Goal: Task Accomplishment & Management: Manage account settings

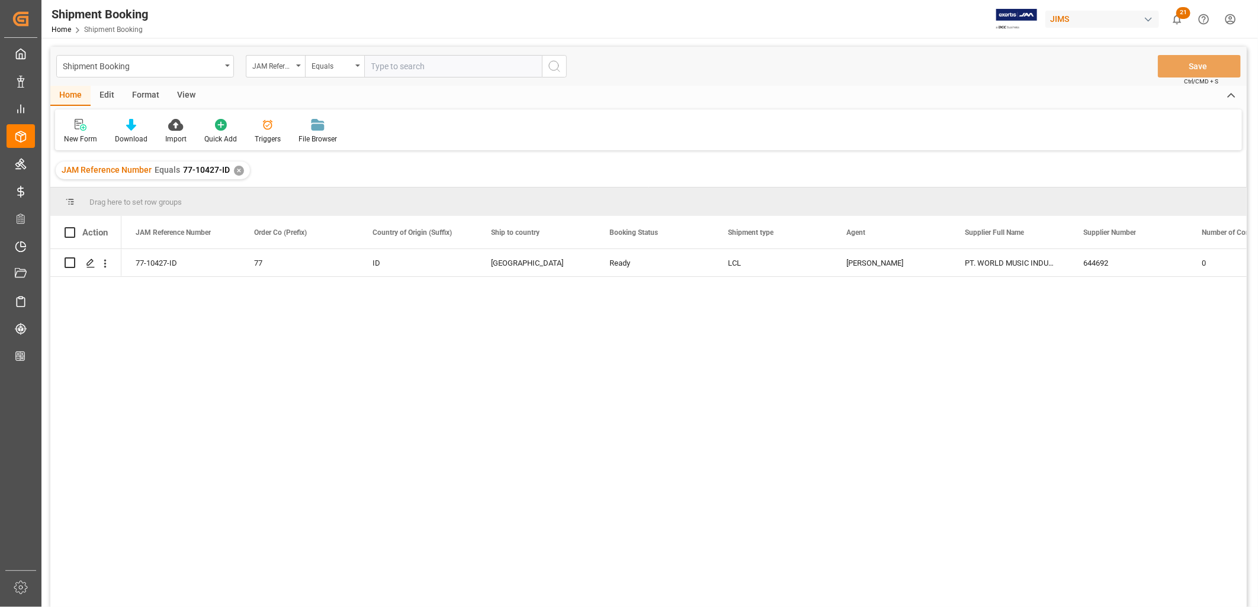
click at [236, 168] on div "✕" at bounding box center [239, 171] width 10 height 10
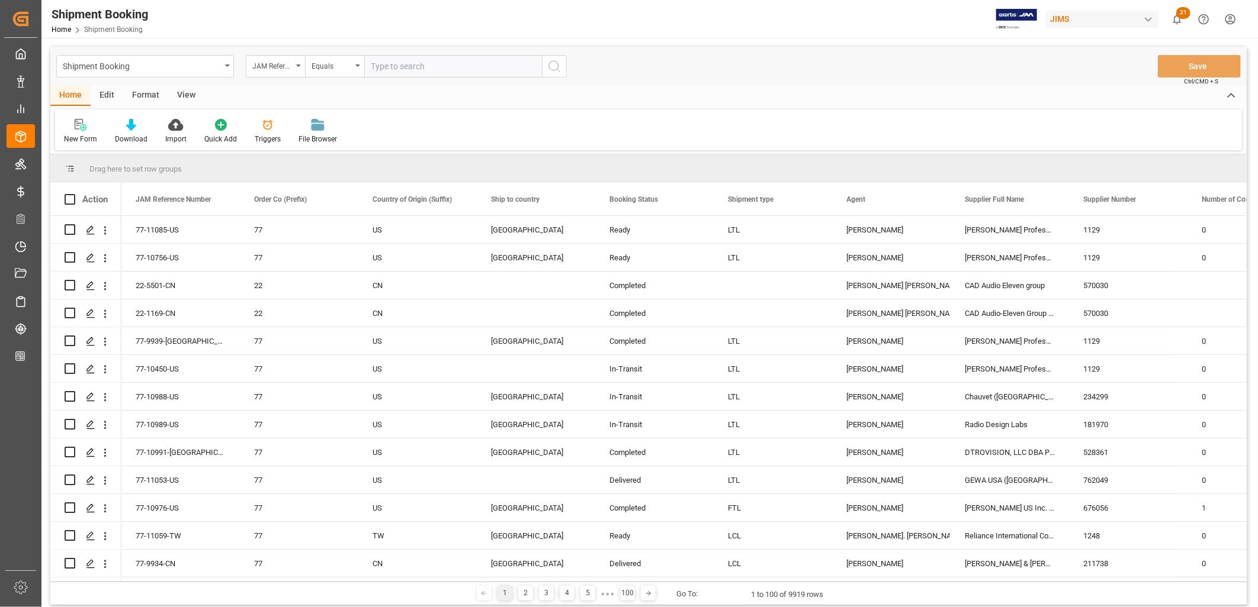
click at [375, 63] on input "text" at bounding box center [453, 66] width 178 height 22
paste input "77-10094-cw"
type input "77-10094-cw"
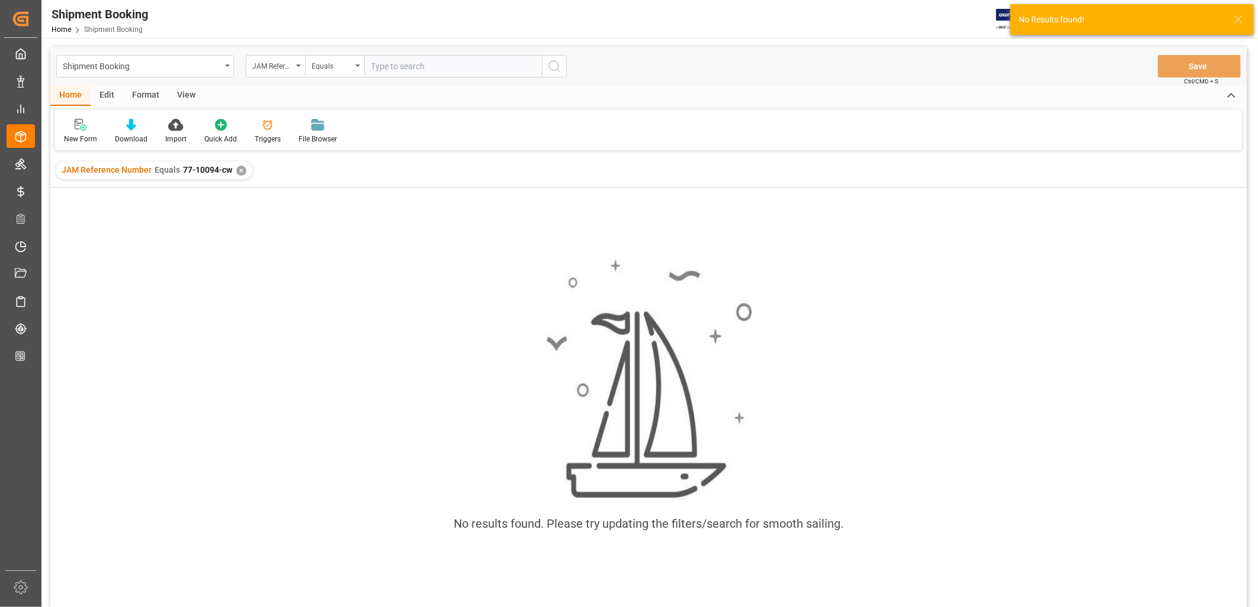
click at [240, 167] on div "✕" at bounding box center [241, 171] width 10 height 10
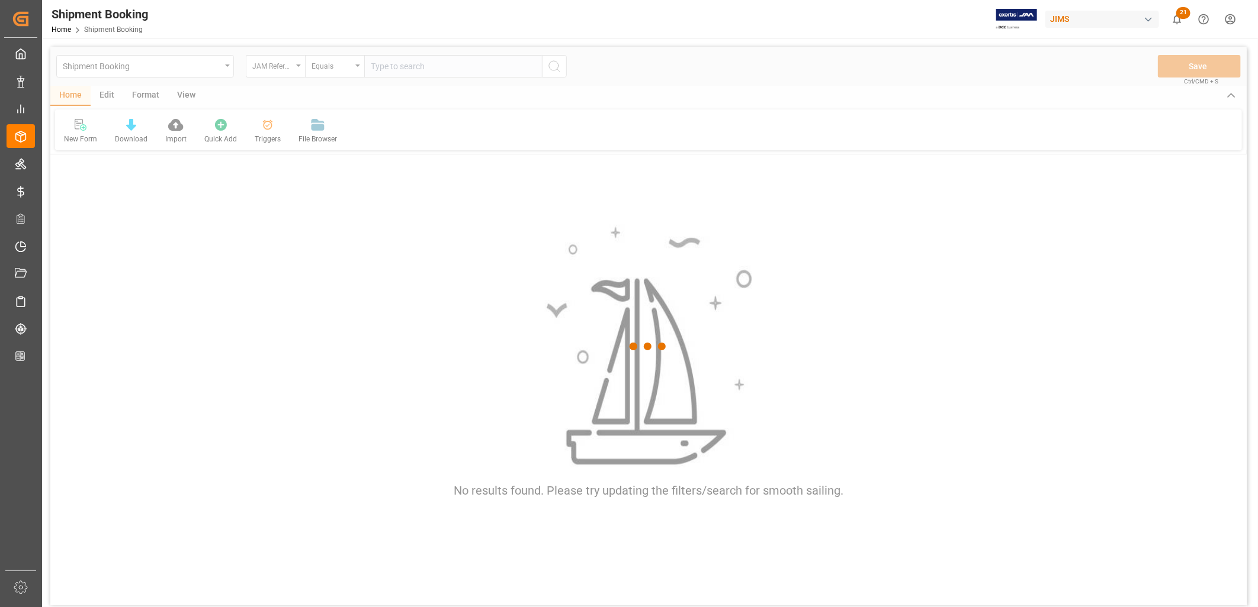
click at [387, 69] on div at bounding box center [648, 347] width 1196 height 600
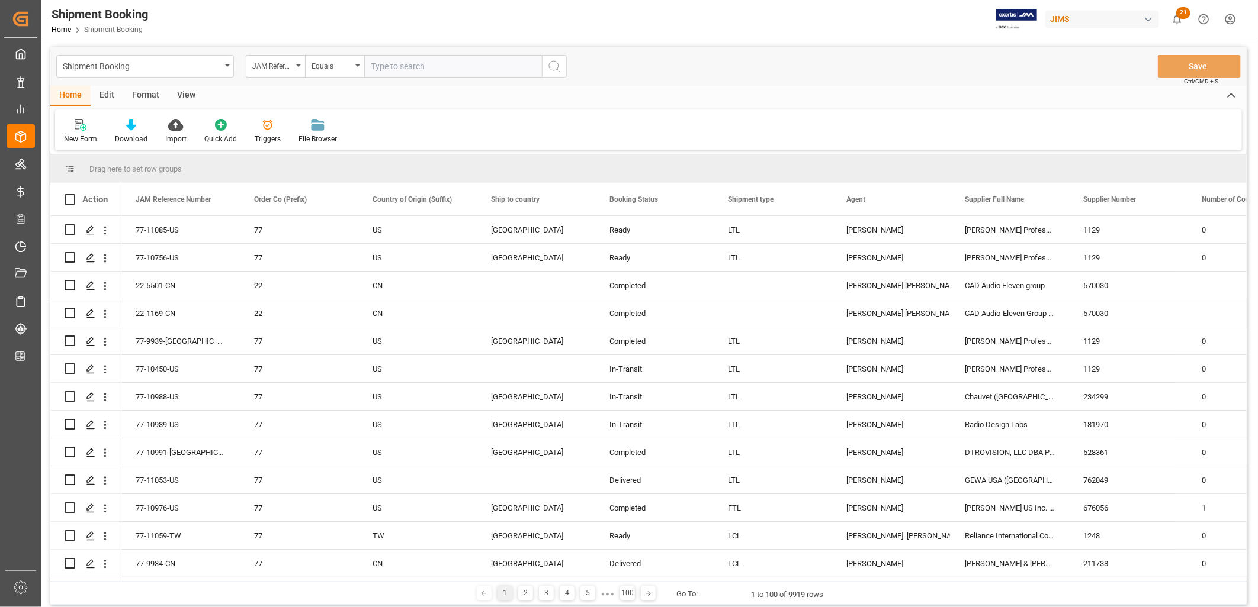
click at [378, 63] on input "text" at bounding box center [453, 66] width 178 height 22
paste input "77-10094-cw"
drag, startPoint x: 409, startPoint y: 67, endPoint x: 418, endPoint y: 63, distance: 10.6
click at [418, 63] on input "77-10094-cw" at bounding box center [453, 66] width 178 height 22
type input "77-10094-CN"
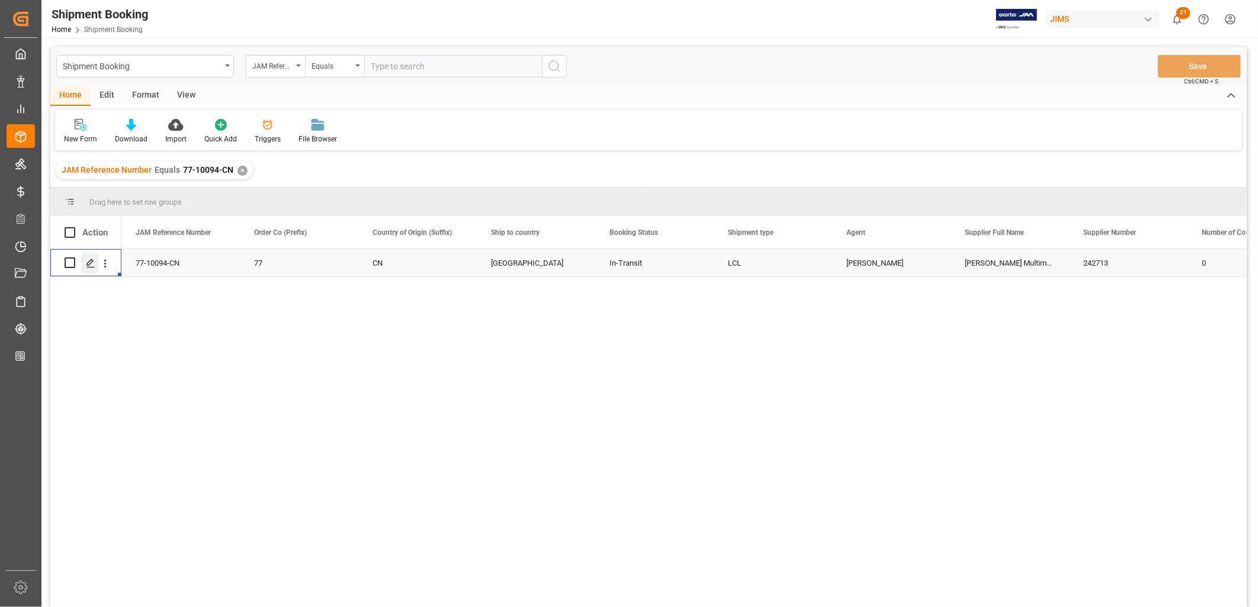
click at [90, 262] on icon "Press SPACE to select this row." at bounding box center [90, 263] width 9 height 9
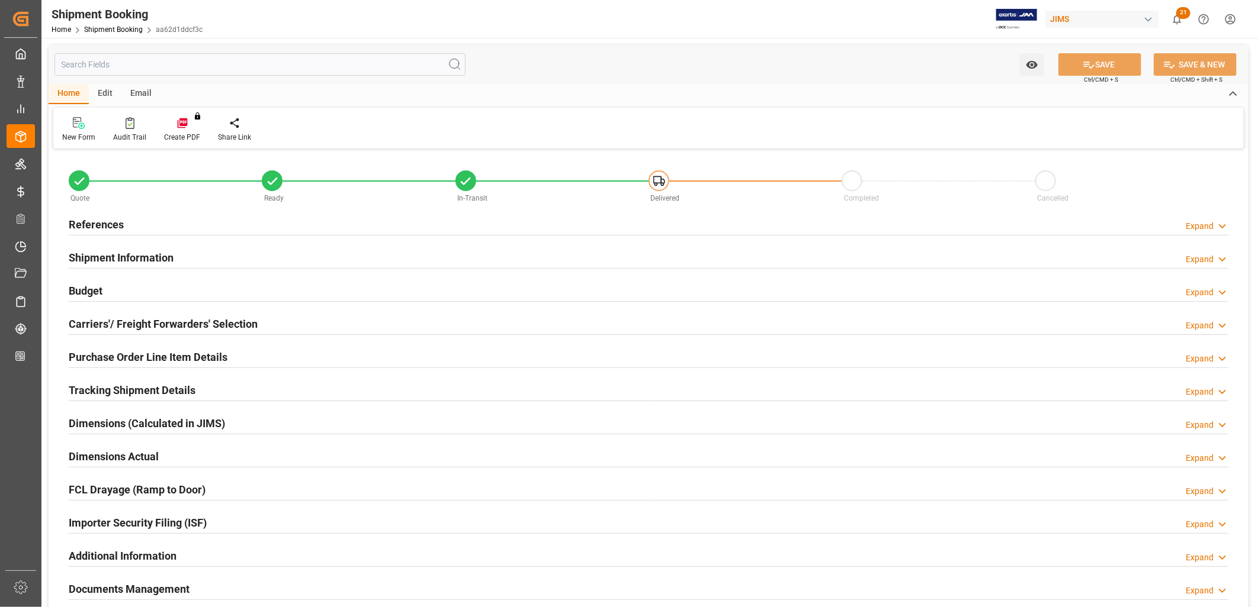
type input "0"
type input "25-07-2025"
click at [111, 221] on h2 "References" at bounding box center [96, 225] width 55 height 16
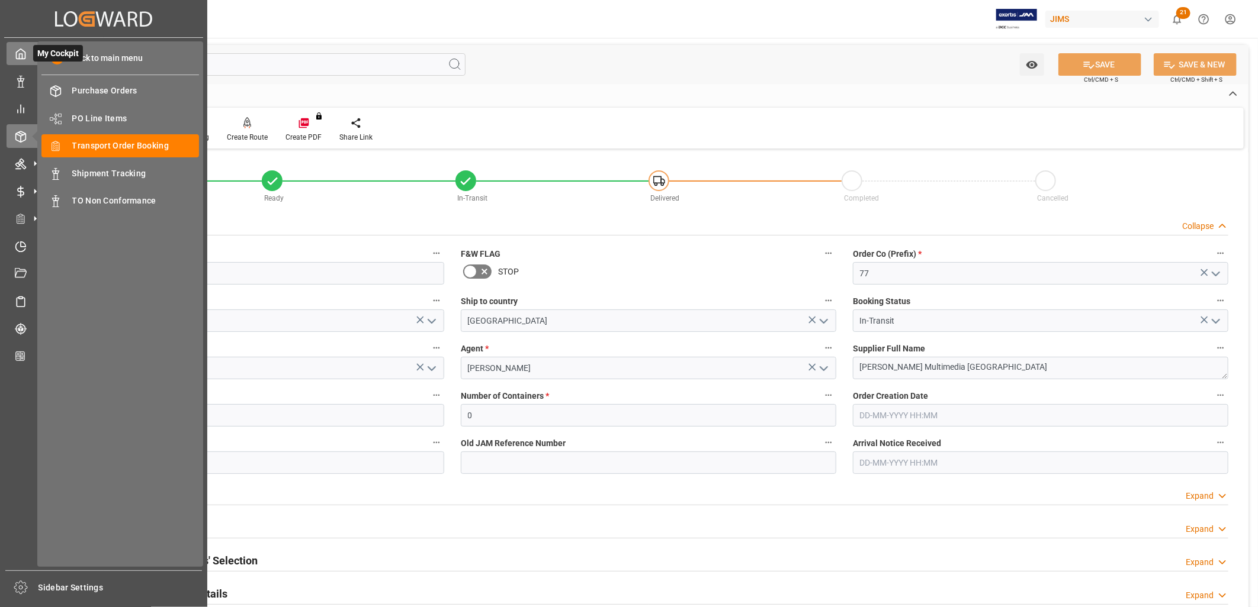
click at [18, 50] on icon at bounding box center [21, 54] width 9 height 10
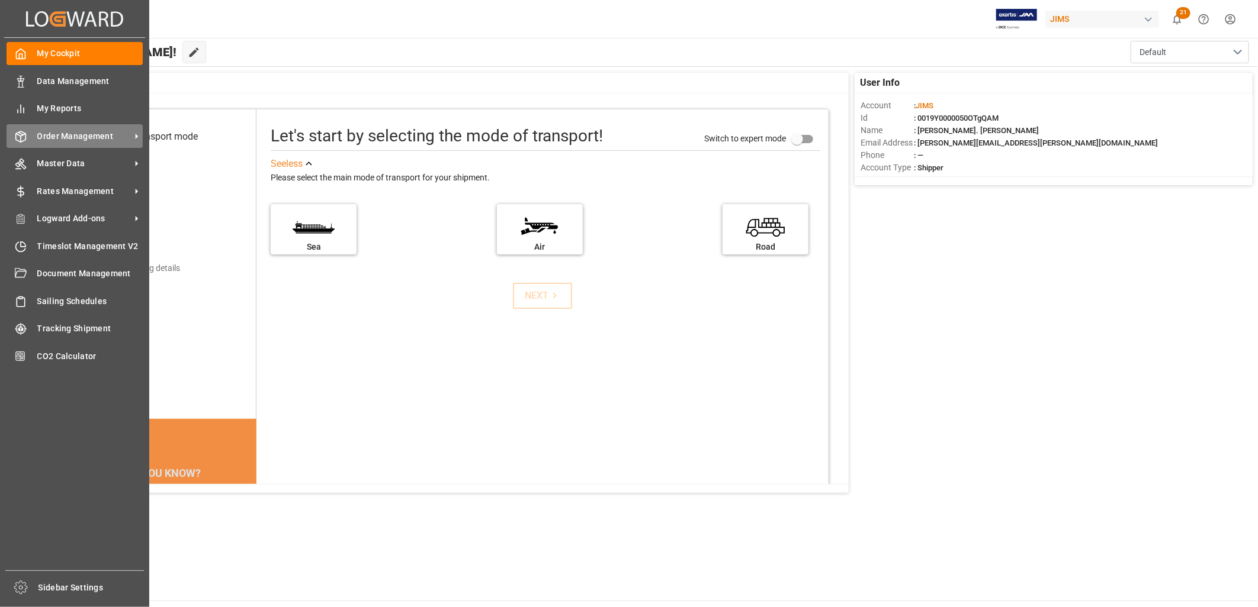
click at [66, 132] on span "Order Management" at bounding box center [84, 136] width 94 height 12
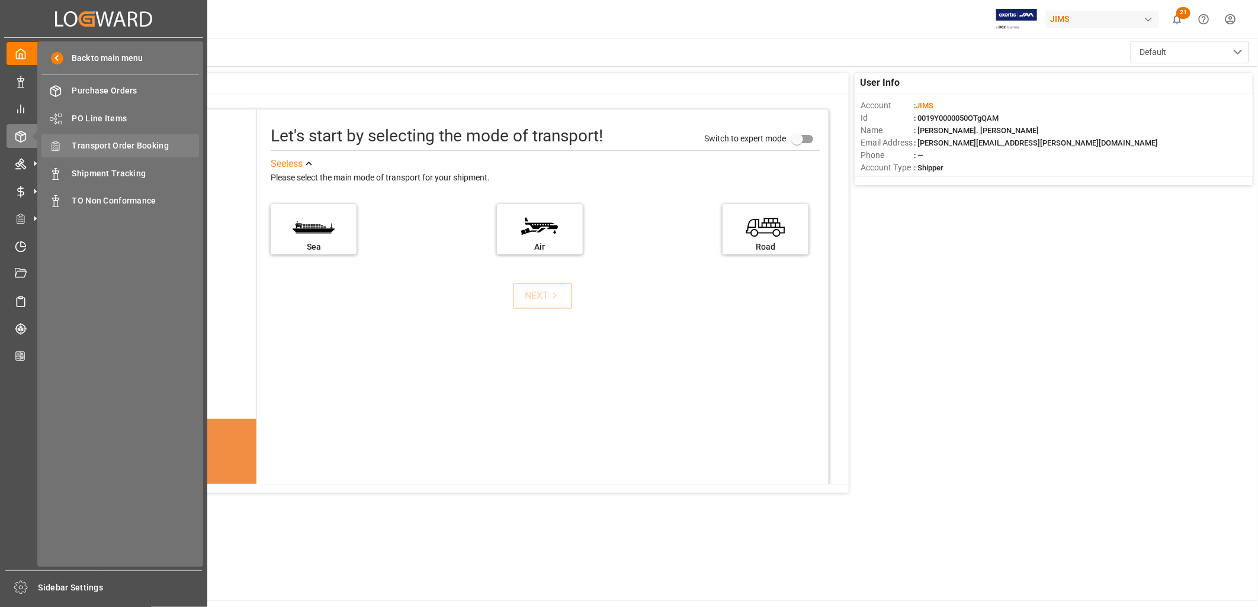
click at [122, 140] on span "Transport Order Booking" at bounding box center [135, 146] width 127 height 12
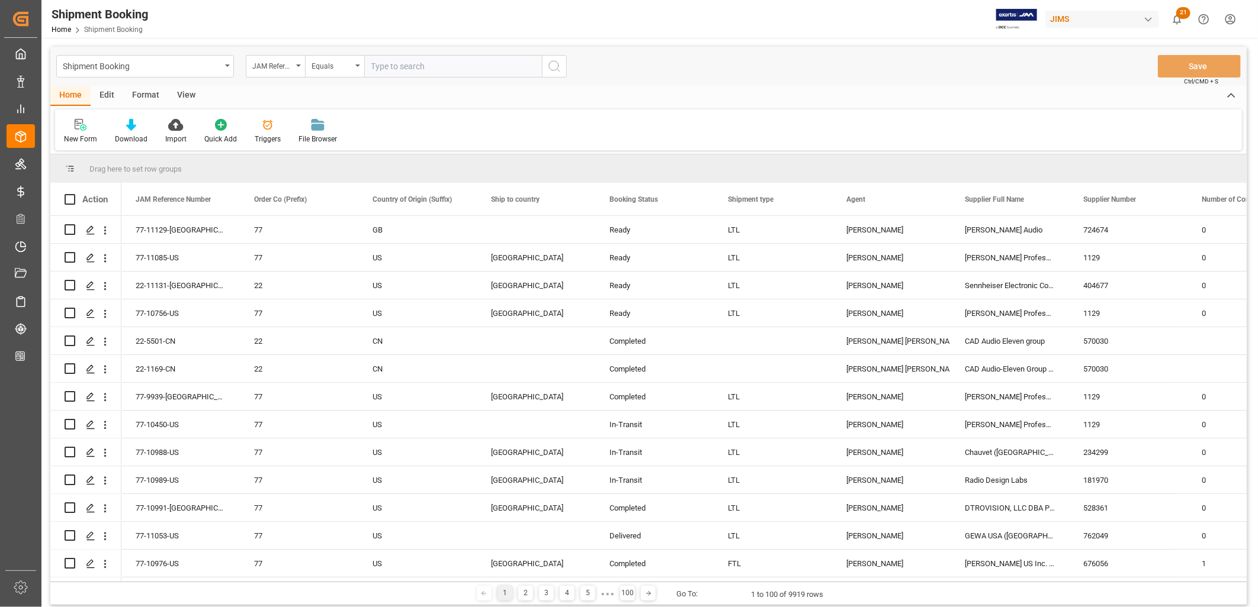
click at [373, 65] on input "text" at bounding box center [453, 66] width 178 height 22
type input "77-10102-CN"
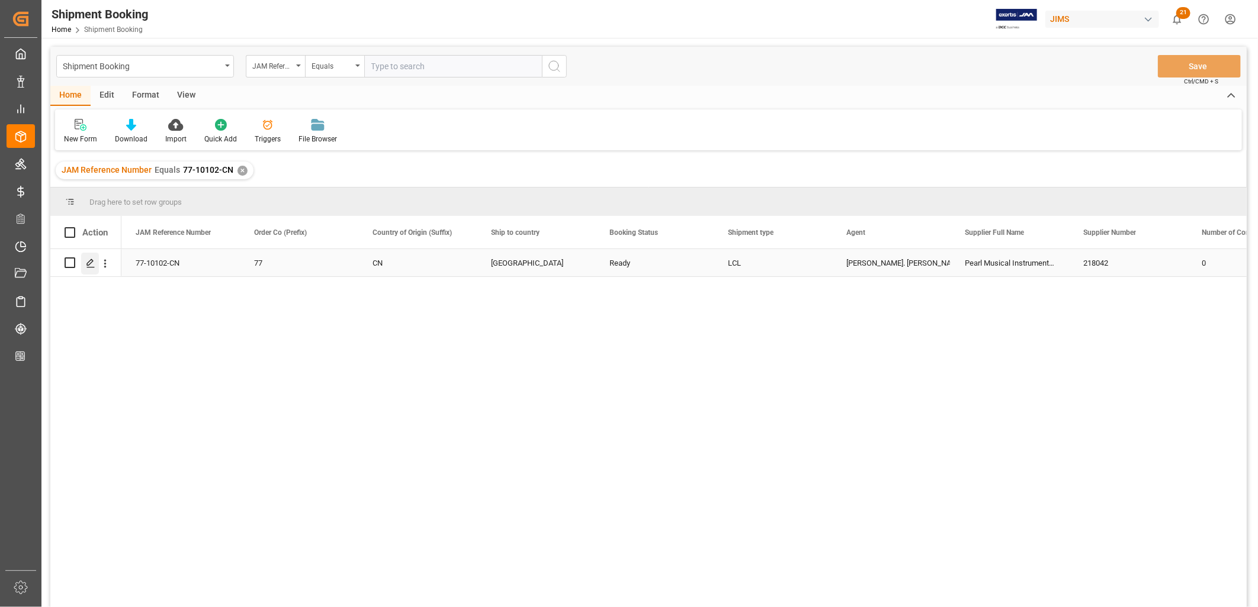
click at [92, 263] on icon "Press SPACE to select this row." at bounding box center [90, 263] width 9 height 9
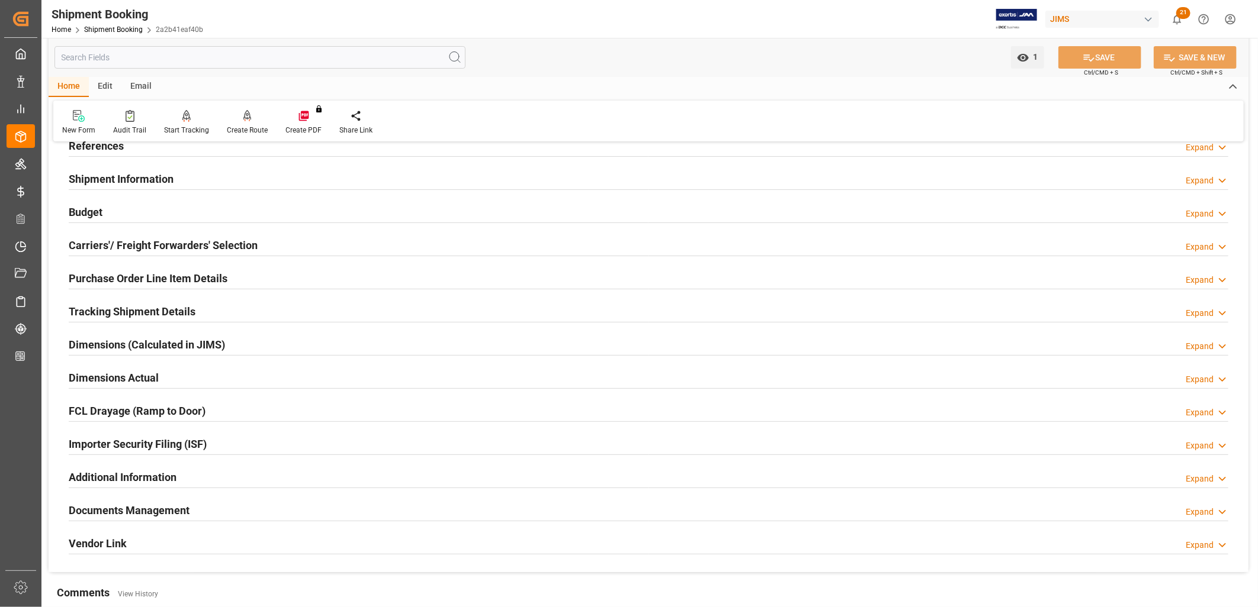
scroll to position [197, 0]
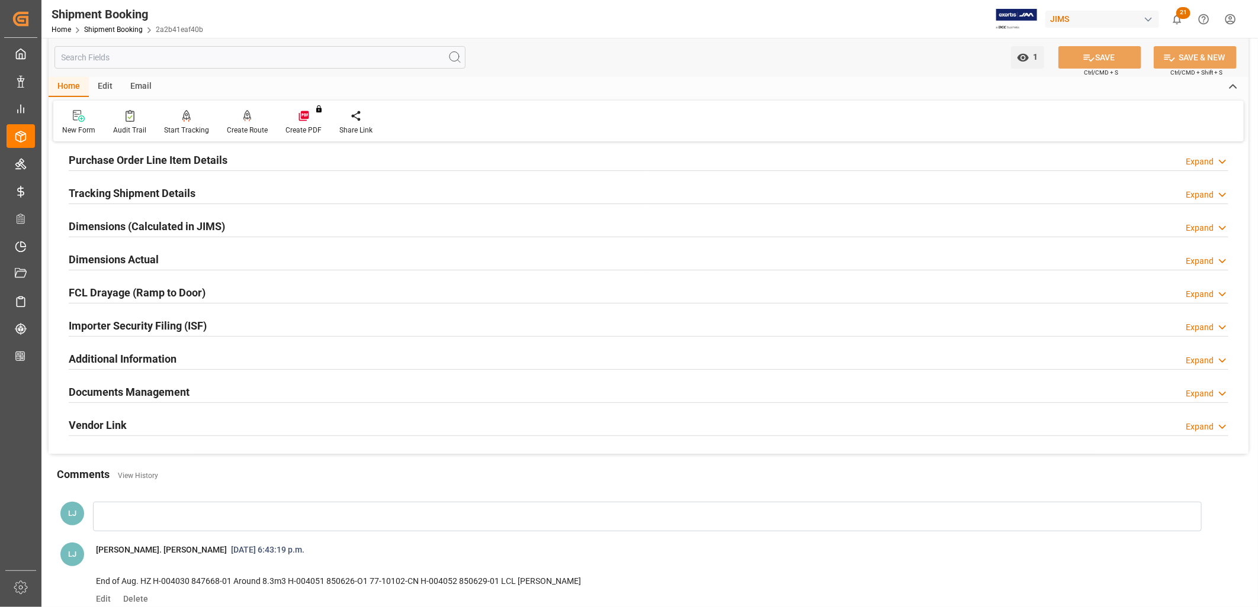
click at [155, 391] on h2 "Documents Management" at bounding box center [129, 392] width 121 height 16
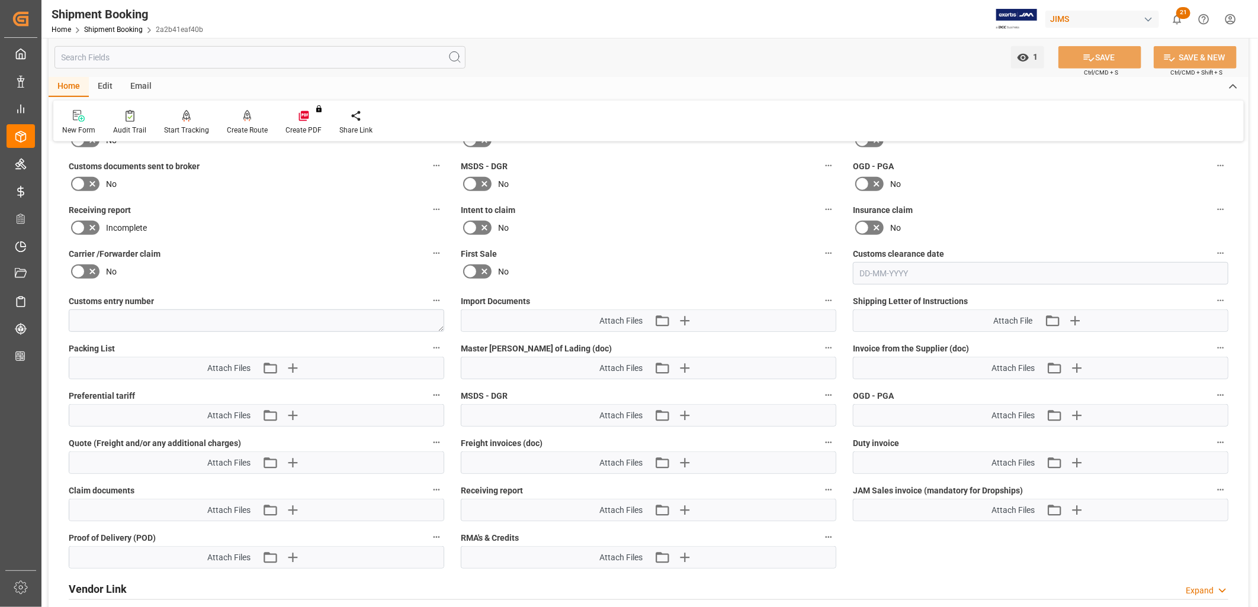
scroll to position [526, 0]
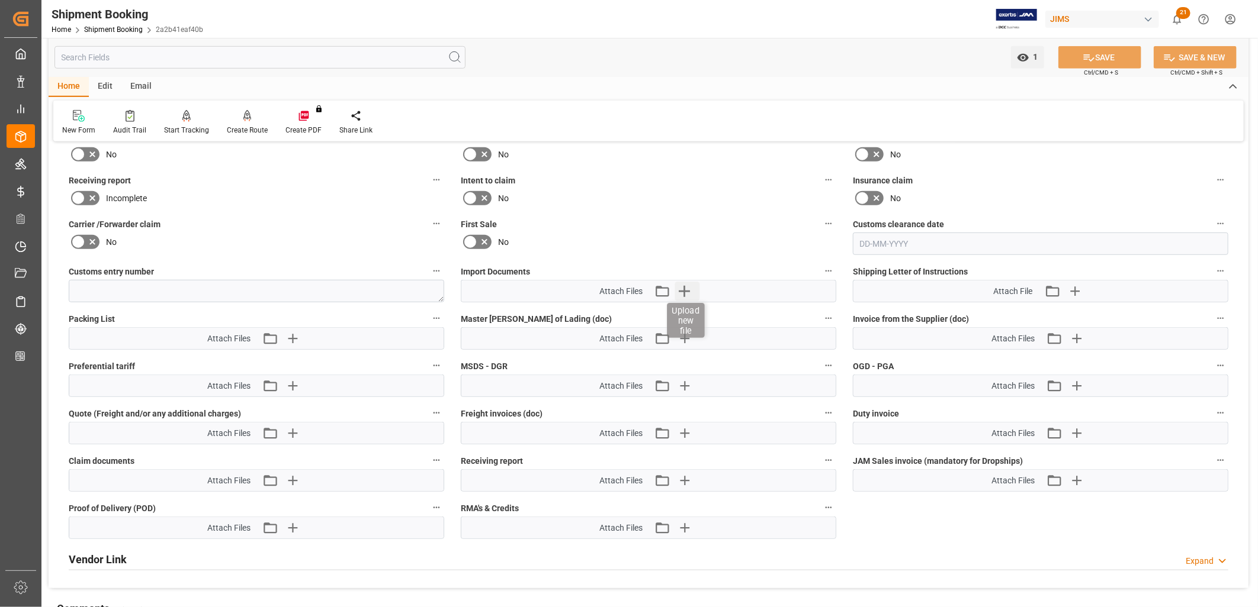
click at [684, 286] on icon "button" at bounding box center [684, 291] width 11 height 11
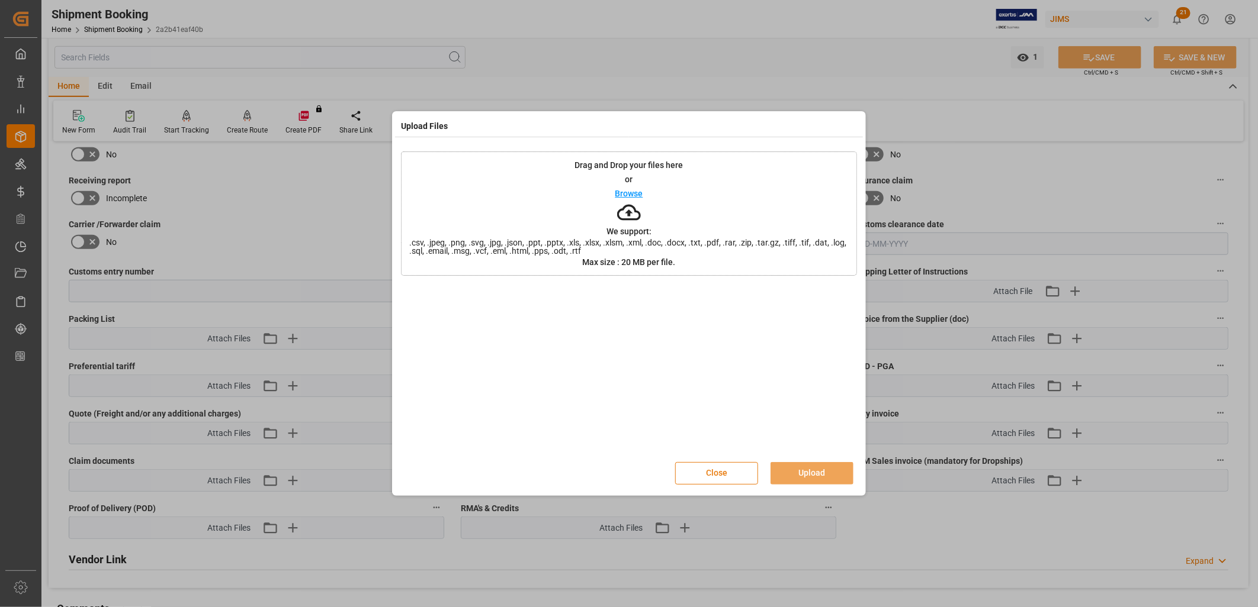
click at [721, 471] on button "Close" at bounding box center [716, 473] width 83 height 22
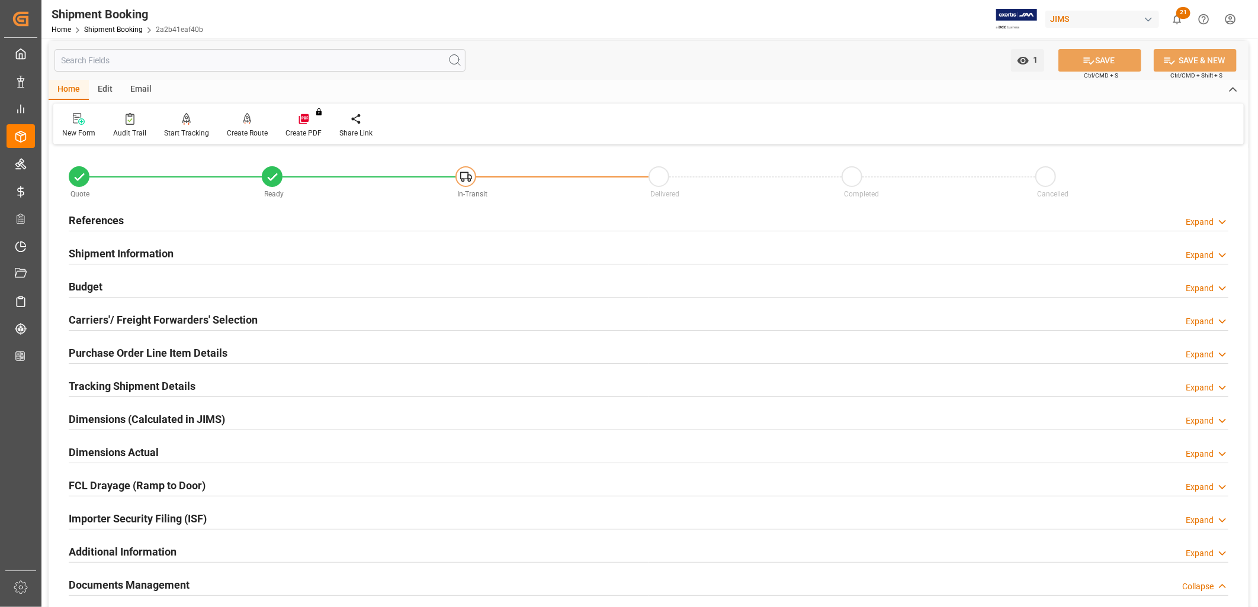
scroll to position [0, 0]
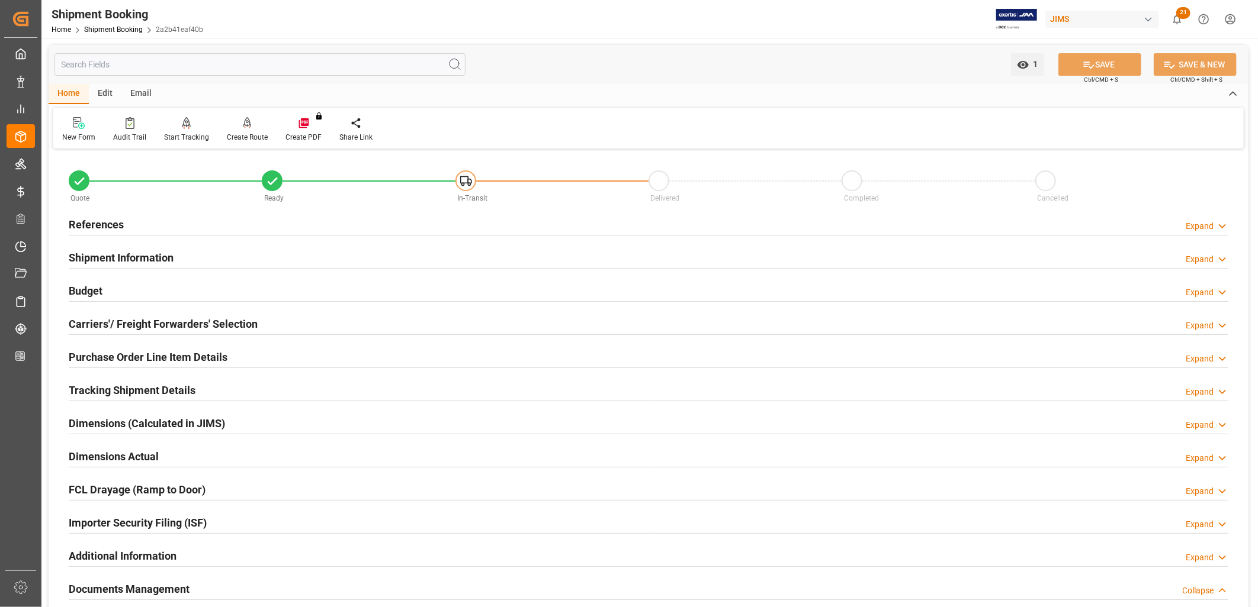
click at [104, 223] on h2 "References" at bounding box center [96, 225] width 55 height 16
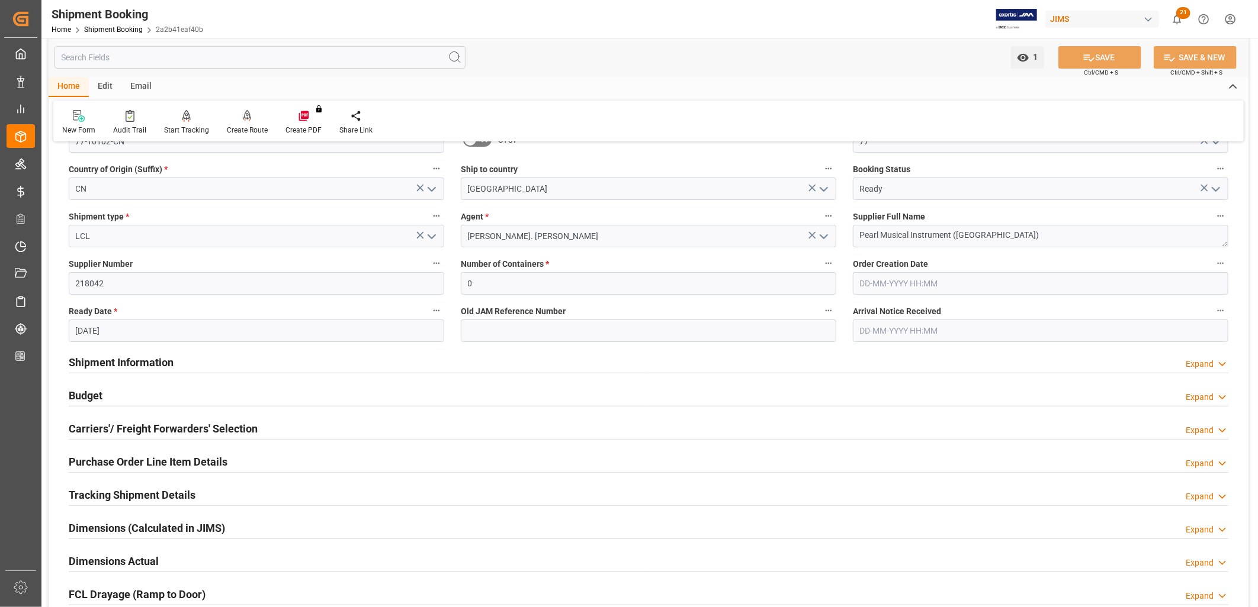
scroll to position [394, 0]
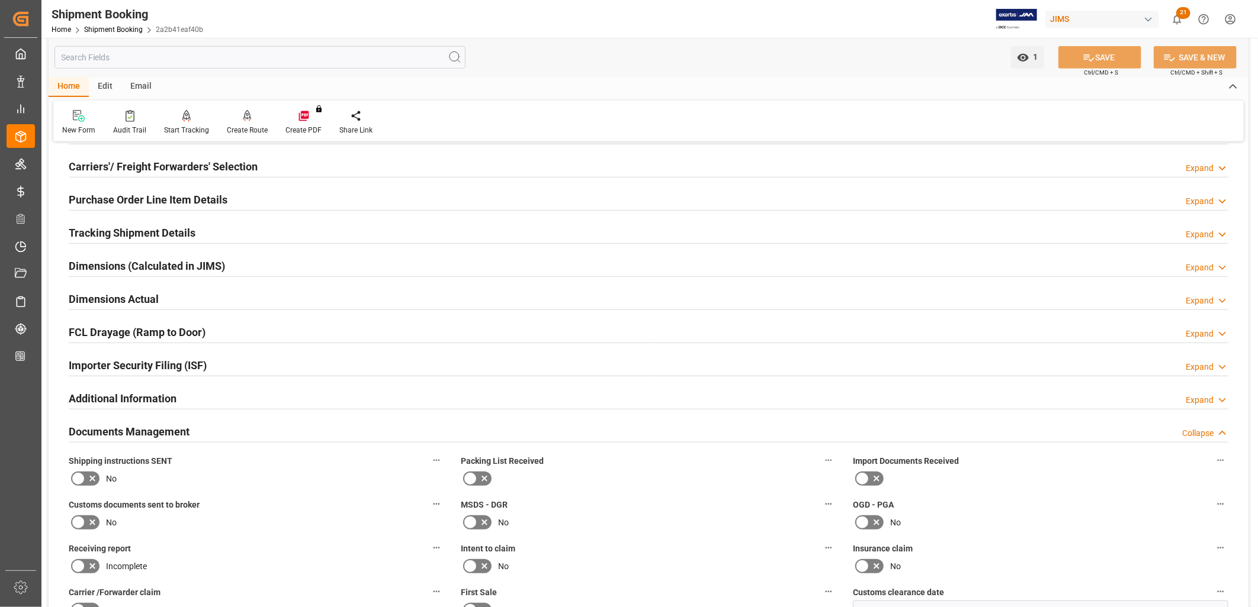
click at [470, 478] on icon at bounding box center [470, 478] width 7 height 5
click at [0, 0] on input "checkbox" at bounding box center [0, 0] width 0 height 0
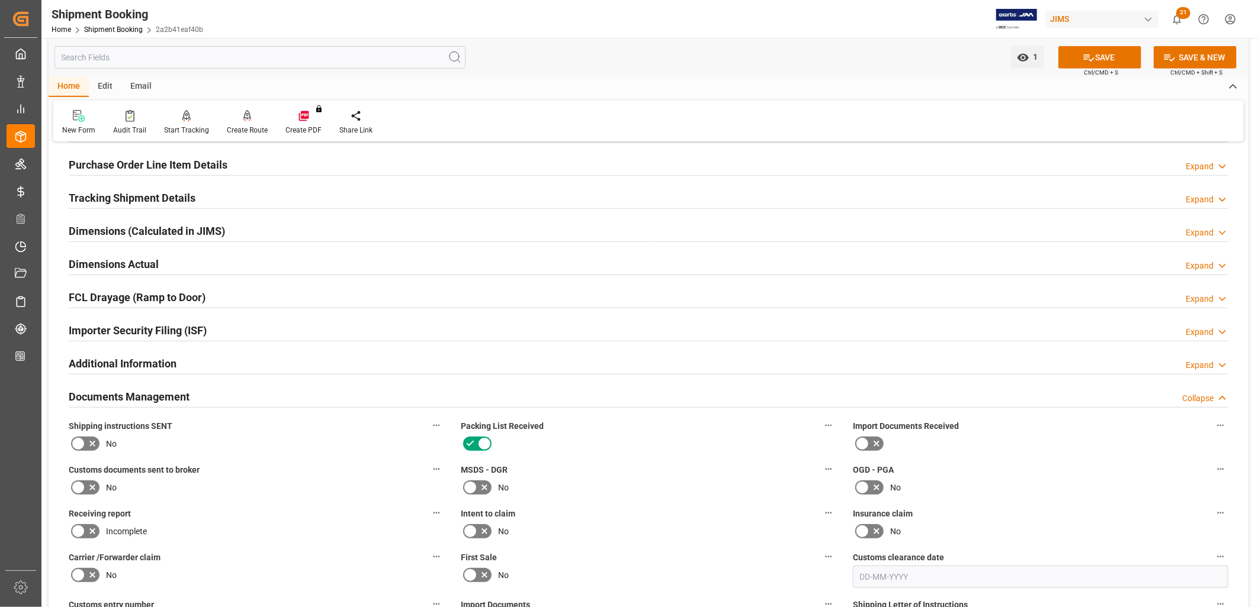
scroll to position [460, 0]
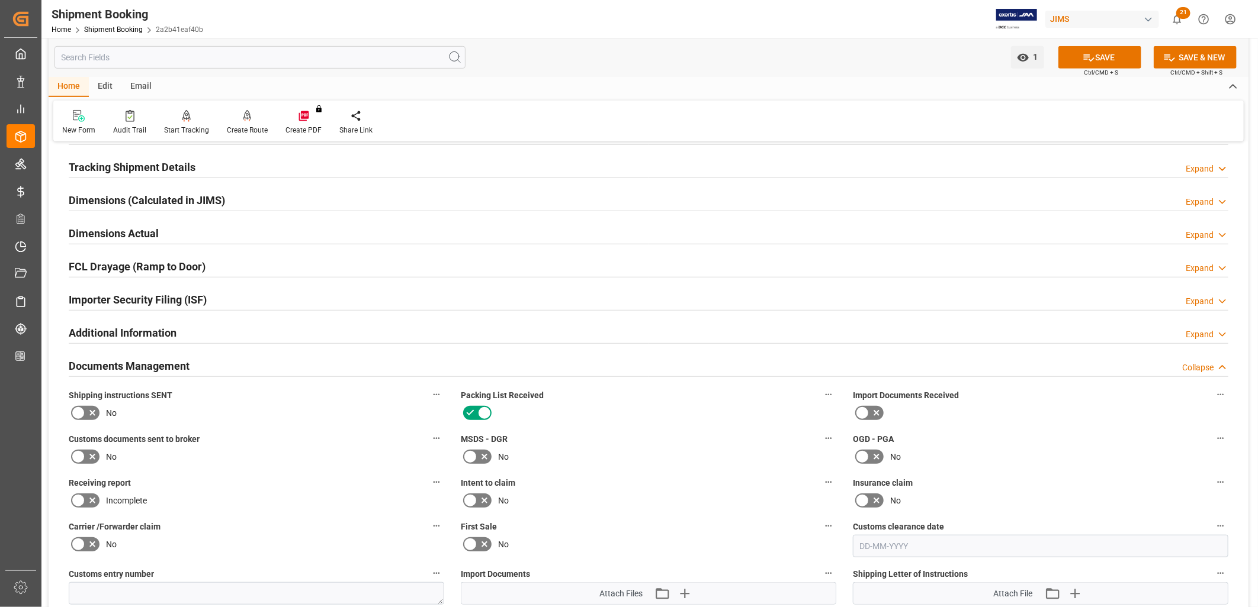
click at [79, 412] on icon at bounding box center [78, 412] width 7 height 5
click at [0, 0] on input "checkbox" at bounding box center [0, 0] width 0 height 0
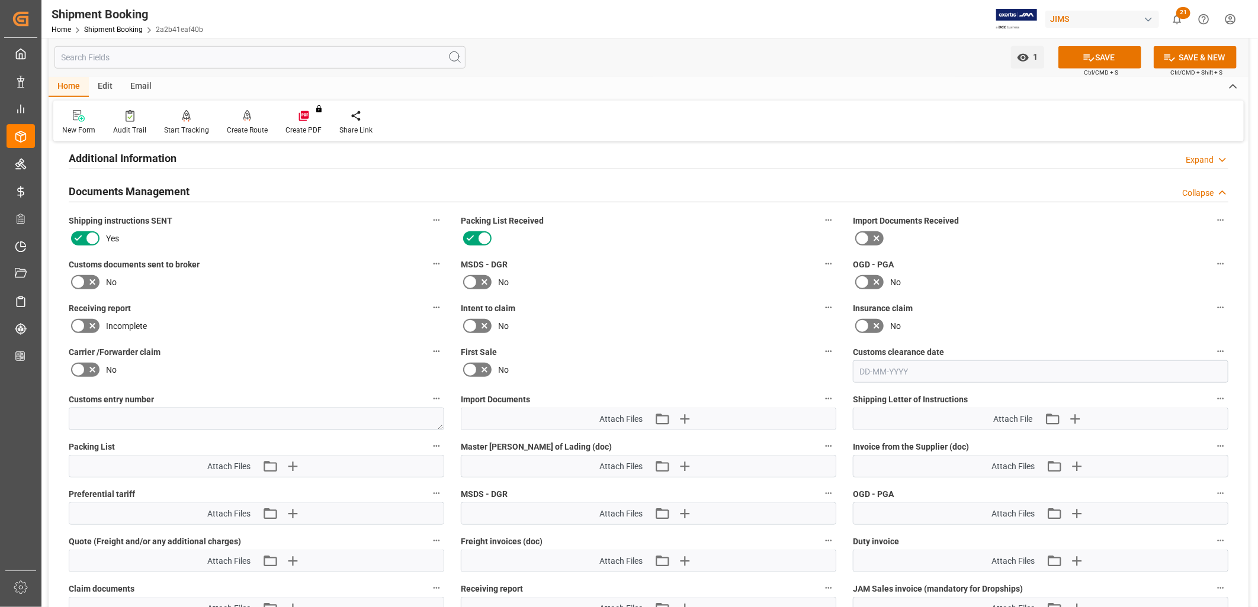
scroll to position [658, 0]
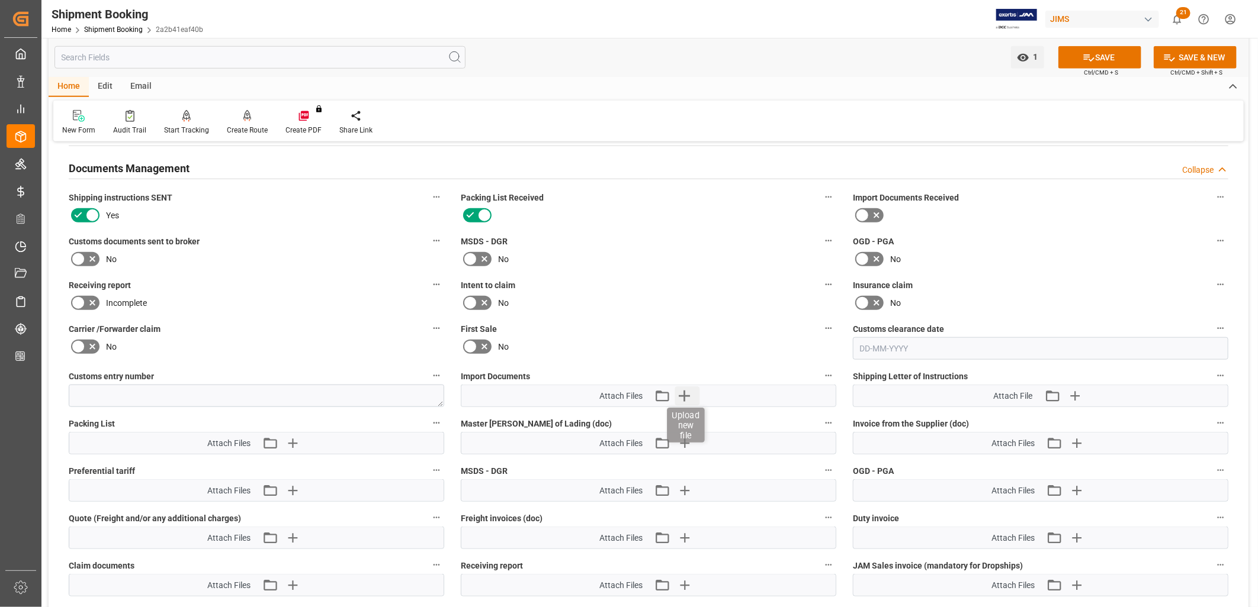
click at [684, 393] on icon "button" at bounding box center [684, 396] width 11 height 11
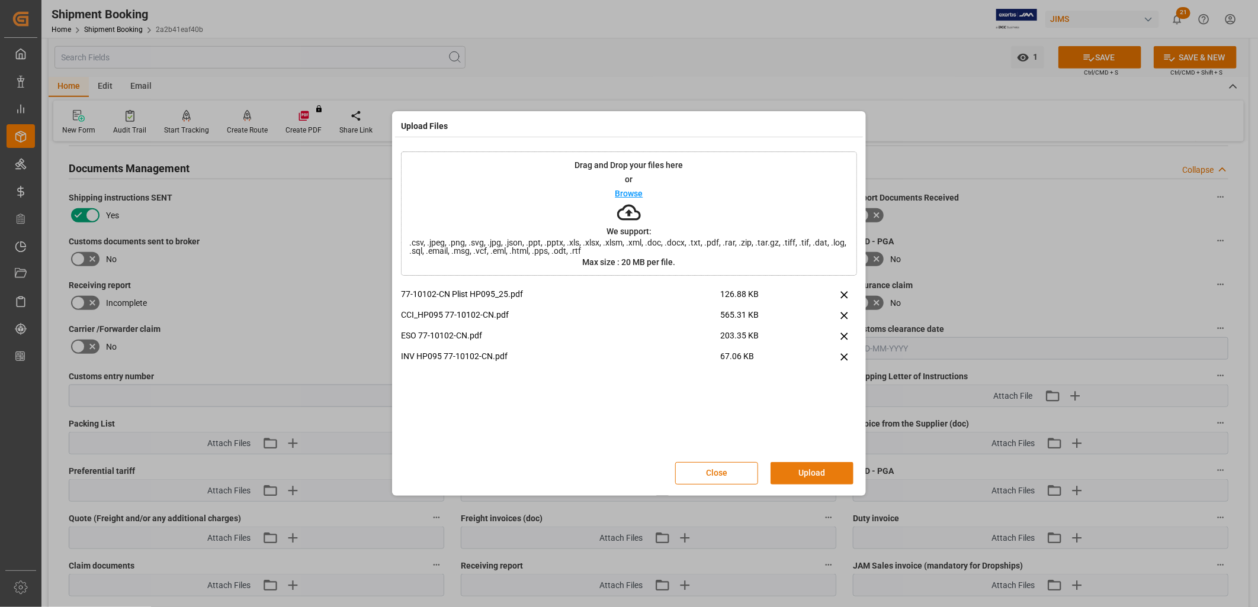
click at [816, 468] on button "Upload" at bounding box center [811, 473] width 83 height 22
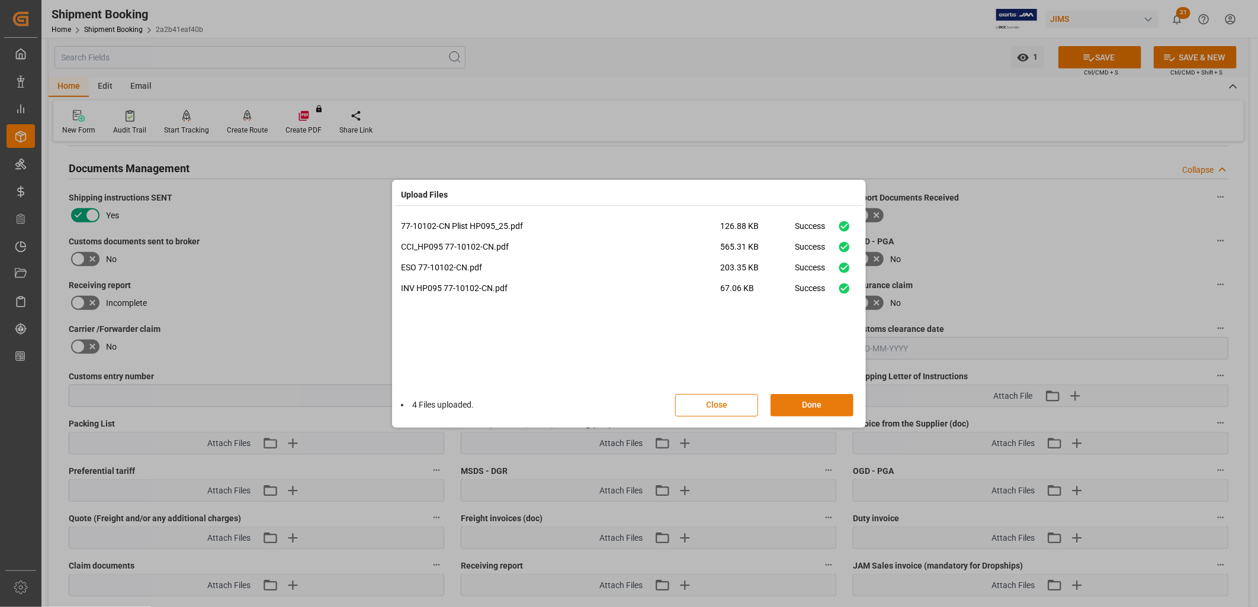
click at [815, 404] on button "Done" at bounding box center [811, 405] width 83 height 22
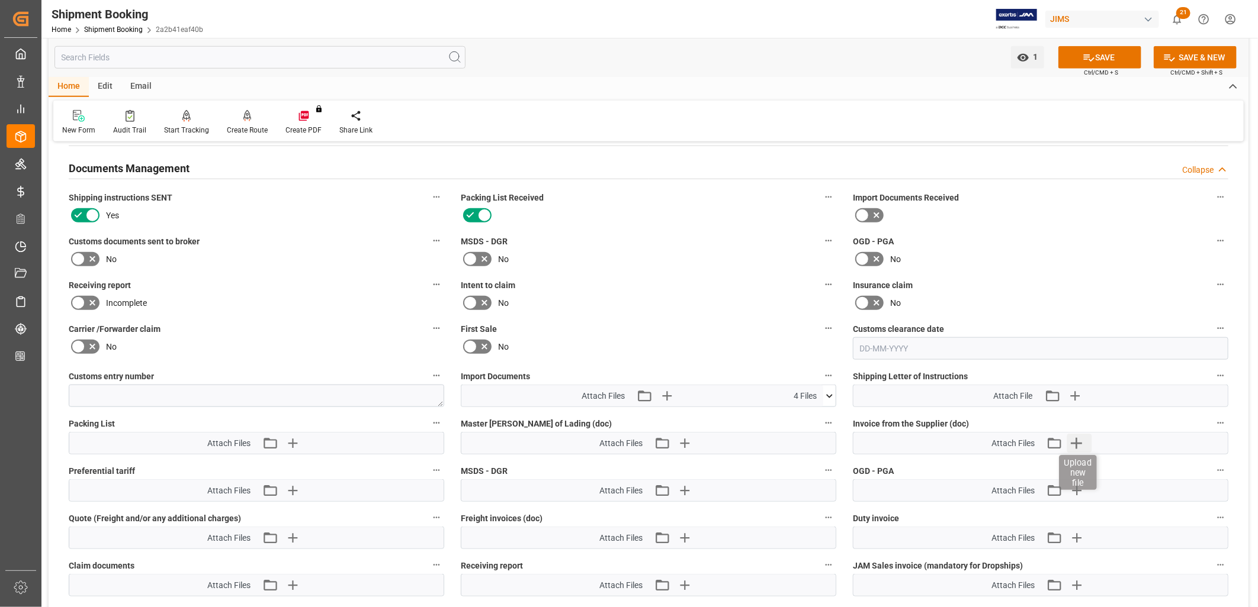
click at [1075, 440] on icon "button" at bounding box center [1076, 443] width 11 height 11
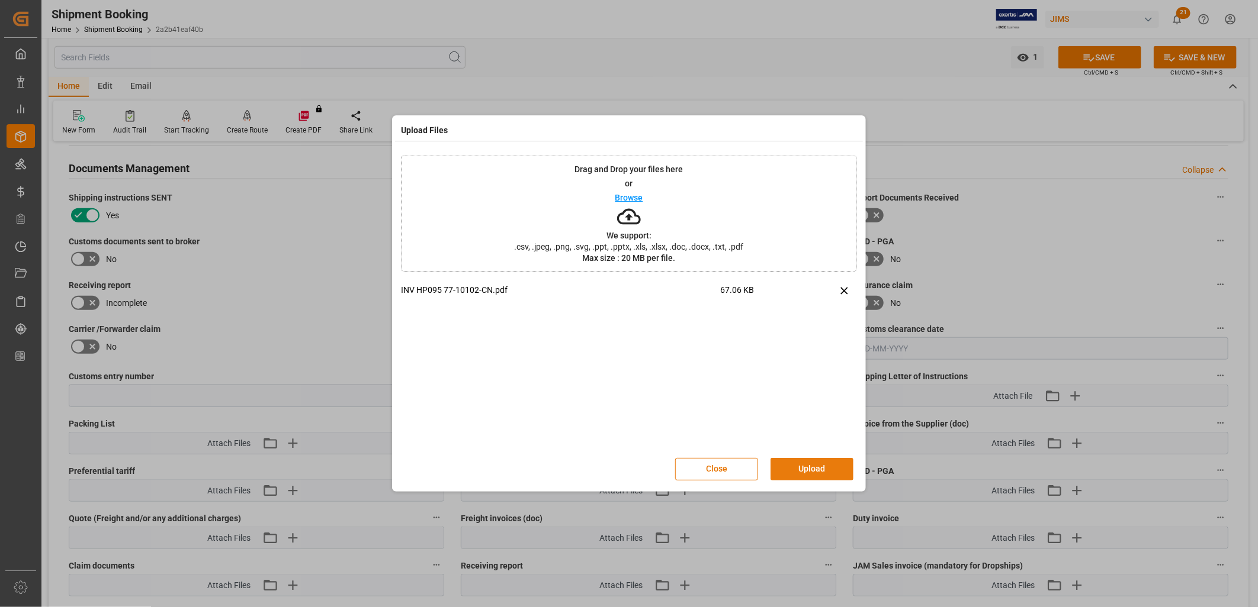
click at [830, 471] on button "Upload" at bounding box center [811, 469] width 83 height 22
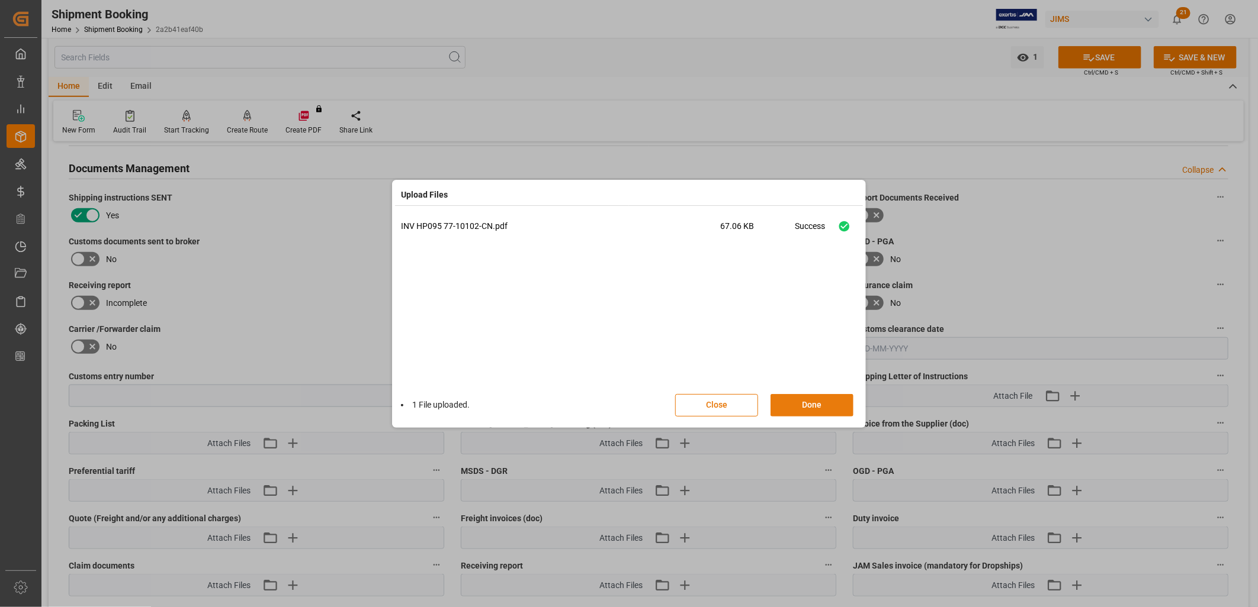
click at [832, 401] on button "Done" at bounding box center [811, 405] width 83 height 22
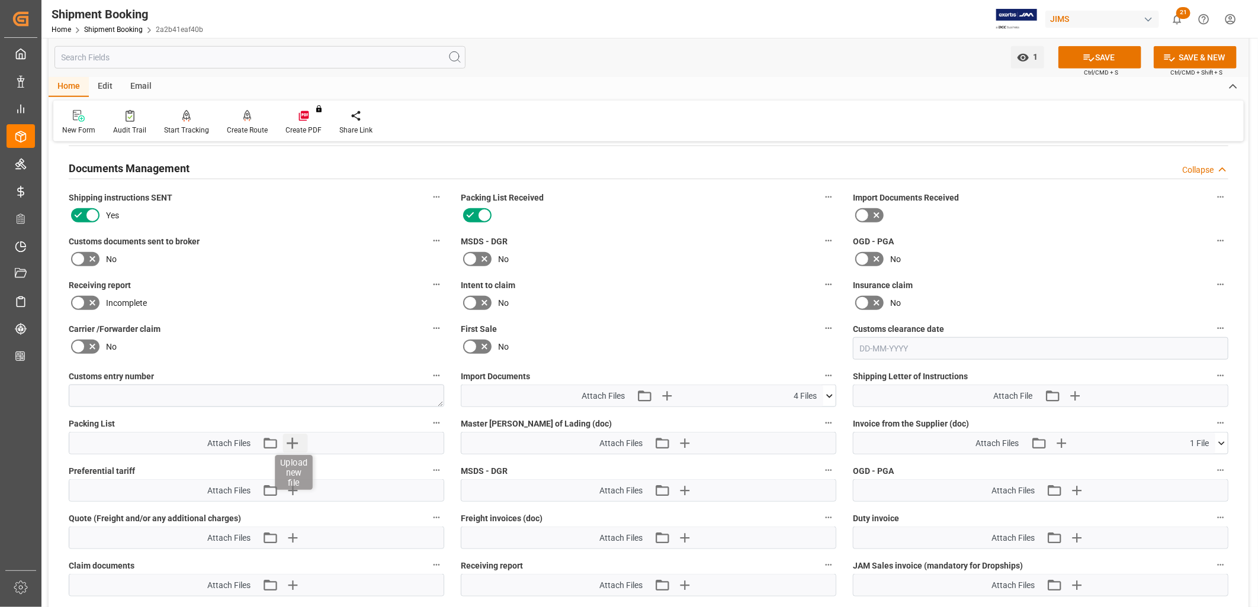
click at [291, 436] on icon "button" at bounding box center [292, 443] width 19 height 19
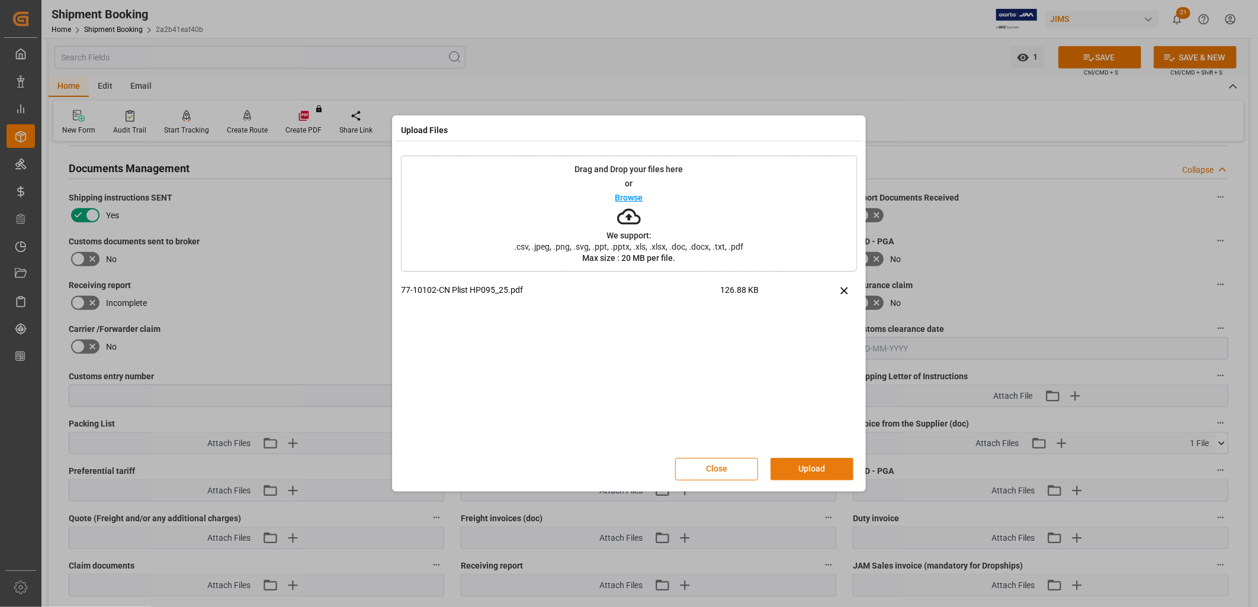
click at [816, 464] on button "Upload" at bounding box center [811, 469] width 83 height 22
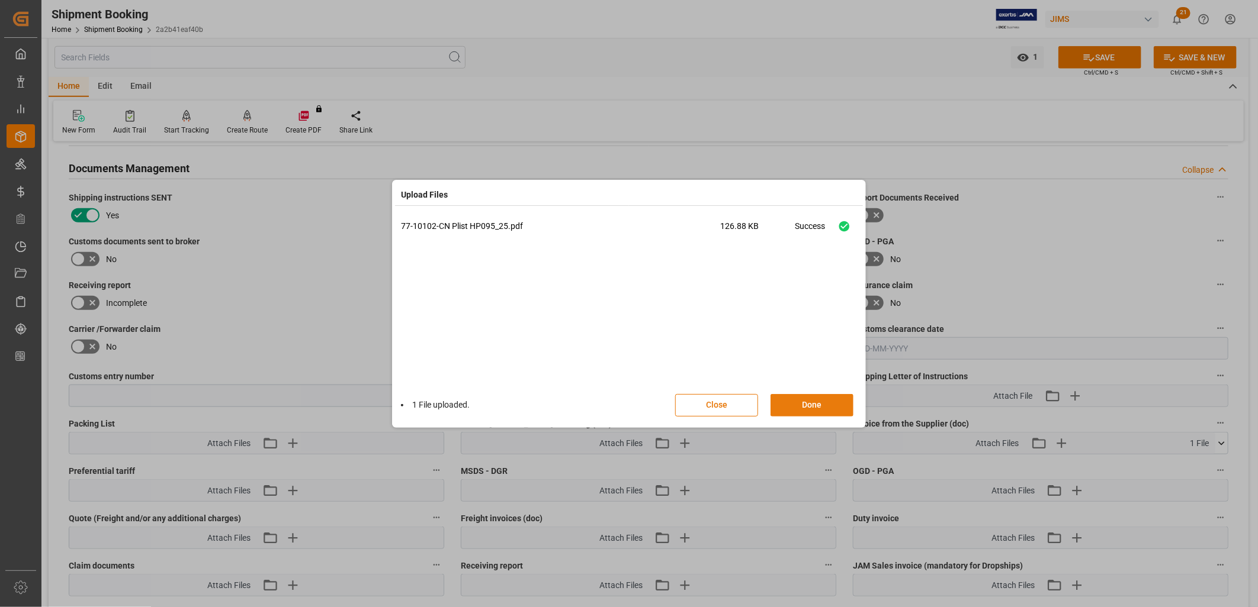
click at [817, 404] on button "Done" at bounding box center [811, 405] width 83 height 22
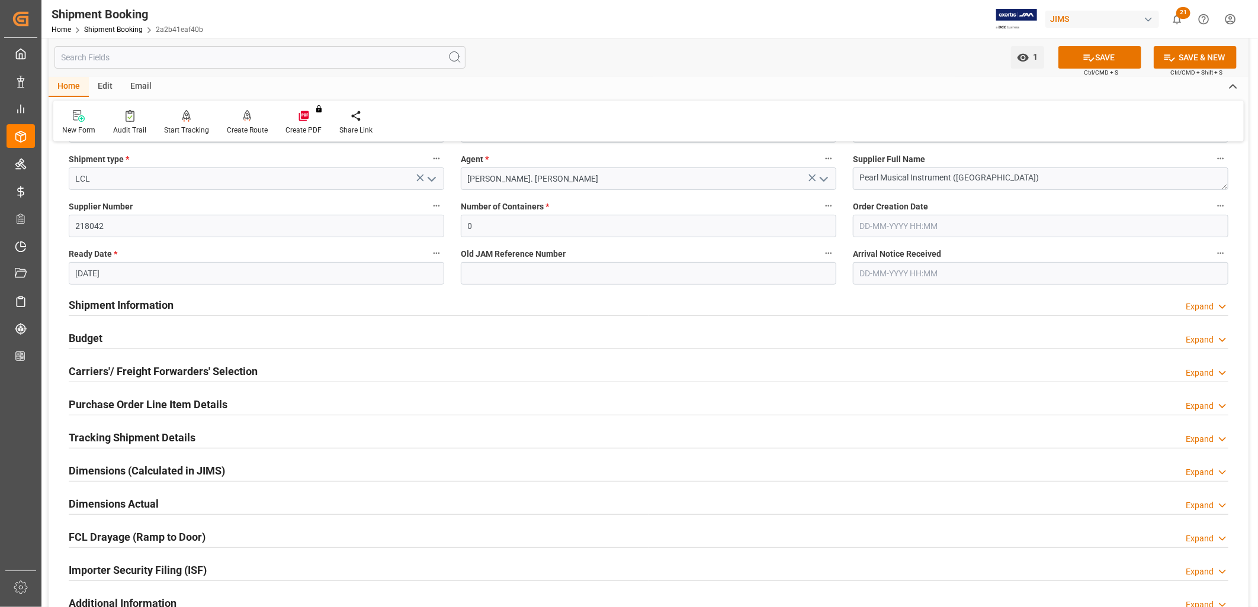
scroll to position [197, 0]
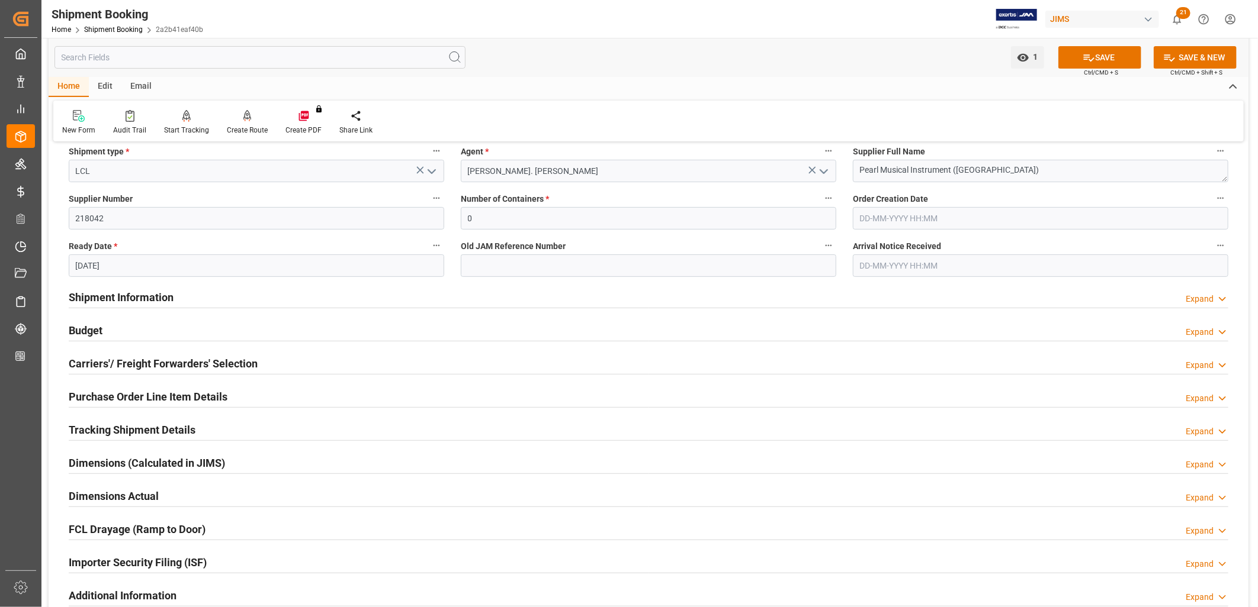
click at [104, 327] on div "Budget Expand" at bounding box center [648, 330] width 1159 height 22
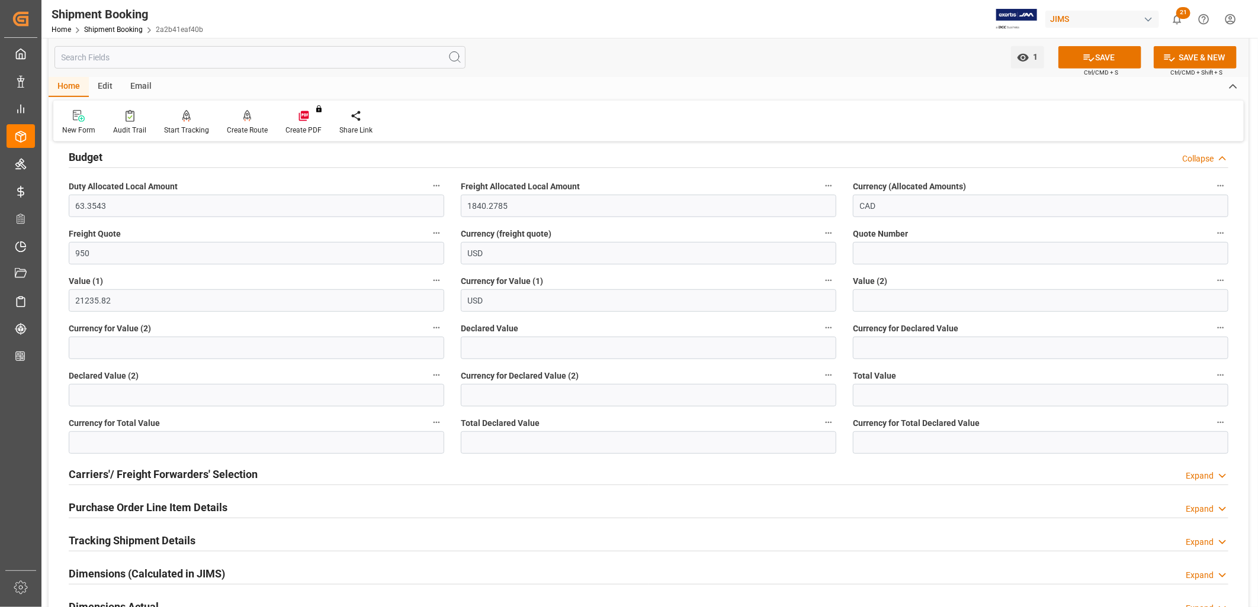
scroll to position [394, 0]
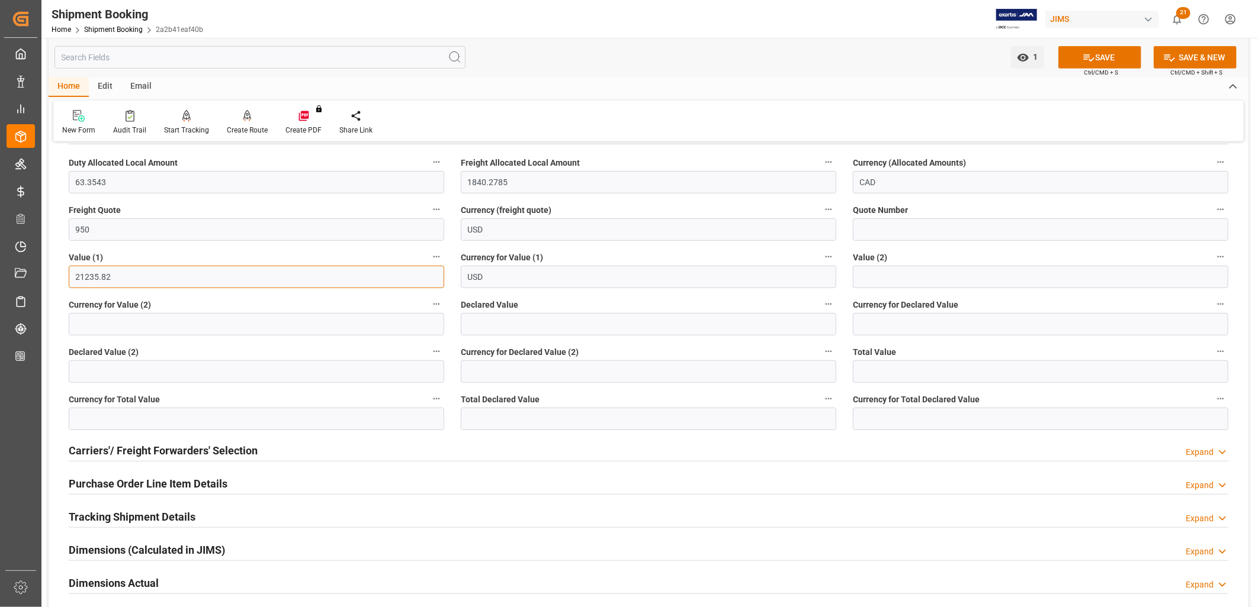
click at [130, 274] on input "21235.82" at bounding box center [256, 277] width 375 height 22
click at [1109, 56] on button "SAVE" at bounding box center [1099, 57] width 83 height 22
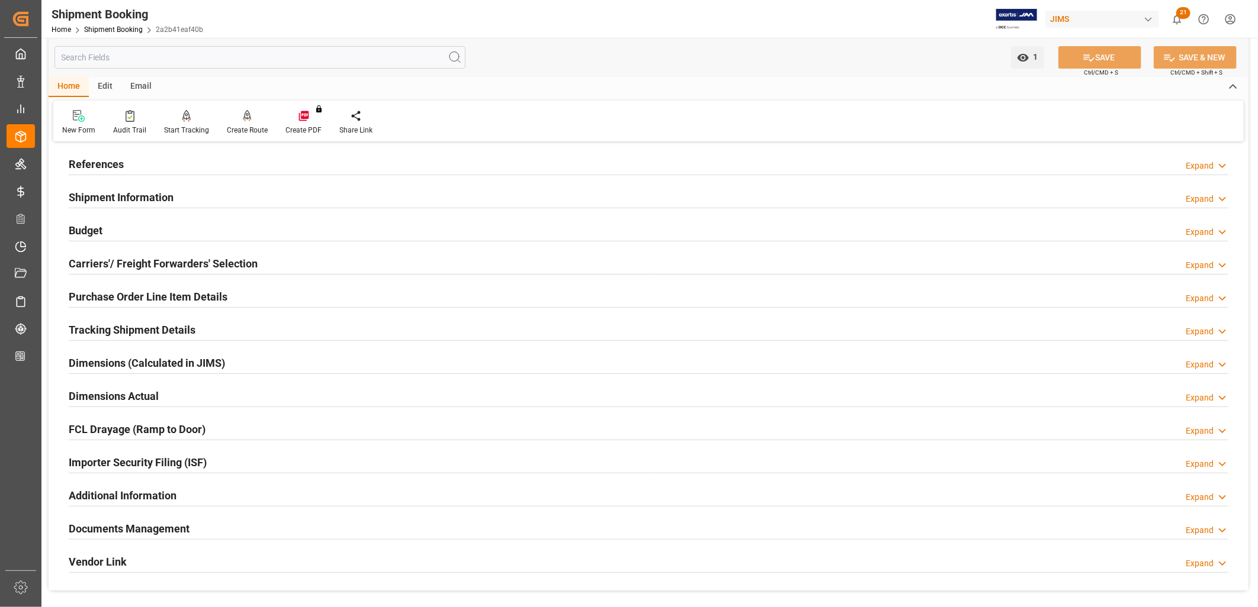
scroll to position [0, 0]
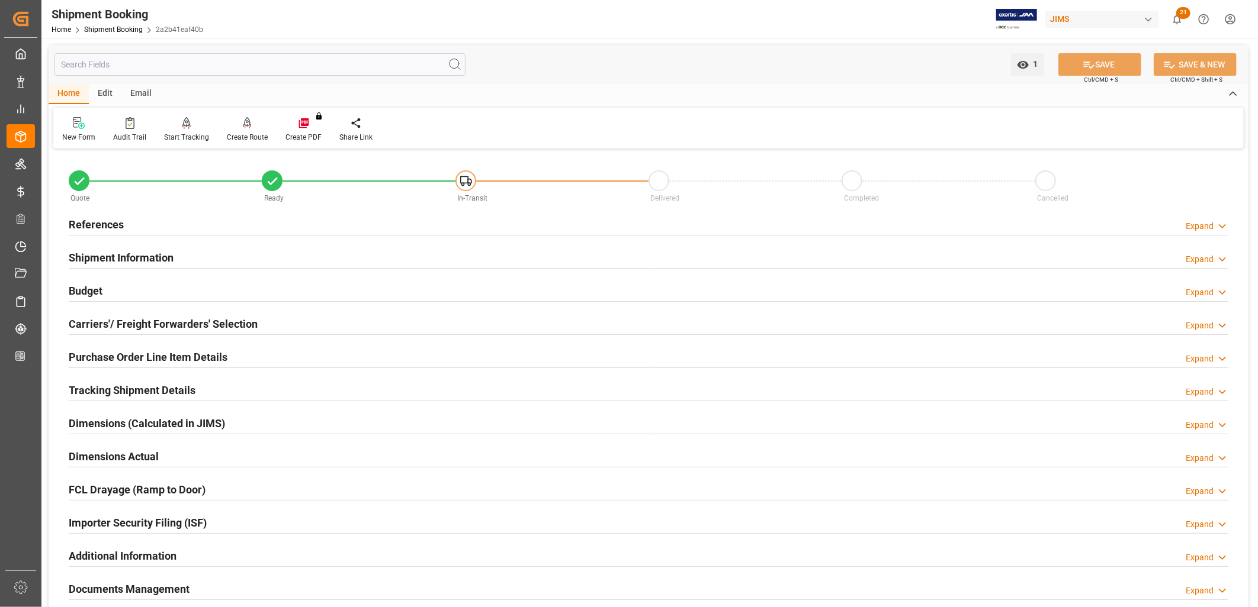
click at [101, 287] on h2 "Budget" at bounding box center [86, 291] width 34 height 16
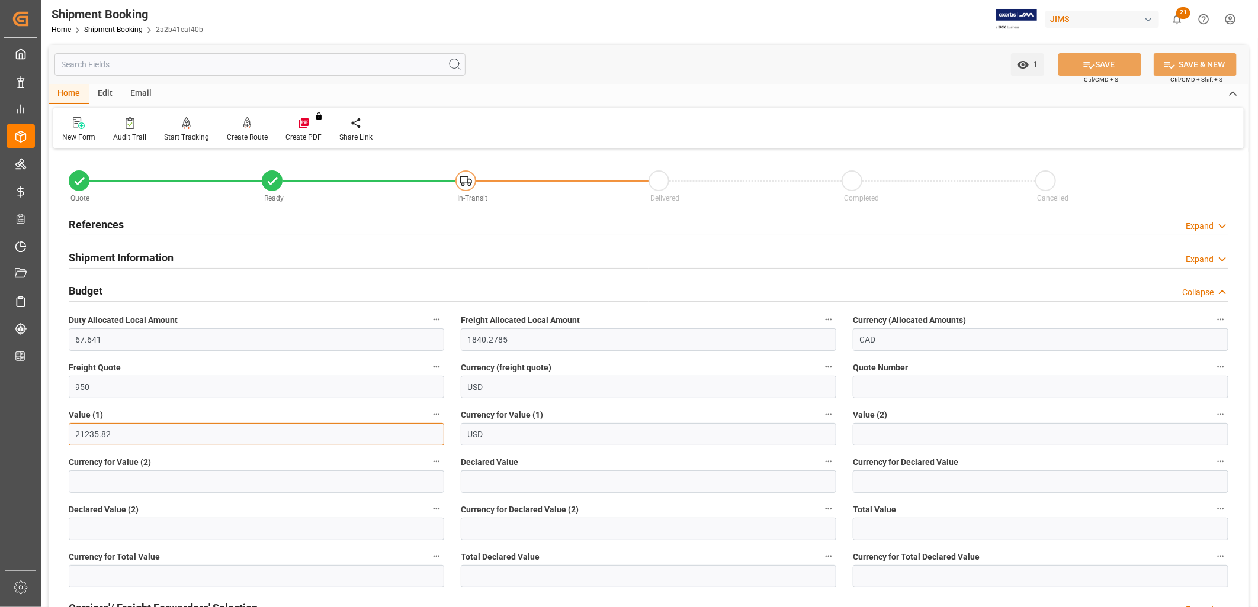
click at [122, 433] on input "21235.82" at bounding box center [256, 434] width 375 height 22
drag, startPoint x: 122, startPoint y: 433, endPoint x: 67, endPoint y: 435, distance: 55.1
click at [67, 435] on div "Value (1) 21235.82" at bounding box center [256, 426] width 392 height 47
type input "21179.12"
click at [528, 436] on input "USD" at bounding box center [648, 434] width 375 height 22
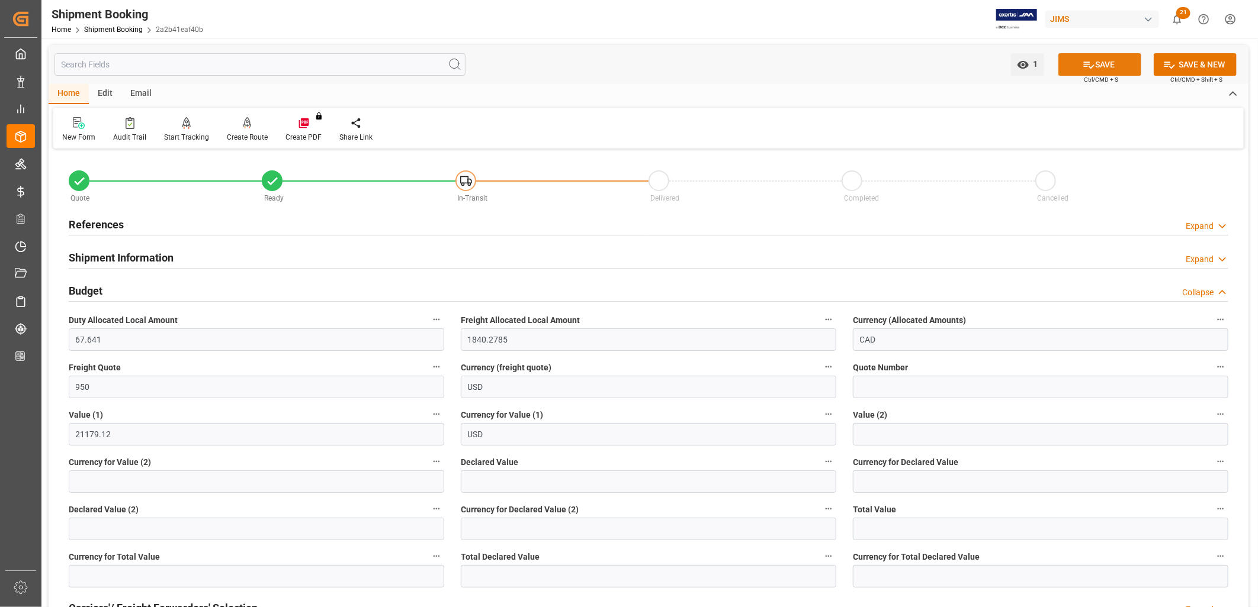
click at [1120, 62] on button "SAVE" at bounding box center [1099, 64] width 83 height 22
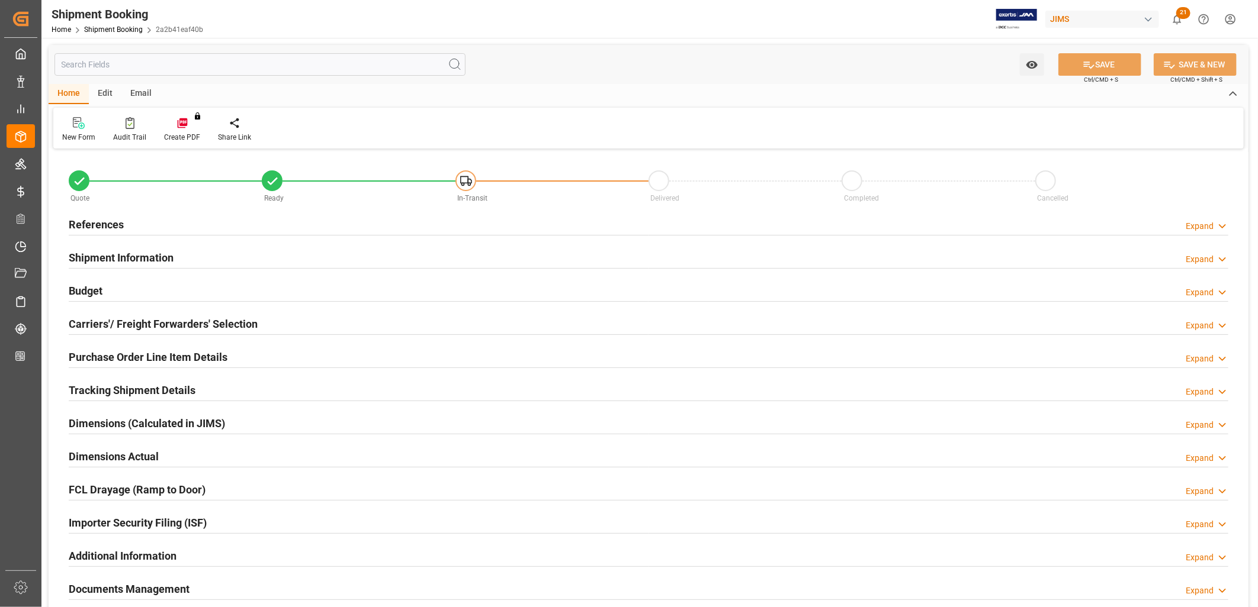
type input "49"
click at [137, 255] on h2 "Shipment Information" at bounding box center [121, 258] width 105 height 16
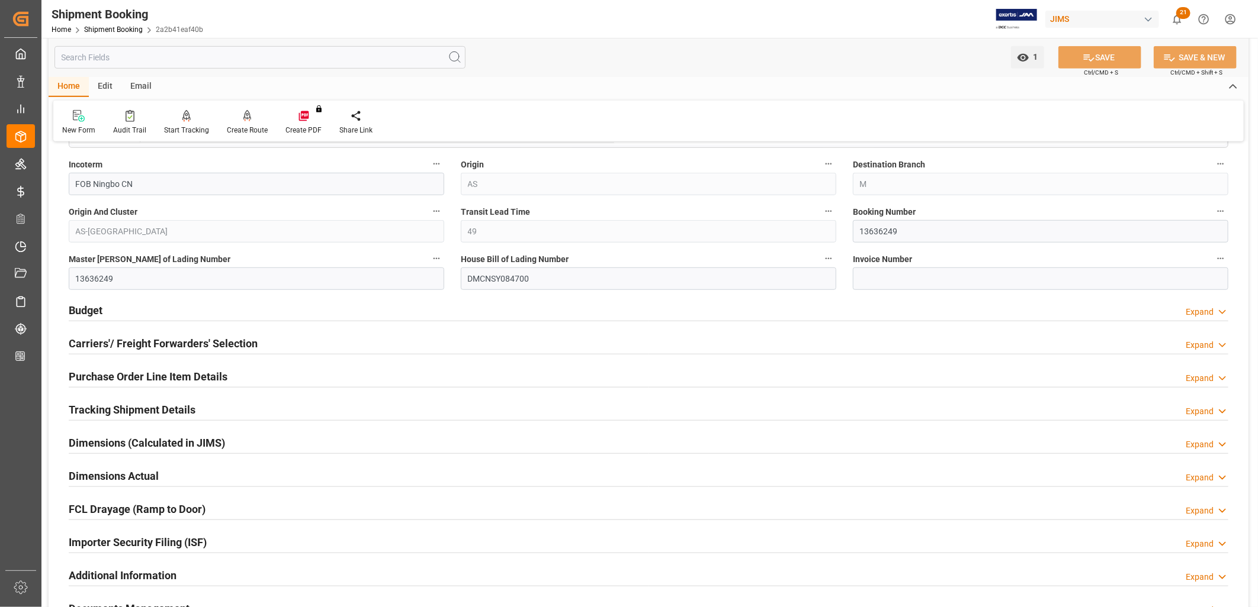
scroll to position [460, 0]
click at [89, 305] on h2 "Budget" at bounding box center [86, 309] width 34 height 16
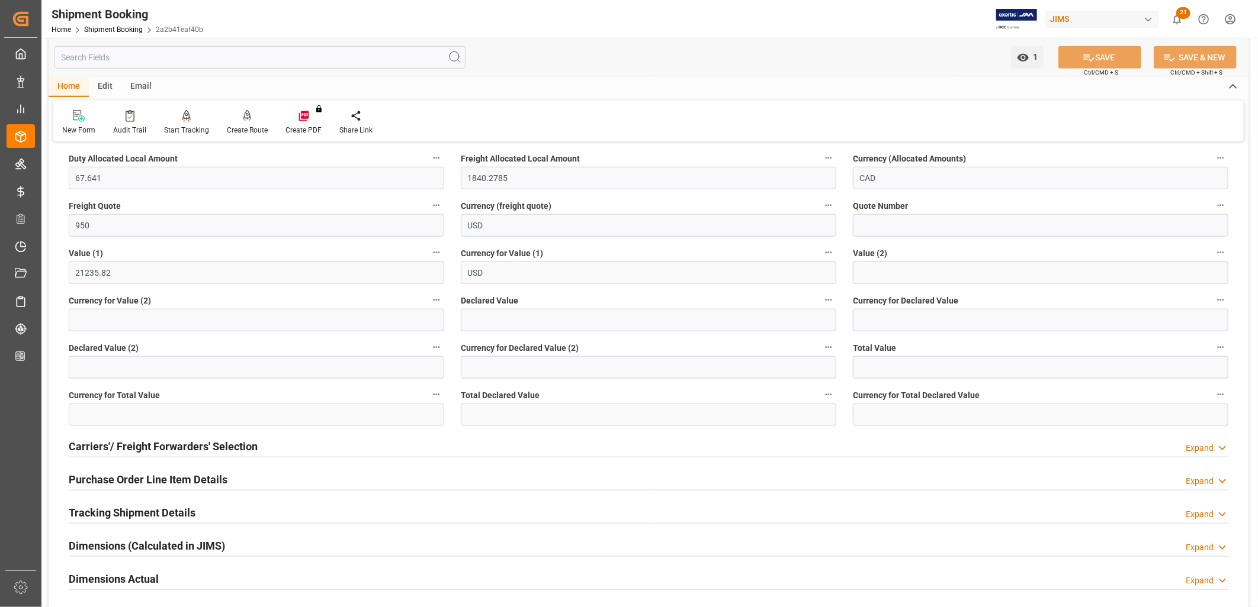
scroll to position [724, 0]
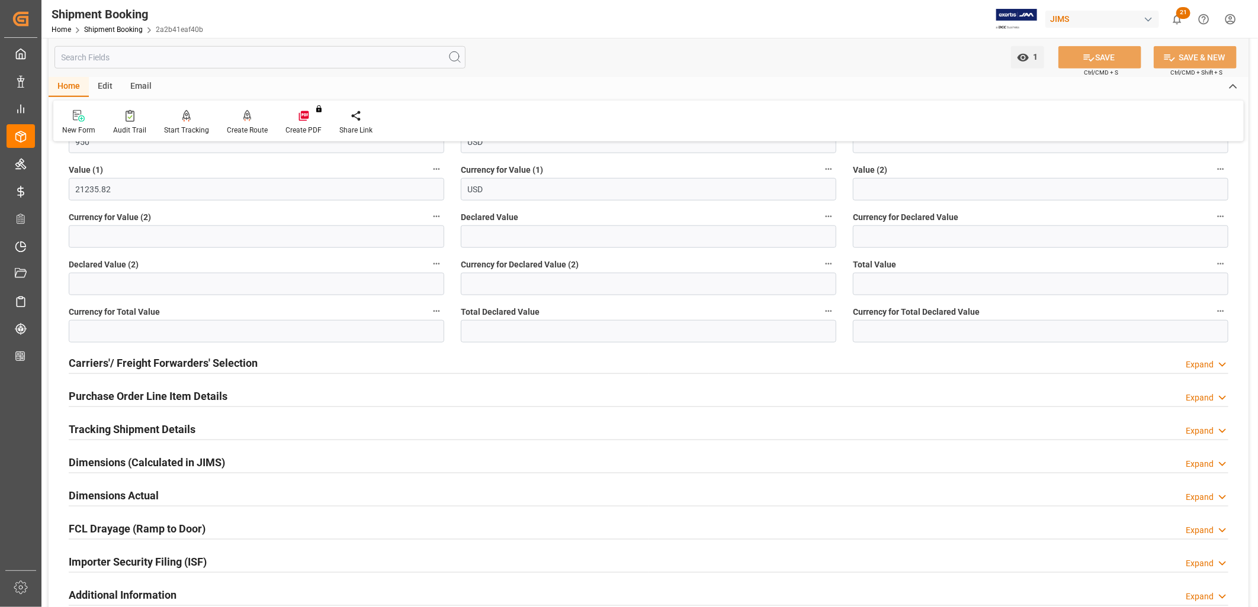
click at [168, 362] on h2 "Carriers'/ Freight Forwarders' Selection" at bounding box center [163, 363] width 189 height 16
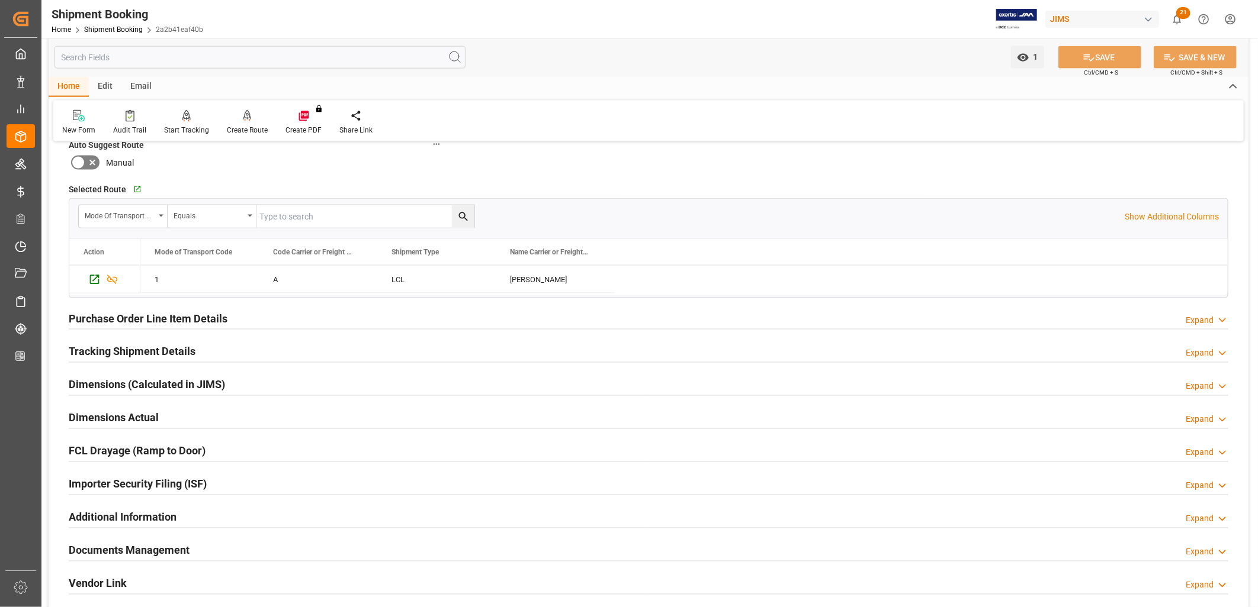
scroll to position [1118, 0]
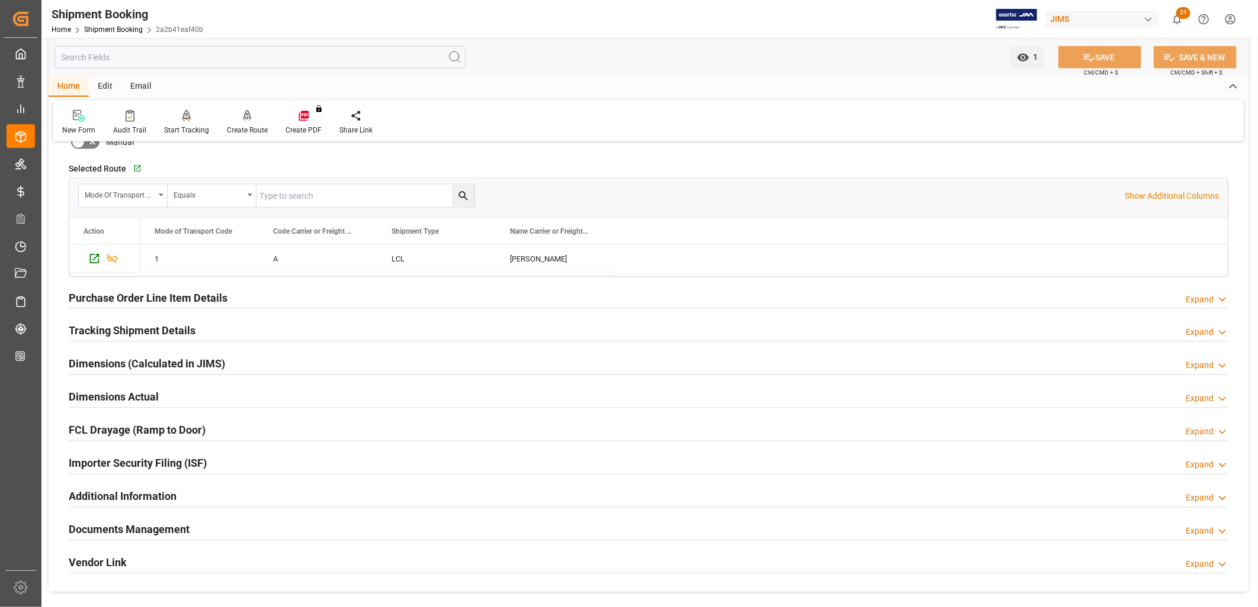
click at [136, 329] on h2 "Tracking Shipment Details" at bounding box center [132, 331] width 127 height 16
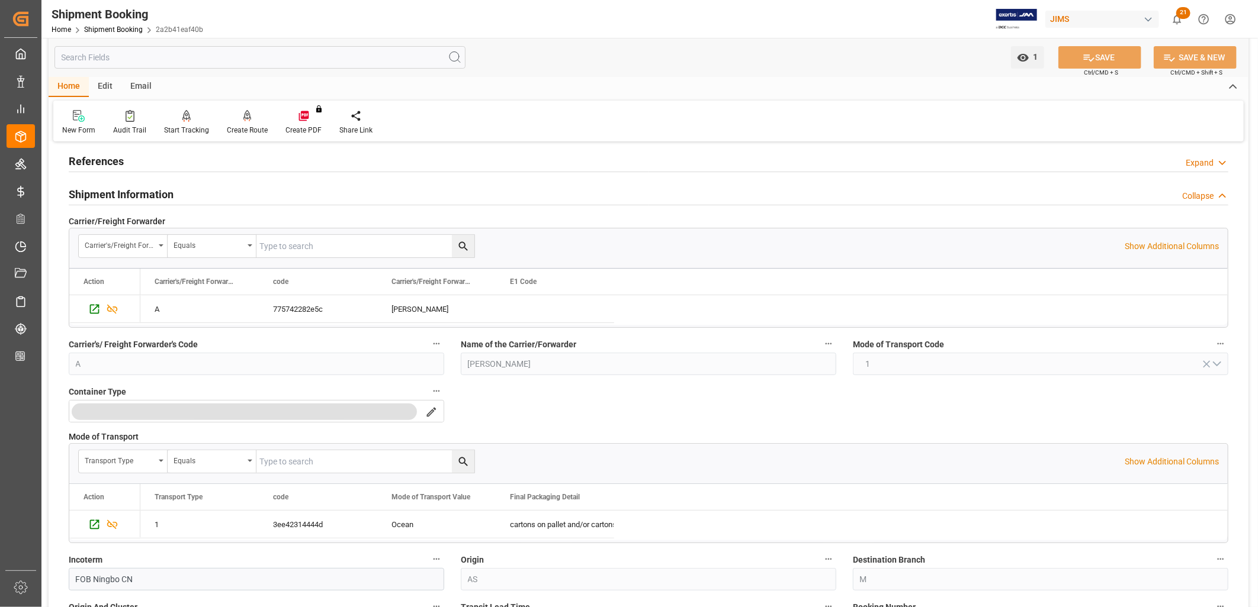
scroll to position [0, 0]
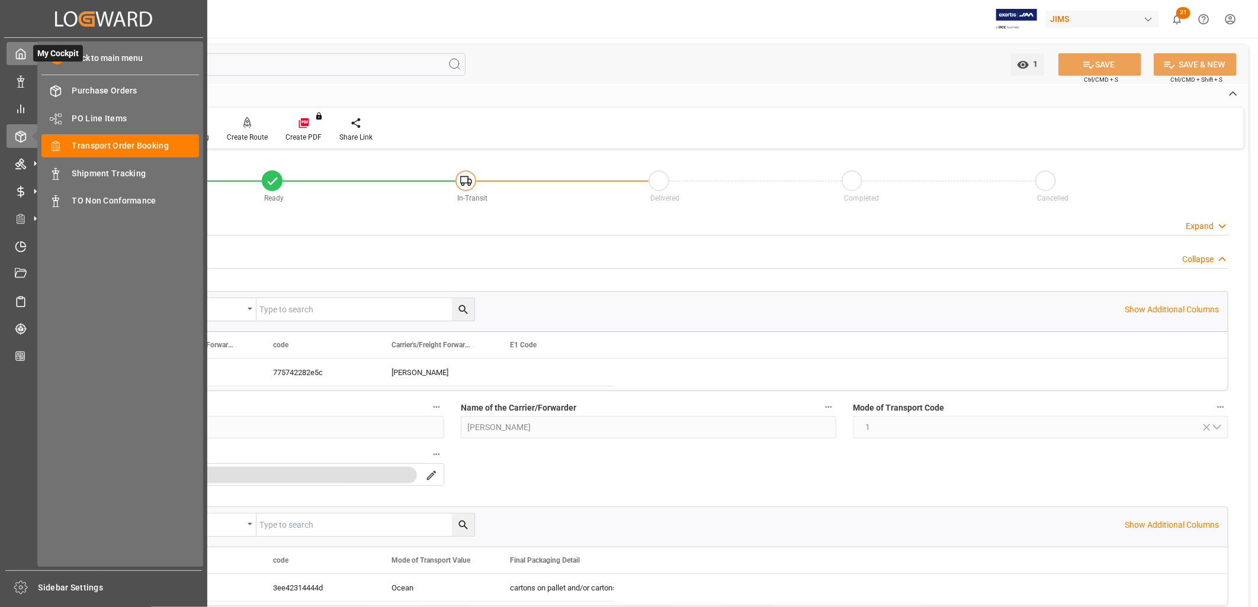
click at [17, 50] on icon at bounding box center [21, 54] width 12 height 12
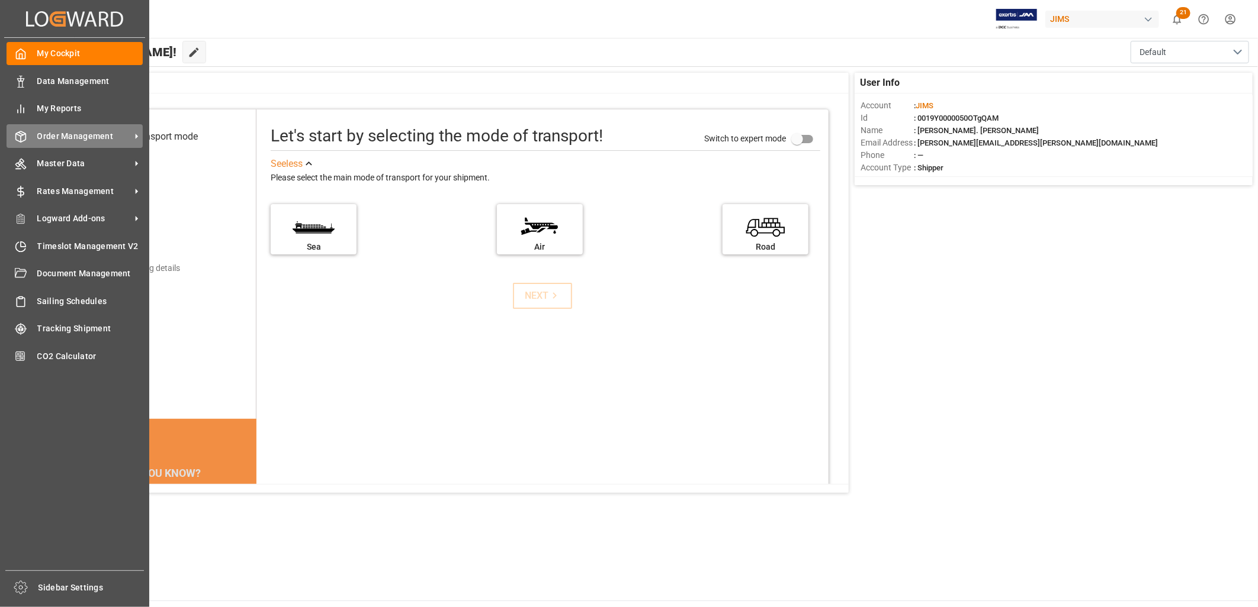
click at [69, 133] on span "Order Management" at bounding box center [84, 136] width 94 height 12
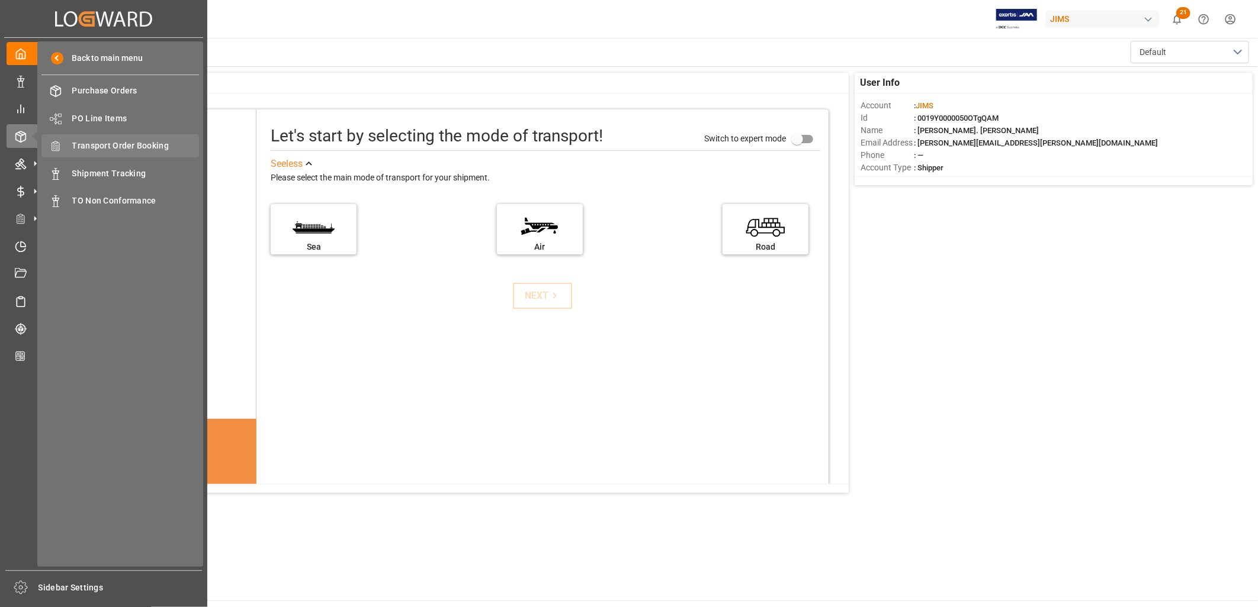
click at [133, 143] on span "Transport Order Booking" at bounding box center [135, 146] width 127 height 12
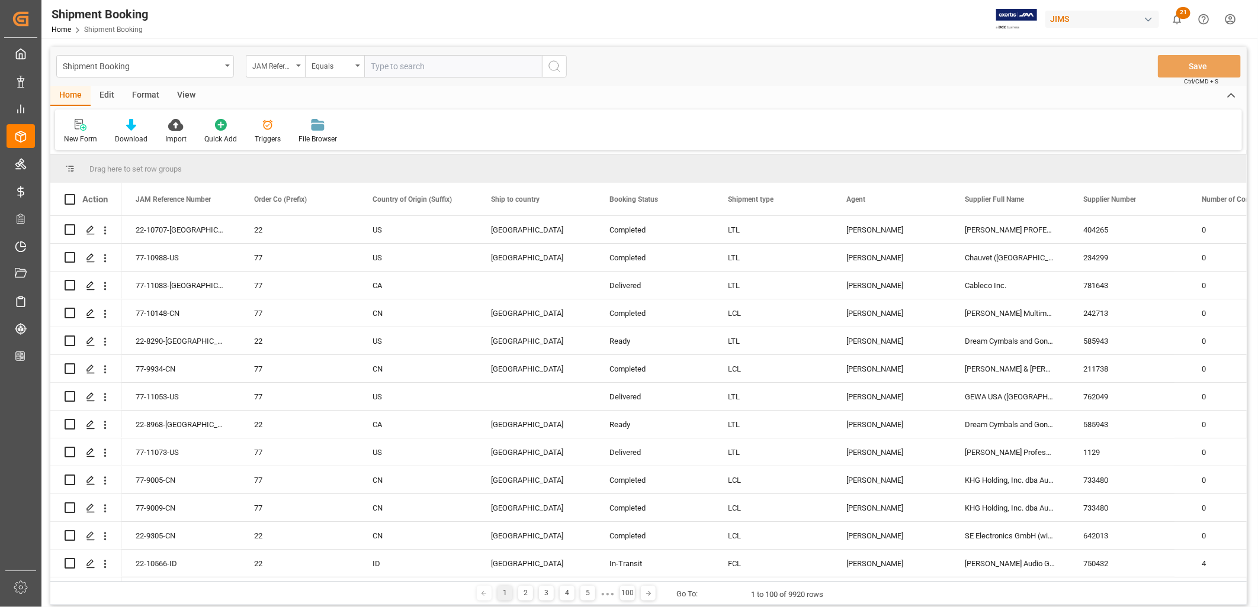
click at [380, 65] on input "text" at bounding box center [453, 66] width 178 height 22
type input "77-10933-KR"
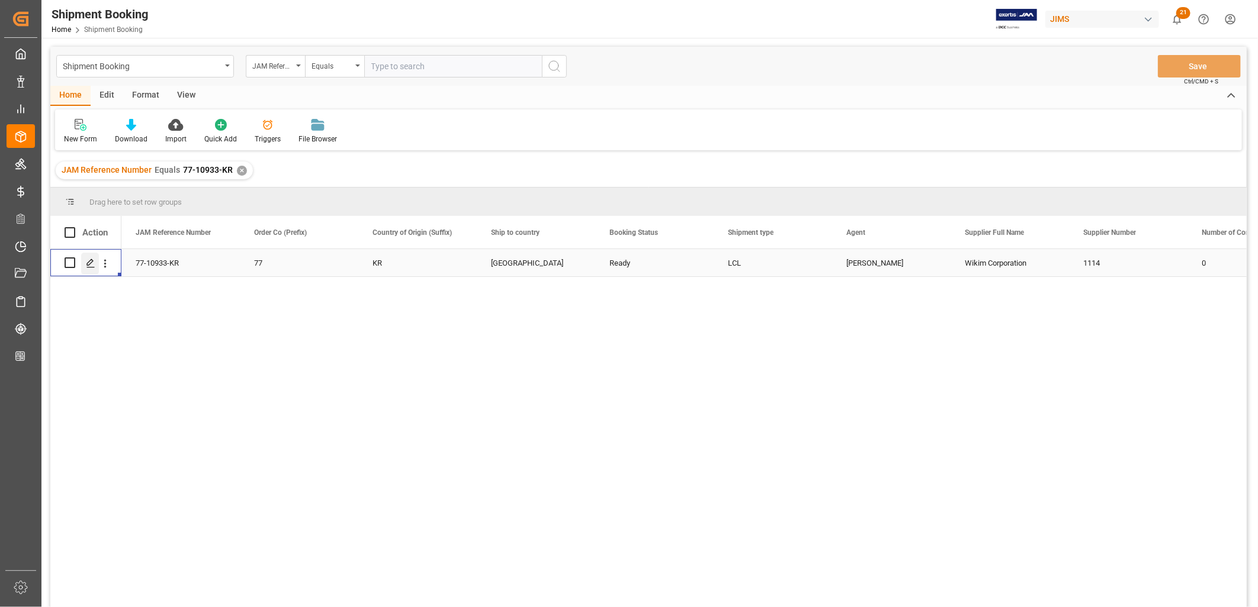
click at [91, 262] on polygon "Press SPACE to select this row." at bounding box center [90, 262] width 6 height 6
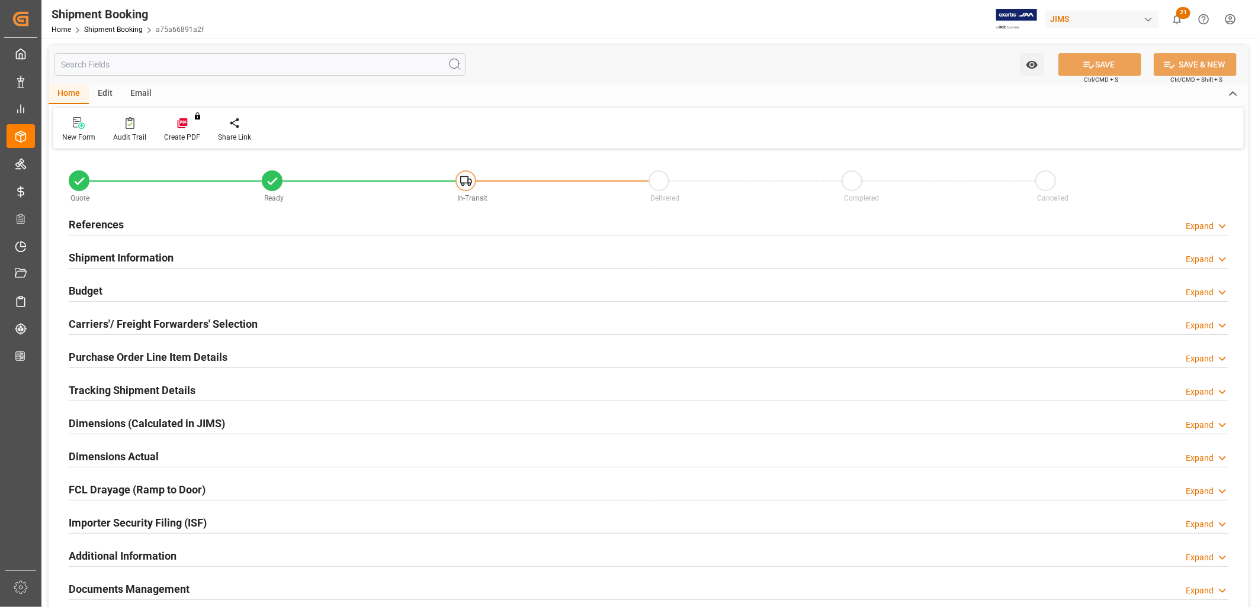
type input "27"
click at [184, 356] on h2 "Purchase Order Line Item Details" at bounding box center [148, 357] width 159 height 16
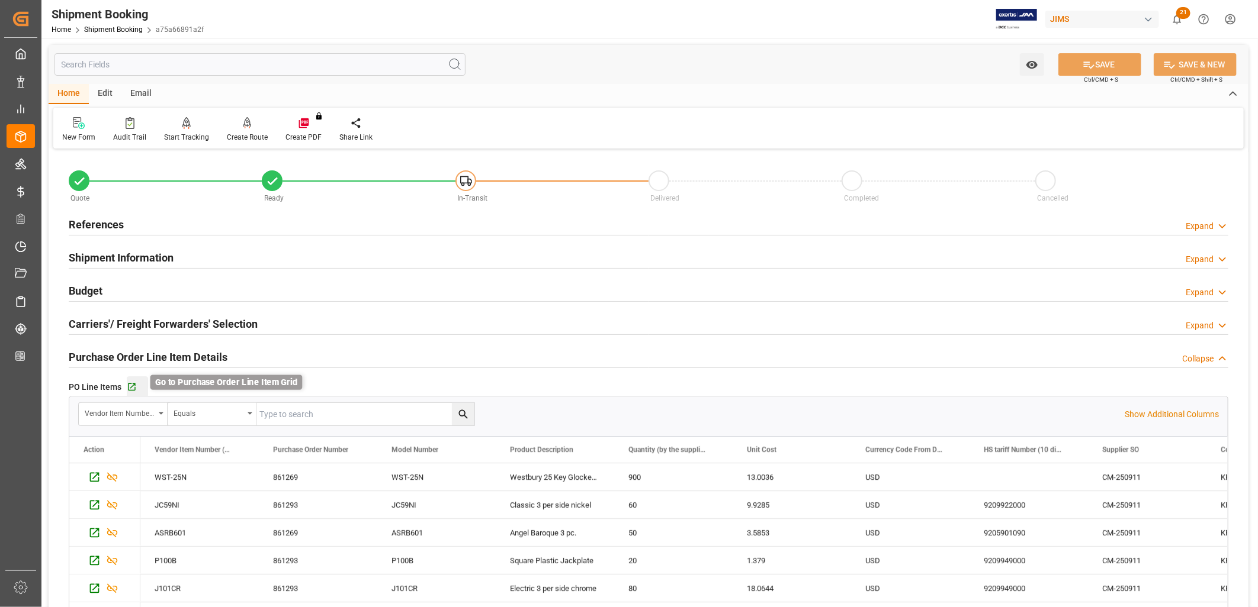
click at [130, 387] on icon "button" at bounding box center [132, 387] width 10 height 10
click at [99, 291] on h2 "Budget" at bounding box center [86, 291] width 34 height 16
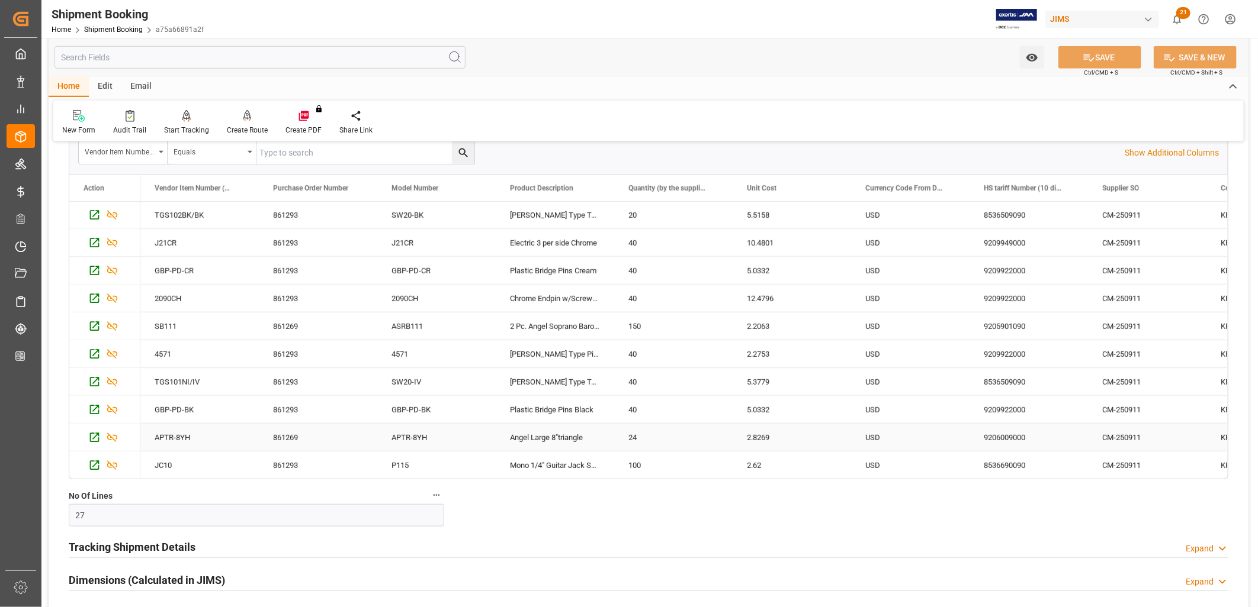
scroll to position [921, 0]
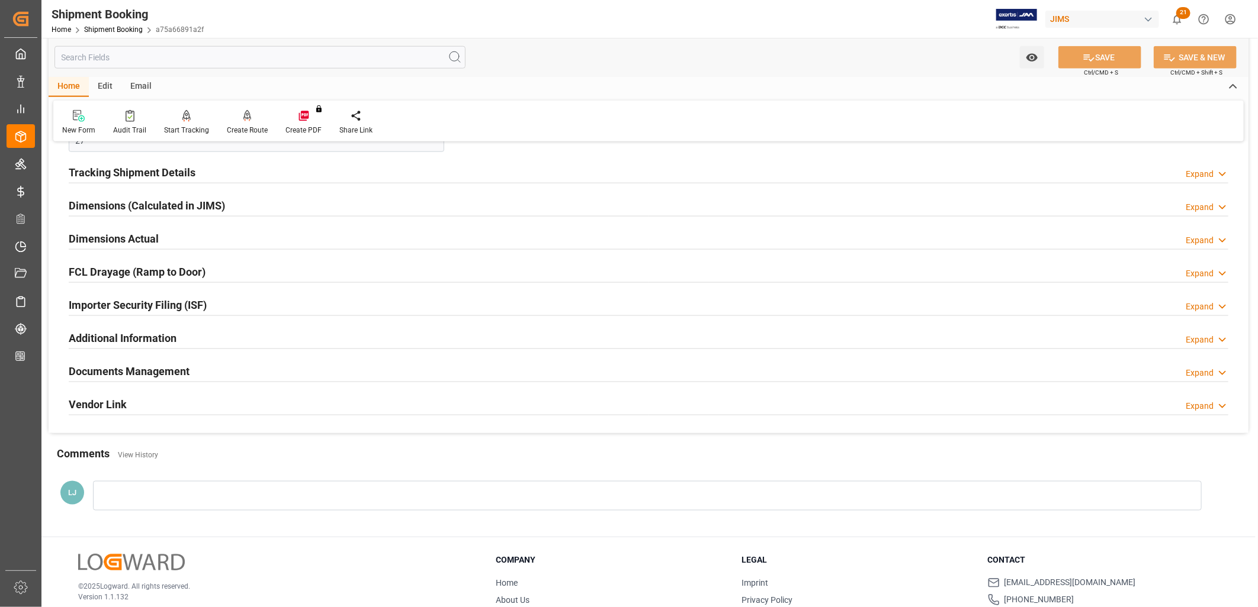
click at [161, 368] on h2 "Documents Management" at bounding box center [129, 372] width 121 height 16
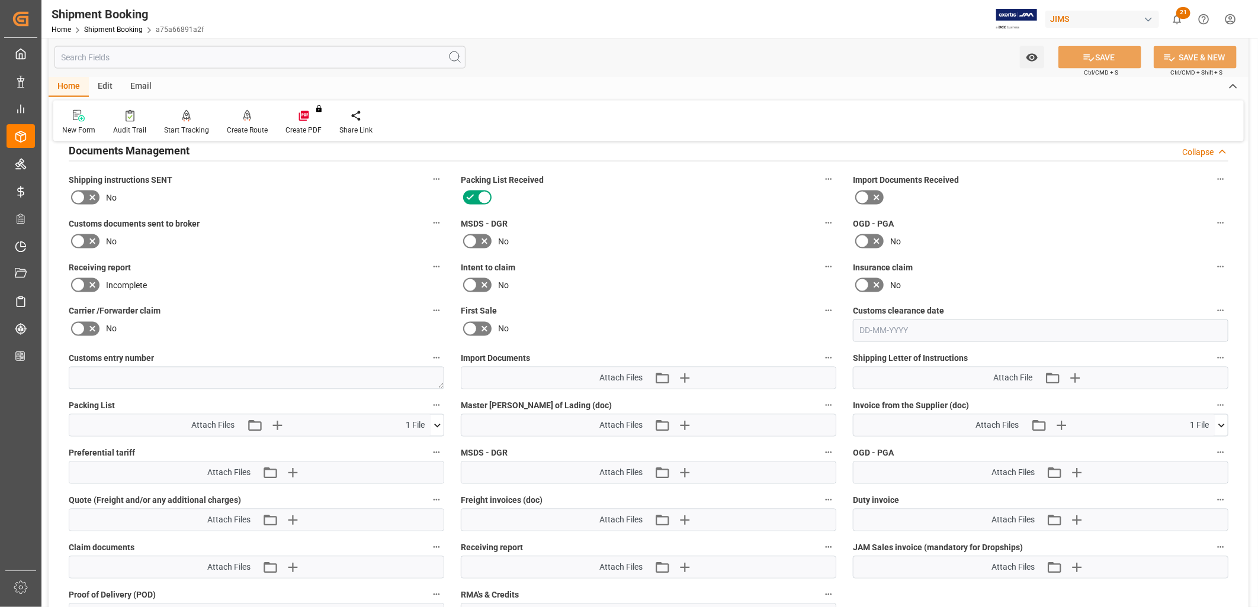
scroll to position [1184, 0]
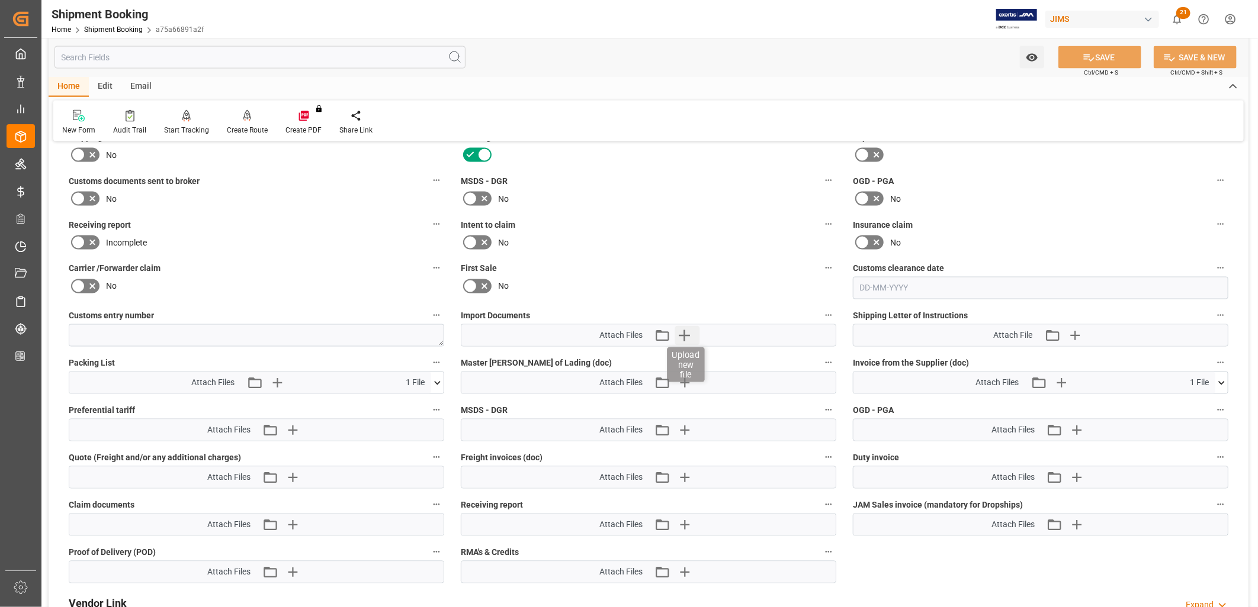
click at [684, 332] on icon "button" at bounding box center [684, 335] width 11 height 11
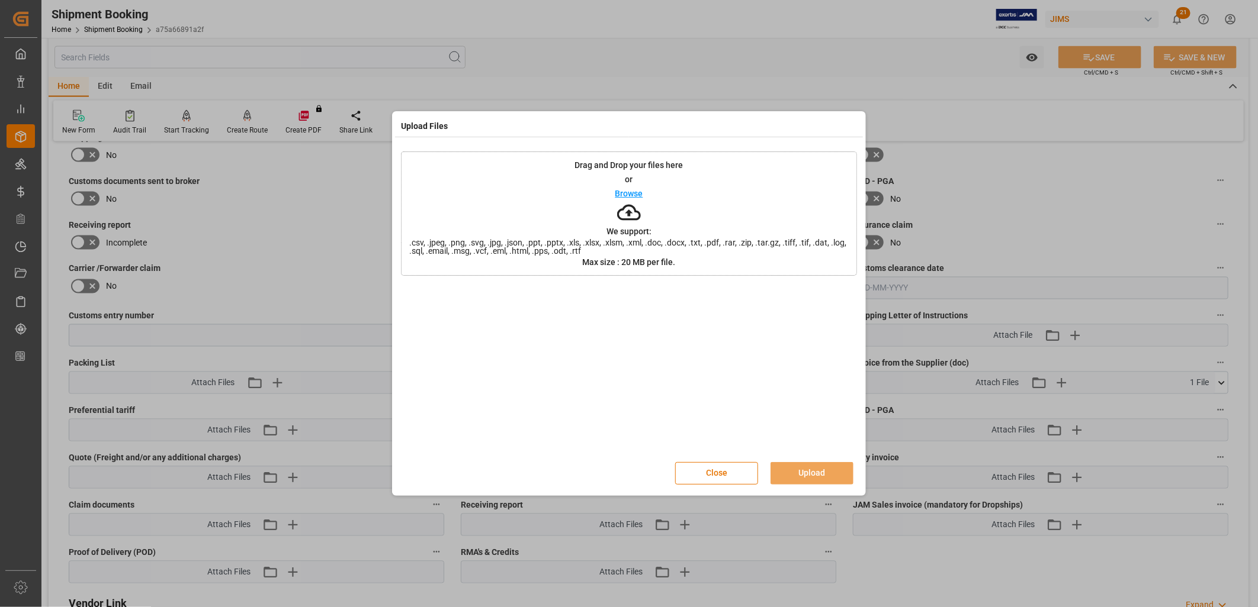
click at [628, 192] on p "Browse" at bounding box center [629, 193] width 28 height 8
click at [811, 468] on button "Upload" at bounding box center [811, 473] width 83 height 22
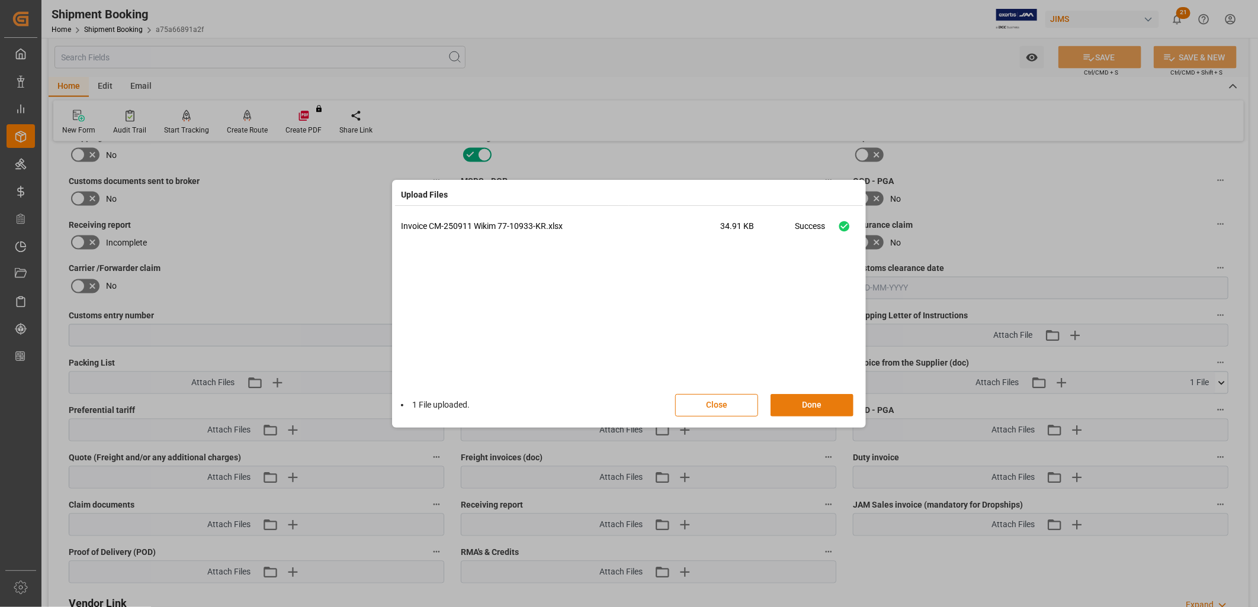
click at [805, 404] on button "Done" at bounding box center [811, 405] width 83 height 22
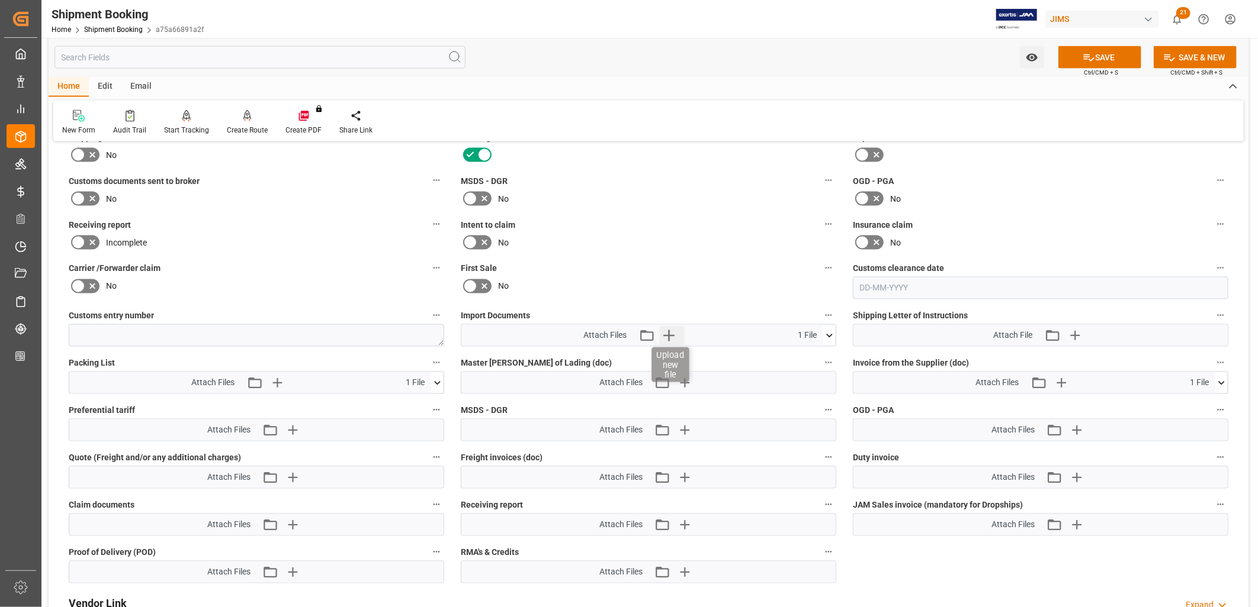
click at [670, 333] on icon "button" at bounding box center [668, 335] width 11 height 11
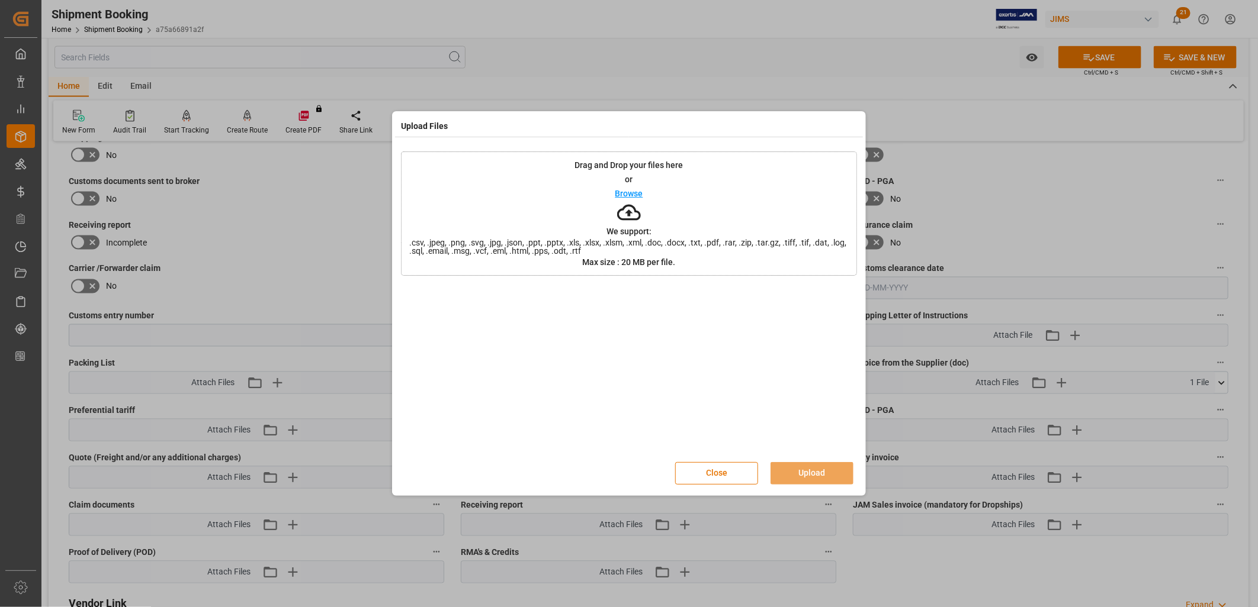
click at [638, 192] on p "Browse" at bounding box center [629, 193] width 28 height 8
click at [824, 470] on button "Upload" at bounding box center [811, 473] width 83 height 22
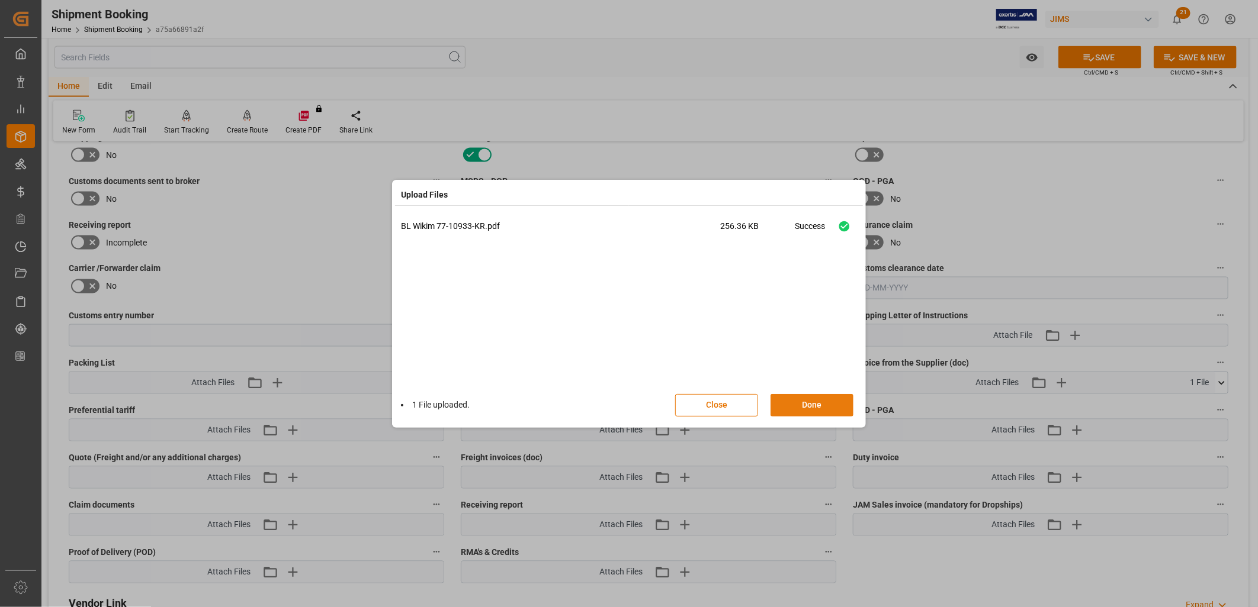
click at [814, 404] on button "Done" at bounding box center [811, 405] width 83 height 22
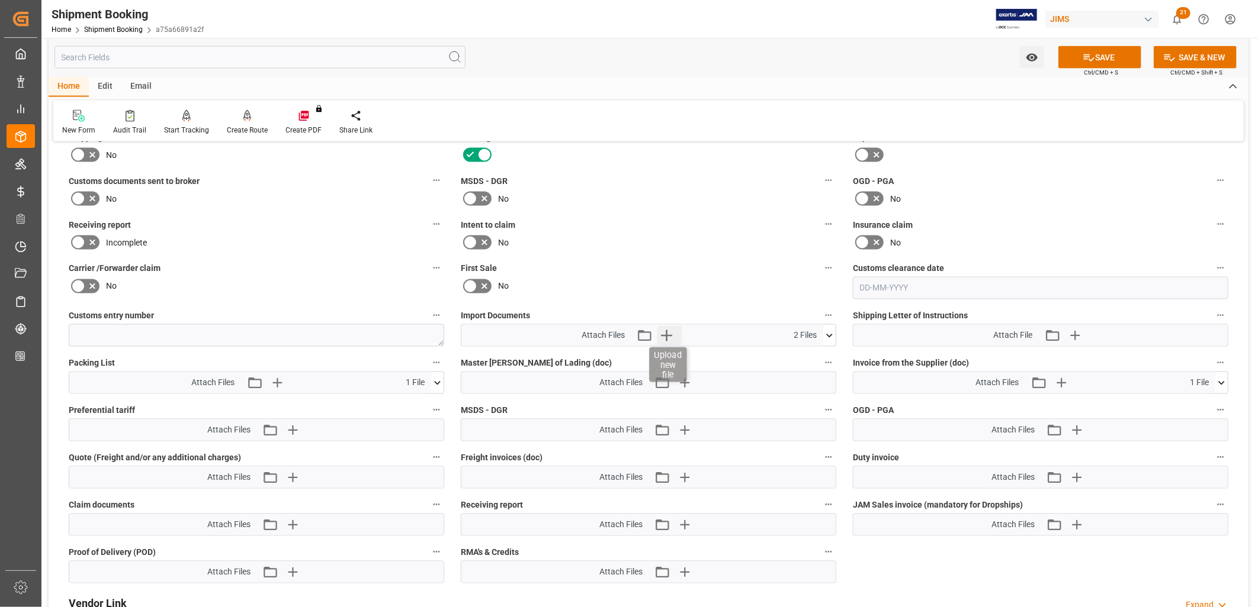
click at [667, 330] on icon "button" at bounding box center [666, 335] width 19 height 19
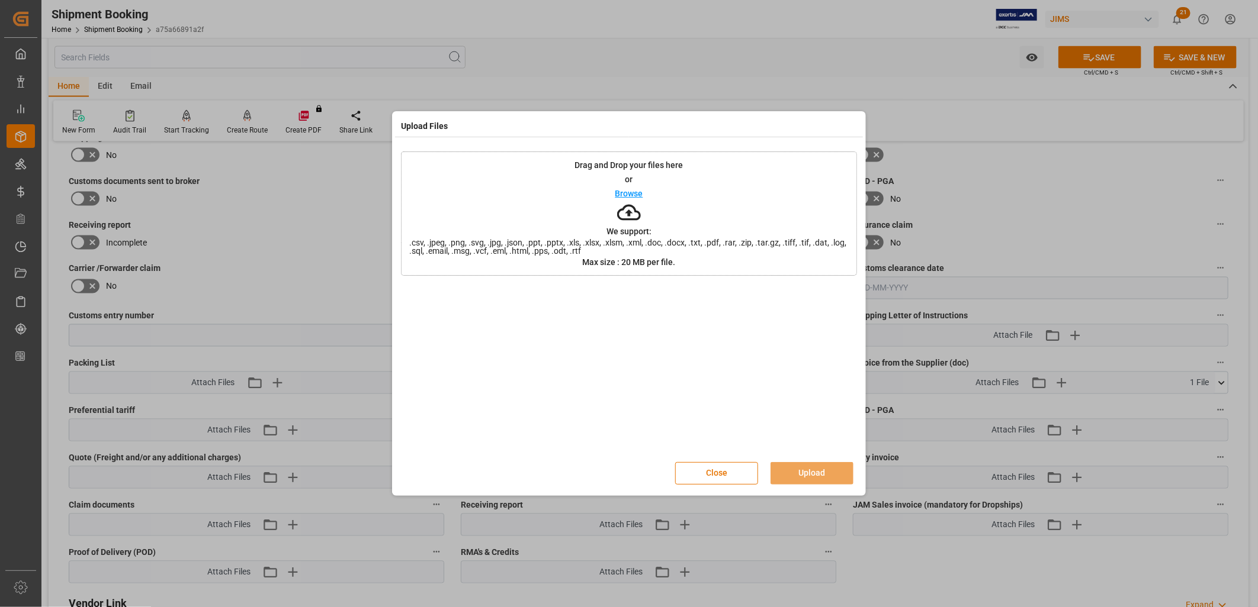
click at [622, 194] on p "Browse" at bounding box center [629, 193] width 28 height 8
click at [845, 293] on icon at bounding box center [843, 294] width 7 height 7
click at [716, 475] on button "Close" at bounding box center [716, 473] width 83 height 22
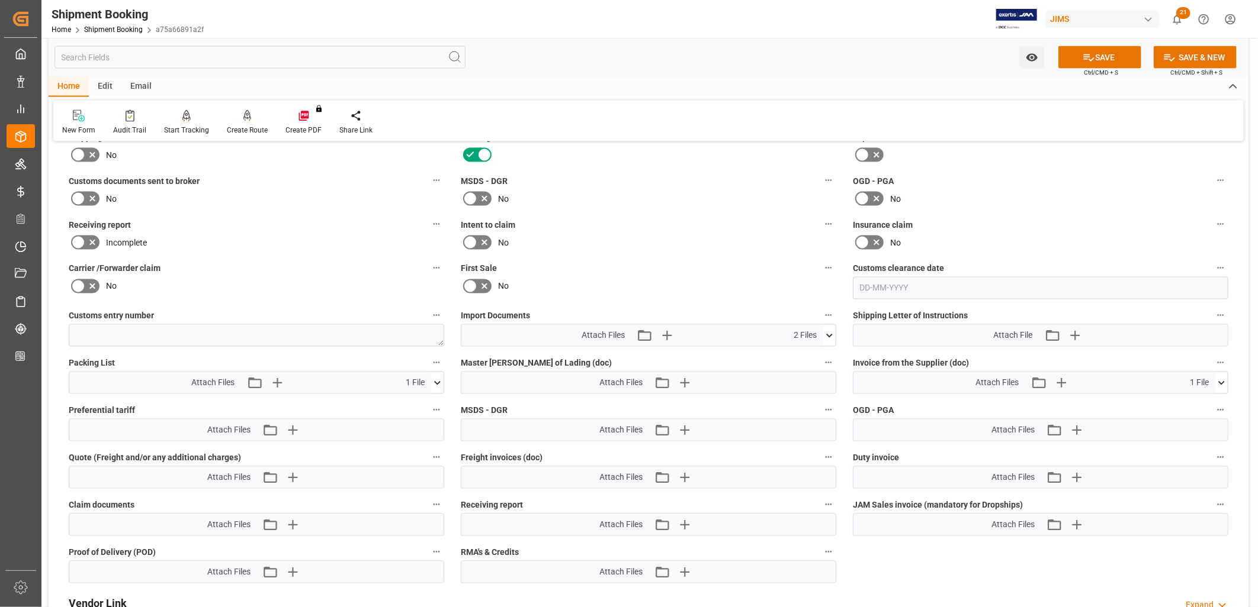
click at [436, 380] on icon at bounding box center [437, 383] width 12 height 12
click at [430, 401] on icon at bounding box center [430, 405] width 11 height 8
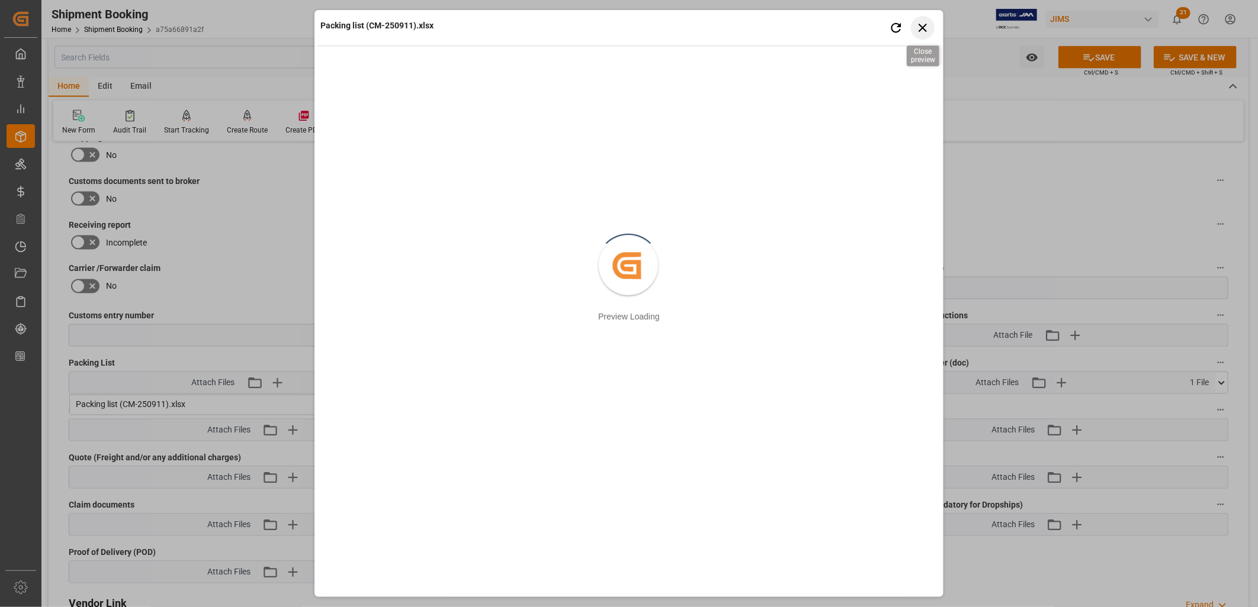
click at [920, 28] on icon "button" at bounding box center [922, 27] width 15 height 15
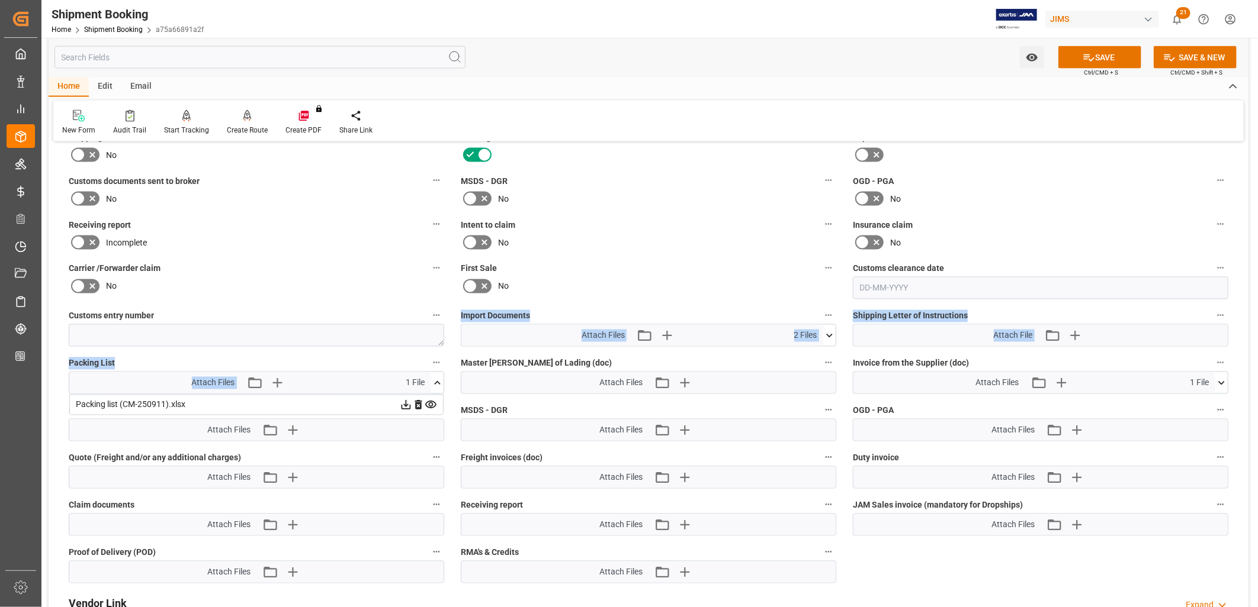
drag, startPoint x: 327, startPoint y: 364, endPoint x: 362, endPoint y: 387, distance: 41.9
drag, startPoint x: 362, startPoint y: 387, endPoint x: 405, endPoint y: 403, distance: 46.3
click at [405, 403] on icon at bounding box center [406, 405] width 12 height 12
click at [1120, 54] on button "SAVE" at bounding box center [1099, 57] width 83 height 22
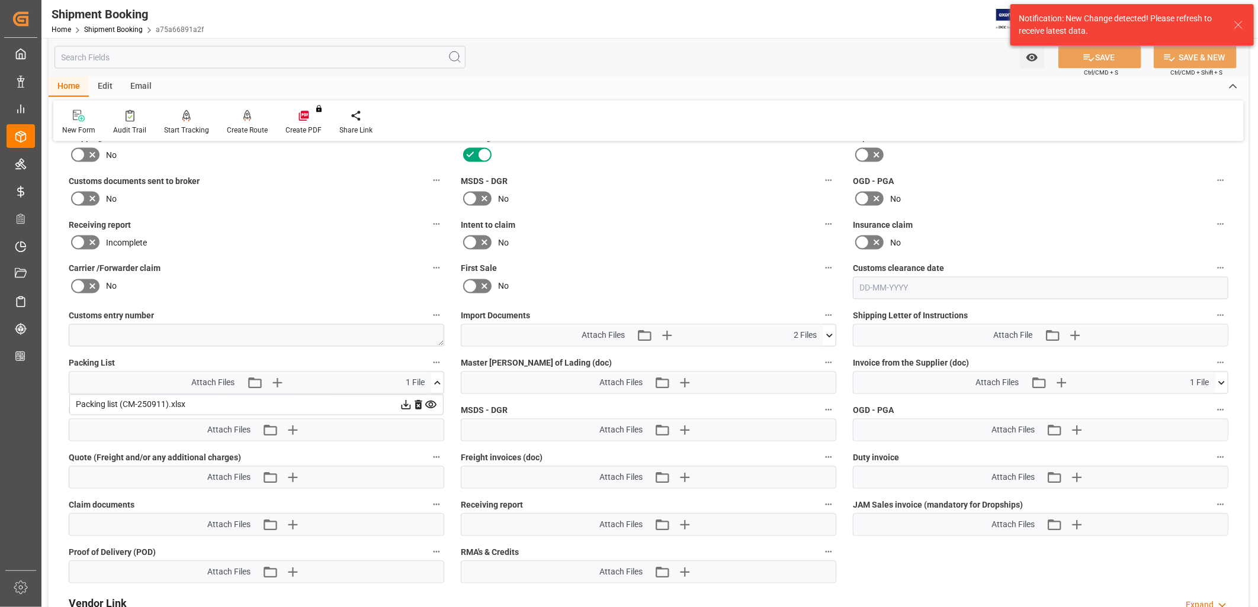
click at [712, 189] on div "No" at bounding box center [648, 198] width 375 height 19
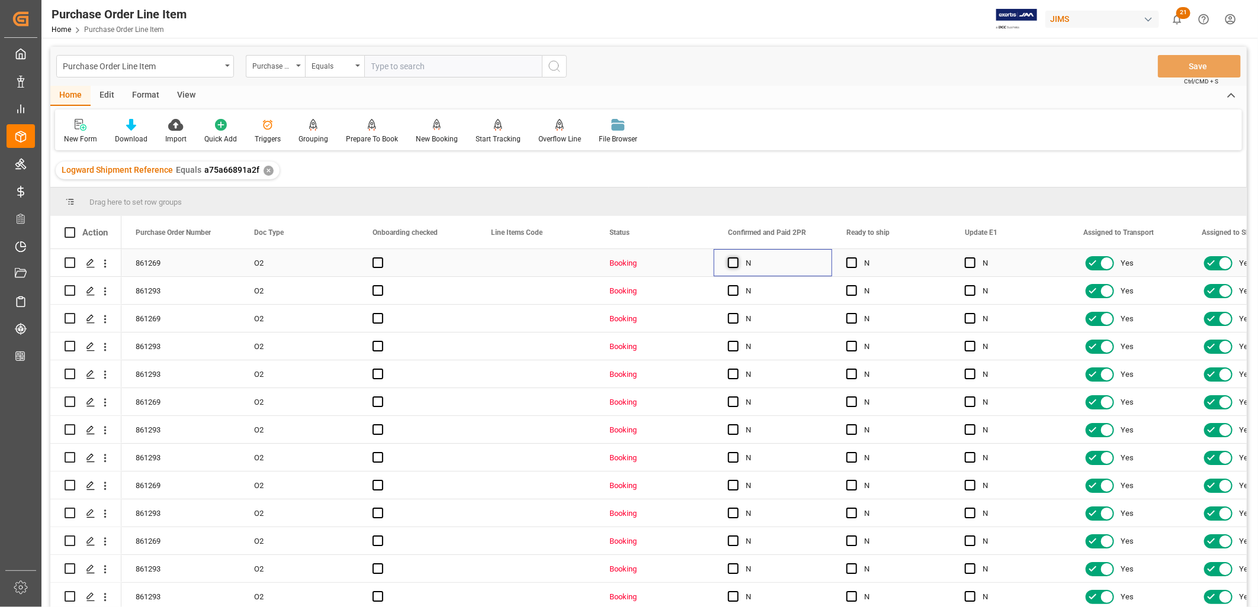
click at [734, 261] on span "Press SPACE to select this row." at bounding box center [733, 263] width 11 height 11
click at [737, 258] on input "Press SPACE to select this row." at bounding box center [737, 258] width 0 height 0
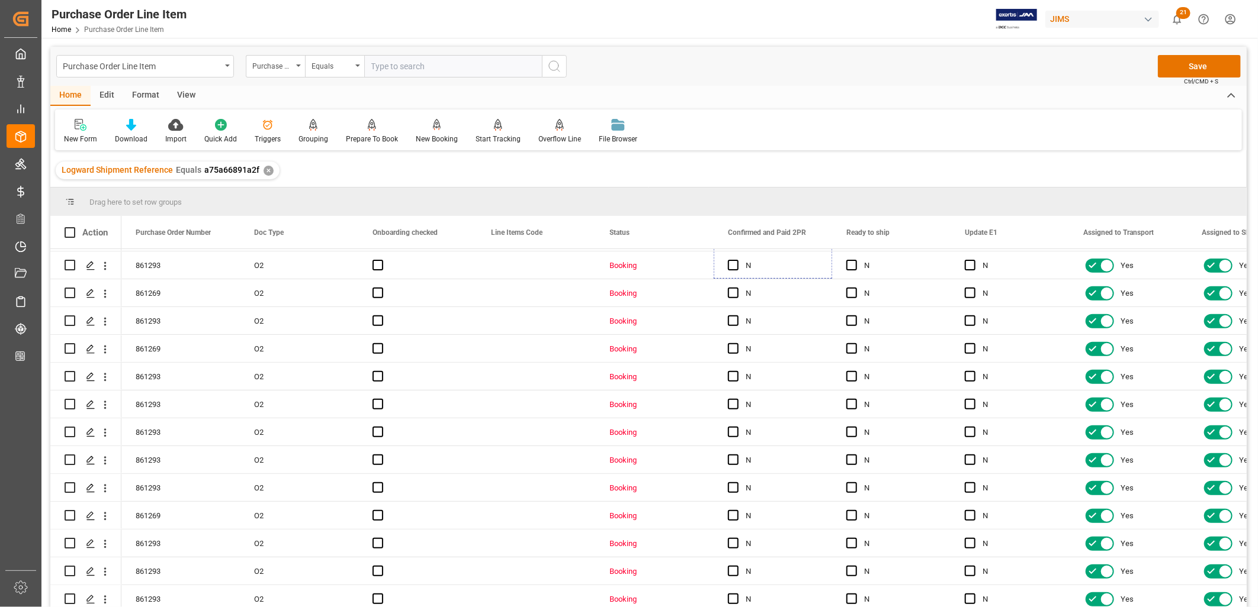
scroll to position [393, 0]
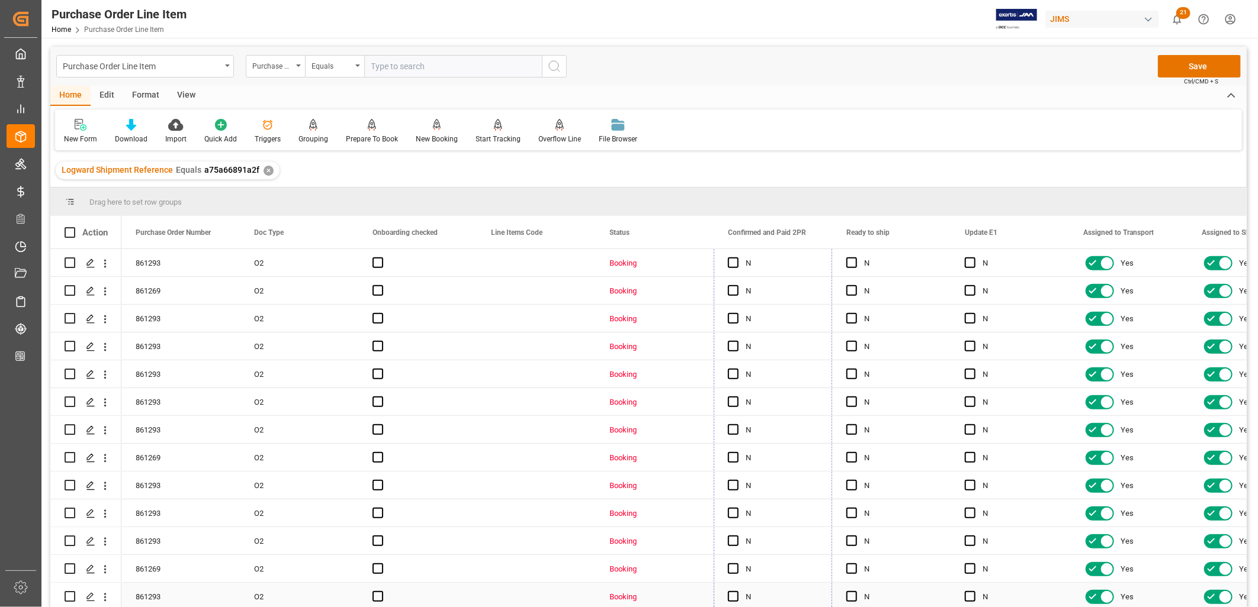
drag, startPoint x: 830, startPoint y: 274, endPoint x: 790, endPoint y: 587, distance: 316.3
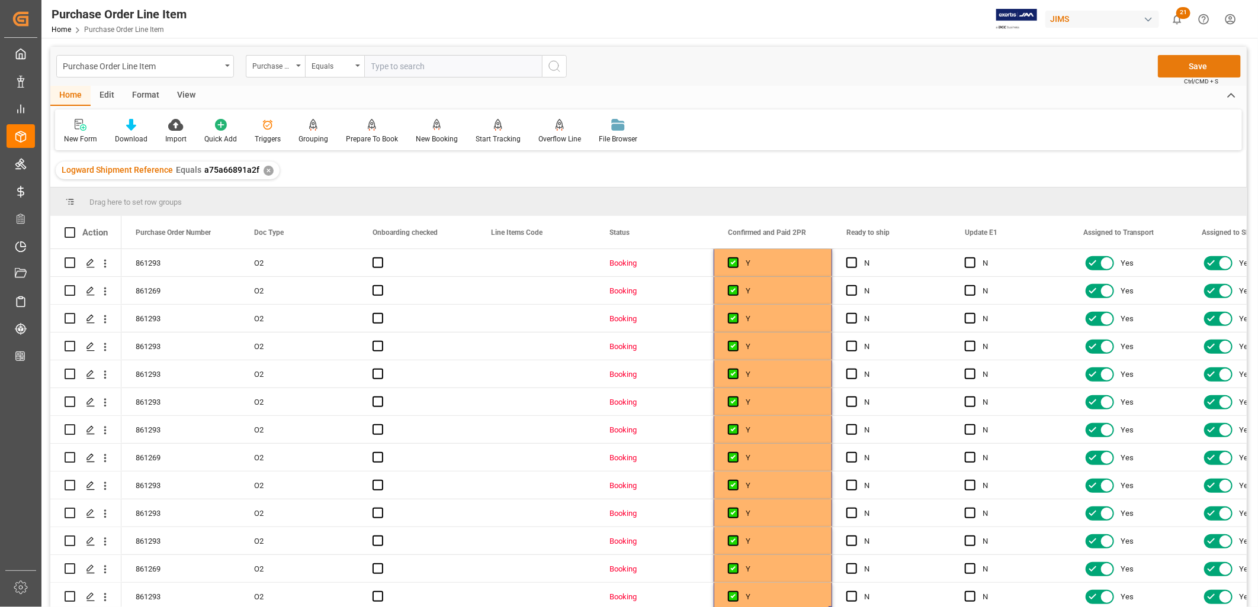
click at [1200, 63] on button "Save" at bounding box center [1199, 66] width 83 height 22
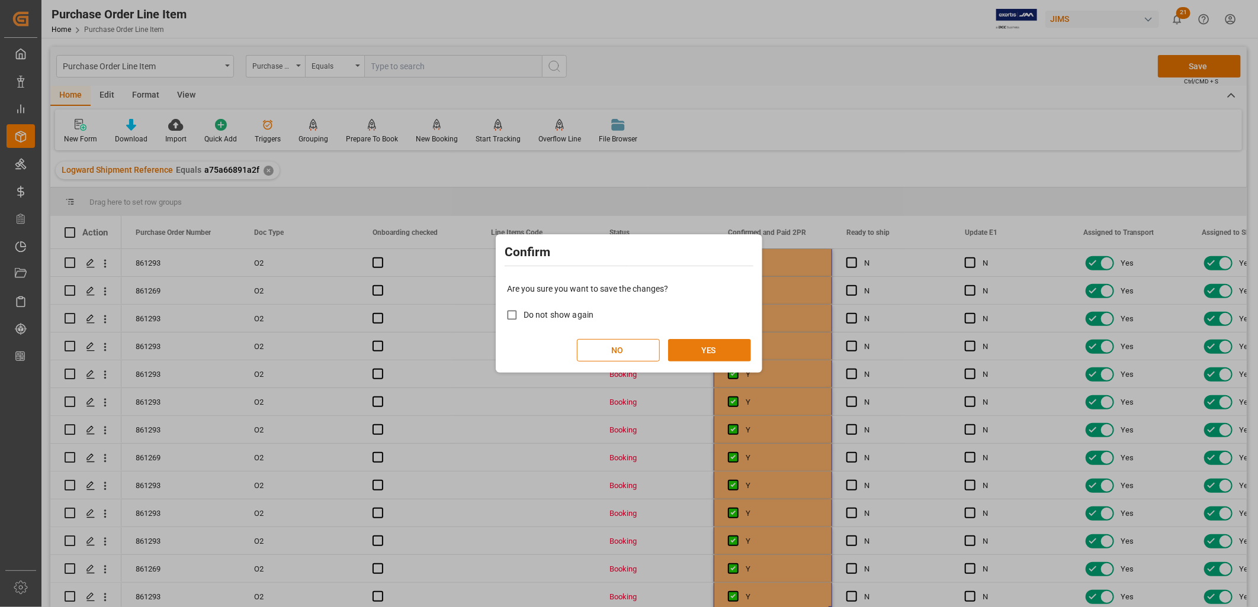
click at [731, 351] on button "YES" at bounding box center [709, 350] width 83 height 22
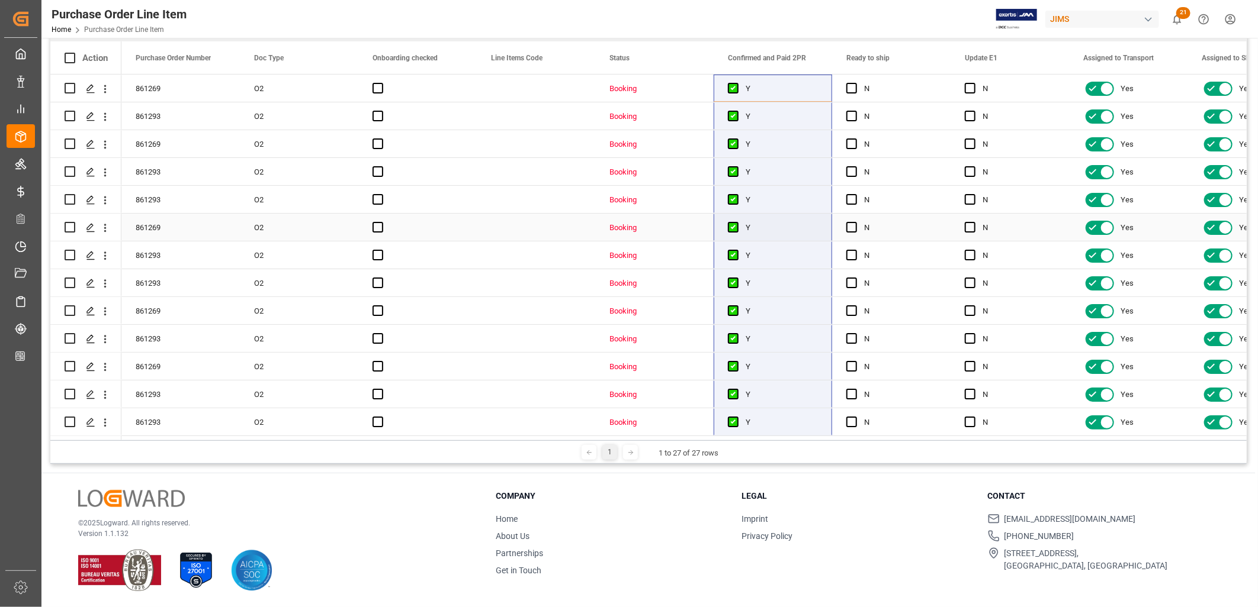
scroll to position [0, 0]
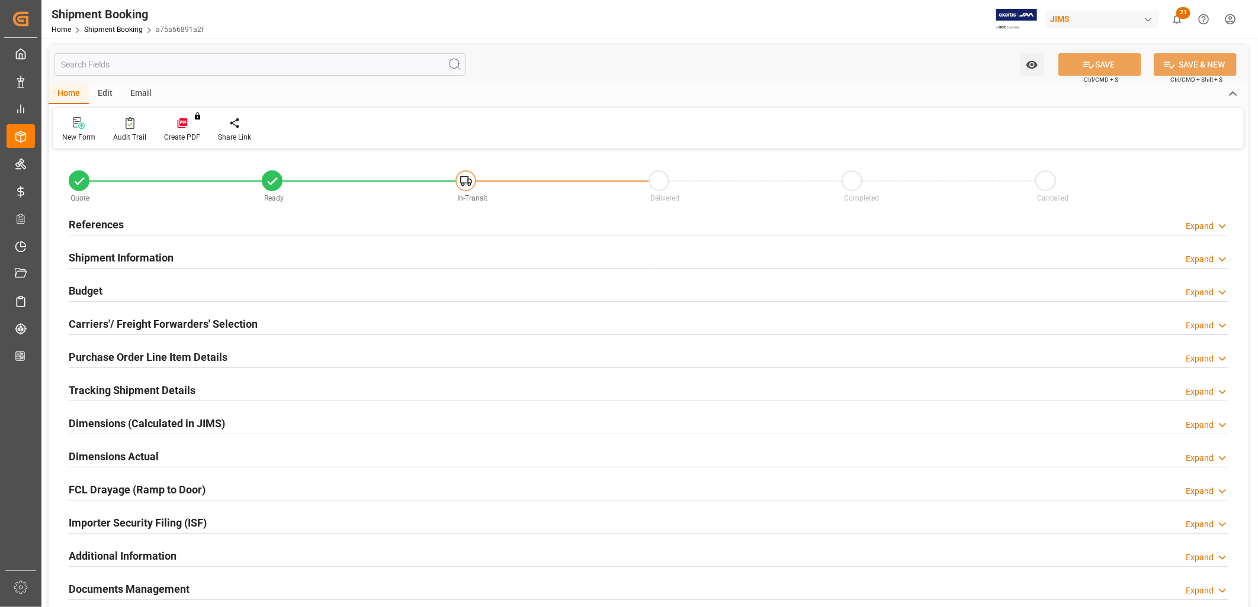
type input "0"
type input "[DATE]"
click at [108, 221] on h2 "References" at bounding box center [96, 225] width 55 height 16
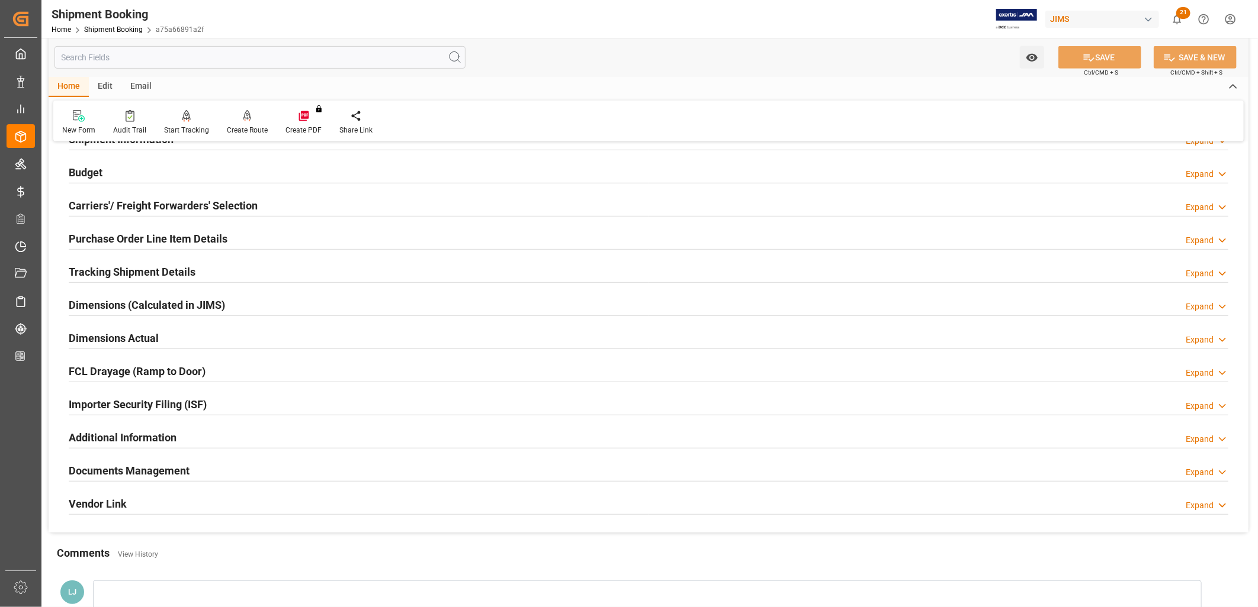
scroll to position [519, 0]
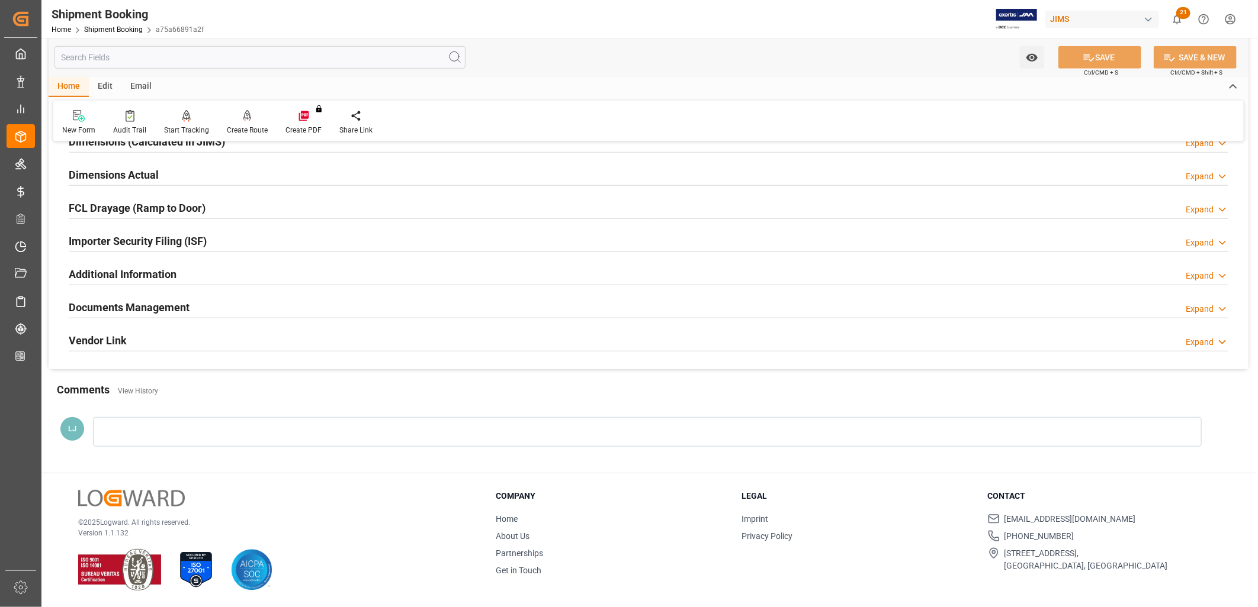
click at [178, 306] on h2 "Documents Management" at bounding box center [129, 308] width 121 height 16
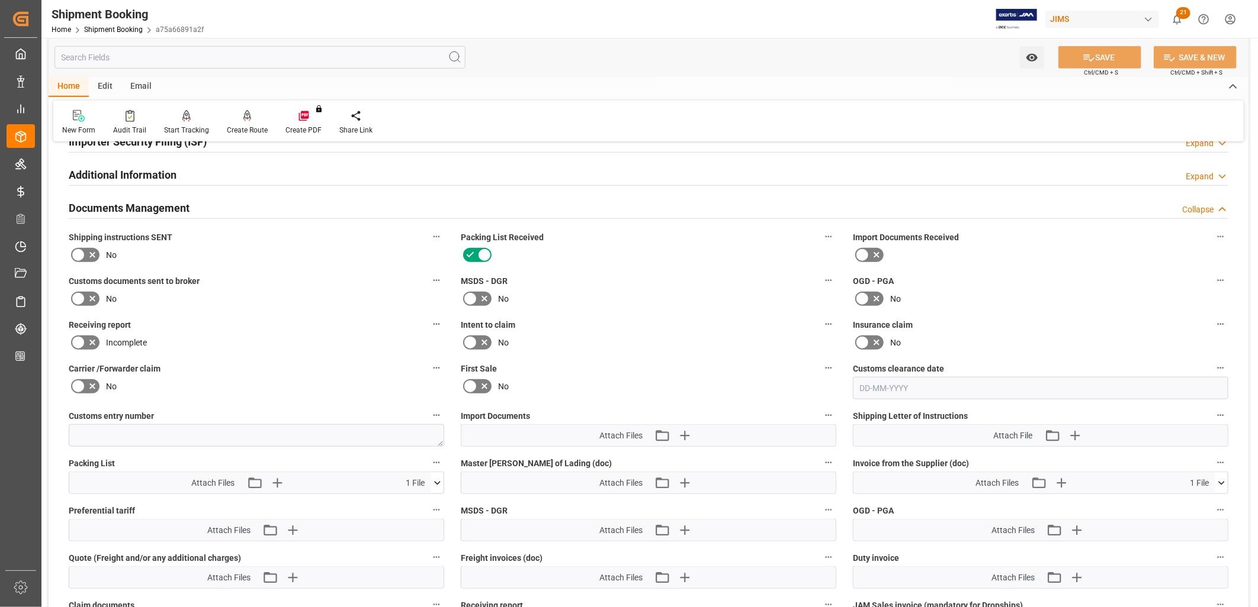
scroll to position [650, 0]
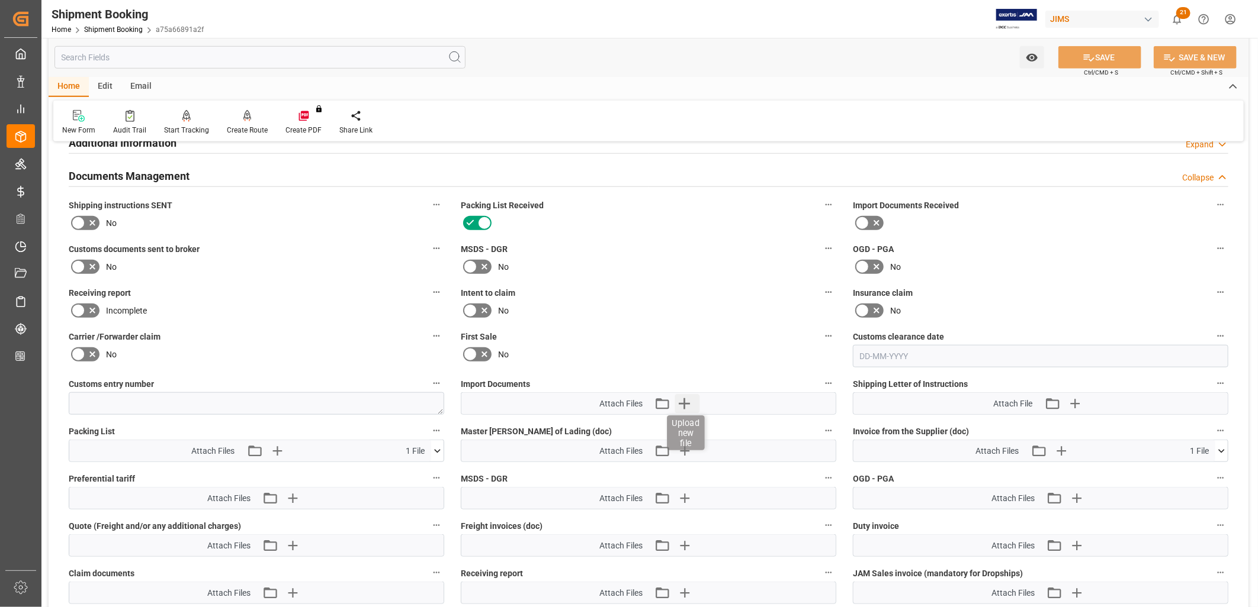
click at [686, 404] on icon "button" at bounding box center [684, 403] width 19 height 19
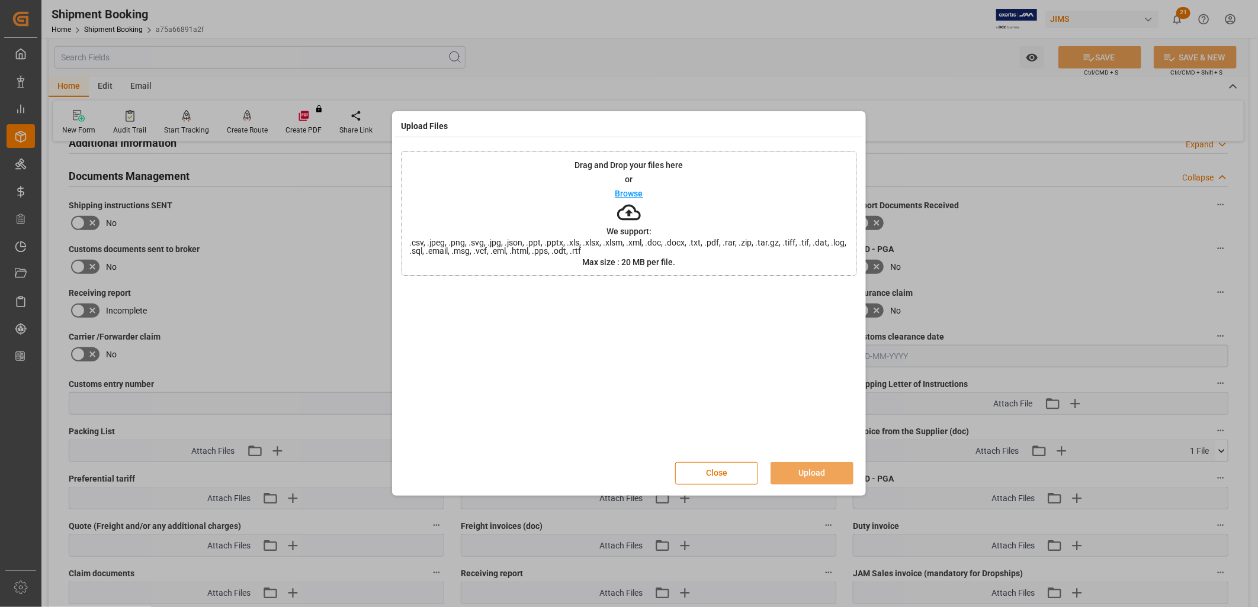
click at [631, 193] on p "Browse" at bounding box center [629, 193] width 28 height 8
click at [793, 474] on button "Upload" at bounding box center [811, 473] width 83 height 22
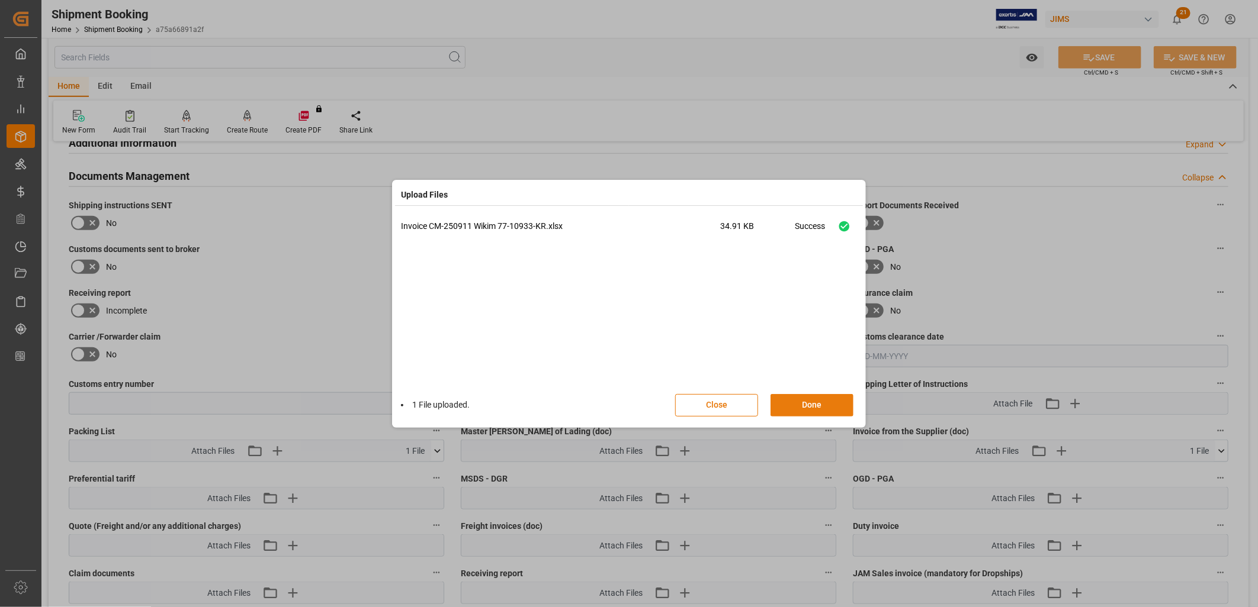
click at [833, 401] on button "Done" at bounding box center [811, 405] width 83 height 22
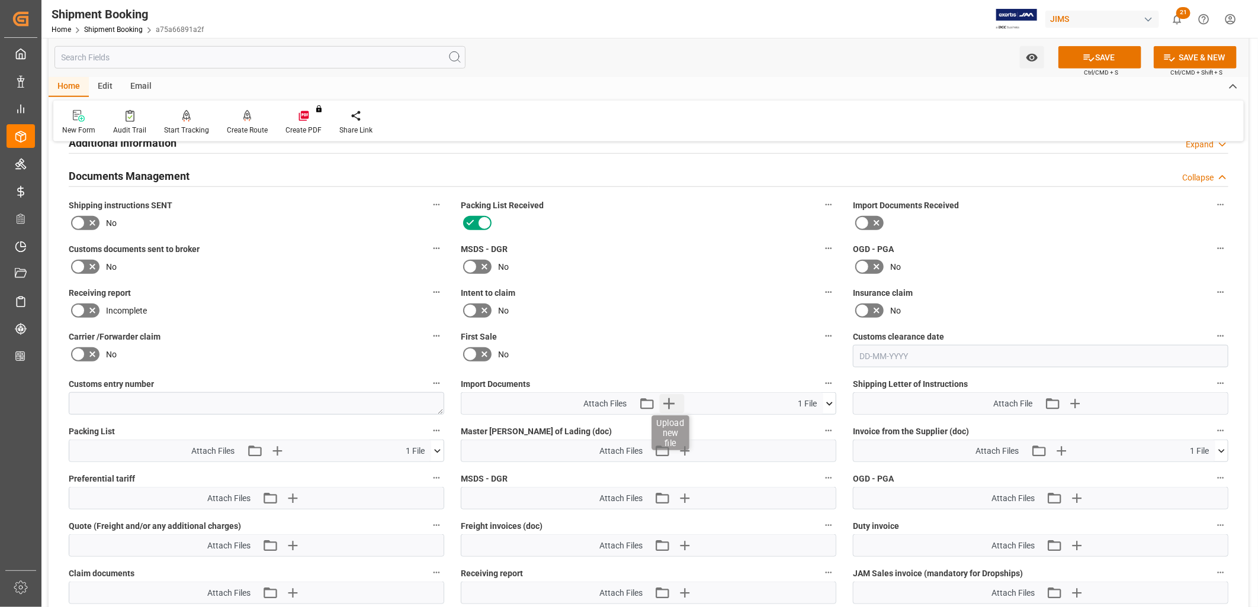
click at [667, 398] on icon "button" at bounding box center [668, 403] width 19 height 19
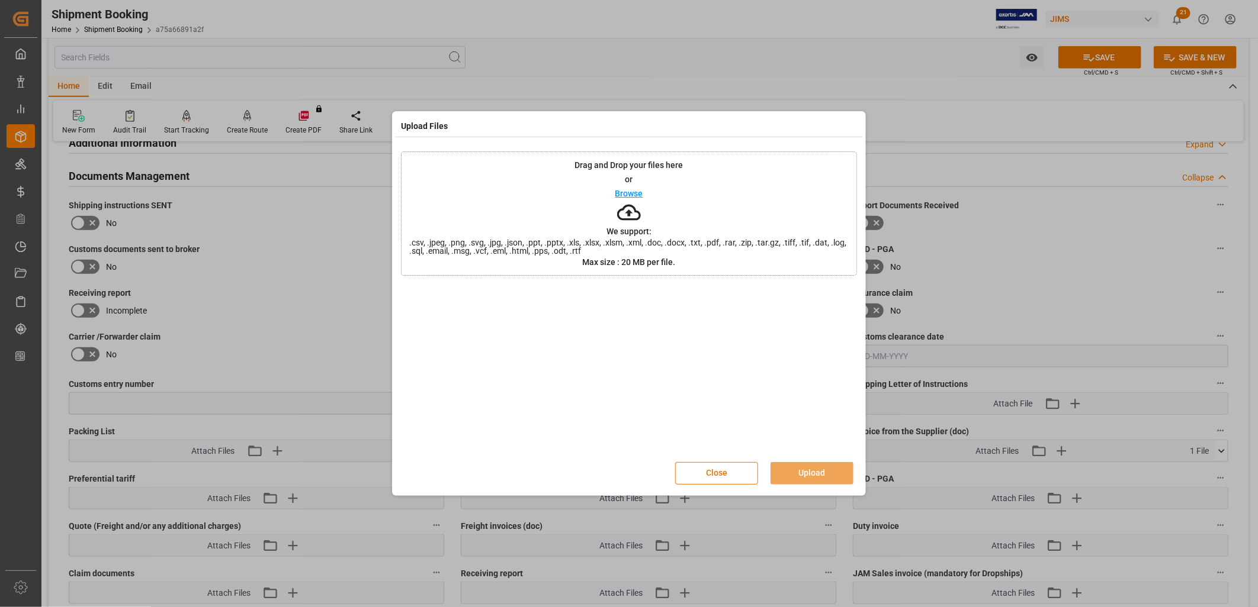
click at [632, 197] on p "Browse" at bounding box center [629, 193] width 28 height 8
click at [802, 469] on button "Upload" at bounding box center [811, 473] width 83 height 22
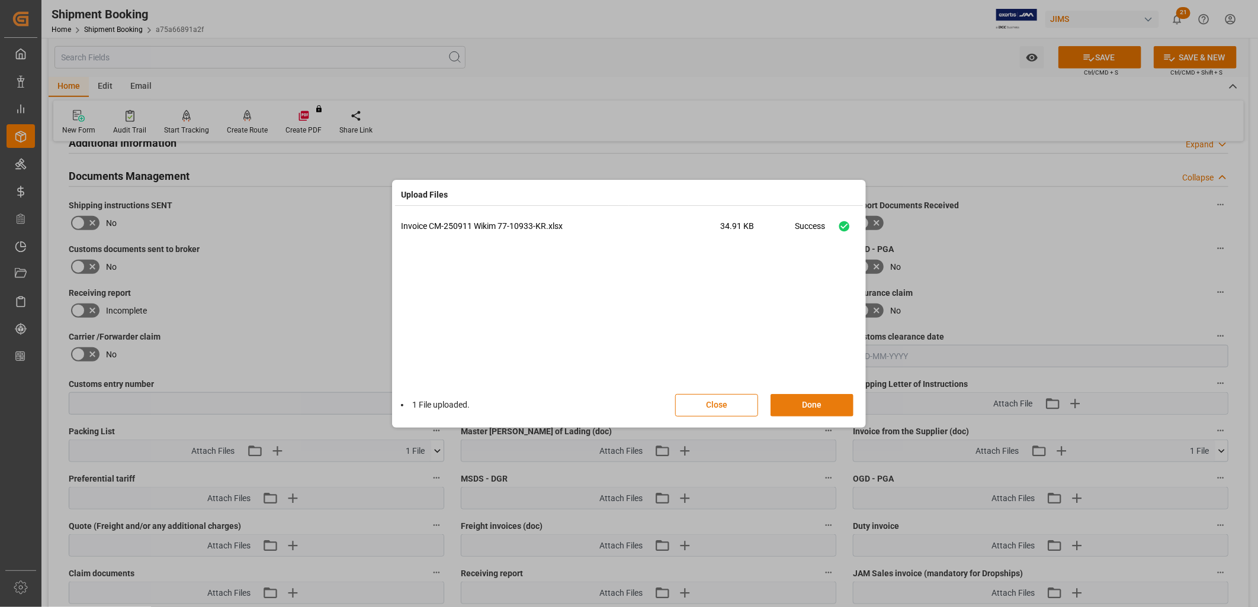
click at [806, 407] on button "Done" at bounding box center [811, 405] width 83 height 22
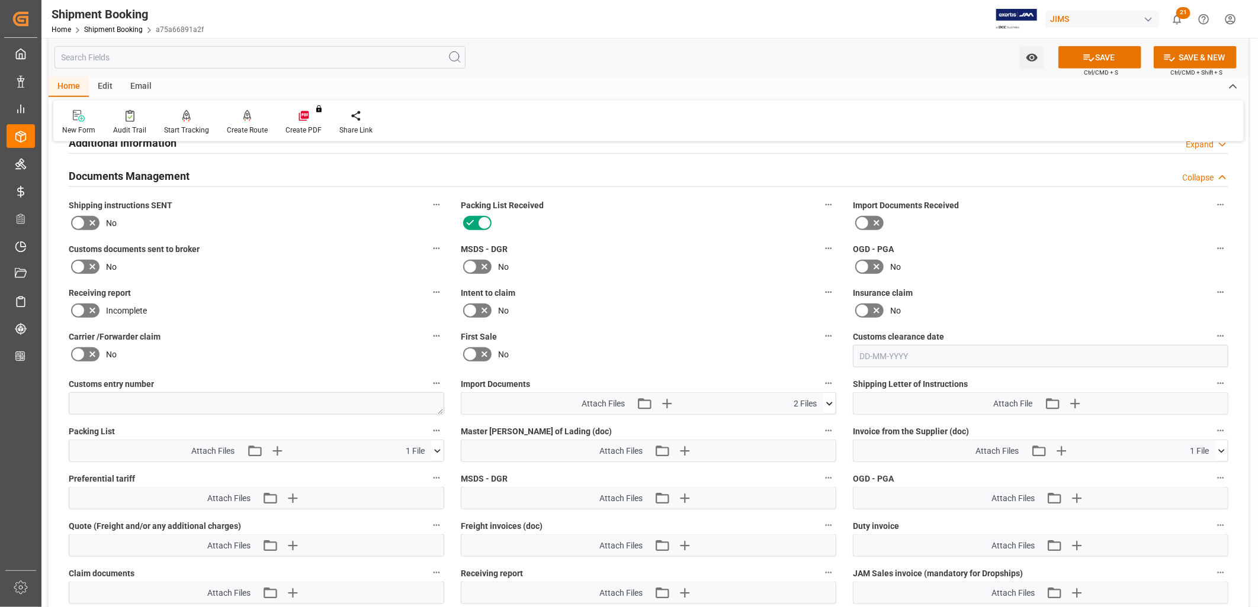
click at [829, 398] on icon at bounding box center [829, 404] width 12 height 12
click at [669, 401] on icon "button" at bounding box center [666, 403] width 11 height 11
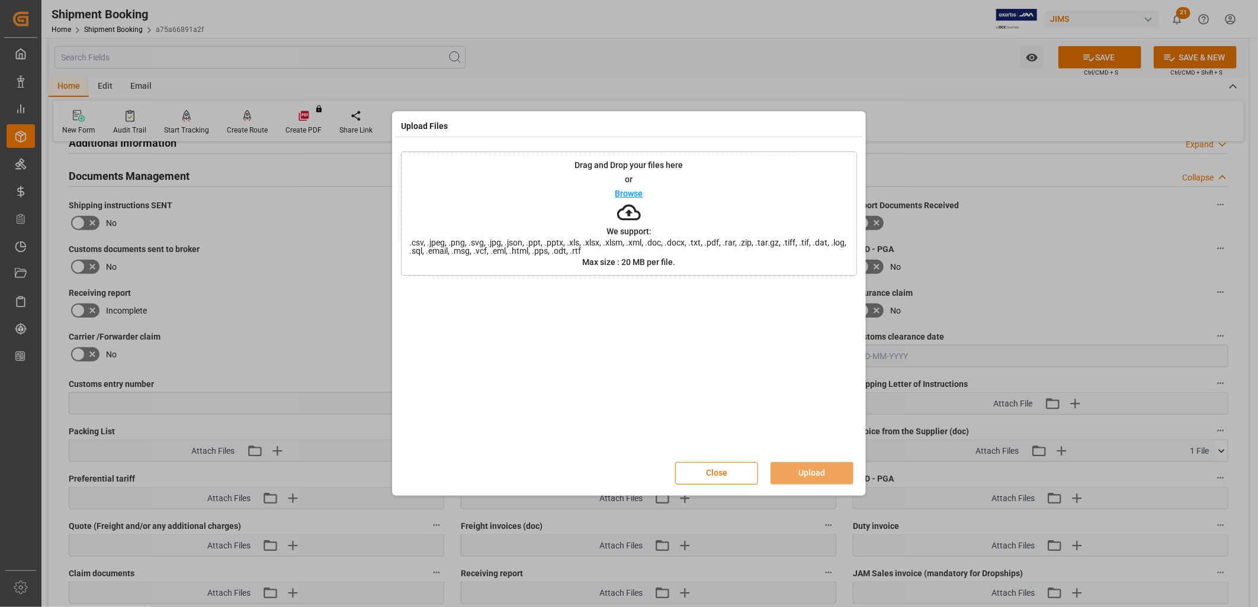
click at [635, 192] on p "Browse" at bounding box center [629, 193] width 28 height 8
click at [825, 468] on button "Upload" at bounding box center [811, 473] width 83 height 22
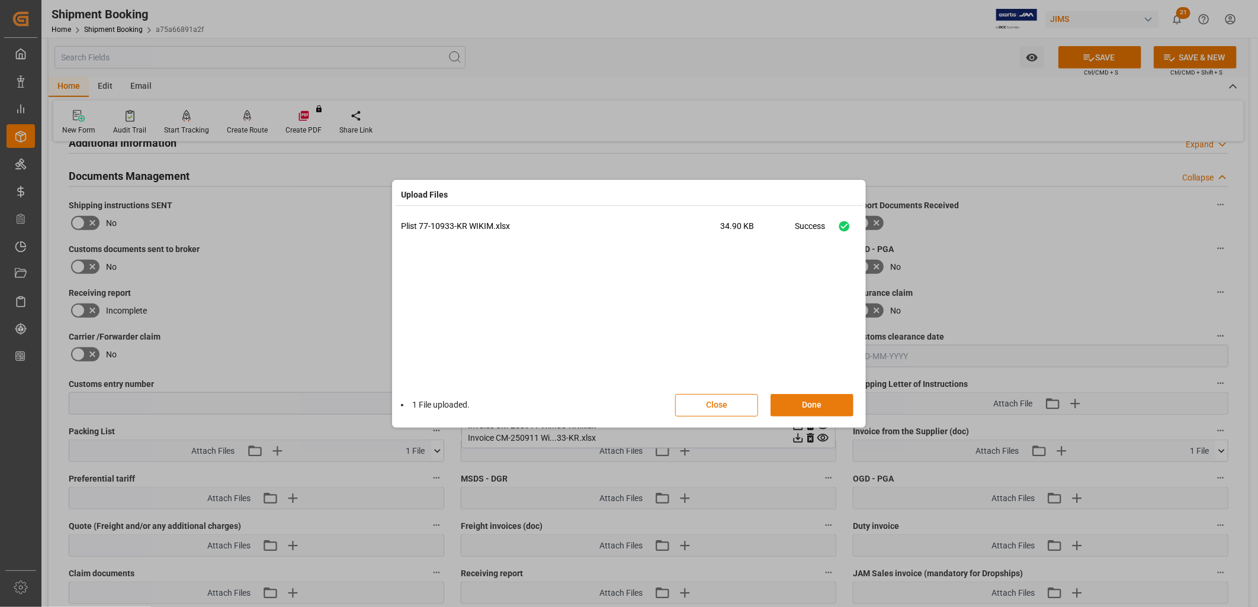
click at [815, 394] on button "Done" at bounding box center [811, 405] width 83 height 22
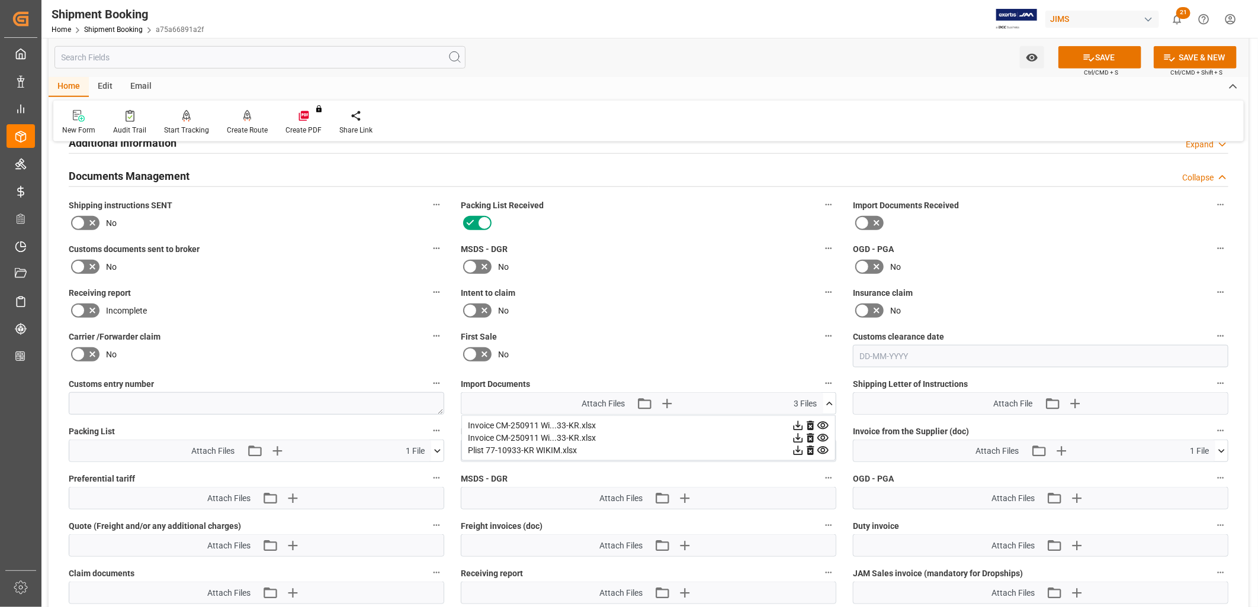
click at [808, 420] on icon at bounding box center [810, 426] width 12 height 12
click at [668, 398] on icon "button" at bounding box center [666, 403] width 19 height 19
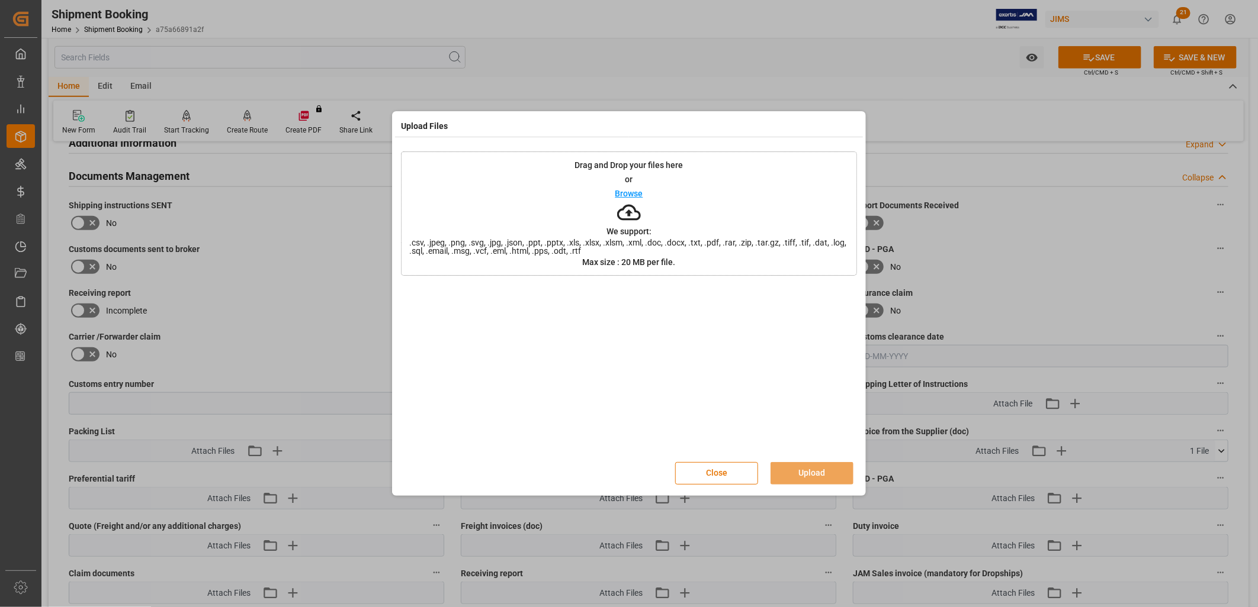
click at [631, 192] on p "Browse" at bounding box center [629, 193] width 28 height 8
click at [815, 468] on button "Upload" at bounding box center [811, 473] width 83 height 22
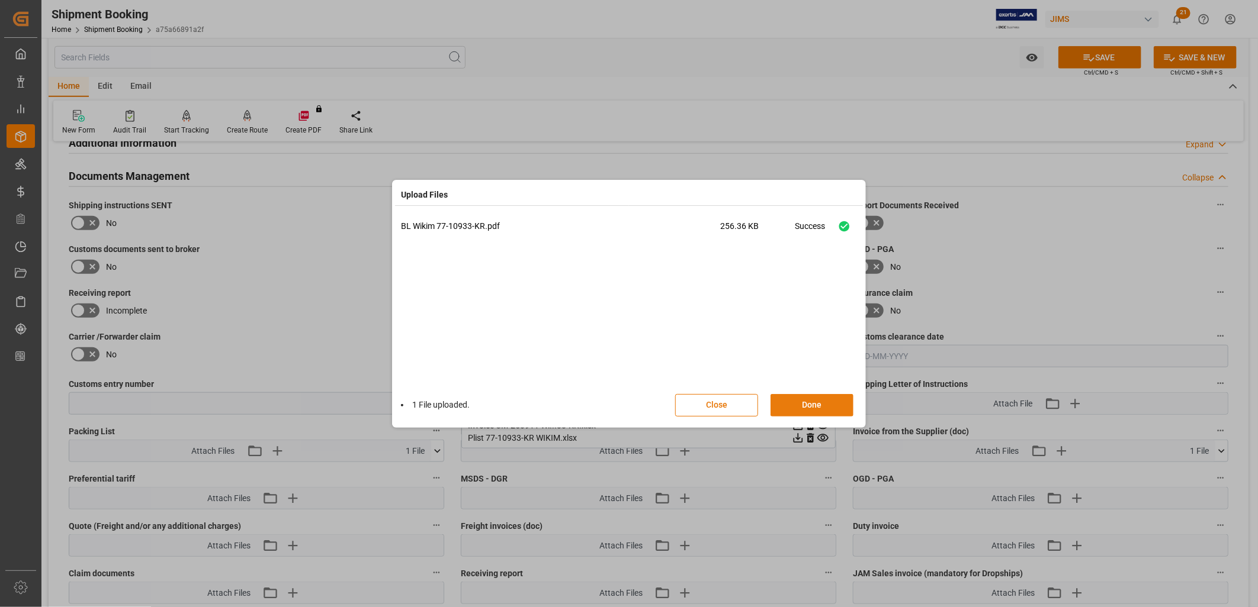
click at [831, 407] on button "Done" at bounding box center [811, 405] width 83 height 22
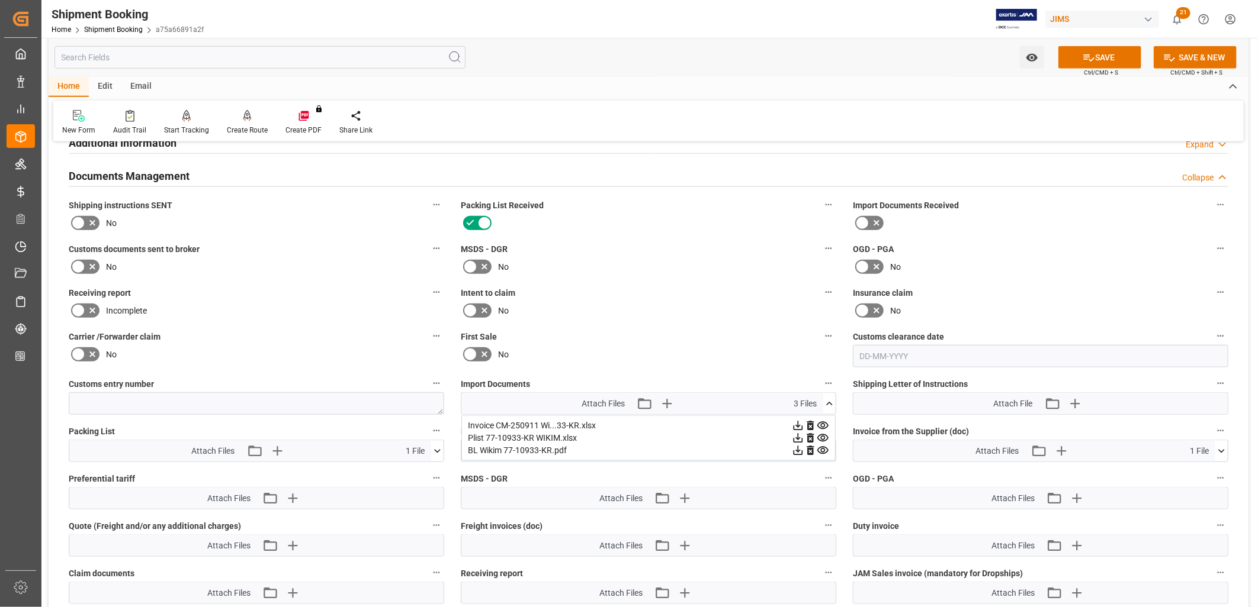
click at [436, 449] on icon at bounding box center [437, 451] width 7 height 4
click at [683, 416] on div "Invoice CM-250911 Wi...33-KR.xlsx Plist 77-10933-KR WIKIM.xlsx BL Wikim 77-1093…" at bounding box center [648, 439] width 374 height 46
click at [1107, 451] on div "Attach Files Attach existing file Upload new file 1 File" at bounding box center [1034, 451] width 362 height 21
click at [741, 474] on label "MSDS - DGR" at bounding box center [648, 479] width 375 height 17
click at [821, 474] on button "MSDS - DGR" at bounding box center [828, 478] width 15 height 15
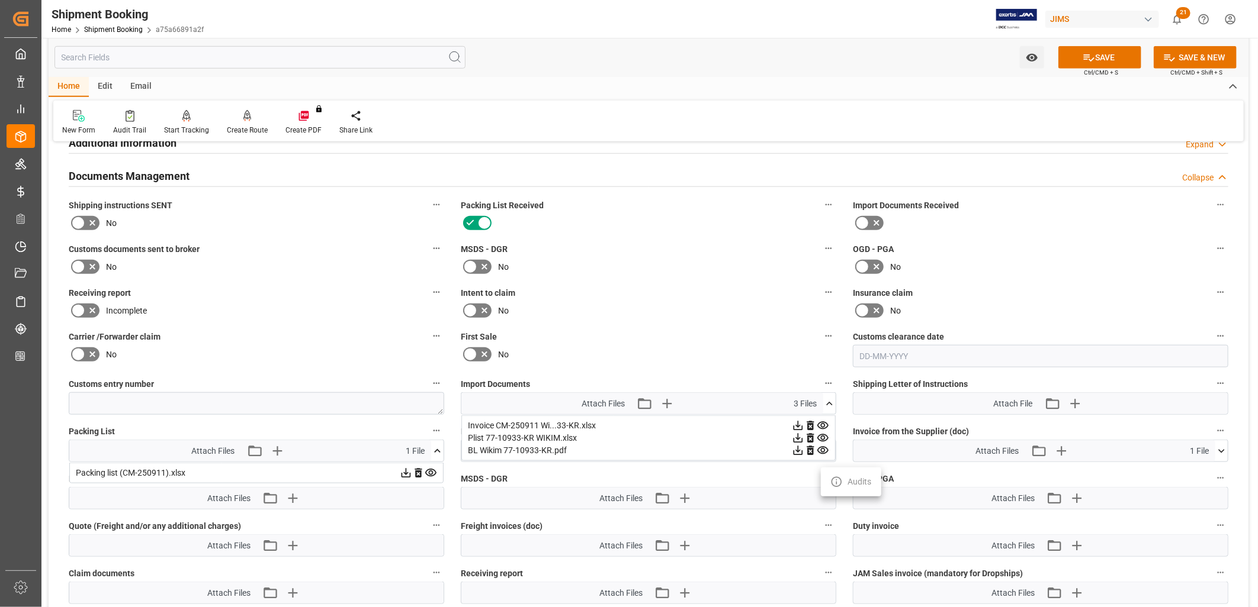
click at [829, 400] on div at bounding box center [629, 303] width 1258 height 607
click at [830, 401] on icon at bounding box center [829, 404] width 12 height 12
click at [1084, 55] on icon at bounding box center [1089, 57] width 11 height 7
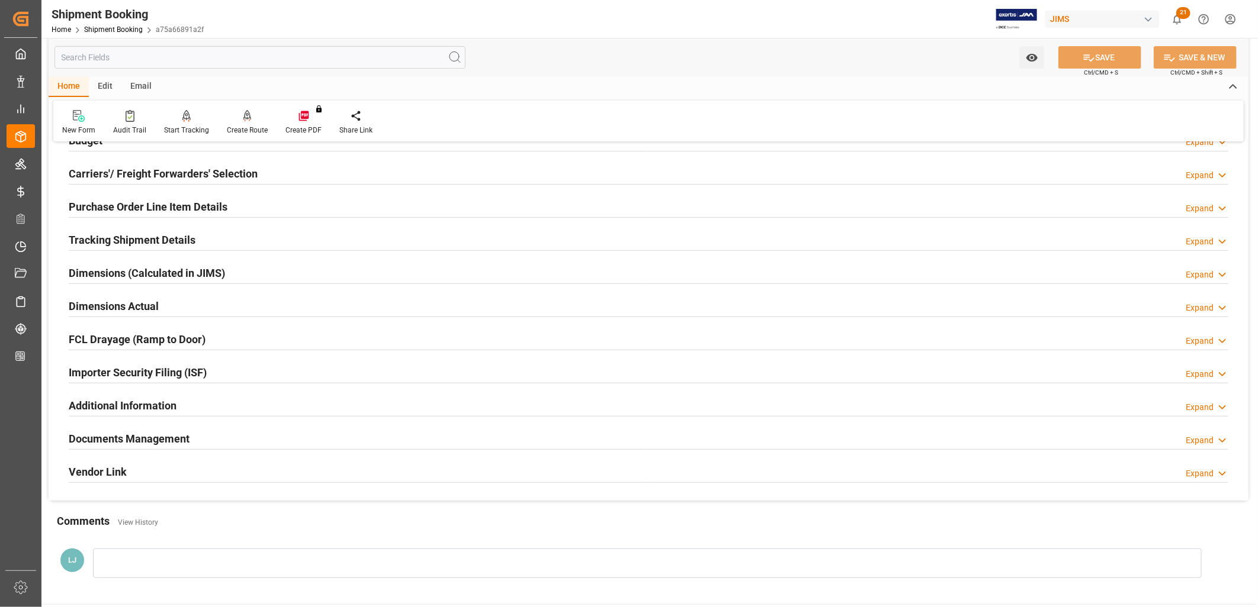
scroll to position [85, 0]
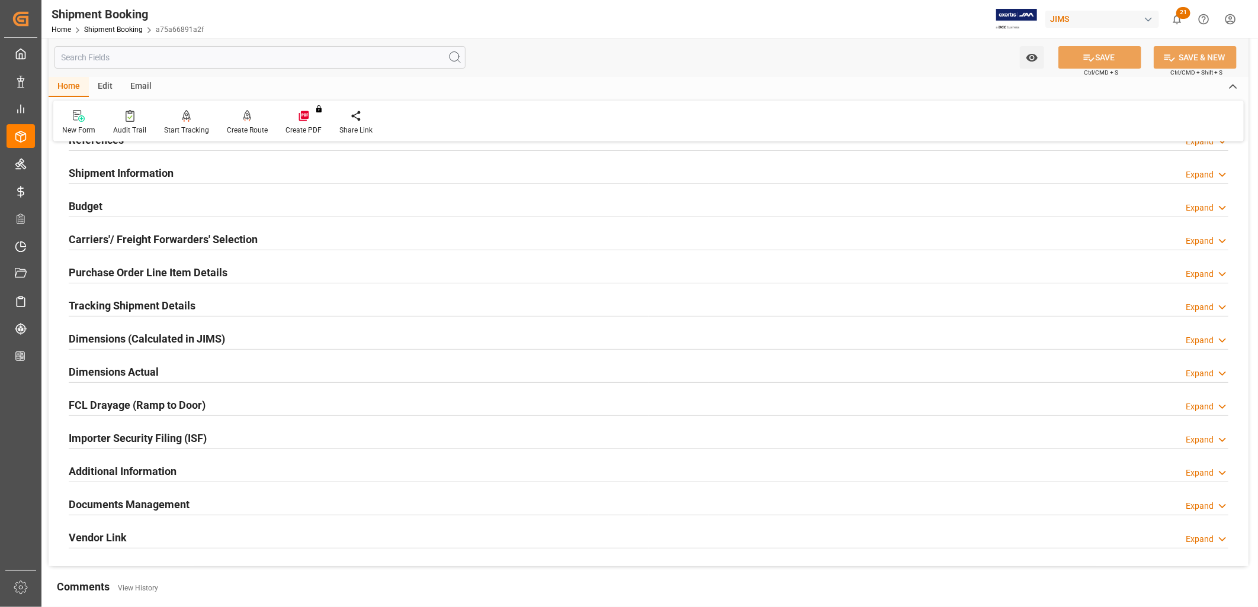
click at [175, 498] on h2 "Documents Management" at bounding box center [129, 505] width 121 height 16
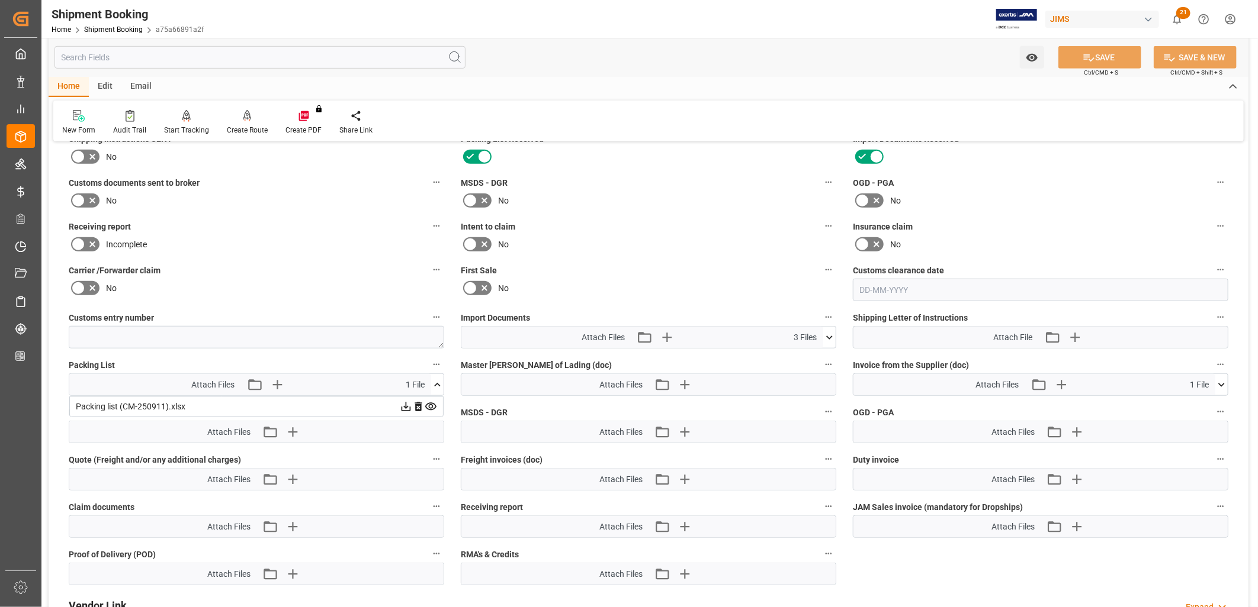
scroll to position [545, 0]
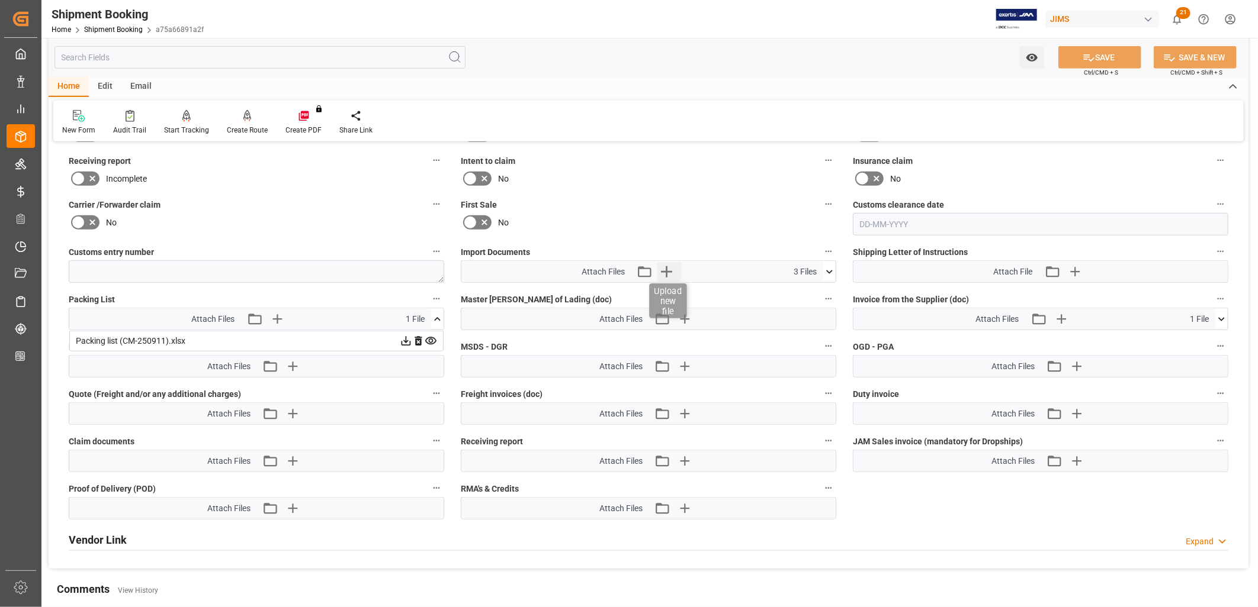
click at [668, 266] on icon "button" at bounding box center [666, 271] width 19 height 19
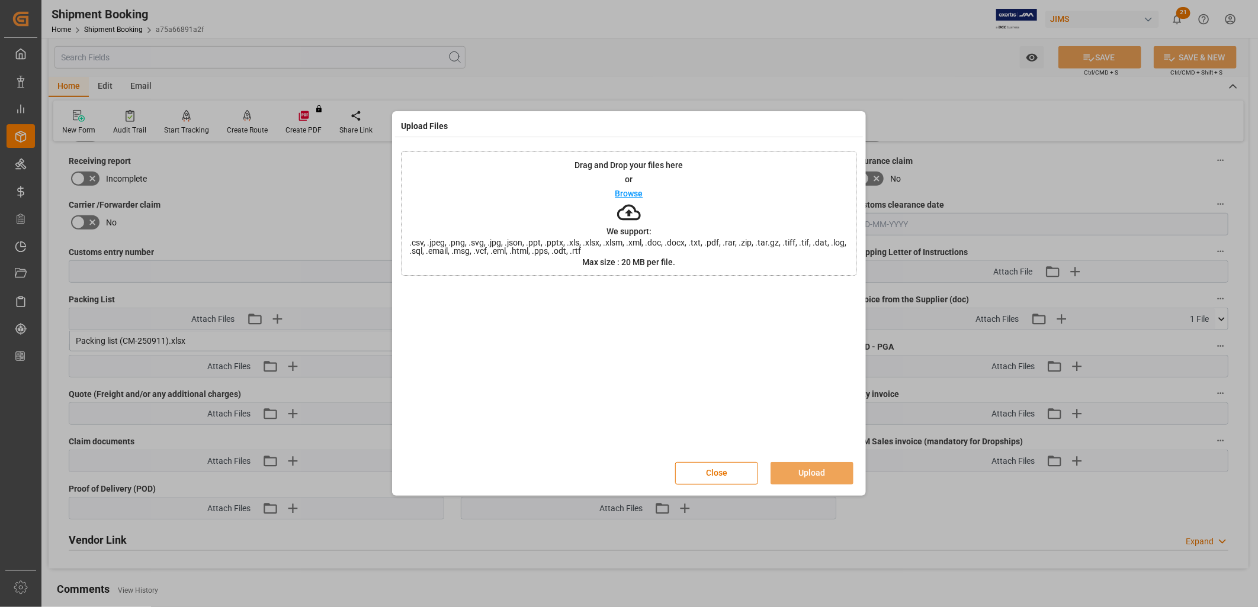
click at [640, 192] on p "Browse" at bounding box center [629, 193] width 28 height 8
click at [822, 466] on button "Upload" at bounding box center [811, 473] width 83 height 22
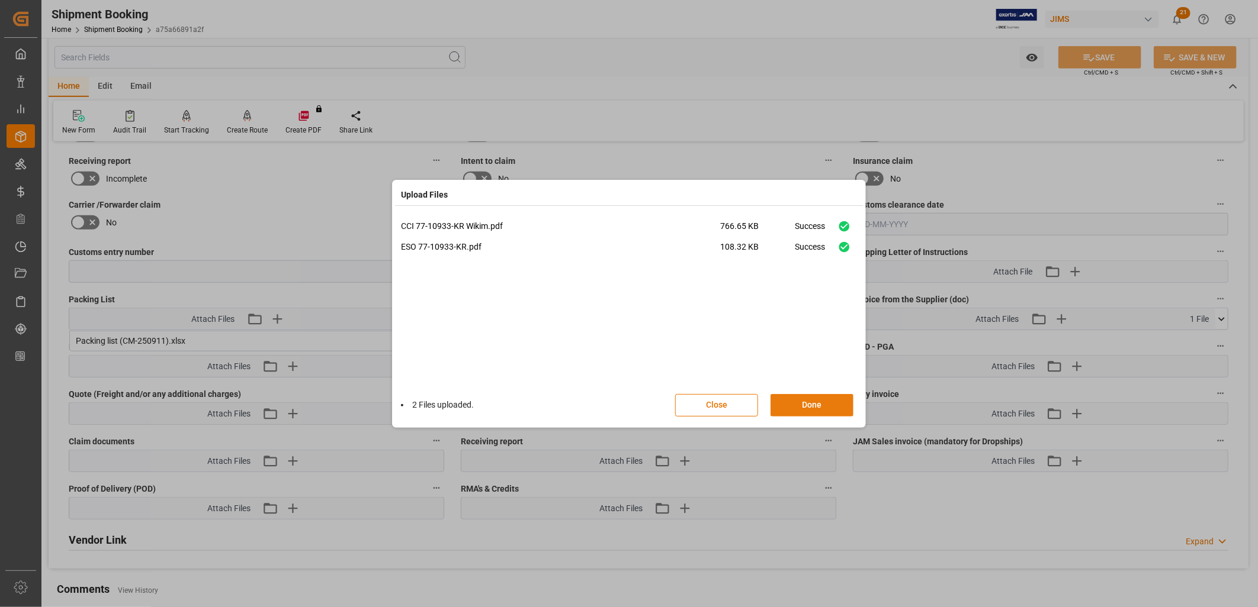
click at [808, 401] on button "Done" at bounding box center [811, 405] width 83 height 22
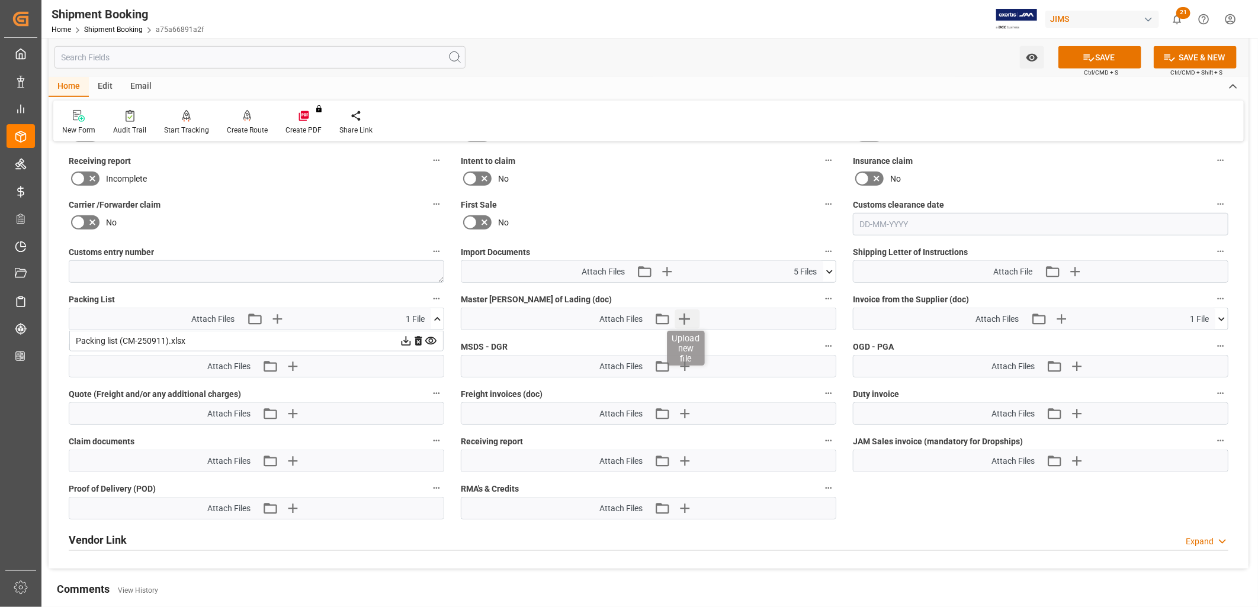
click at [690, 316] on icon "button" at bounding box center [684, 319] width 19 height 19
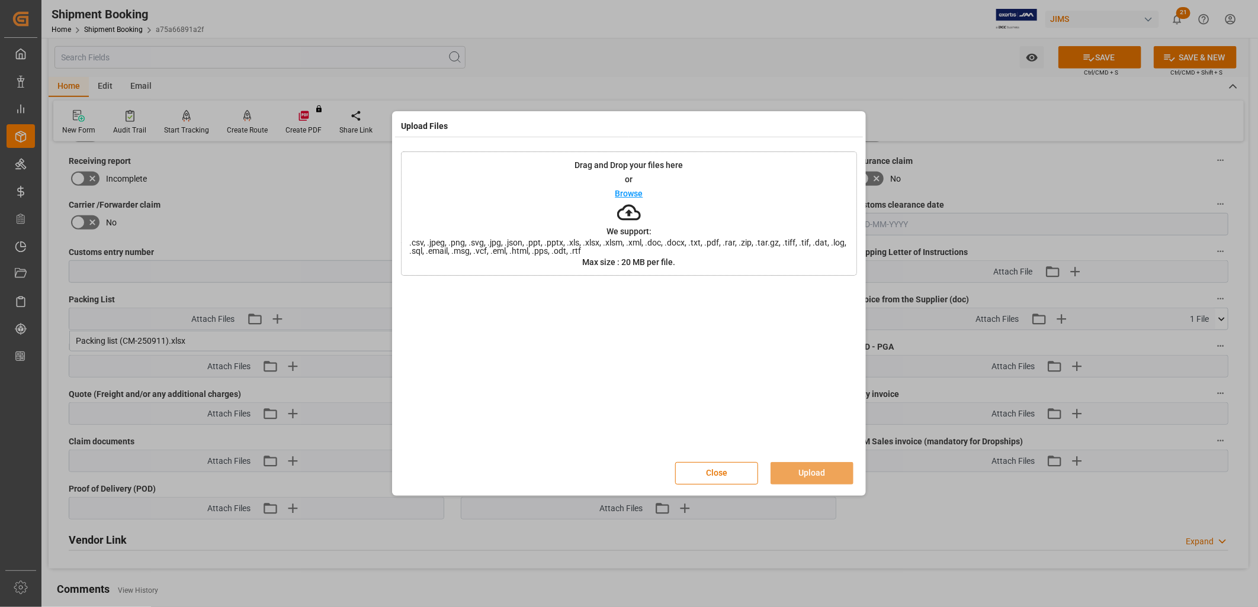
click at [637, 192] on p "Browse" at bounding box center [629, 193] width 28 height 8
click at [796, 472] on button "Upload" at bounding box center [811, 473] width 83 height 22
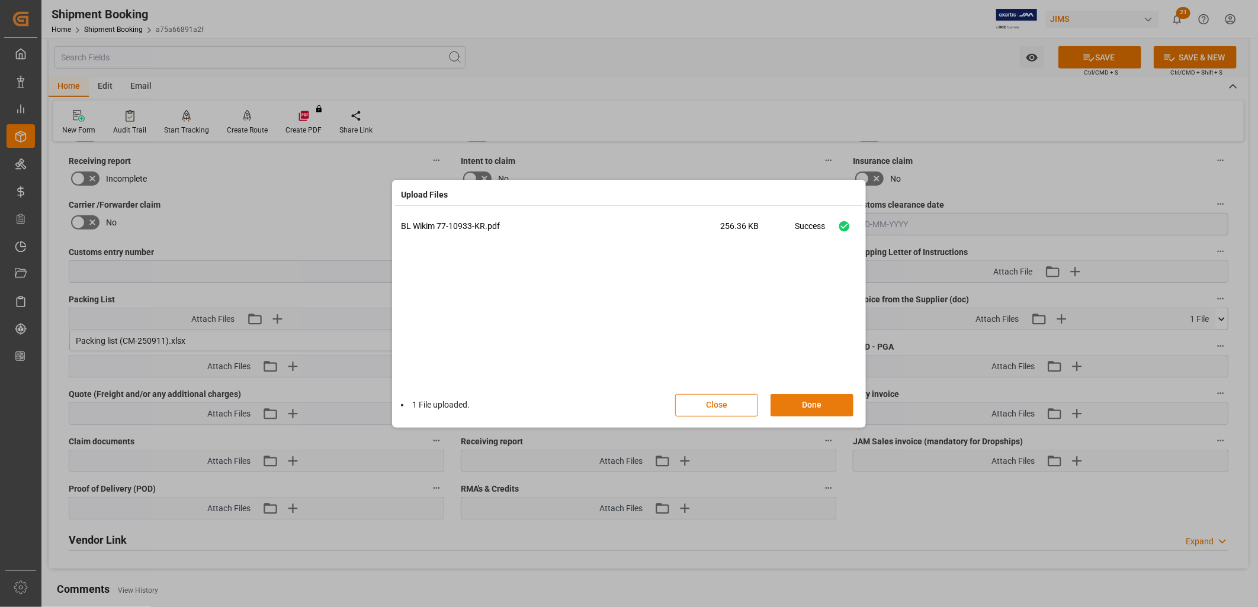
click at [819, 410] on button "Done" at bounding box center [811, 405] width 83 height 22
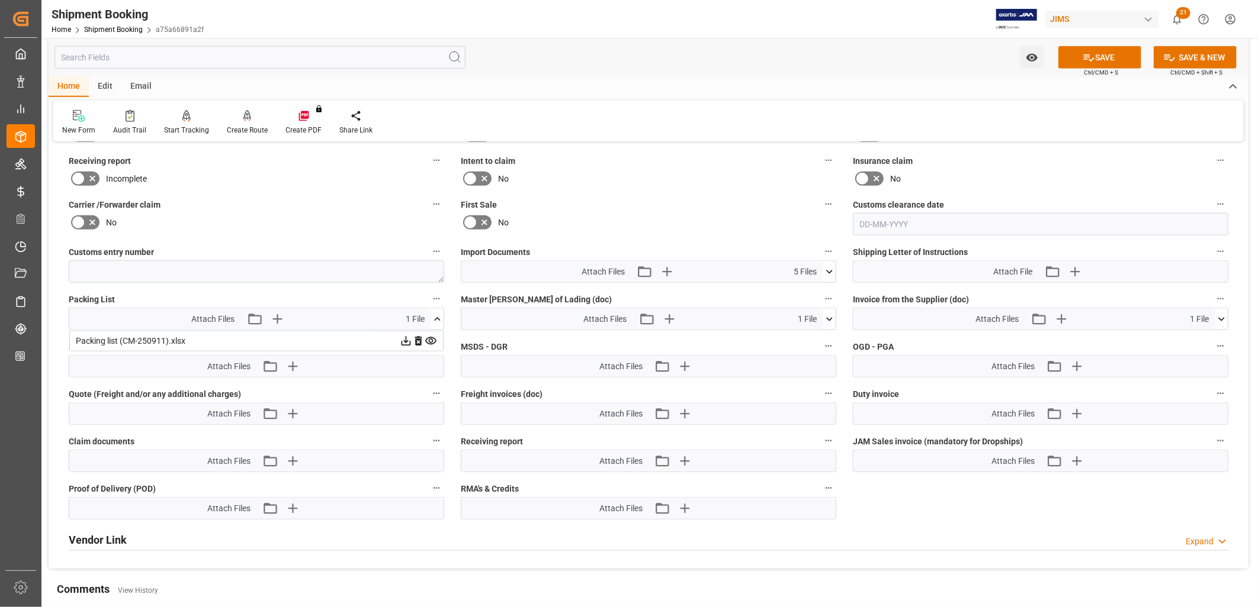
click at [438, 317] on icon at bounding box center [437, 319] width 12 height 12
click at [436, 317] on icon at bounding box center [437, 319] width 7 height 4
click at [404, 338] on icon at bounding box center [406, 341] width 12 height 12
click at [438, 317] on icon at bounding box center [437, 319] width 12 height 12
click at [1091, 58] on icon at bounding box center [1089, 57] width 11 height 7
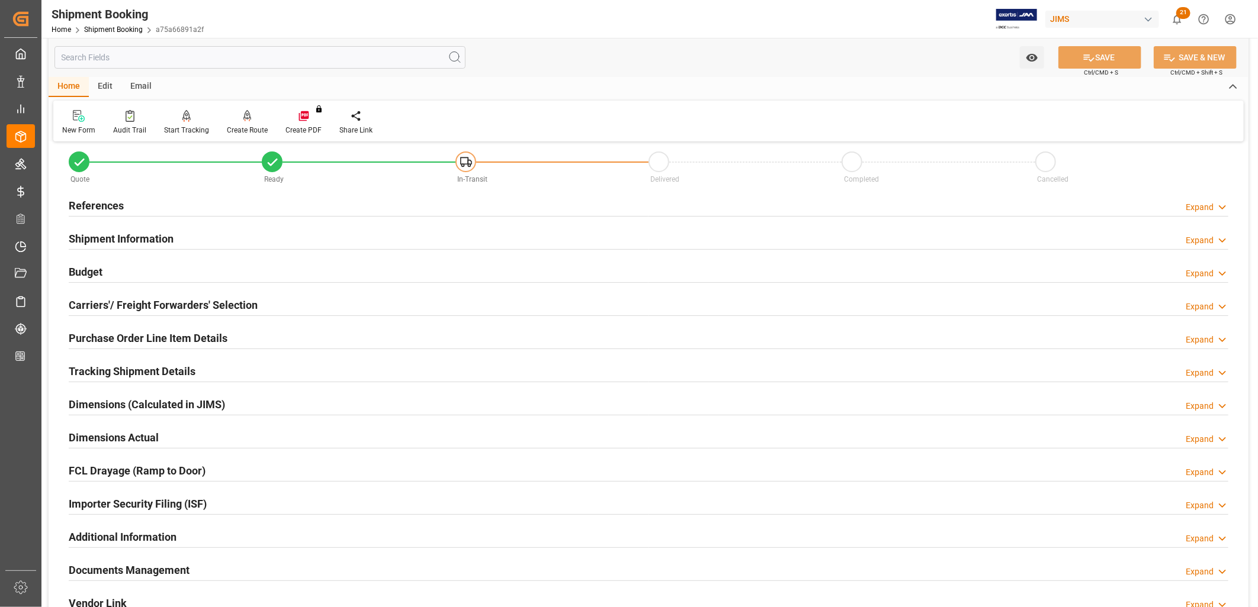
scroll to position [0, 0]
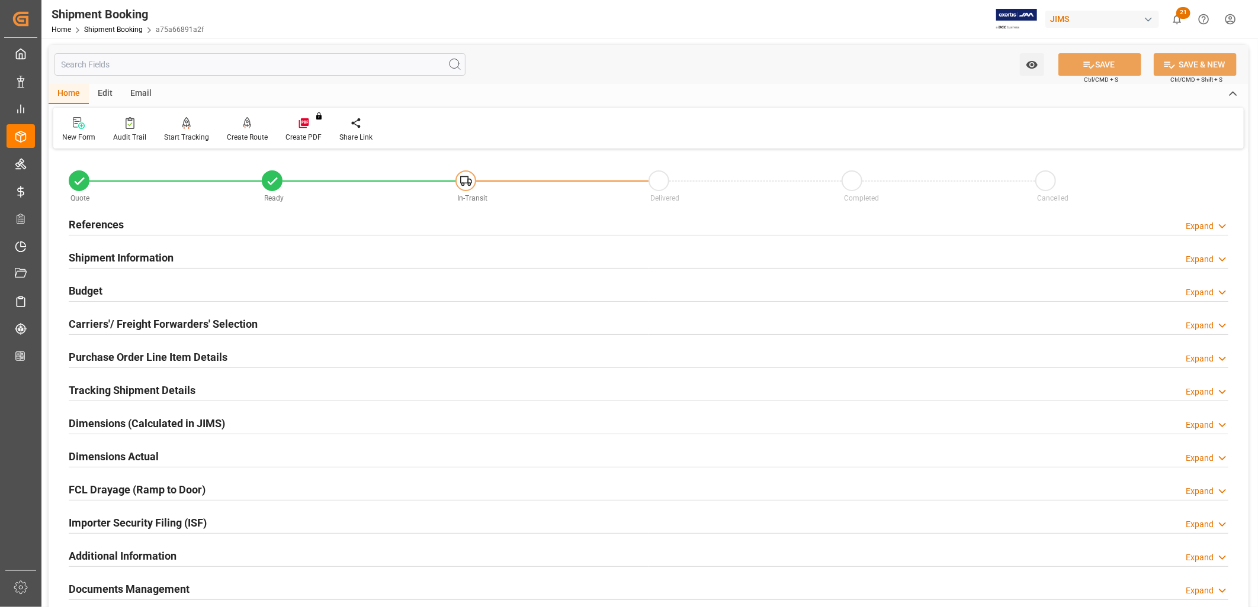
click at [205, 341] on div "Purchase Order Line Item Details Expand" at bounding box center [648, 357] width 1176 height 33
click at [208, 350] on h2 "Purchase Order Line Item Details" at bounding box center [148, 357] width 159 height 16
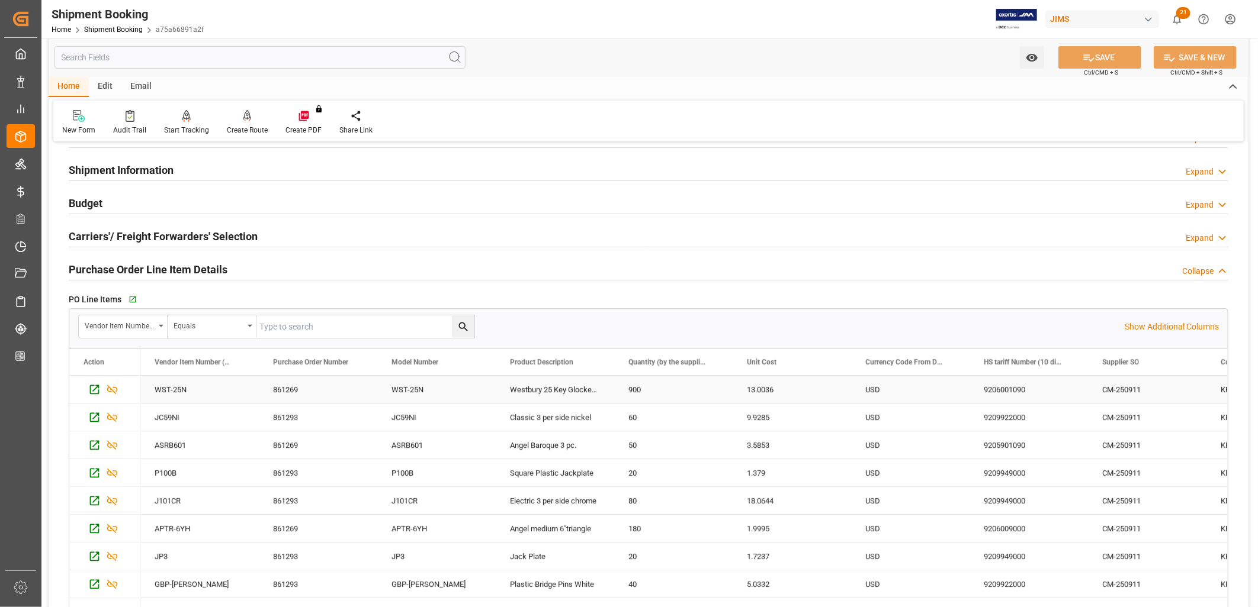
scroll to position [66, 0]
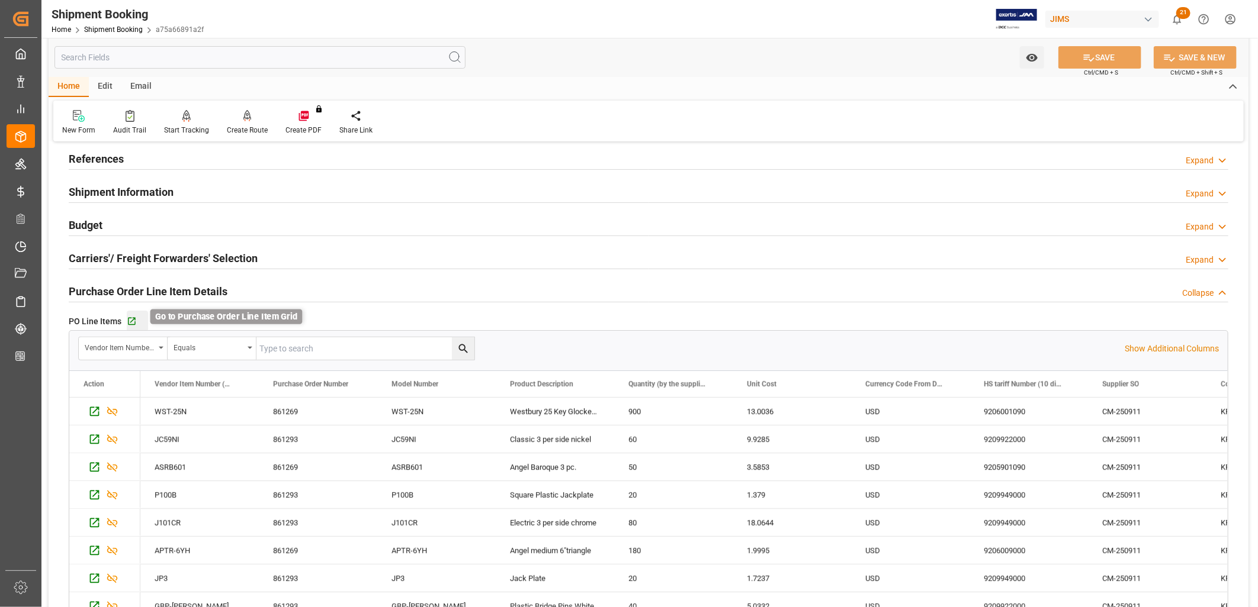
click at [131, 321] on icon "button" at bounding box center [132, 322] width 8 height 8
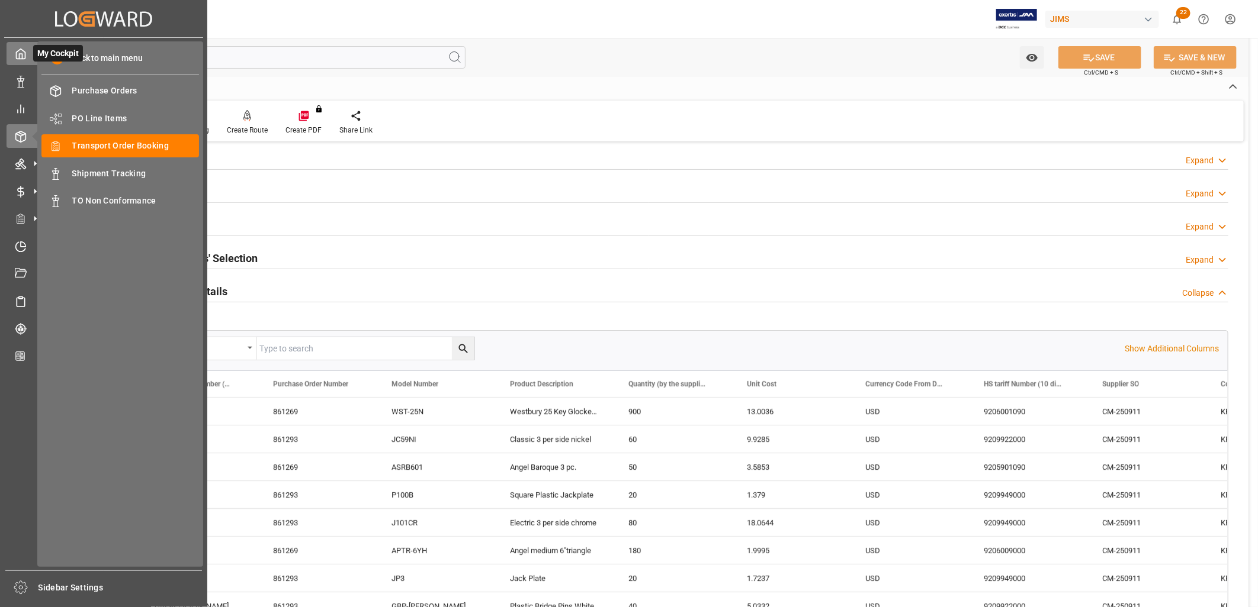
click at [17, 54] on icon at bounding box center [21, 54] width 12 height 12
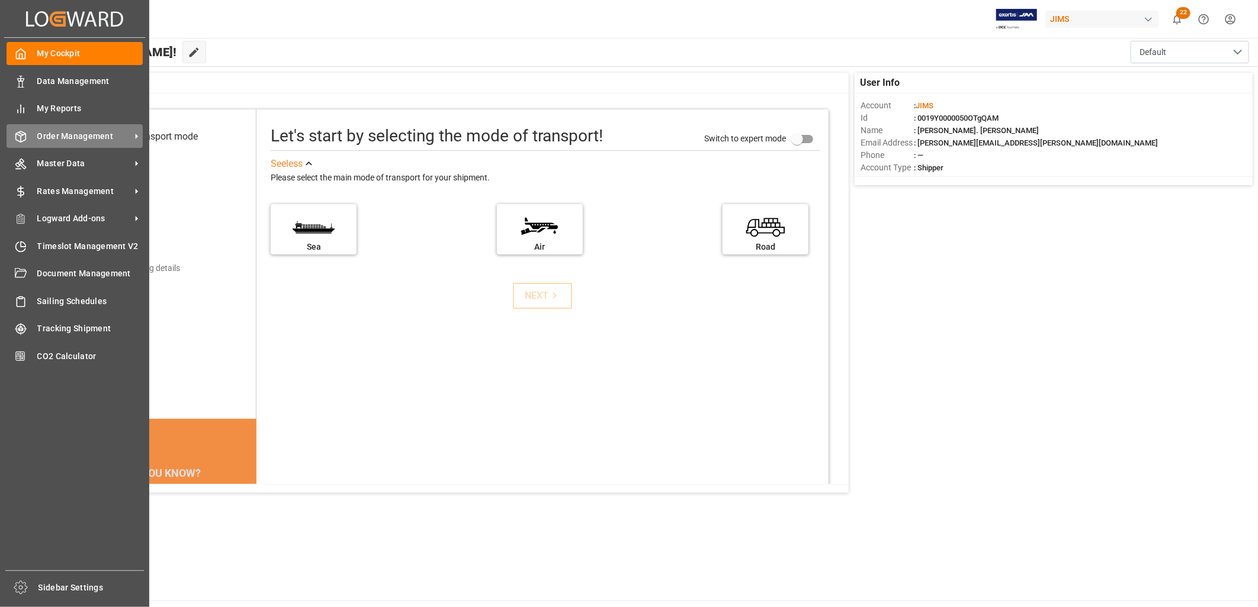
click at [28, 131] on div "Order Management Order Management" at bounding box center [75, 135] width 136 height 23
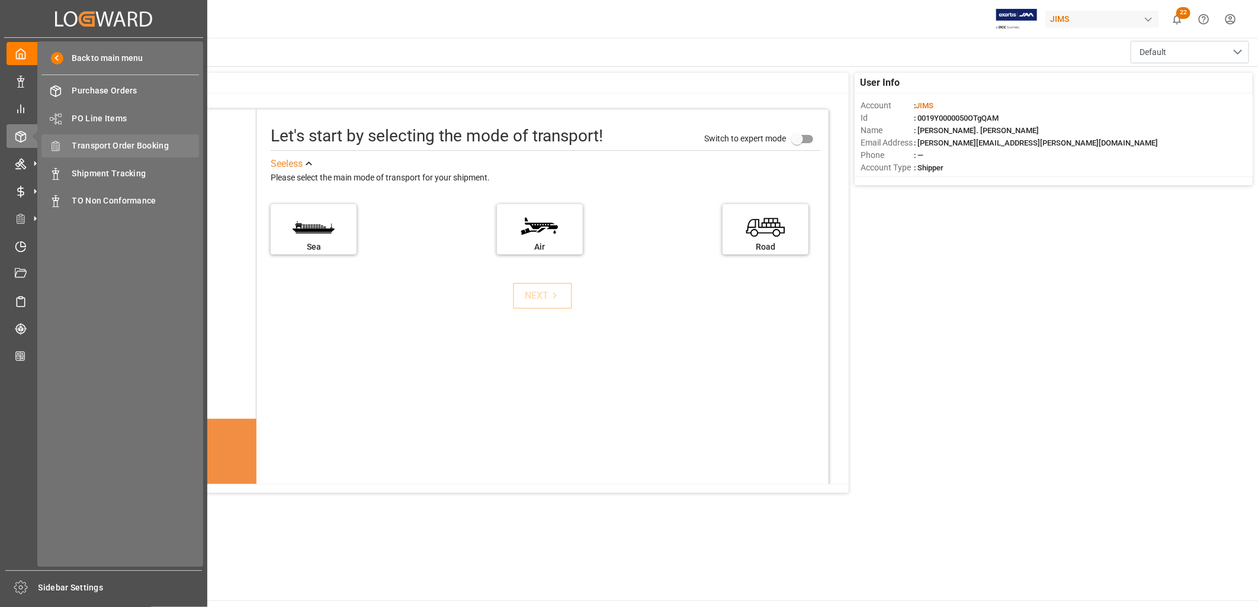
click at [150, 144] on span "Transport Order Booking" at bounding box center [135, 146] width 127 height 12
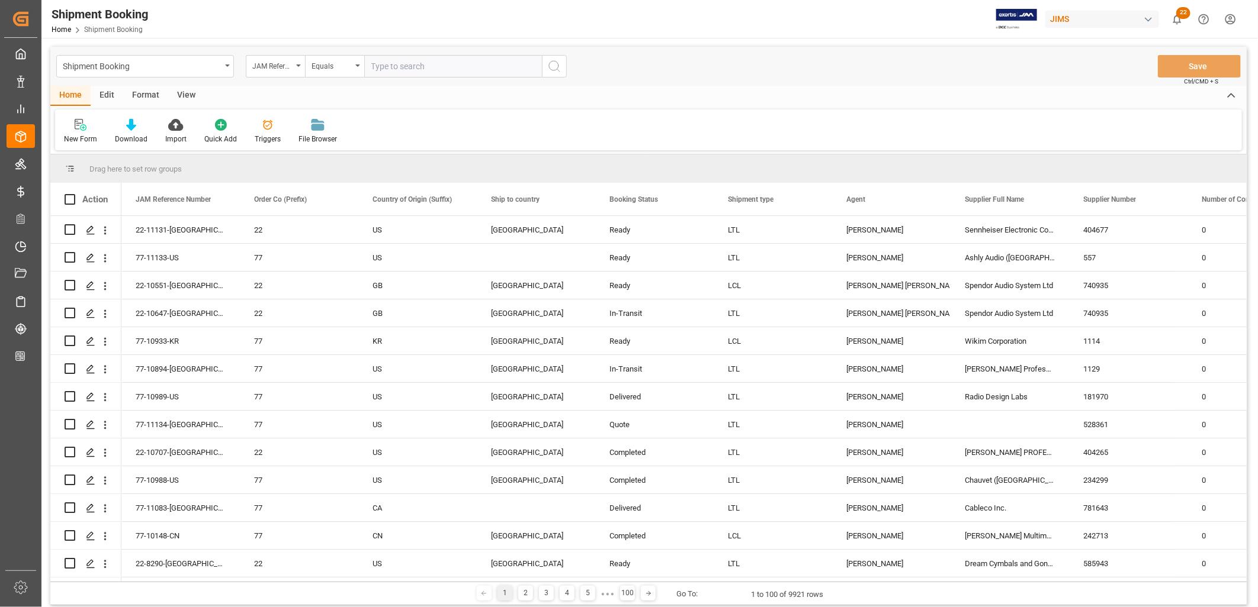
click at [377, 64] on input "text" at bounding box center [453, 66] width 178 height 22
type input "77-10933-KR"
click at [555, 65] on icon "search button" at bounding box center [554, 66] width 14 height 14
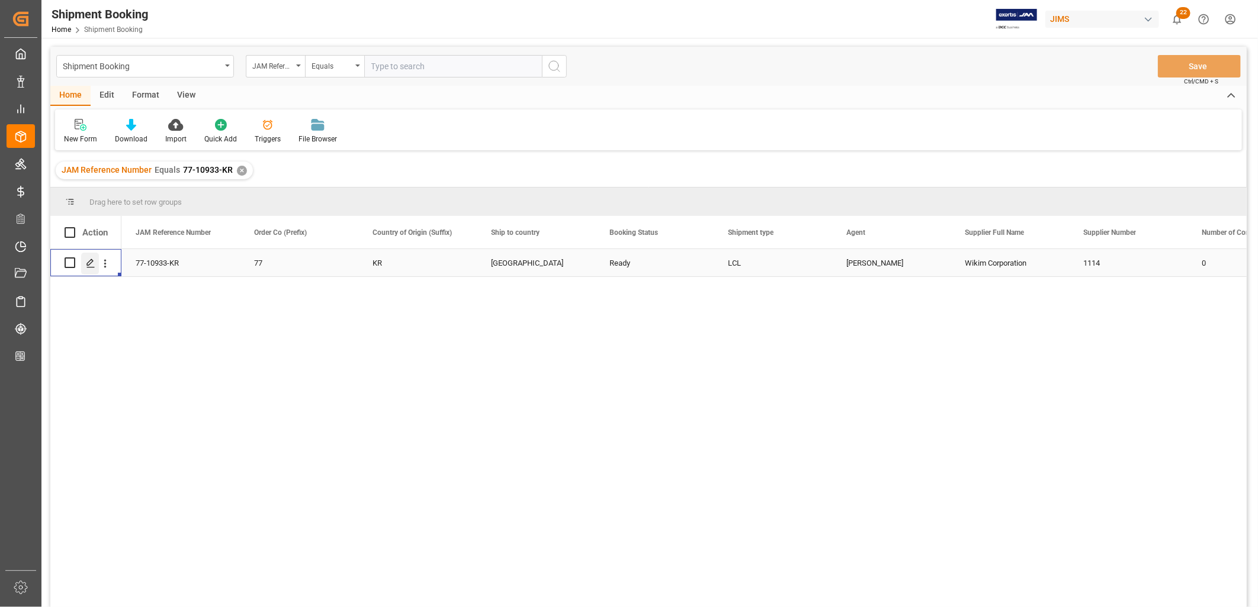
click at [92, 262] on icon "Press SPACE to select this row." at bounding box center [90, 263] width 9 height 9
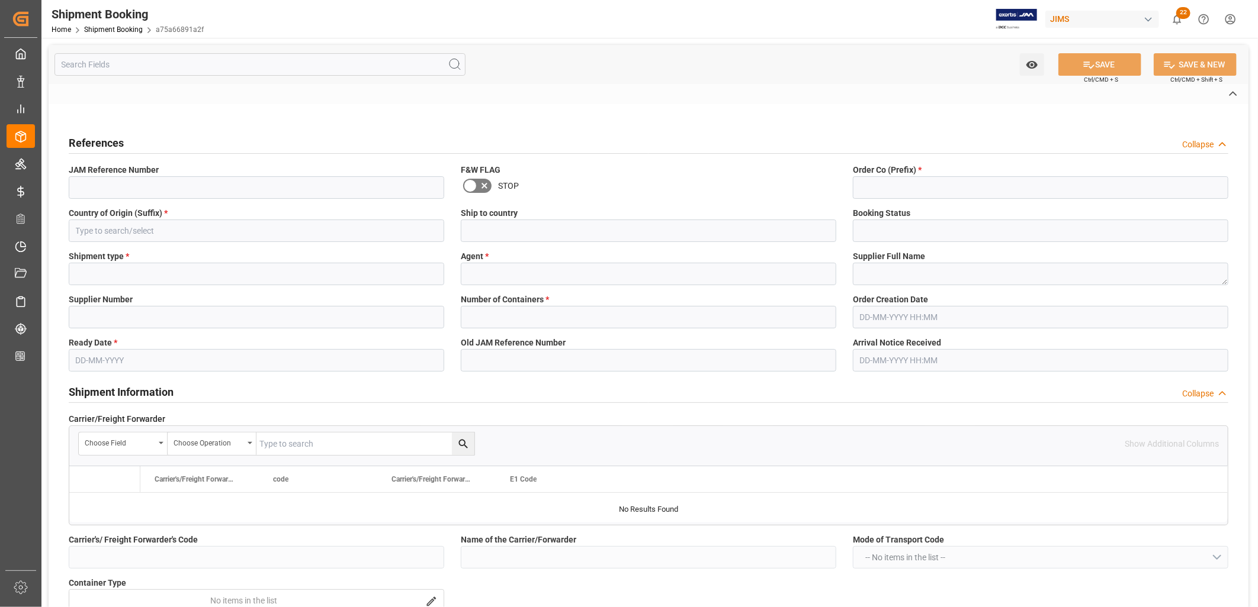
type input "77-10933-KR"
type input "77"
type input "KR"
type input "[GEOGRAPHIC_DATA]"
type input "Ready"
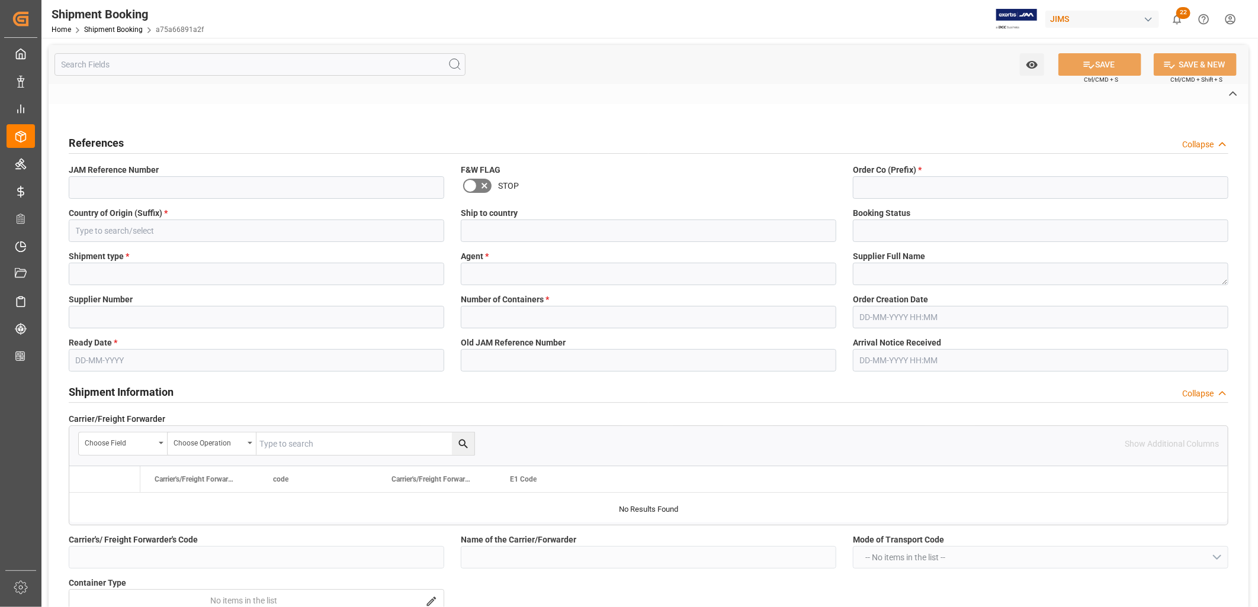
type input "LCL"
type input "[PERSON_NAME]"
type textarea "Wikim Corporation"
type input "1114"
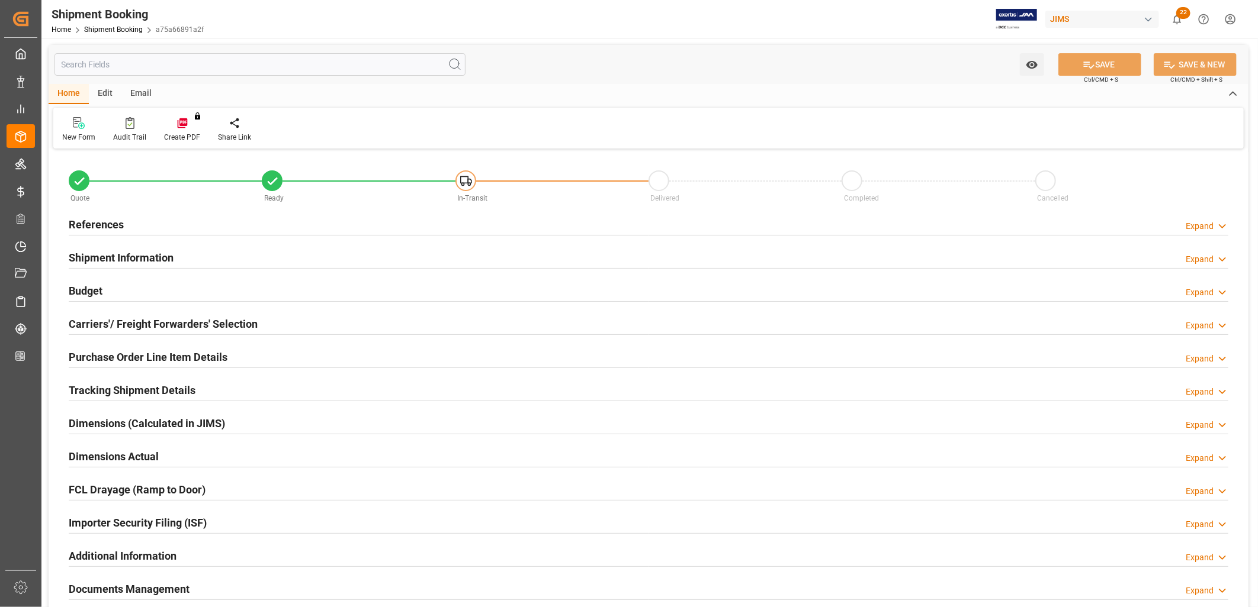
type input "0"
type input "[DATE]"
click at [104, 222] on h2 "References" at bounding box center [96, 225] width 55 height 16
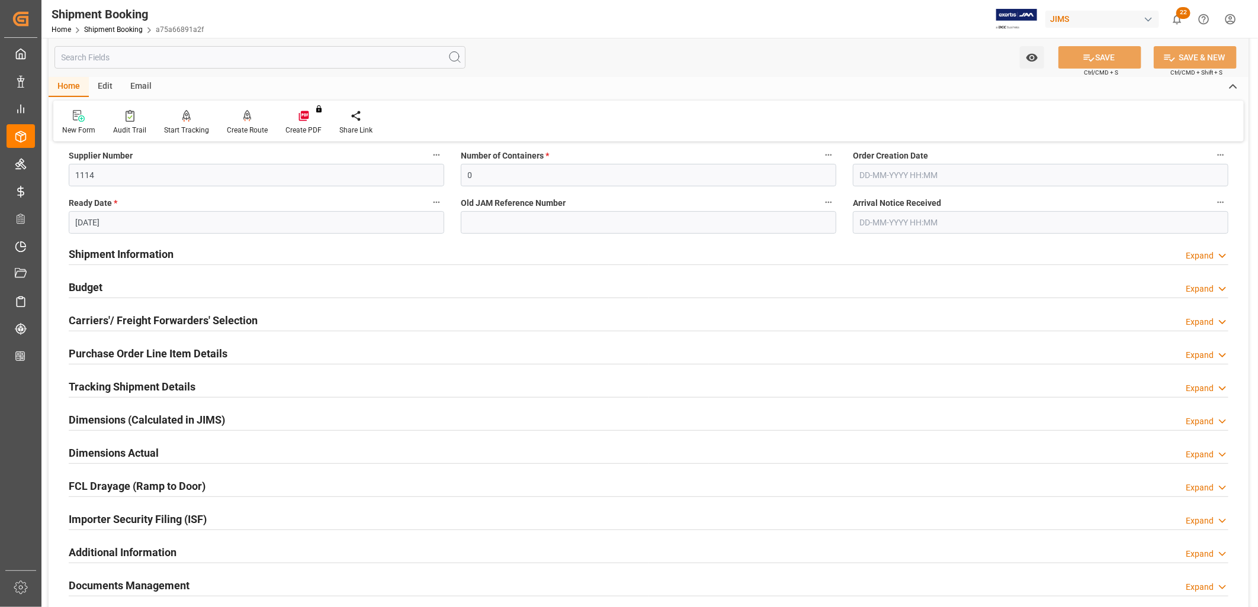
scroll to position [263, 0]
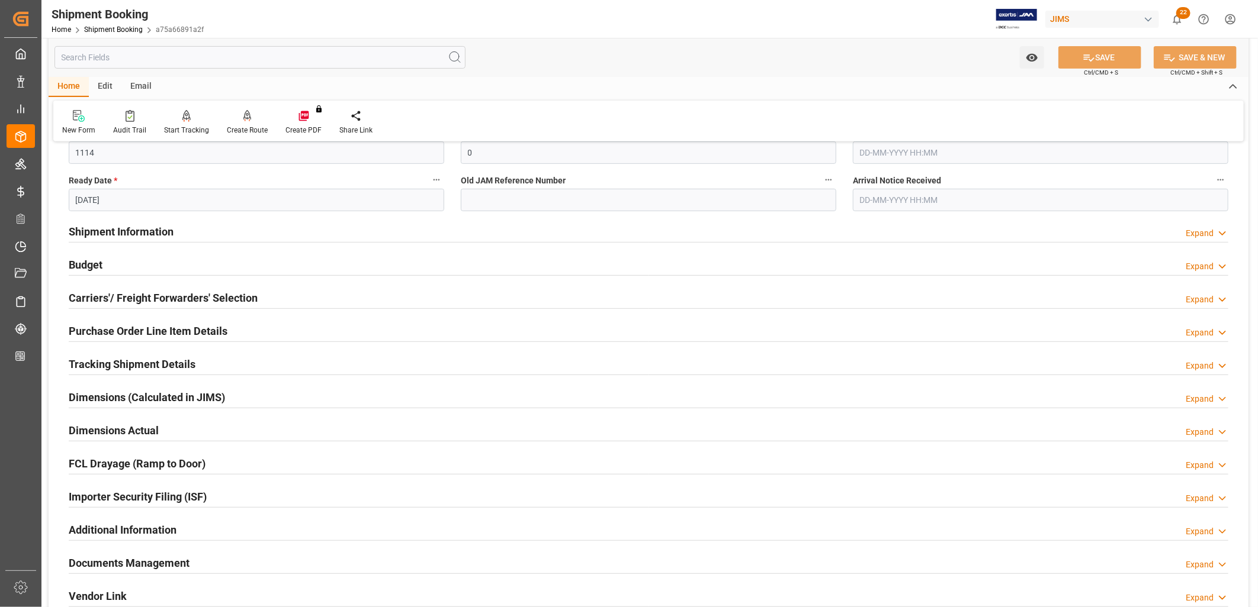
click at [156, 360] on h2 "Tracking Shipment Details" at bounding box center [132, 364] width 127 height 16
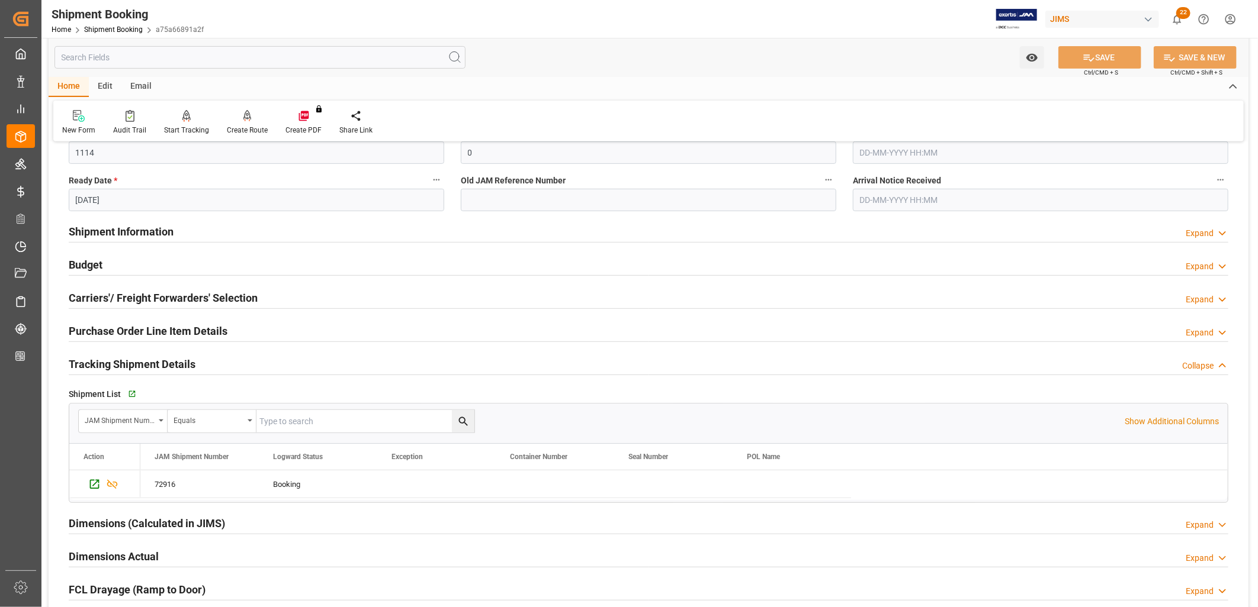
click at [131, 228] on h2 "Shipment Information" at bounding box center [121, 232] width 105 height 16
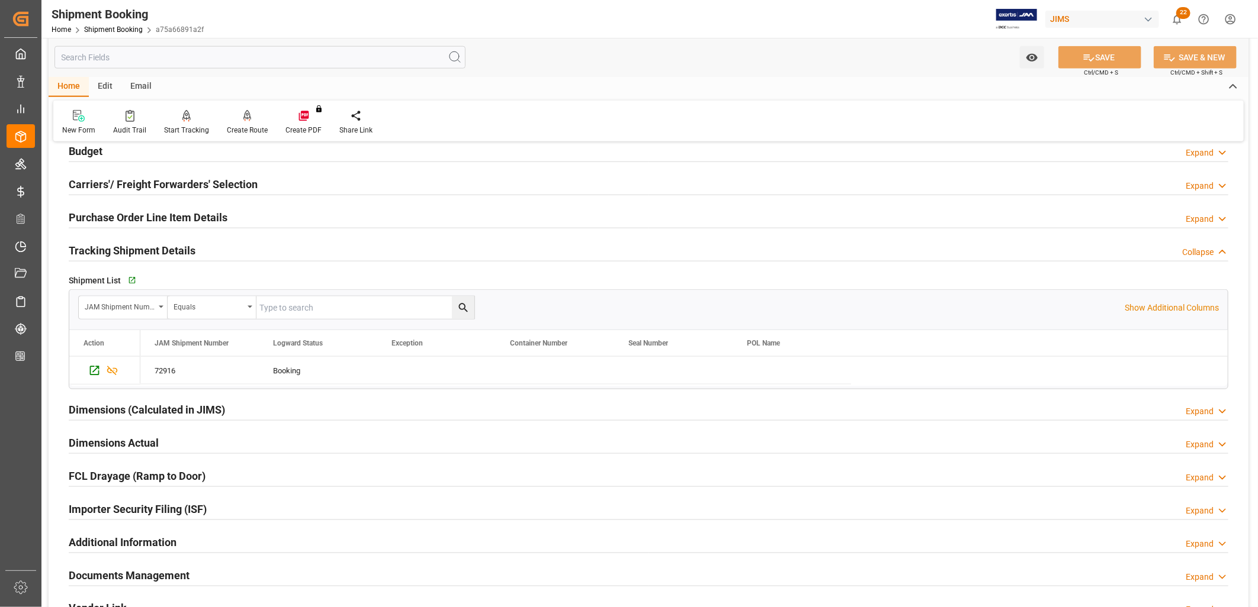
scroll to position [921, 0]
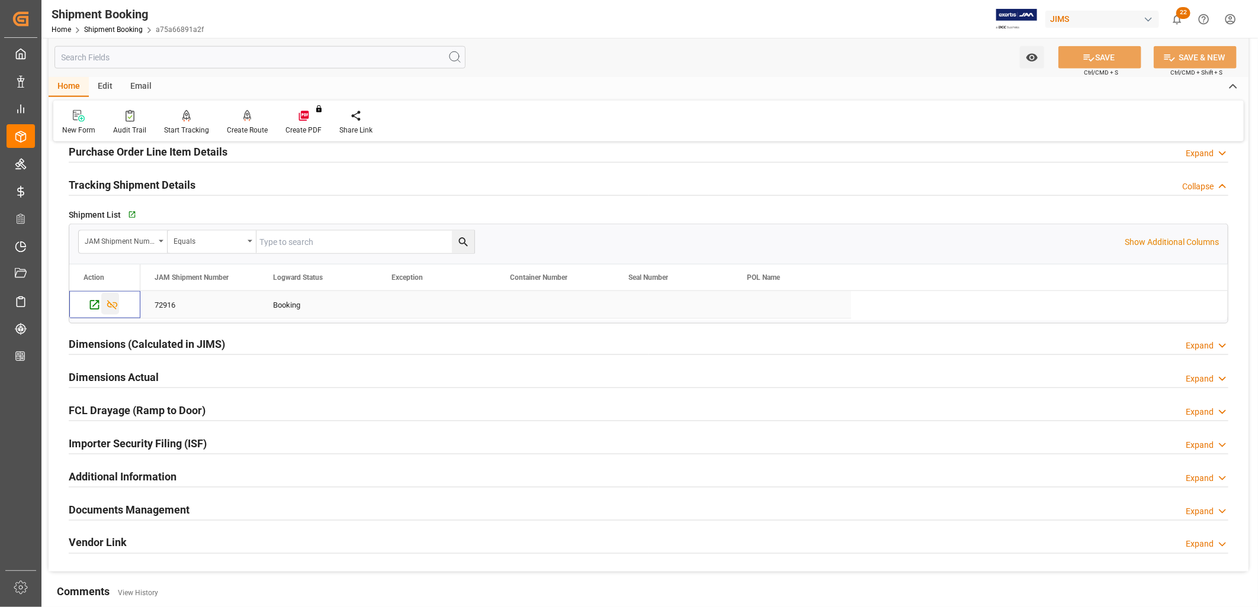
click at [111, 307] on icon "Press SPACE to select this row." at bounding box center [112, 305] width 12 height 12
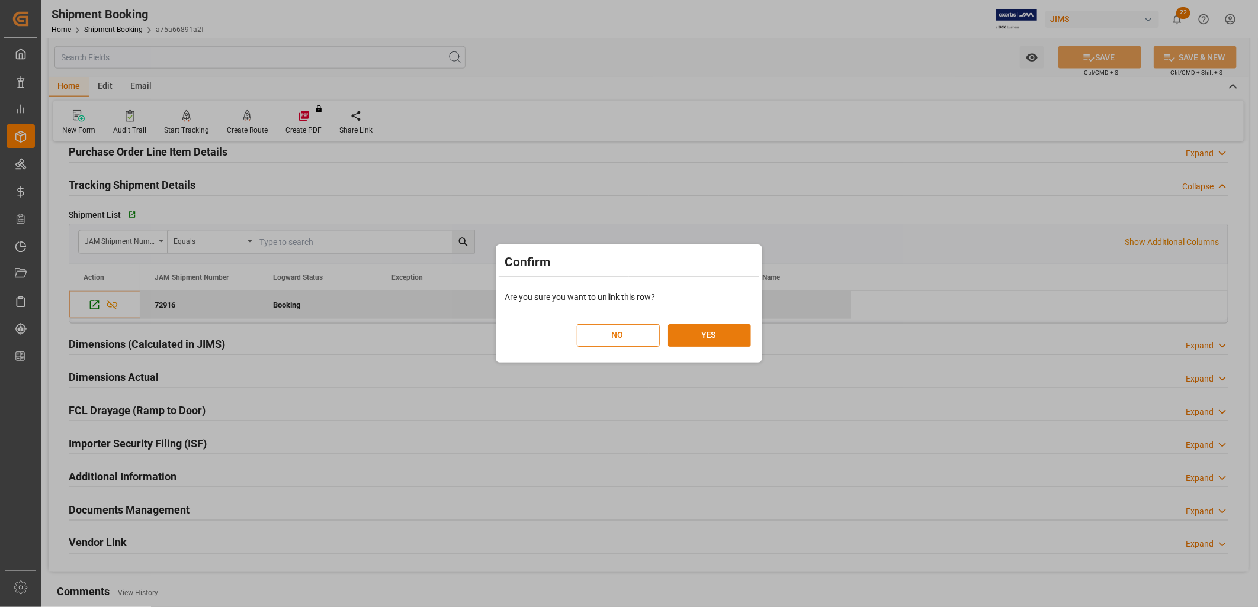
click at [709, 332] on button "YES" at bounding box center [709, 335] width 83 height 22
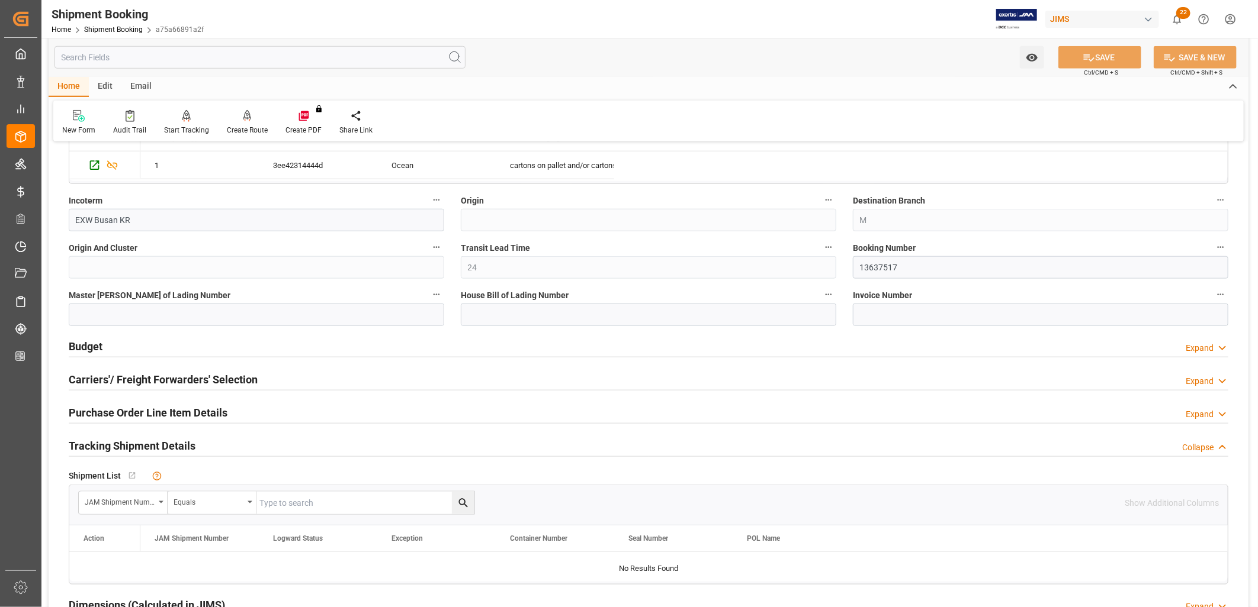
scroll to position [658, 0]
click at [166, 447] on h2 "Tracking Shipment Details" at bounding box center [132, 448] width 127 height 16
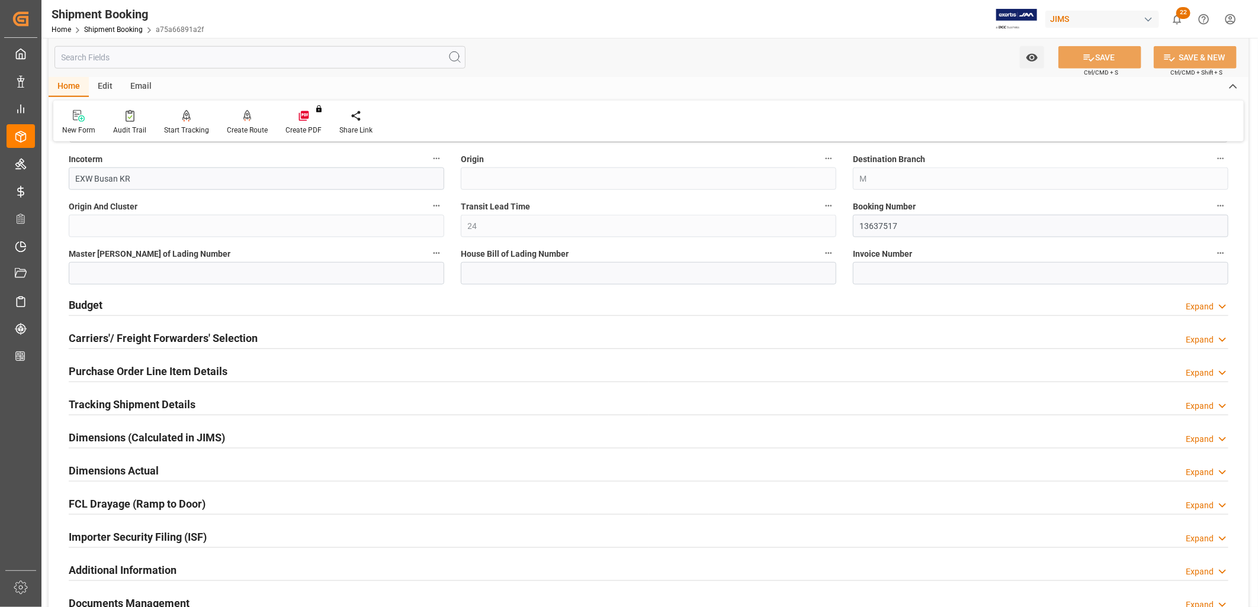
scroll to position [724, 0]
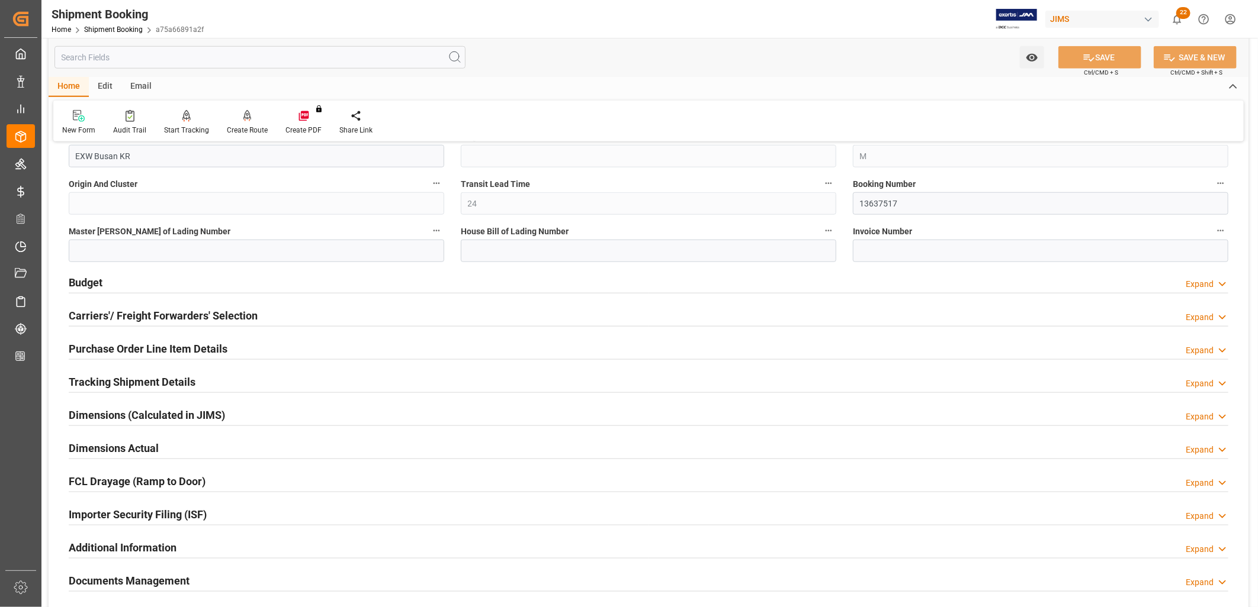
click at [86, 284] on h2 "Budget" at bounding box center [86, 283] width 34 height 16
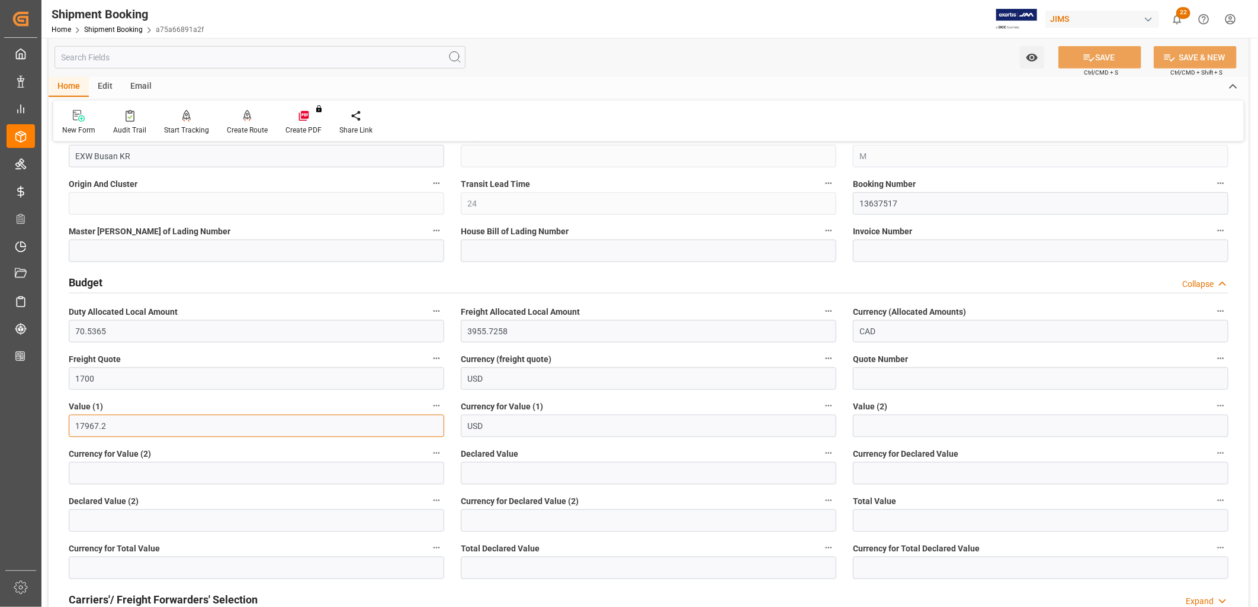
click at [115, 427] on input "17967.2" at bounding box center [256, 426] width 375 height 22
type input "18154.20"
click at [1102, 56] on button "SAVE" at bounding box center [1099, 57] width 83 height 22
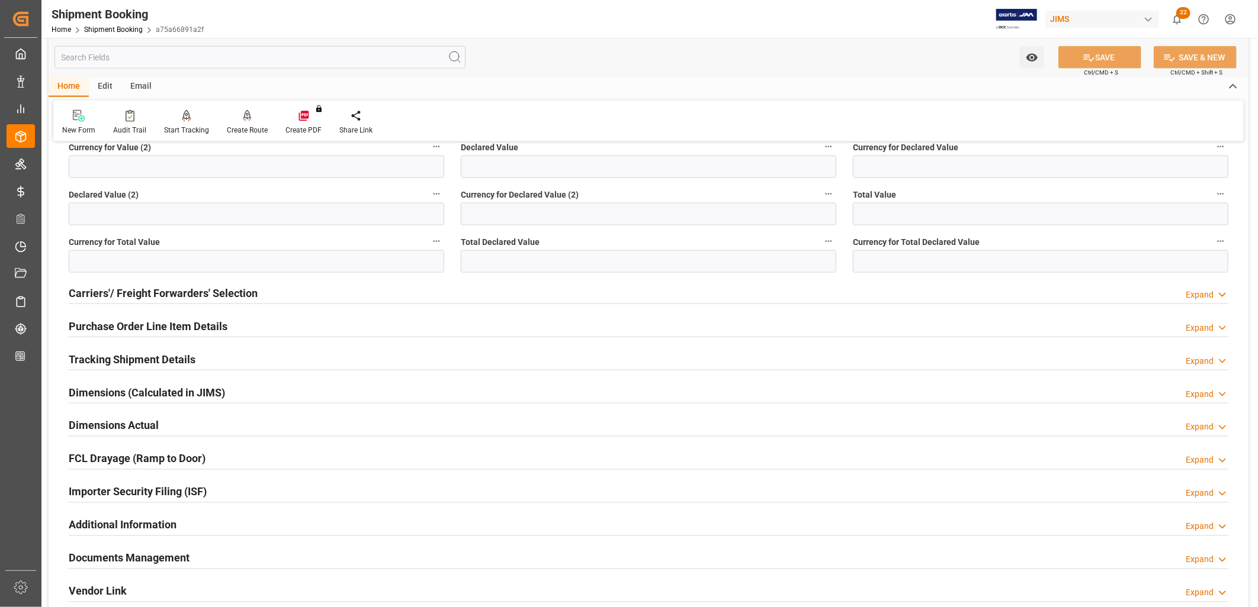
scroll to position [1052, 0]
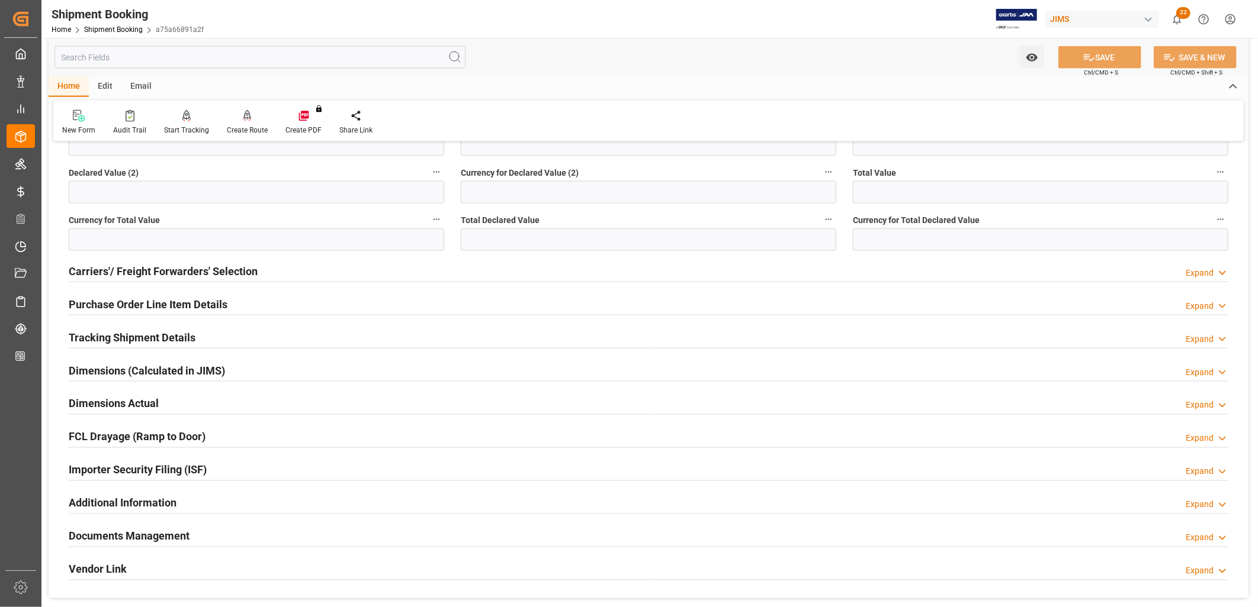
click at [175, 273] on h2 "Carriers'/ Freight Forwarders' Selection" at bounding box center [163, 271] width 189 height 16
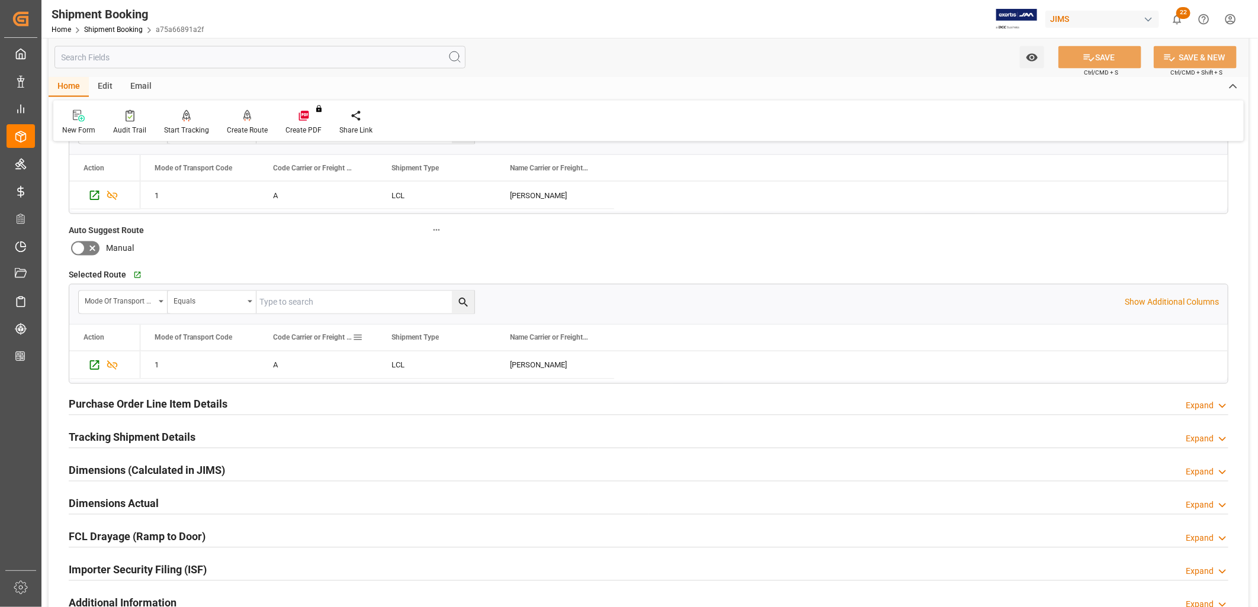
scroll to position [1250, 0]
click at [92, 361] on icon "Press SPACE to select this row." at bounding box center [94, 364] width 12 height 12
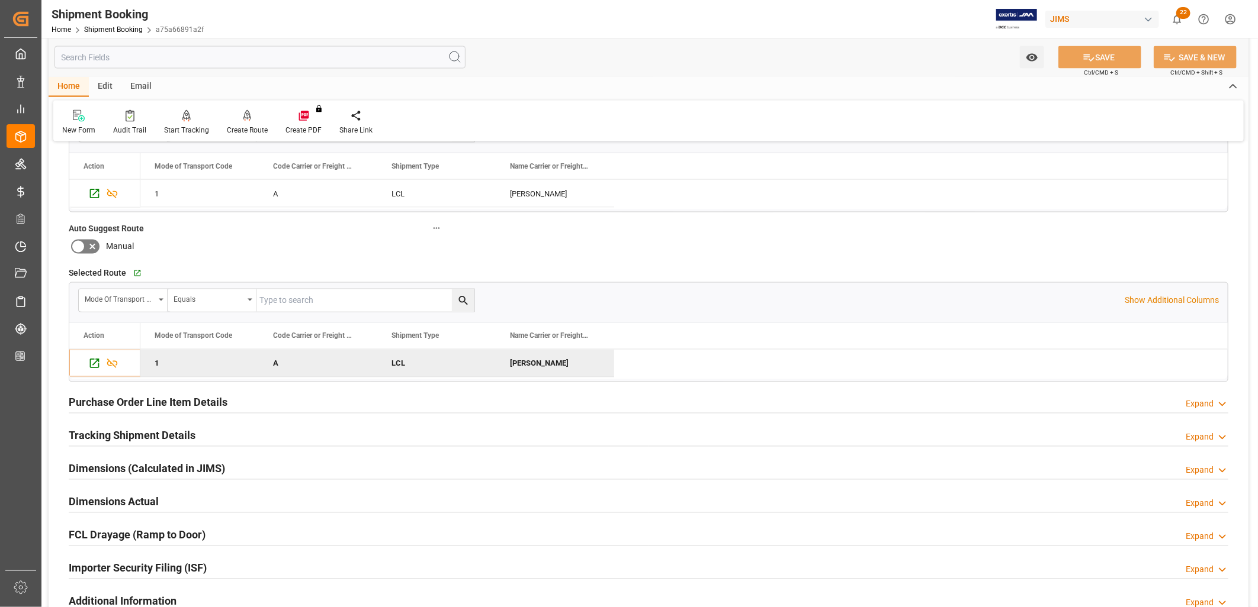
click at [150, 433] on h2 "Tracking Shipment Details" at bounding box center [132, 436] width 127 height 16
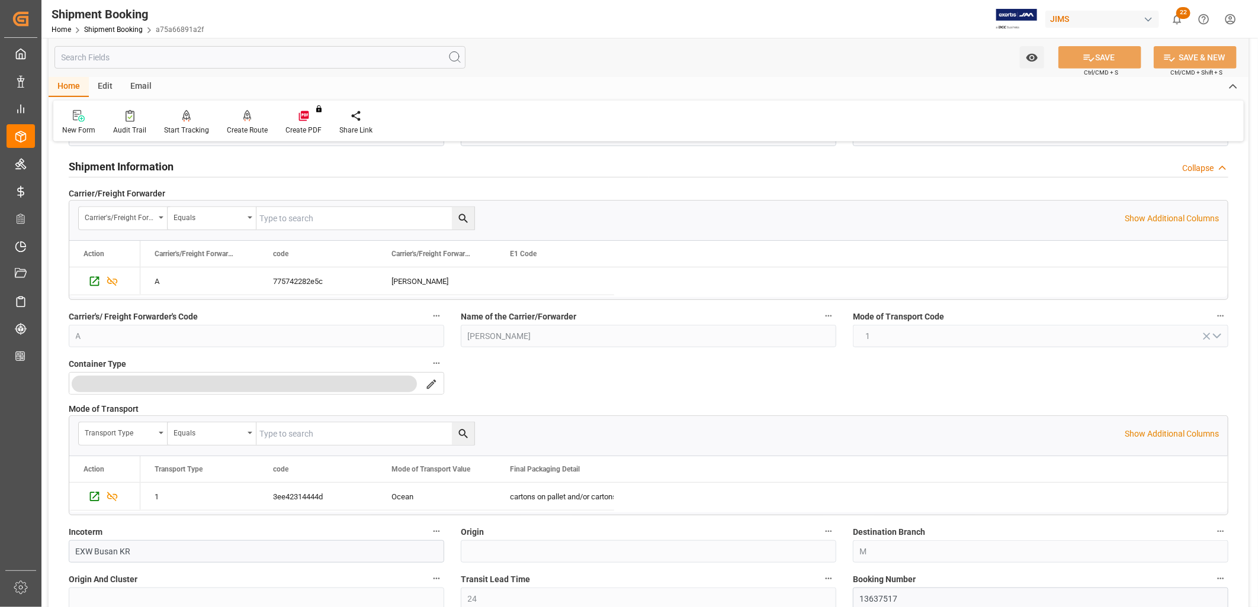
scroll to position [329, 0]
click at [92, 279] on icon "Press SPACE to select this row." at bounding box center [94, 281] width 12 height 12
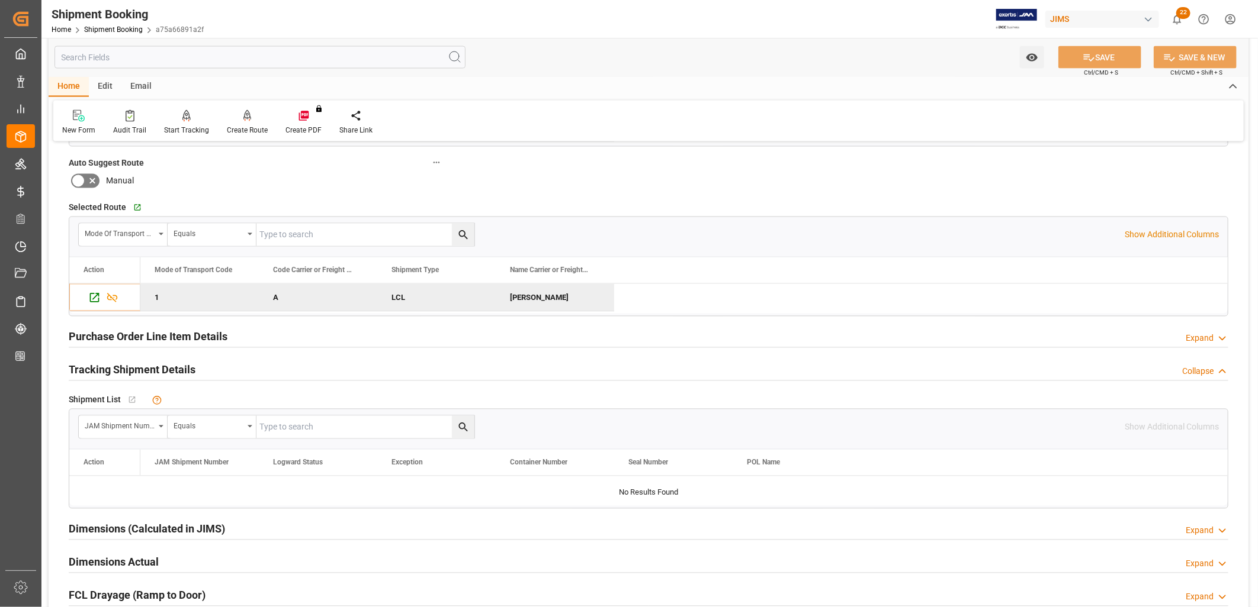
scroll to position [1381, 0]
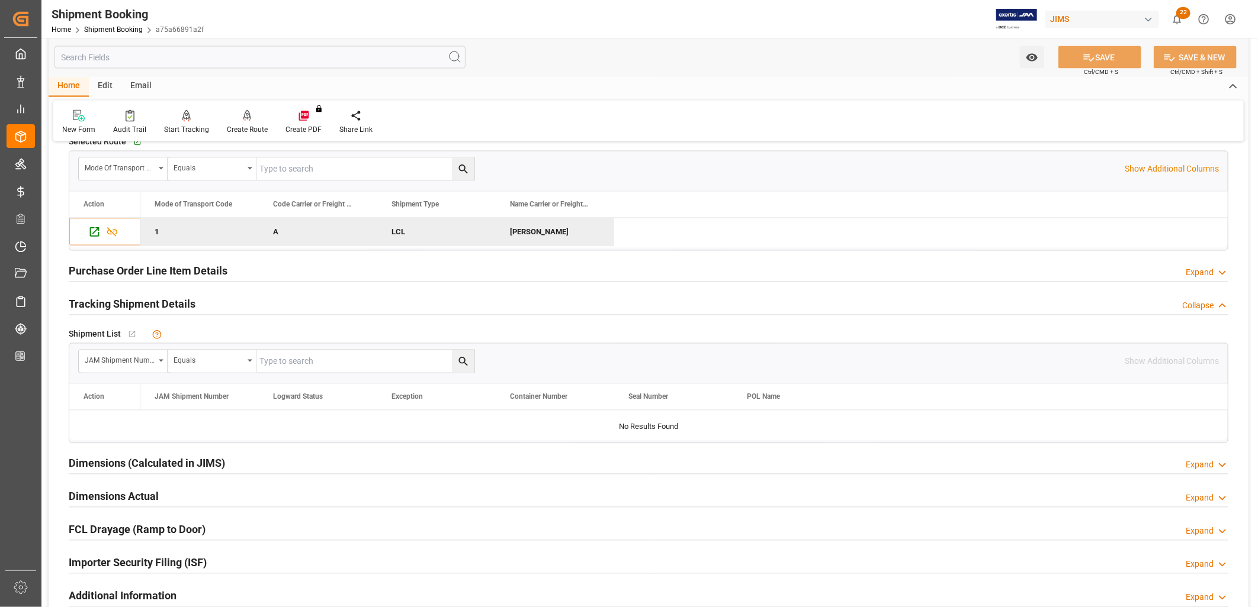
click at [156, 302] on h2 "Tracking Shipment Details" at bounding box center [132, 305] width 127 height 16
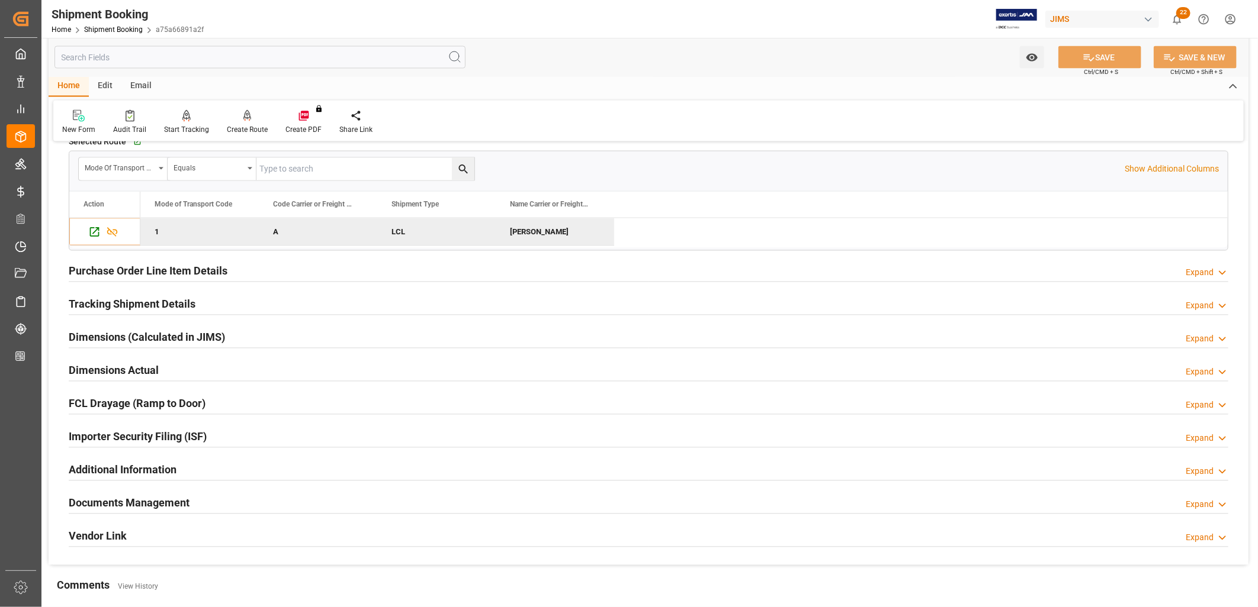
click at [151, 266] on h2 "Purchase Order Line Item Details" at bounding box center [148, 271] width 159 height 16
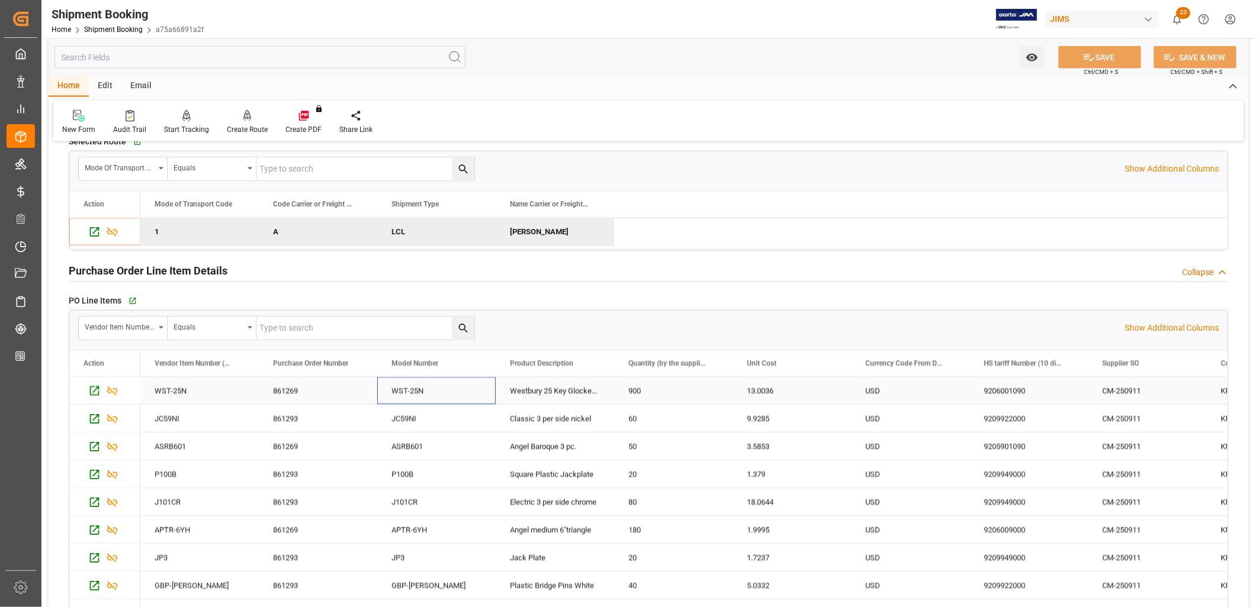
click at [410, 389] on div "WST-25N" at bounding box center [436, 391] width 118 height 27
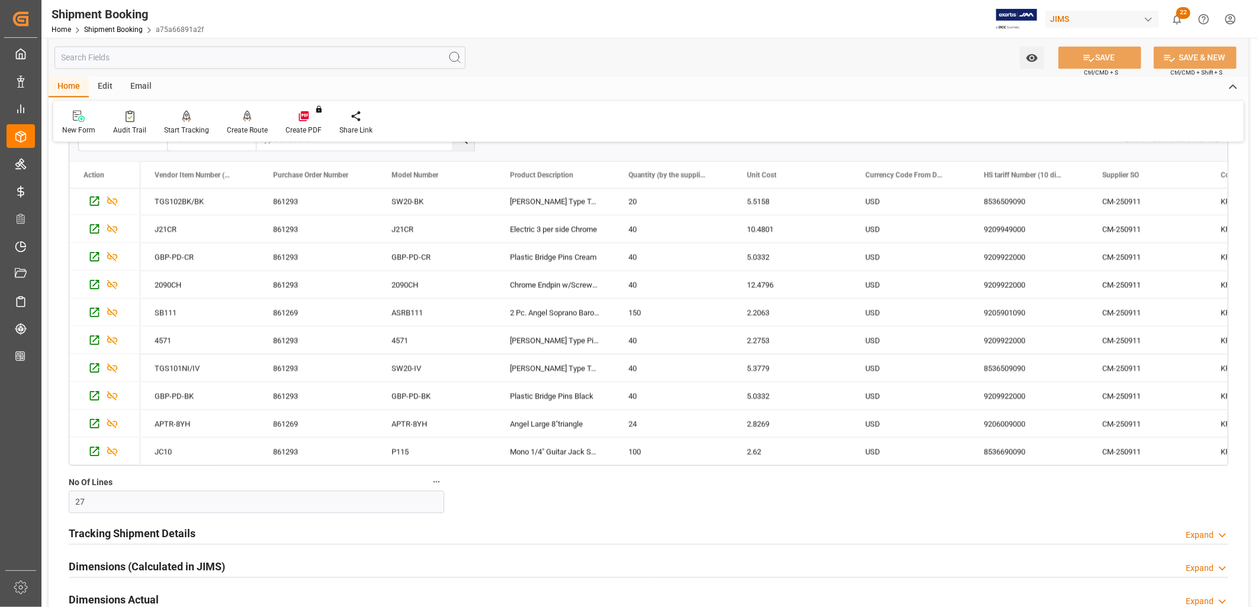
scroll to position [1579, 0]
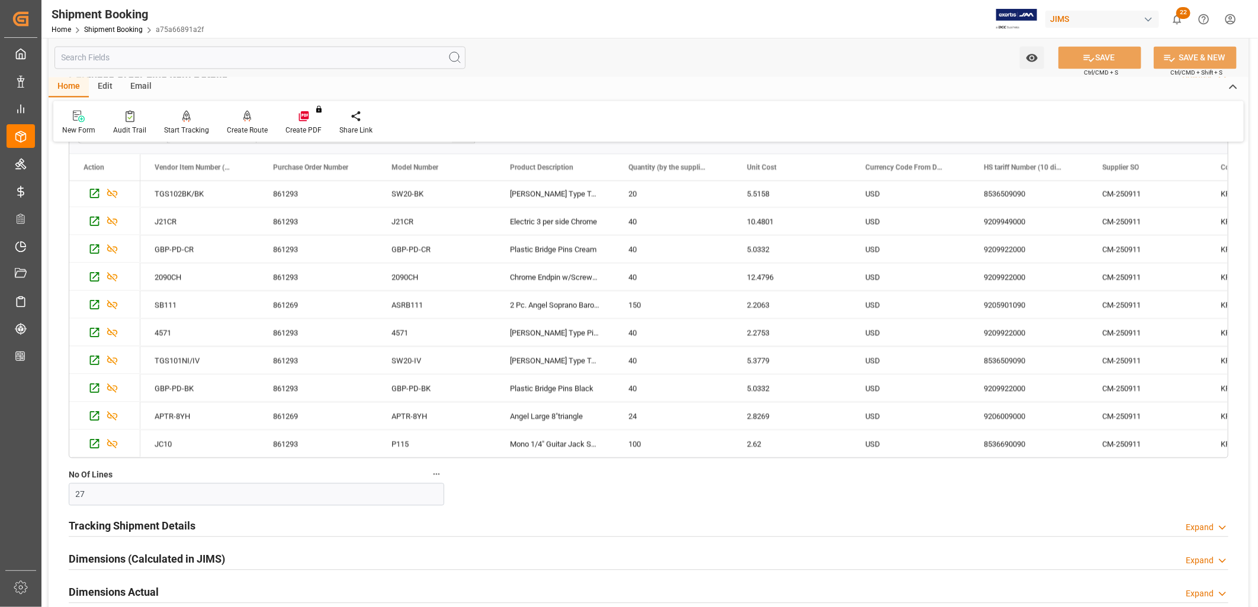
click at [164, 518] on h2 "Tracking Shipment Details" at bounding box center [132, 526] width 127 height 16
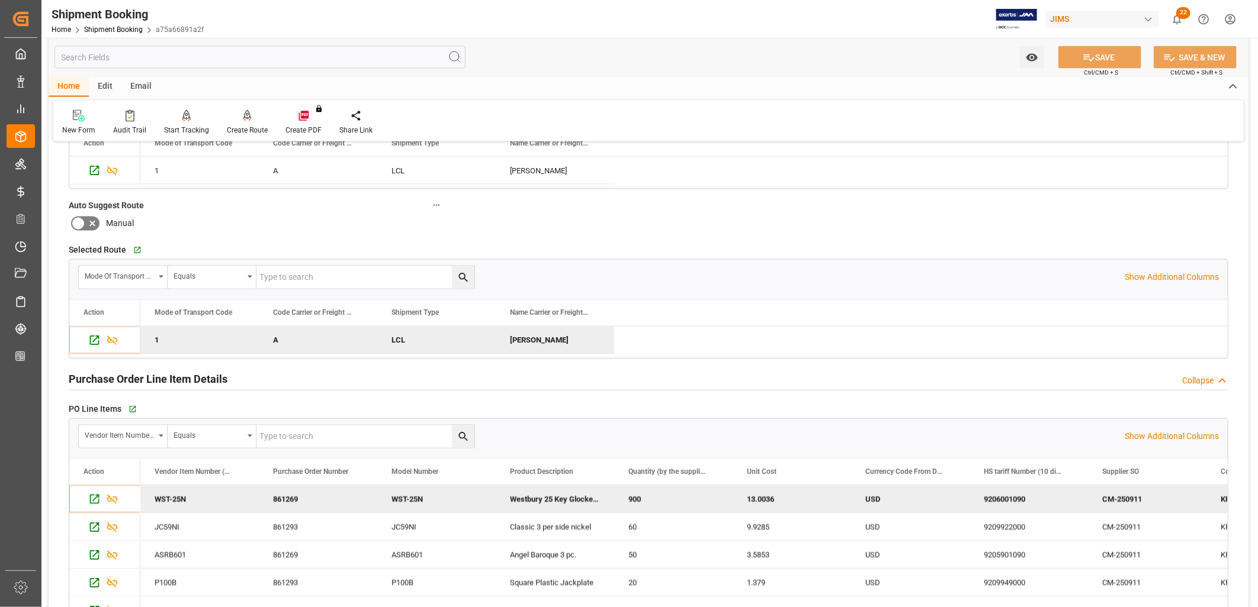
scroll to position [1250, 0]
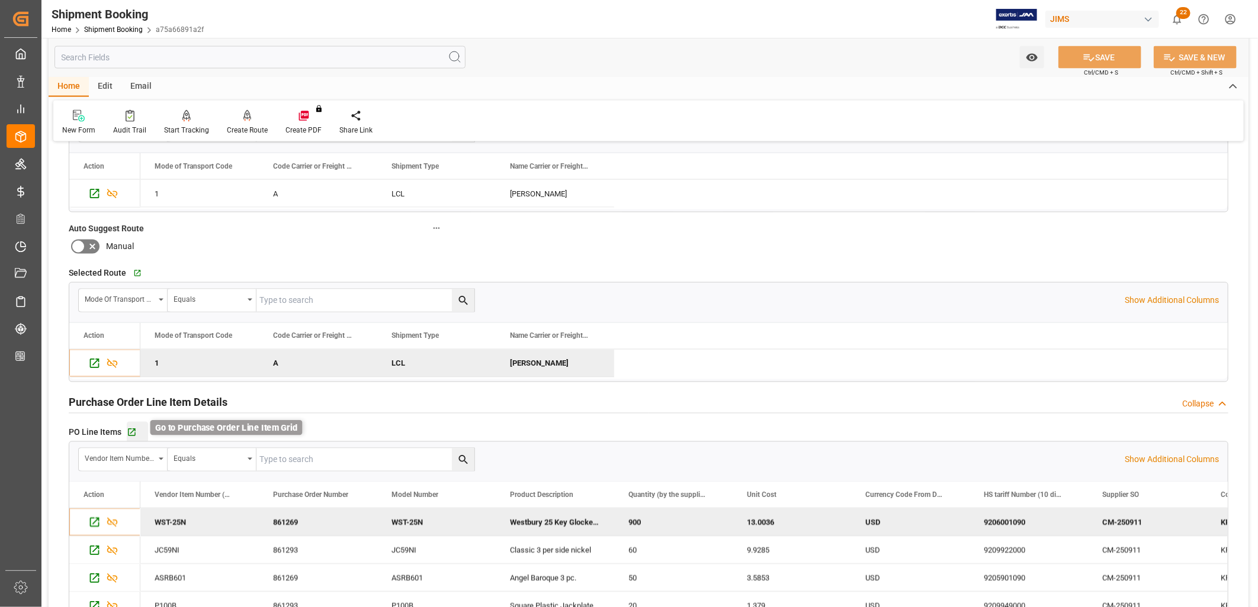
click at [132, 429] on icon "button" at bounding box center [132, 433] width 8 height 8
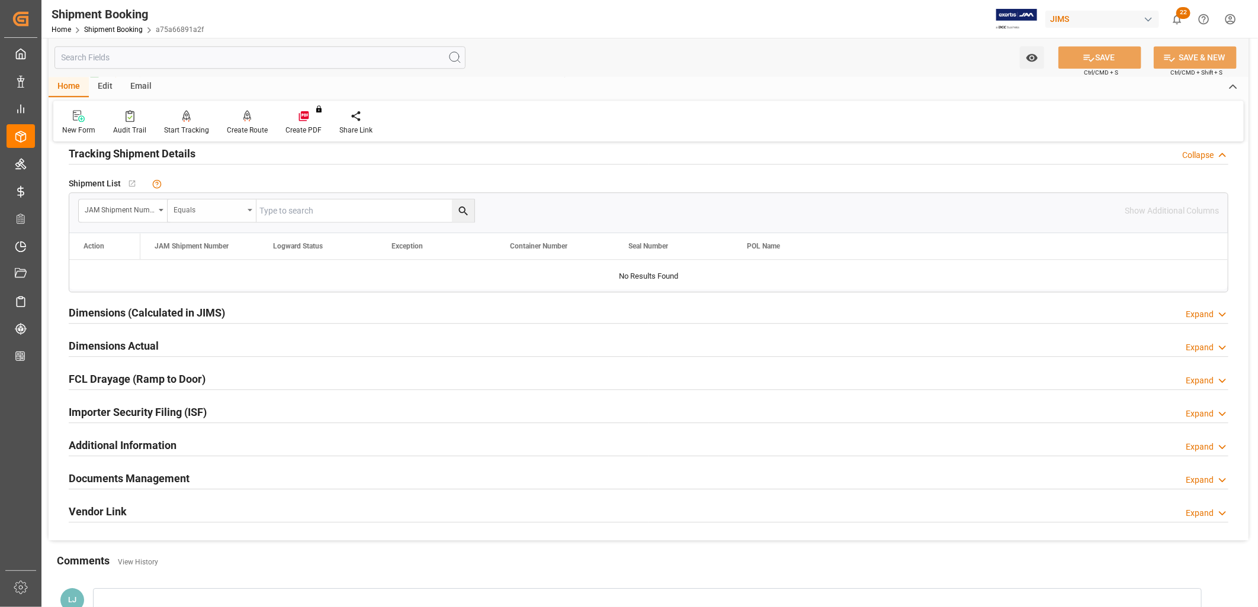
scroll to position [1973, 0]
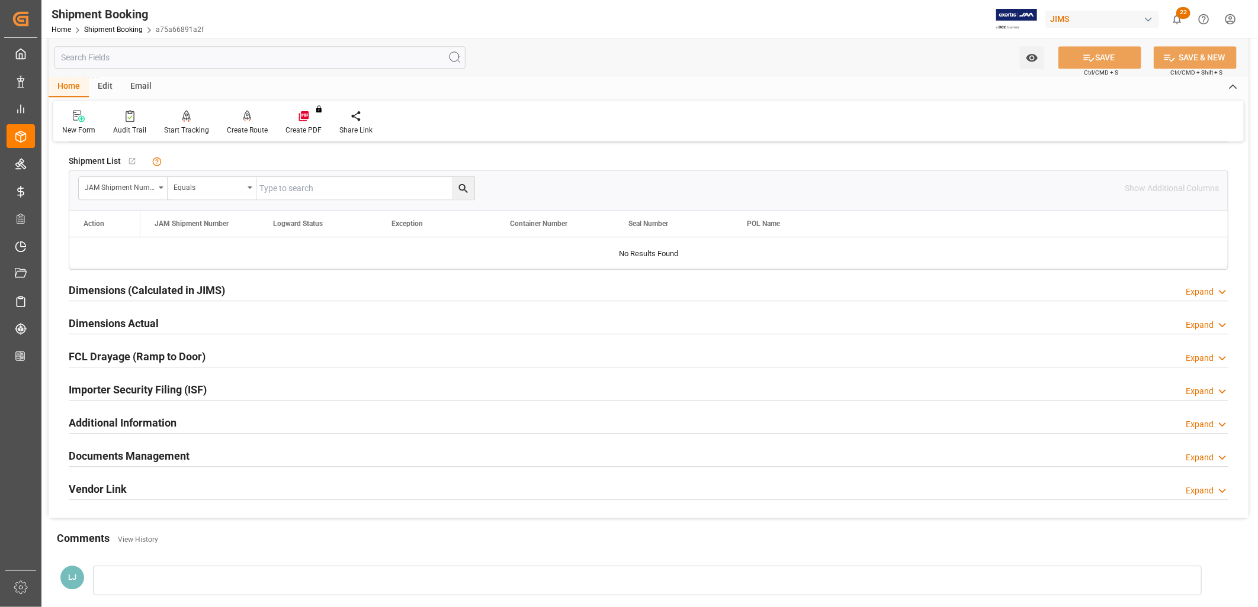
click at [155, 421] on h2 "Additional Information" at bounding box center [123, 423] width 108 height 16
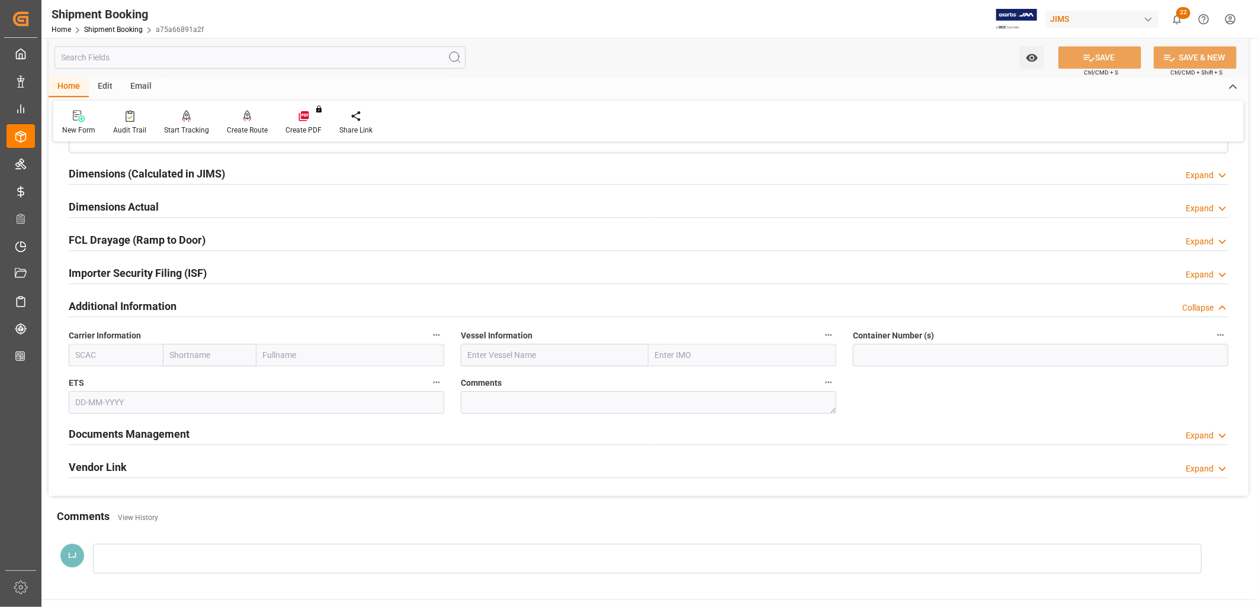
scroll to position [2085, 0]
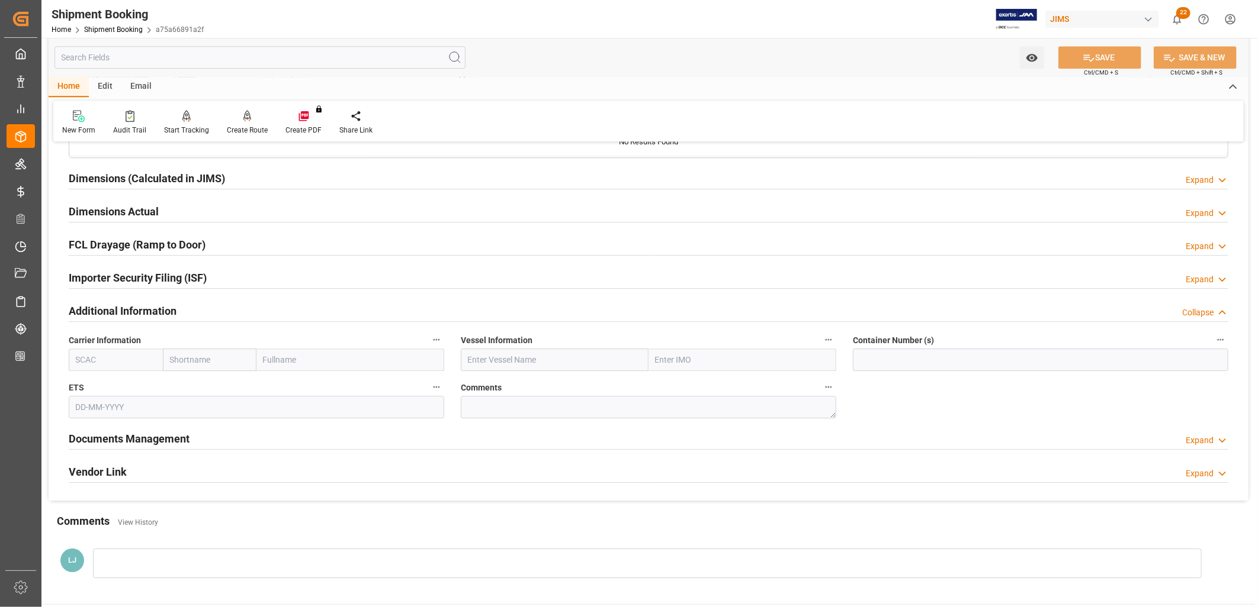
click at [163, 436] on h2 "Documents Management" at bounding box center [129, 439] width 121 height 16
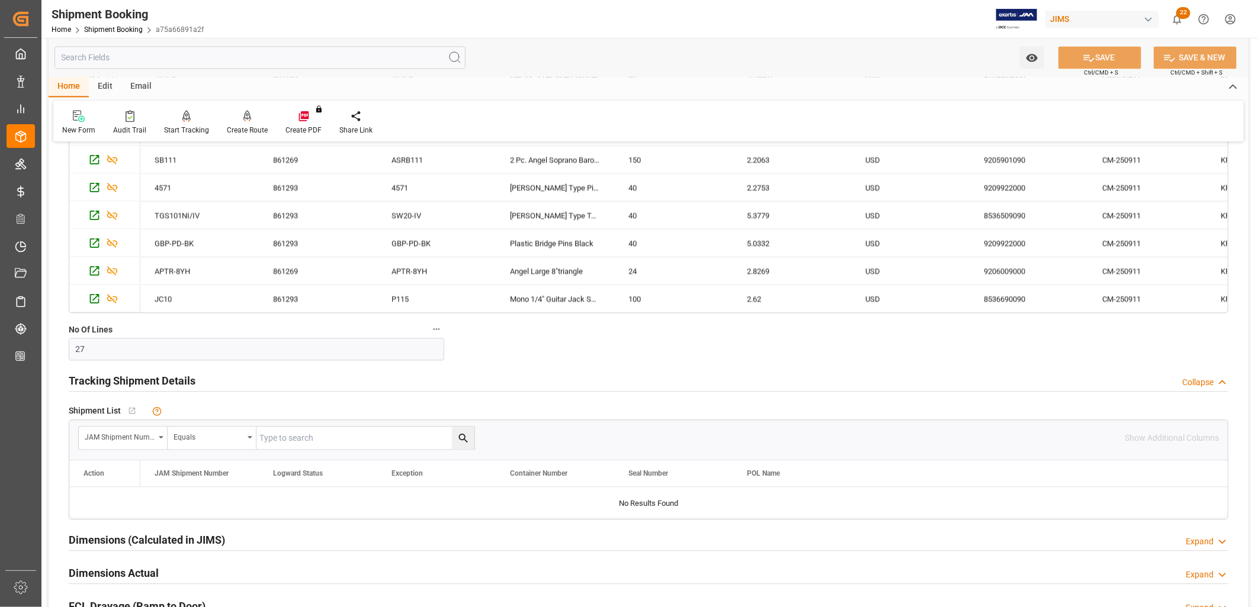
scroll to position [1776, 0]
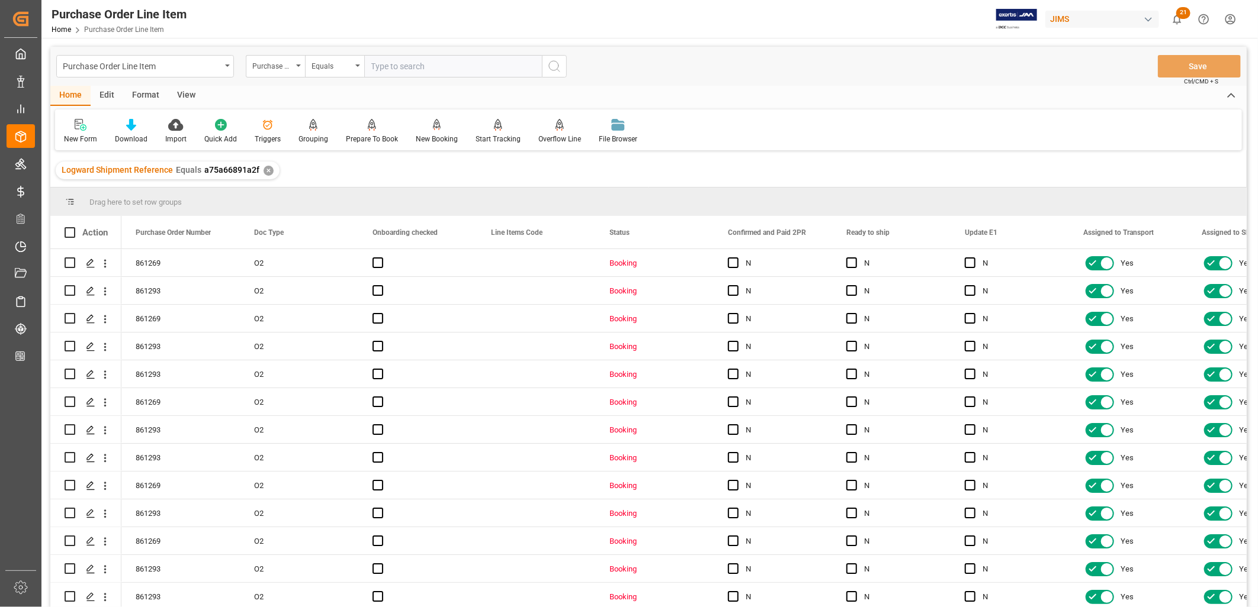
click at [72, 94] on div "Home" at bounding box center [70, 96] width 40 height 20
click at [186, 92] on div "View" at bounding box center [186, 96] width 36 height 20
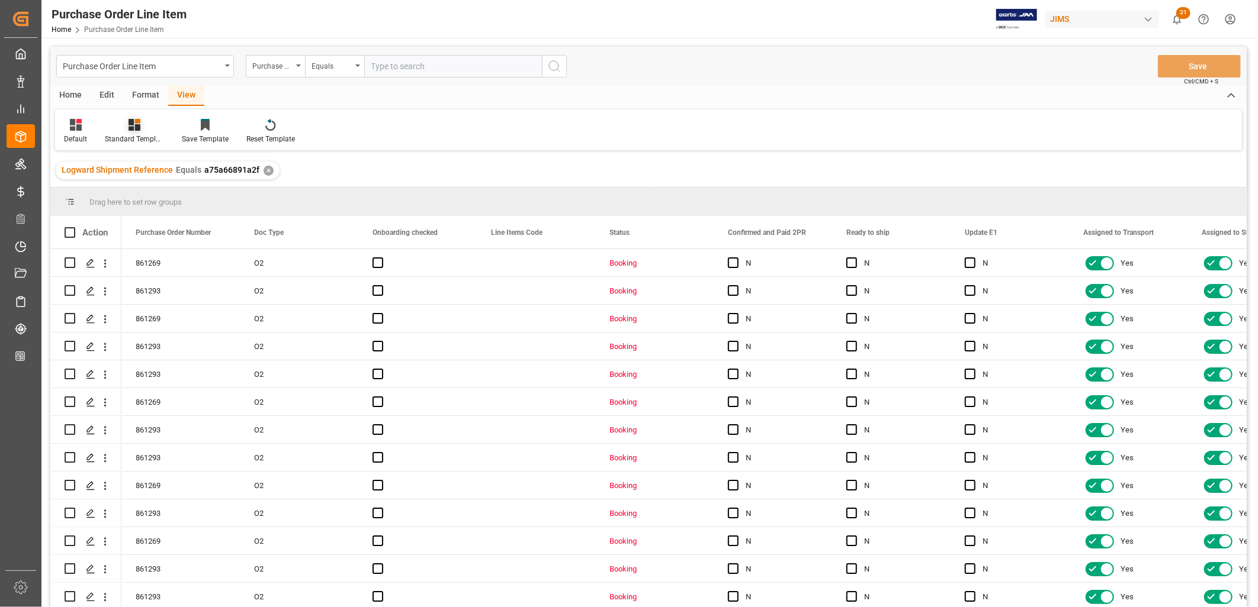
click at [128, 128] on icon at bounding box center [134, 125] width 12 height 12
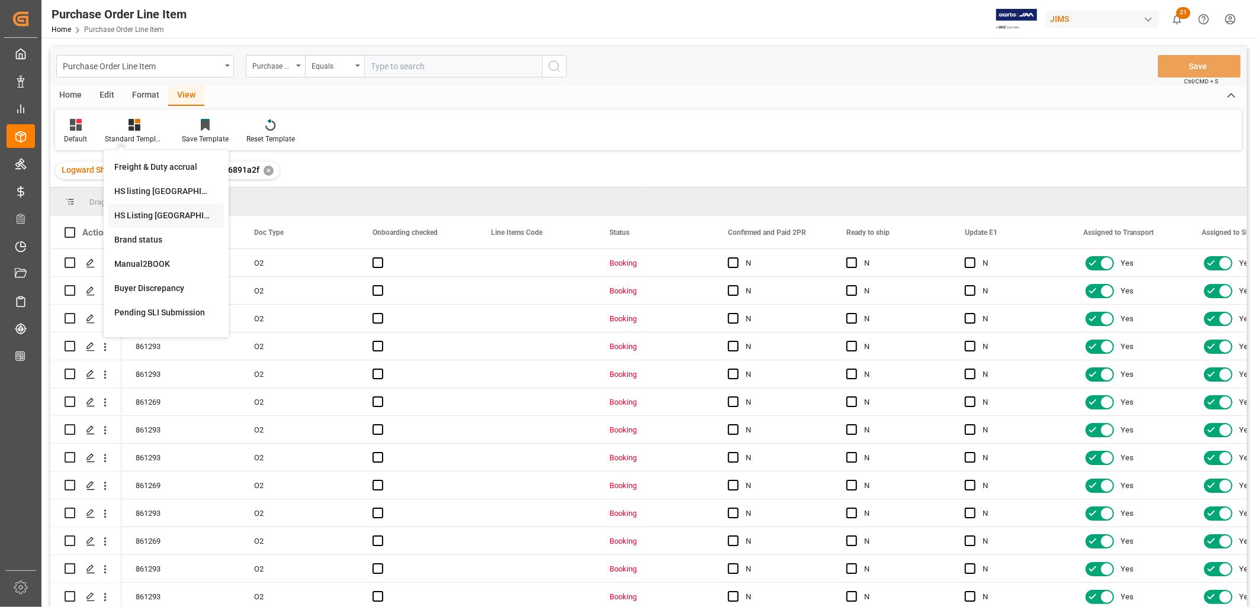
click at [155, 214] on div "HS Listing [GEOGRAPHIC_DATA]" at bounding box center [166, 216] width 104 height 12
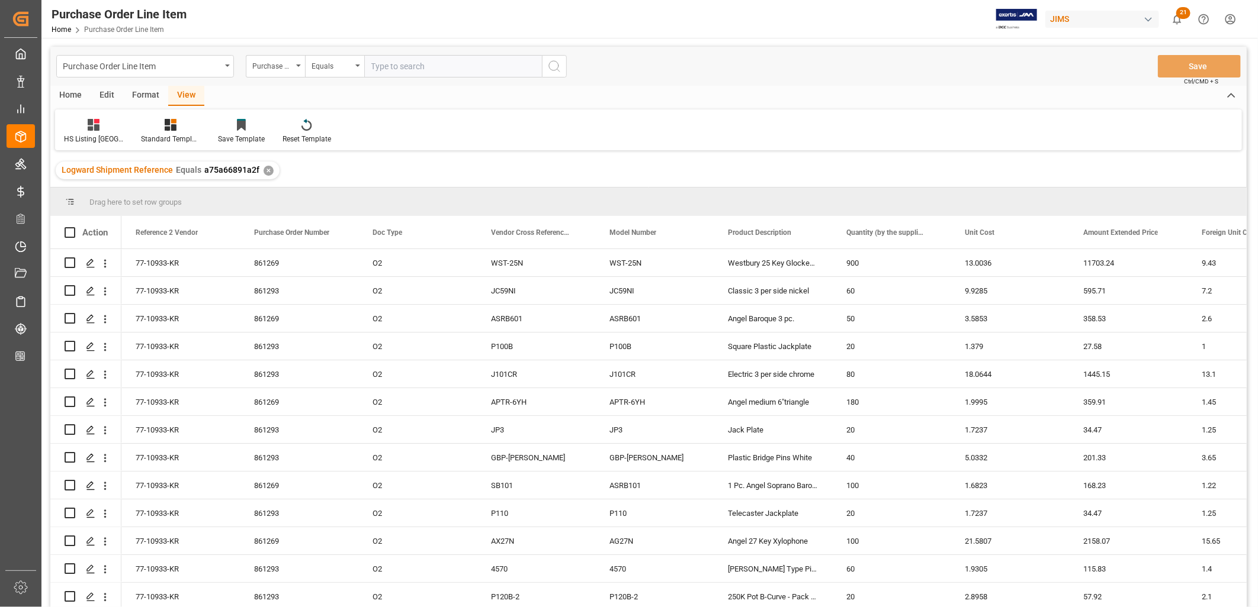
click at [65, 89] on div "Home" at bounding box center [70, 96] width 40 height 20
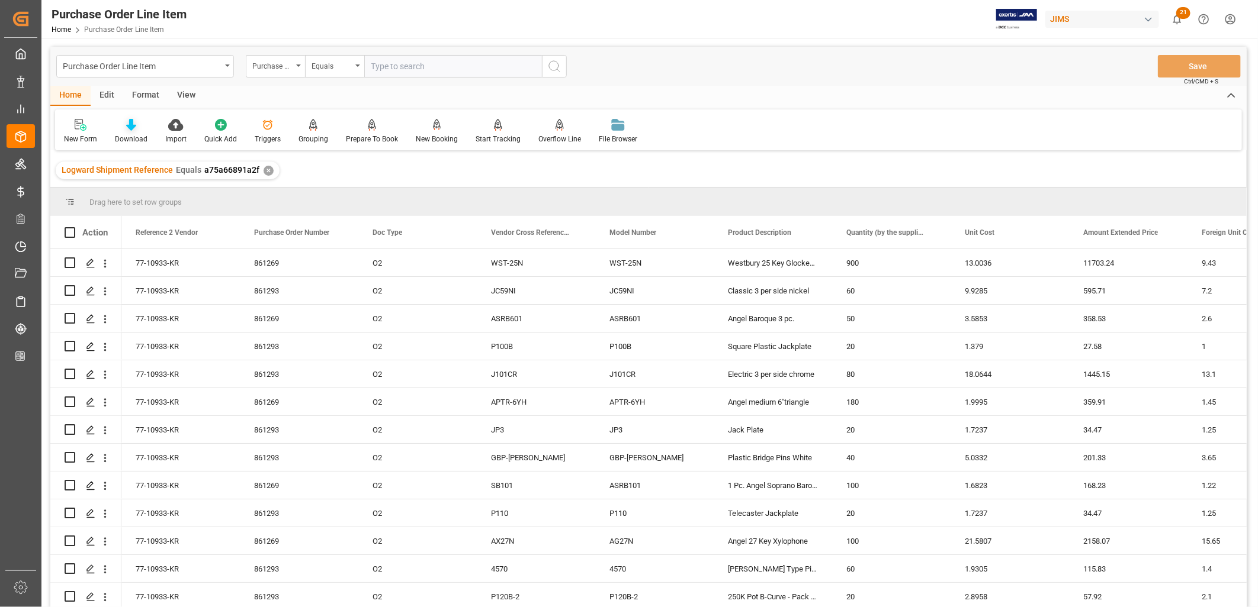
click at [132, 127] on icon at bounding box center [131, 125] width 10 height 12
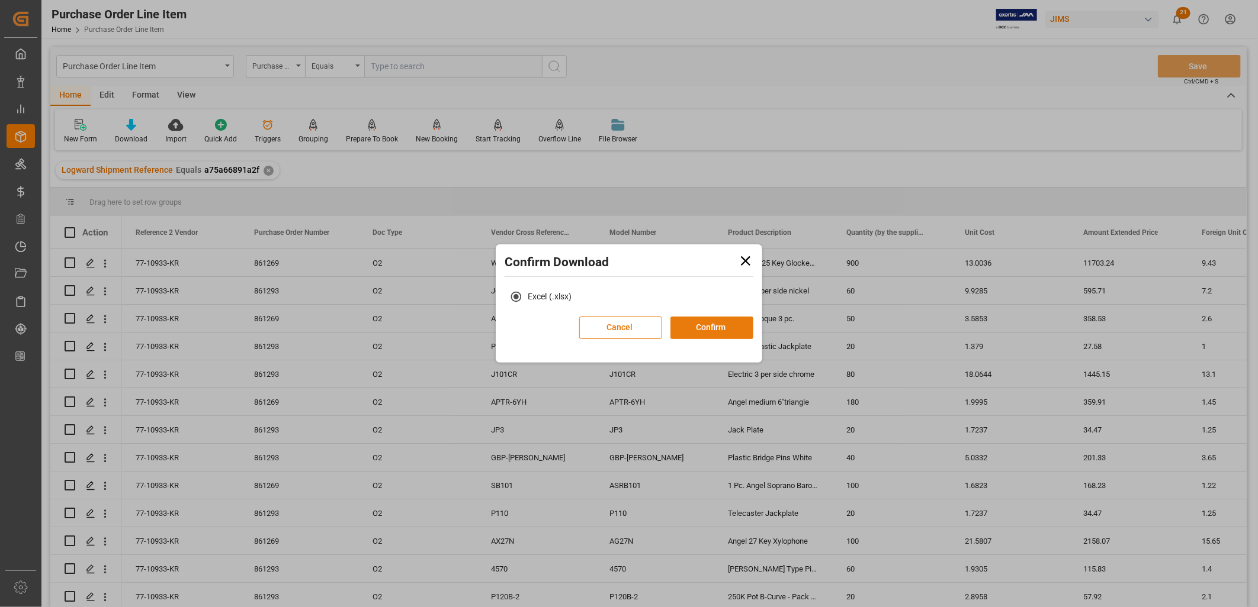
click at [715, 328] on button "Confirm" at bounding box center [711, 328] width 83 height 22
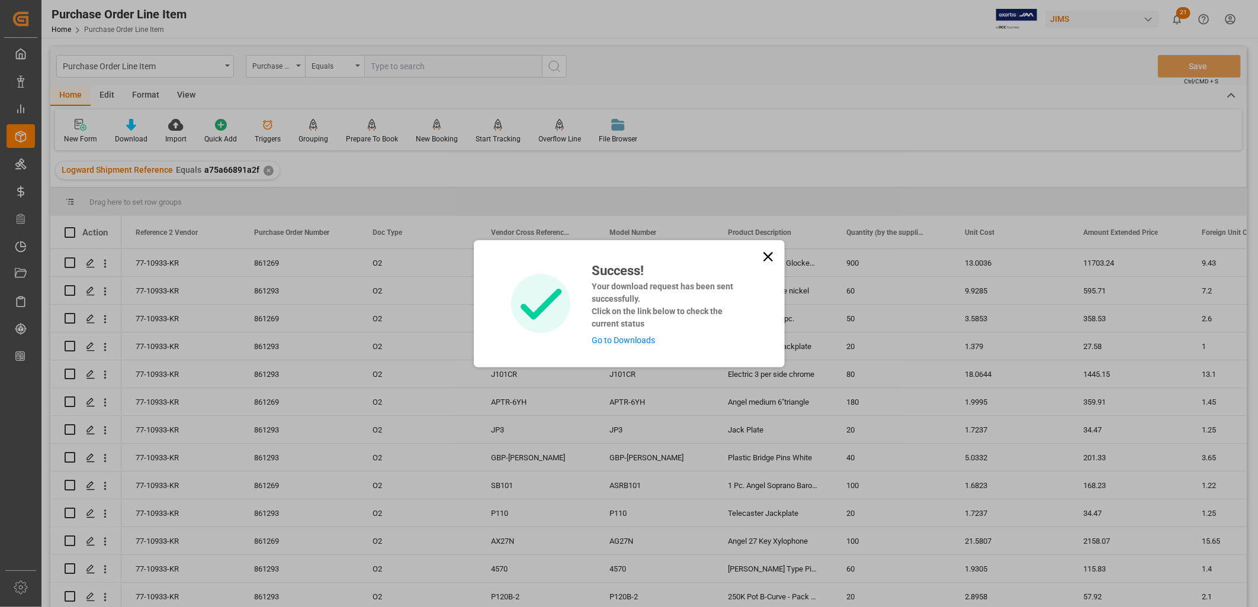
click at [626, 340] on link "Go to Downloads" at bounding box center [623, 340] width 63 height 9
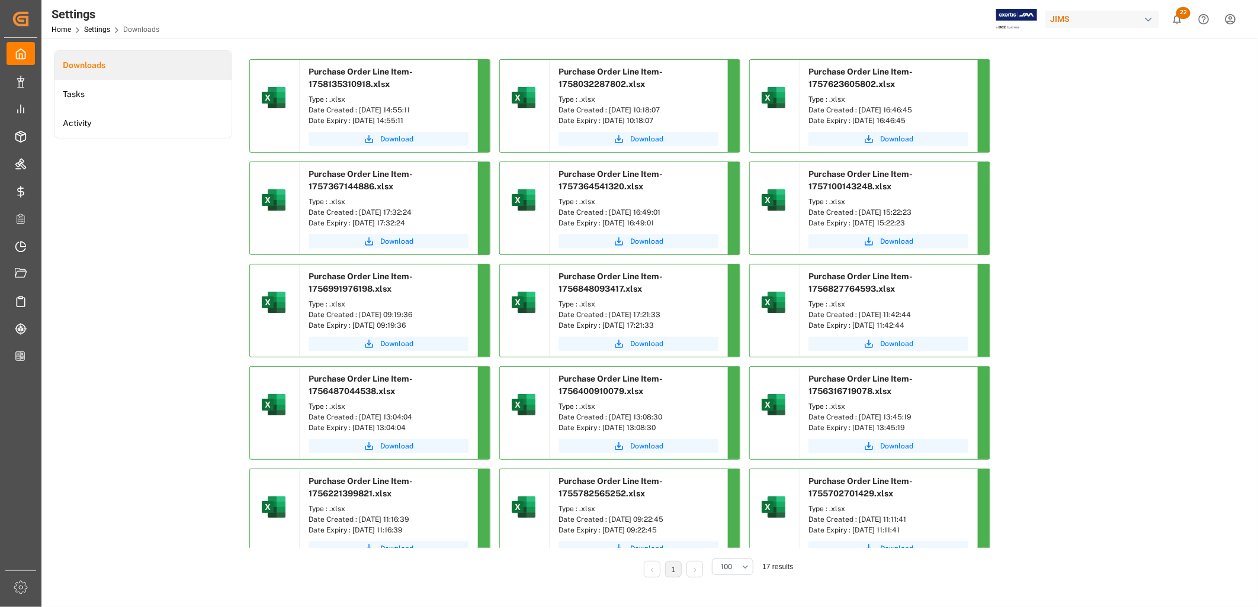
click at [401, 128] on div "Purchase Order Line Item-1758135310918.xlsx Type : .xlsx Date Created : [DATE] …" at bounding box center [389, 106] width 178 height 92
drag, startPoint x: 401, startPoint y: 128, endPoint x: 399, endPoint y: 137, distance: 8.5
click at [399, 137] on span "Download" at bounding box center [396, 139] width 33 height 11
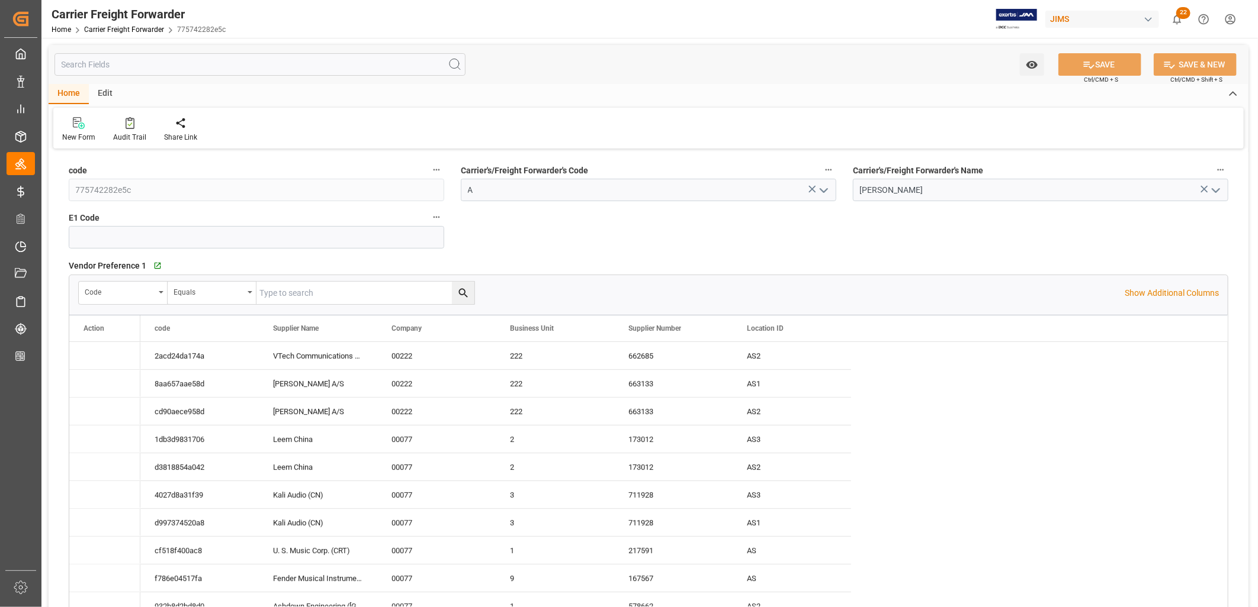
type input "[DATE] 08:09"
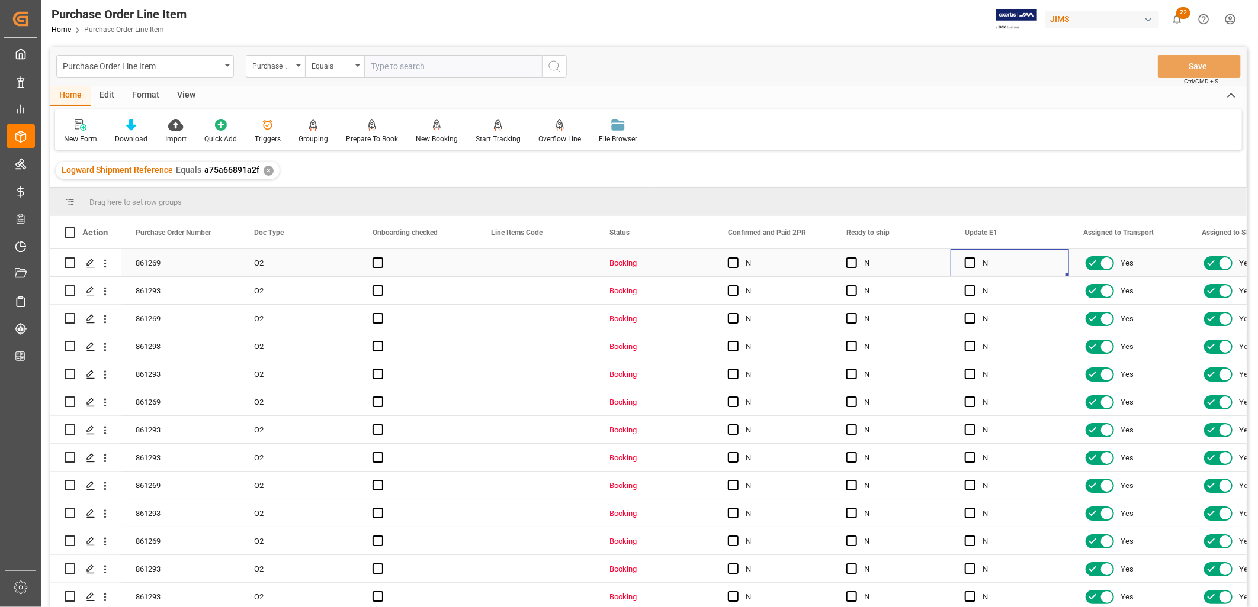
click at [978, 262] on div "Press SPACE to select this row." at bounding box center [974, 263] width 18 height 27
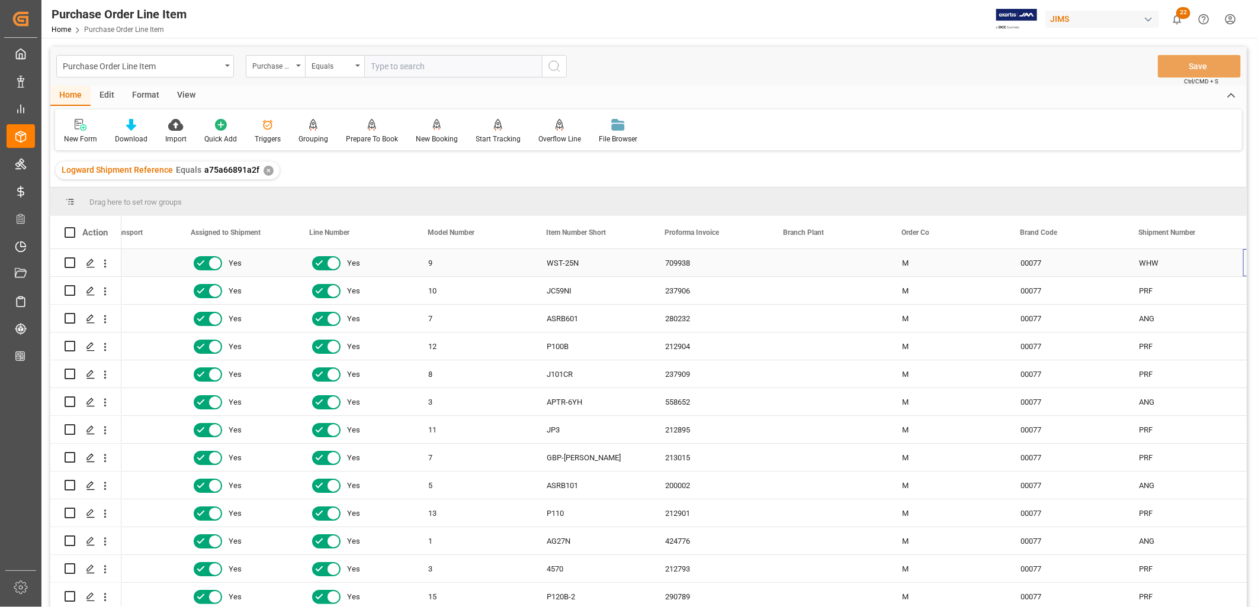
scroll to position [0, 1010]
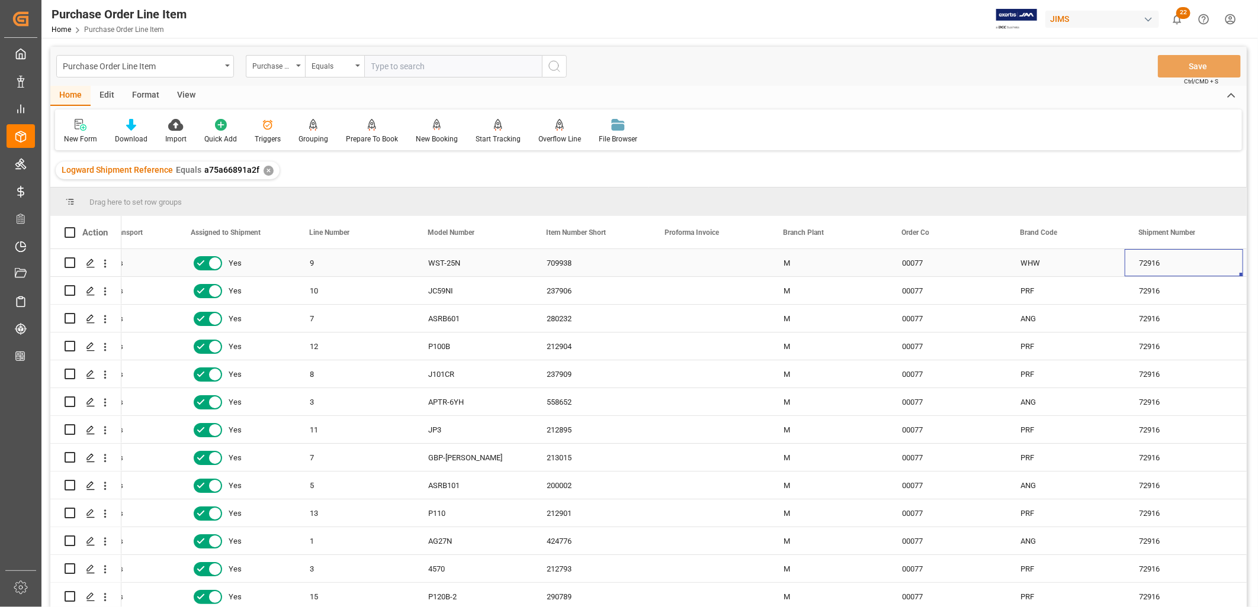
click at [1162, 258] on div "72916" at bounding box center [1183, 262] width 118 height 27
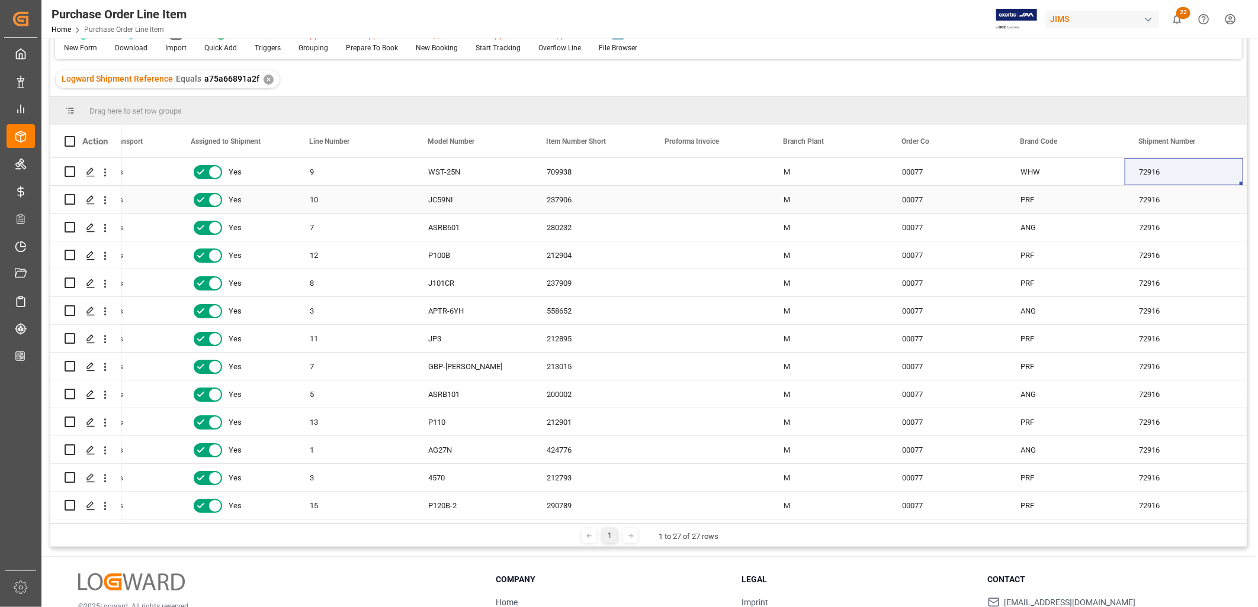
scroll to position [0, 0]
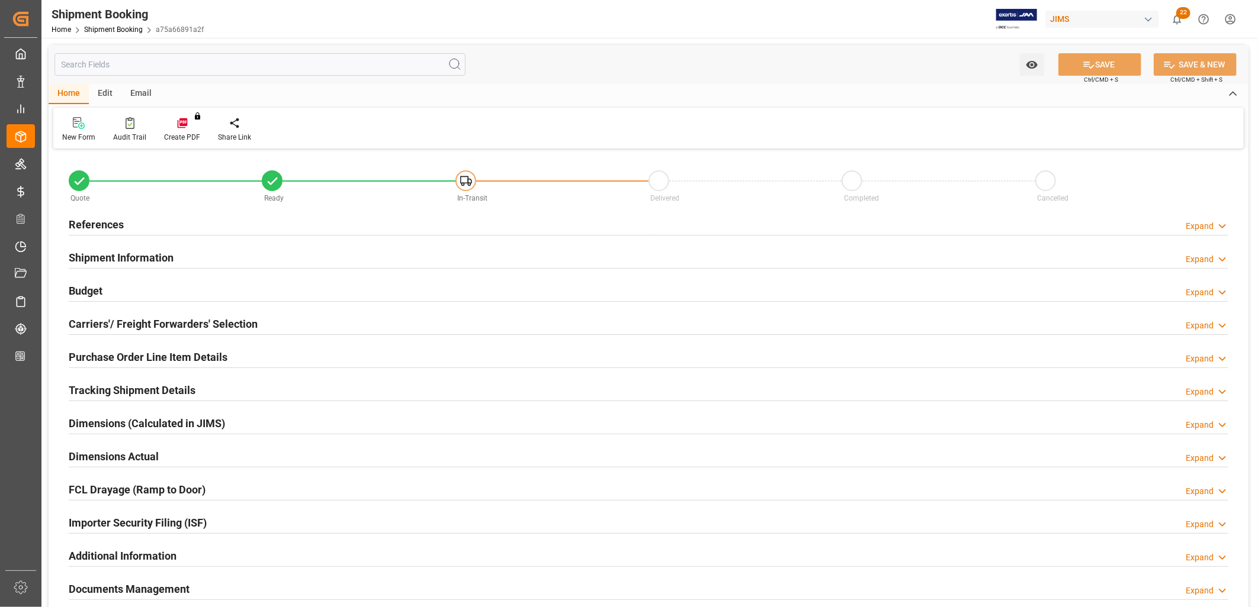
type input "0"
type input "[DATE]"
click at [116, 220] on h2 "References" at bounding box center [96, 225] width 55 height 16
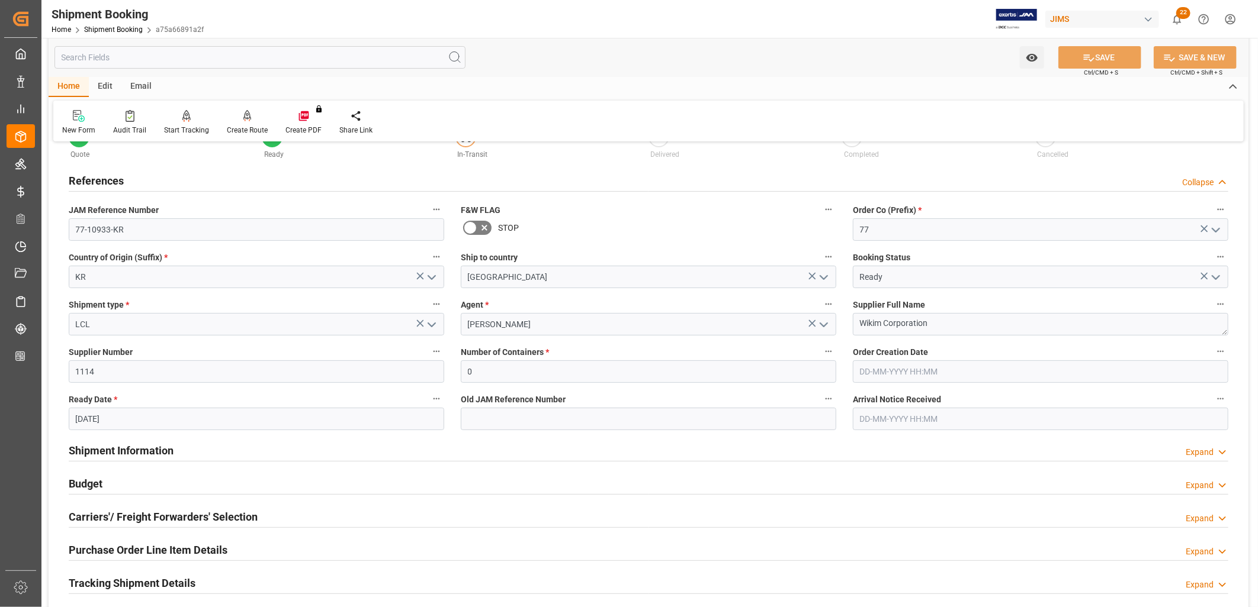
scroll to position [66, 0]
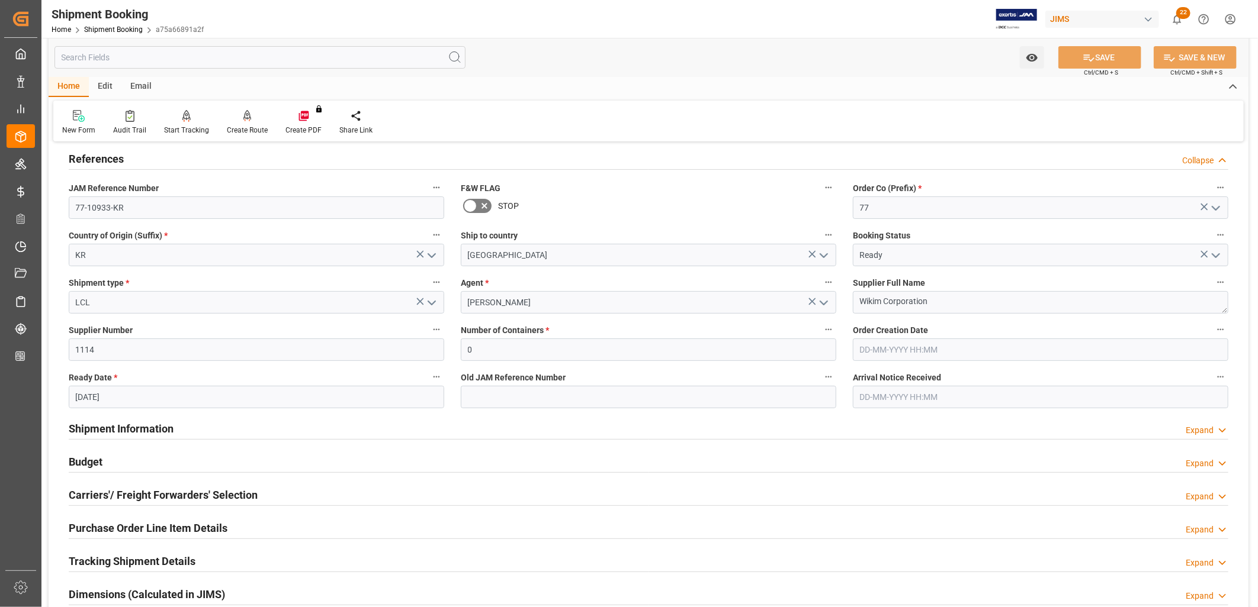
click at [128, 425] on h2 "Shipment Information" at bounding box center [121, 429] width 105 height 16
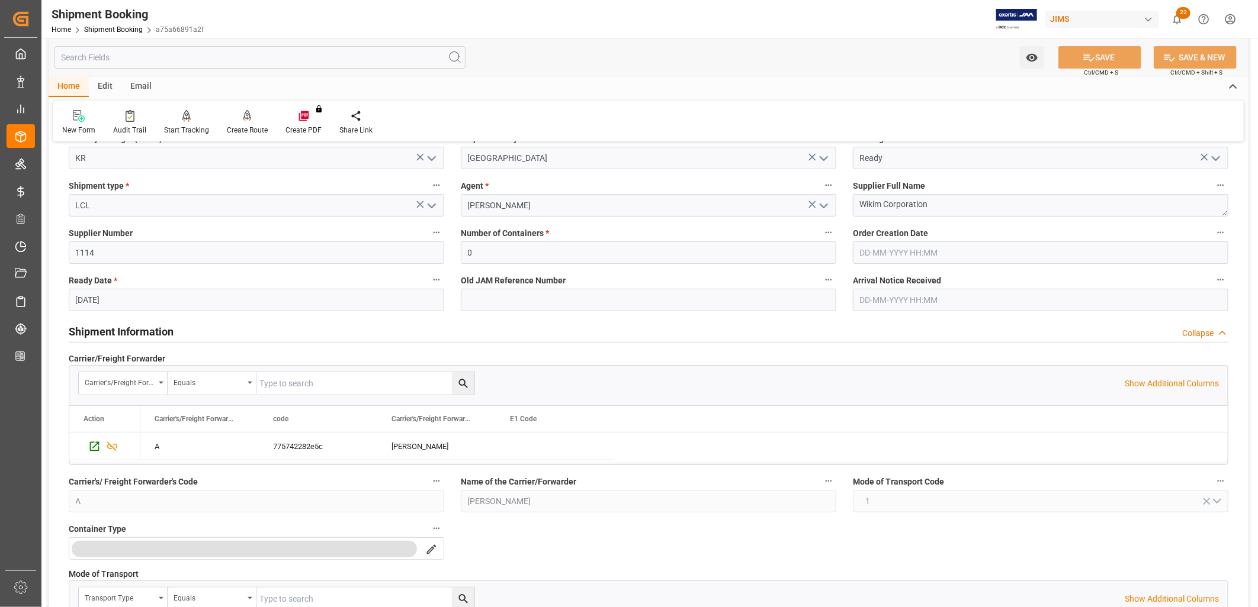
scroll to position [197, 0]
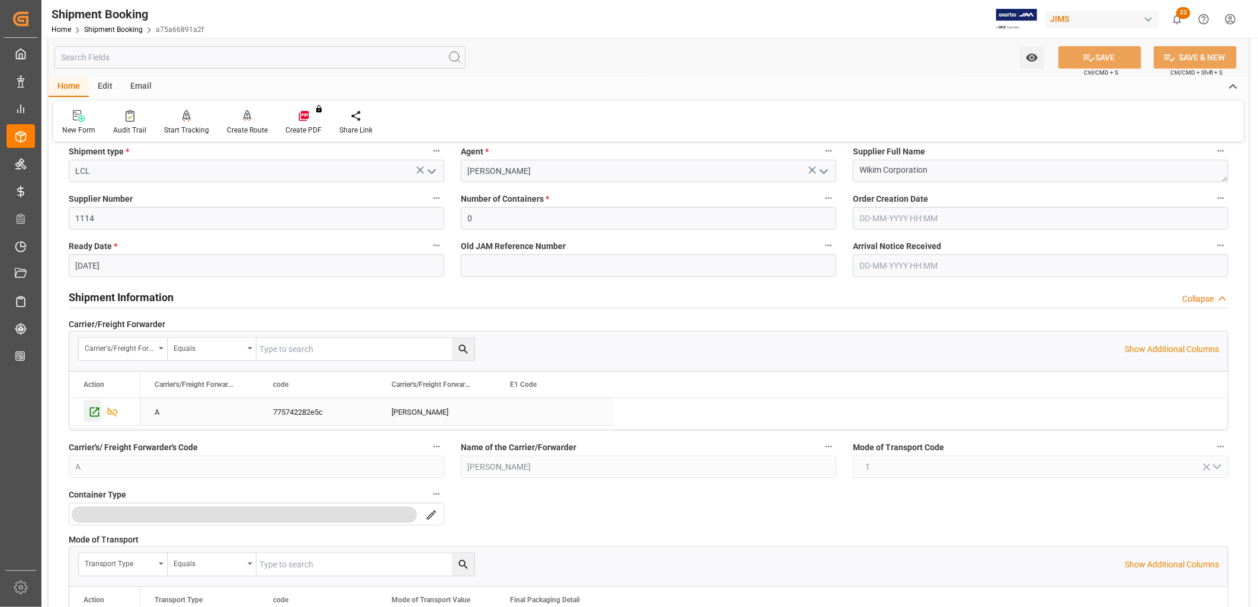
click at [91, 410] on icon "Press SPACE to select this row." at bounding box center [94, 412] width 9 height 9
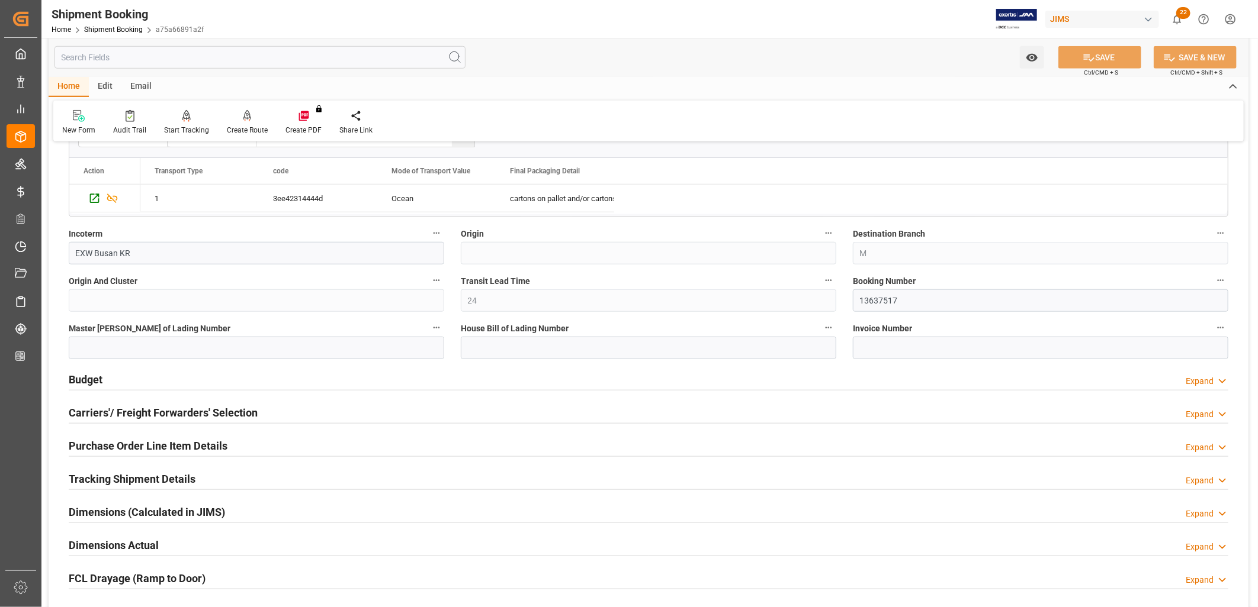
scroll to position [658, 0]
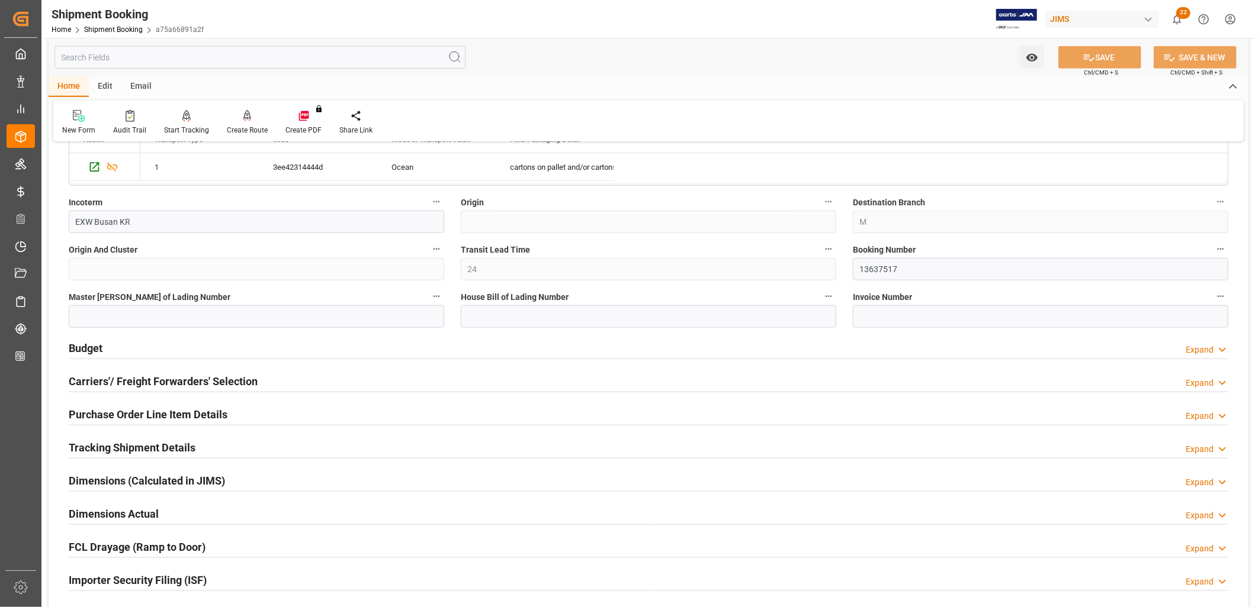
click at [180, 383] on h2 "Carriers'/ Freight Forwarders' Selection" at bounding box center [163, 382] width 189 height 16
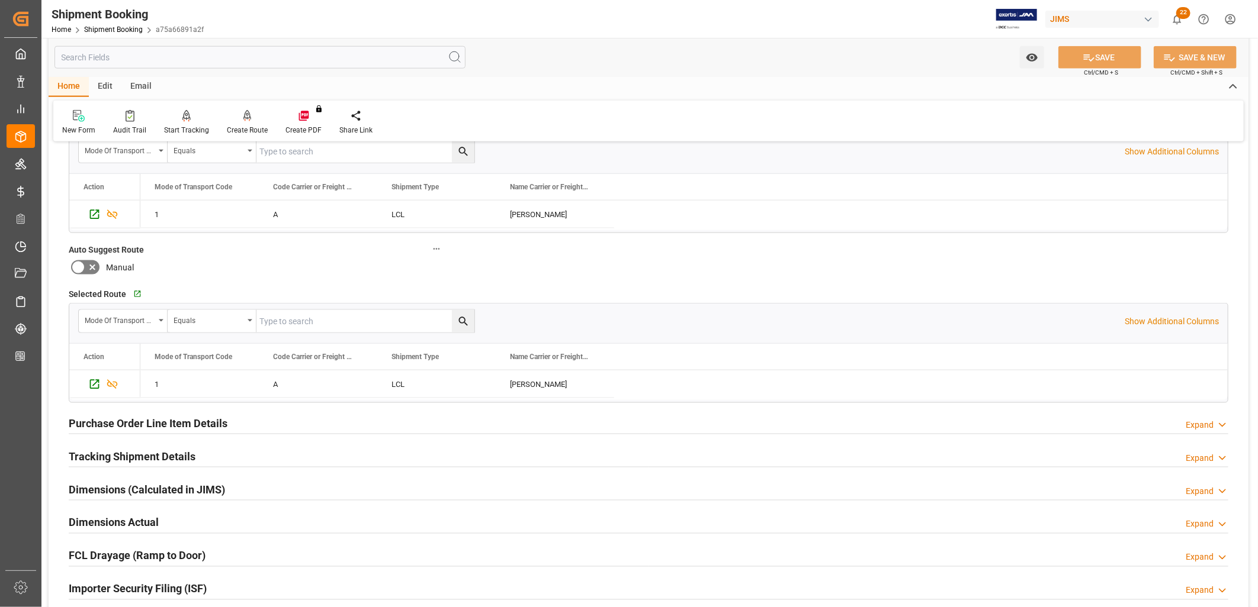
scroll to position [986, 0]
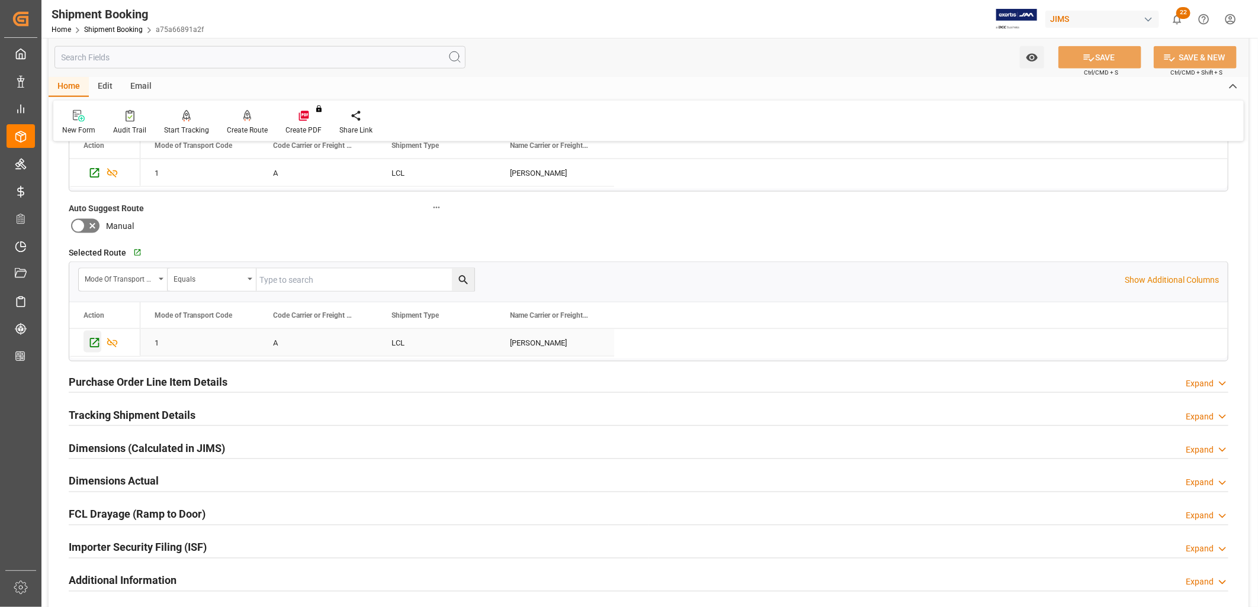
click at [94, 342] on icon "Press SPACE to select this row." at bounding box center [94, 343] width 9 height 9
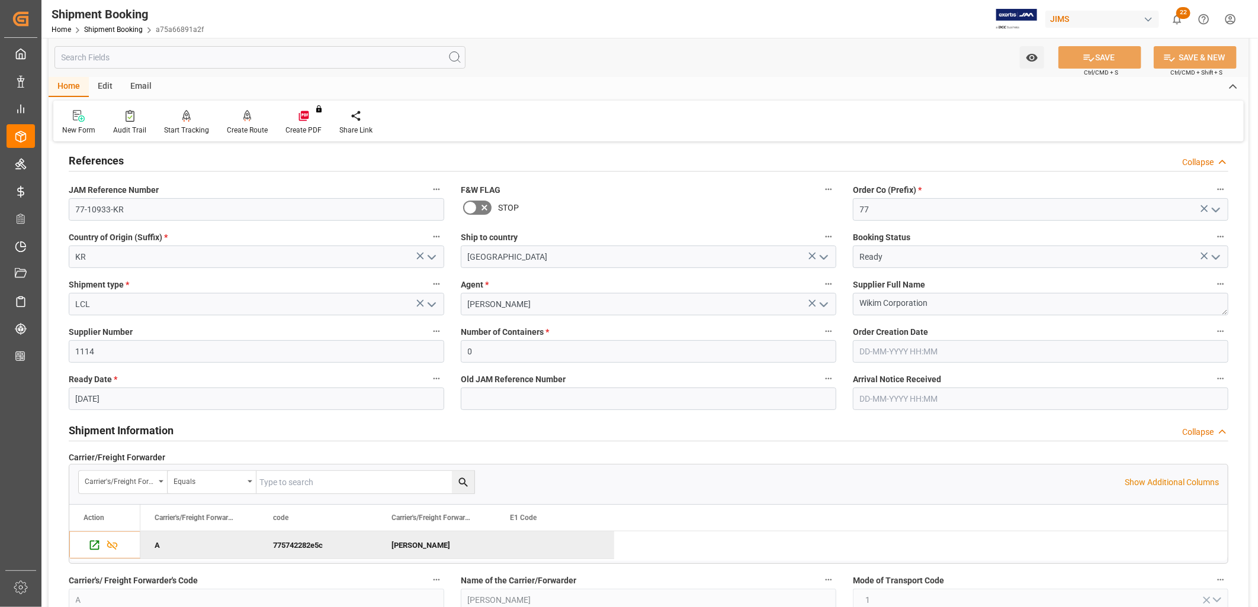
scroll to position [0, 0]
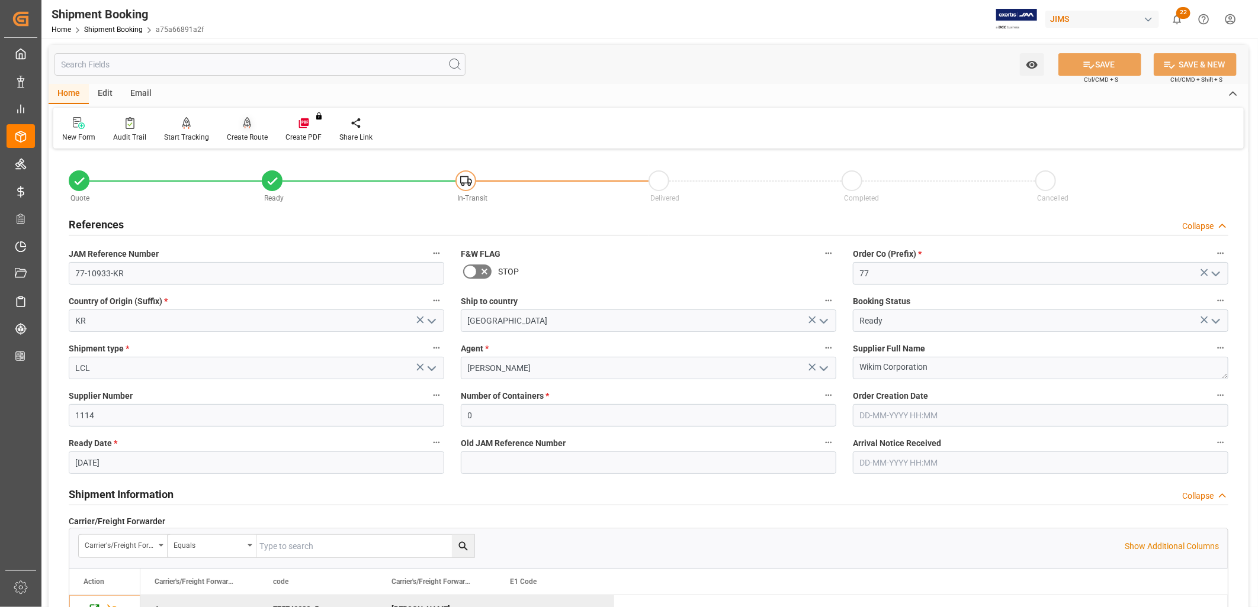
click at [244, 128] on icon at bounding box center [247, 123] width 8 height 12
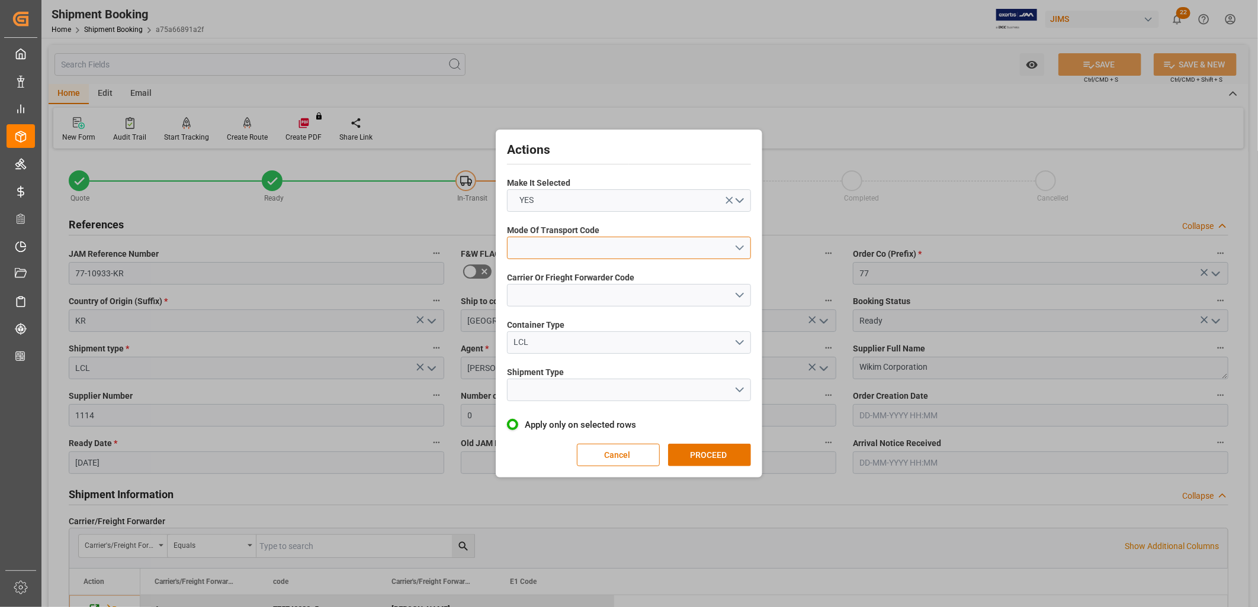
click at [738, 247] on button "open menu" at bounding box center [629, 248] width 244 height 22
click at [542, 246] on div "1- OCEAN" at bounding box center [628, 251] width 243 height 25
click at [741, 291] on button "open menu" at bounding box center [629, 295] width 244 height 22
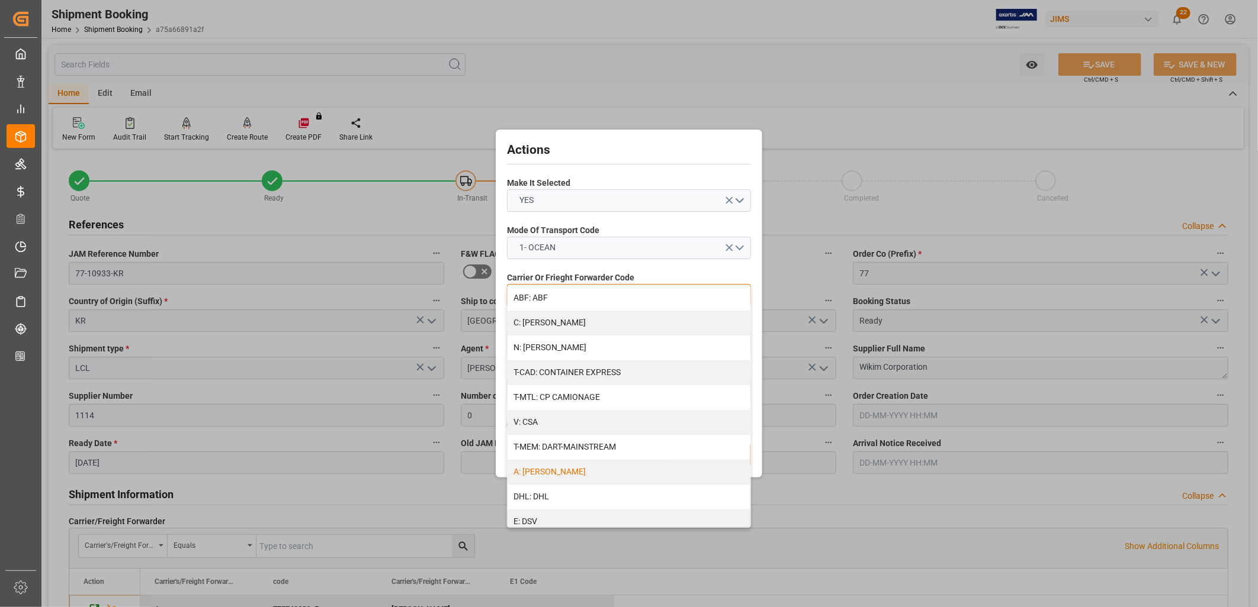
click at [551, 465] on div "A: DELMAR" at bounding box center [628, 472] width 243 height 25
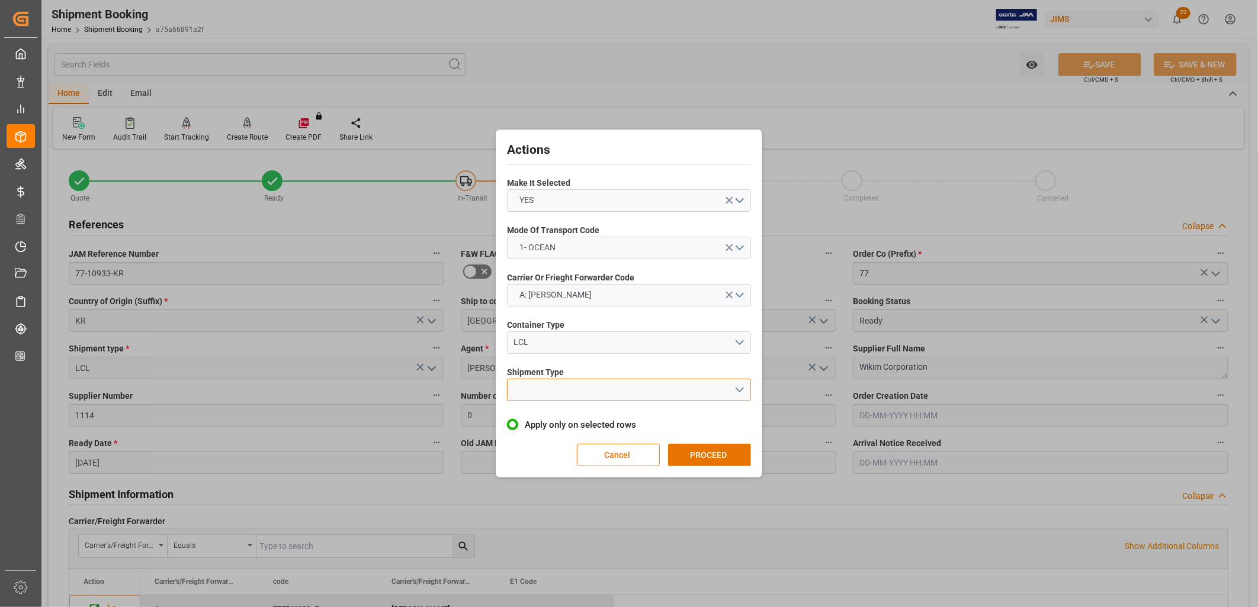
click at [738, 386] on button "open menu" at bounding box center [629, 390] width 244 height 22
click at [520, 416] on div "LCL" at bounding box center [628, 418] width 243 height 25
click at [708, 449] on button "PROCEED" at bounding box center [709, 455] width 83 height 22
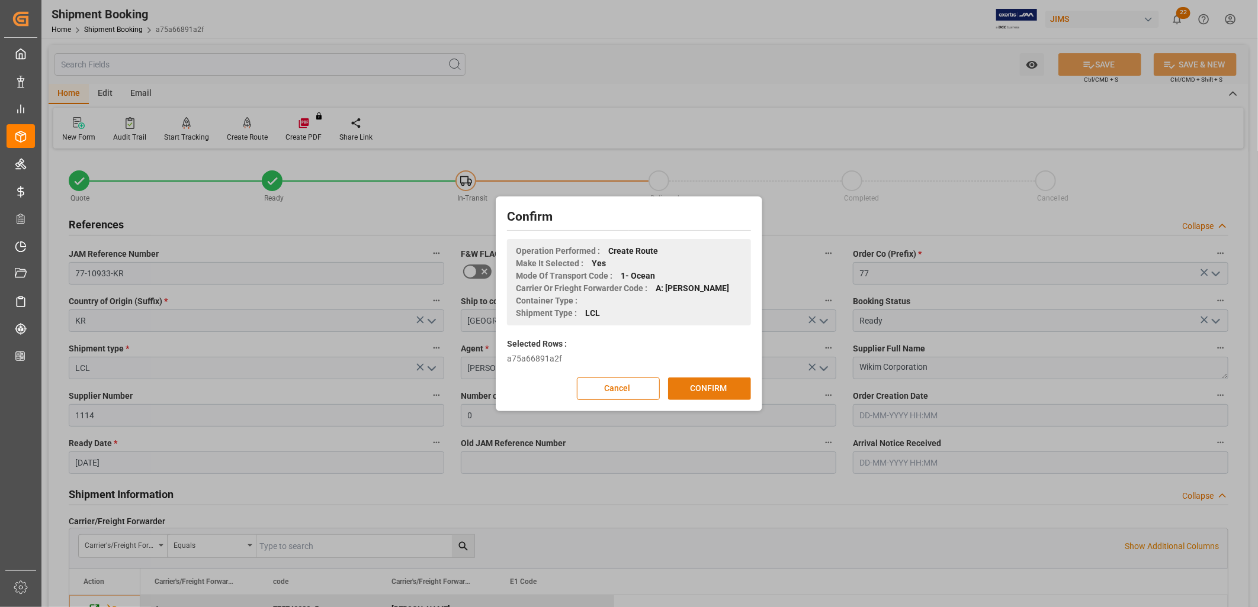
click at [701, 387] on button "CONFIRM" at bounding box center [709, 389] width 83 height 22
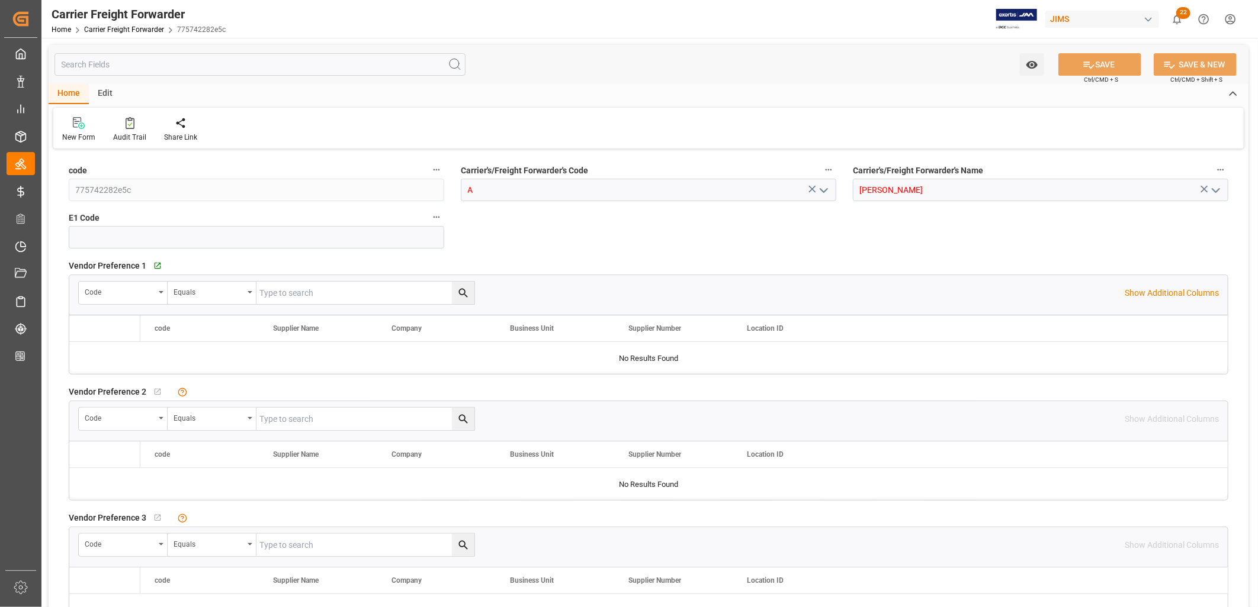
type input "[DATE] 08:09"
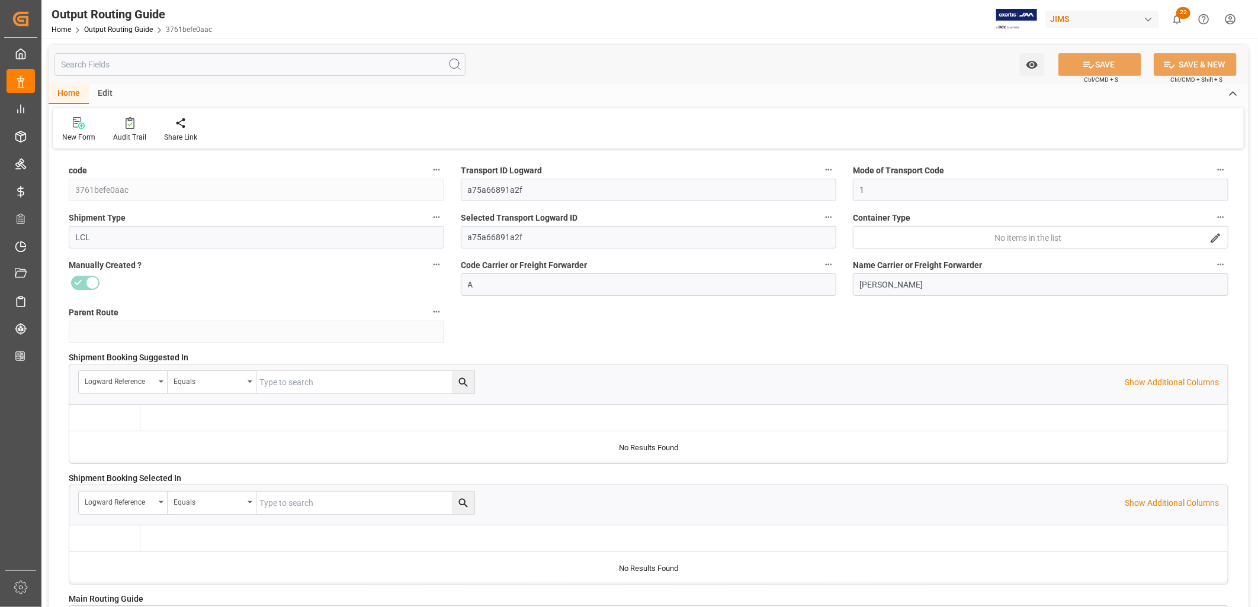
type input "[DATE] 13:52"
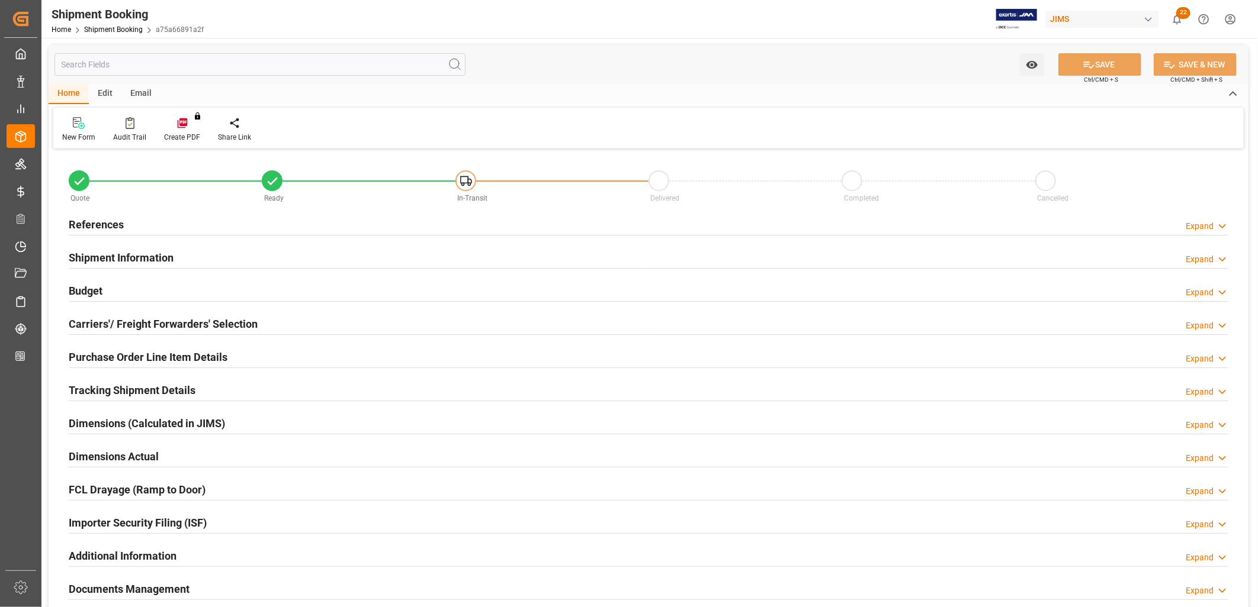
type input "0"
type input "[DATE]"
click at [102, 223] on h2 "References" at bounding box center [96, 225] width 55 height 16
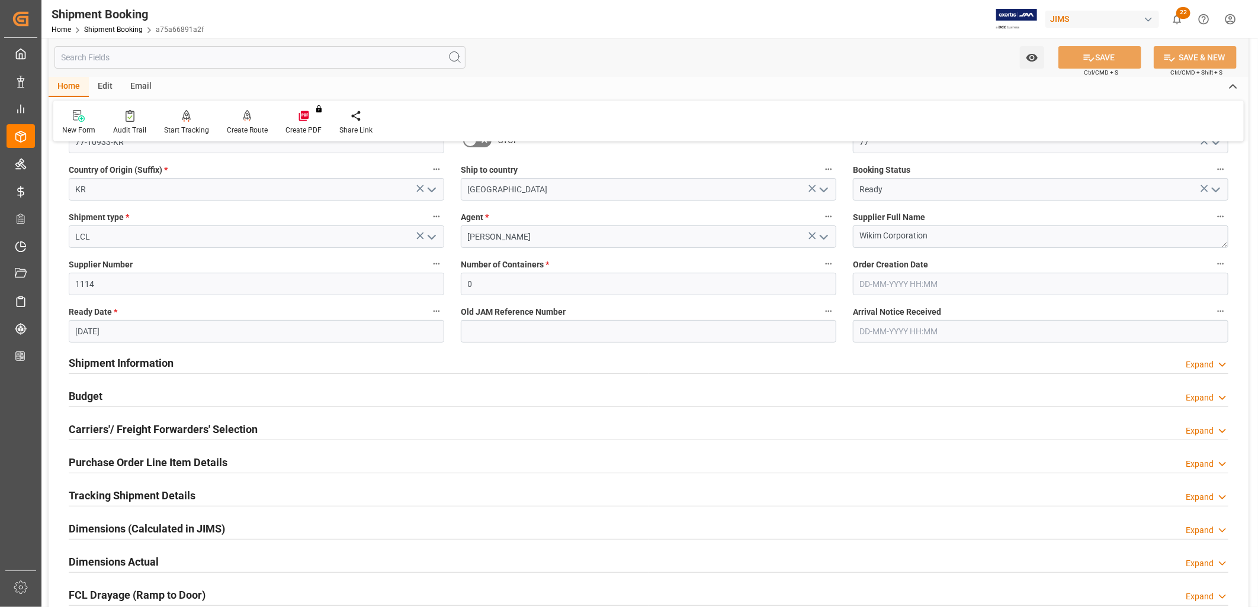
scroll to position [197, 0]
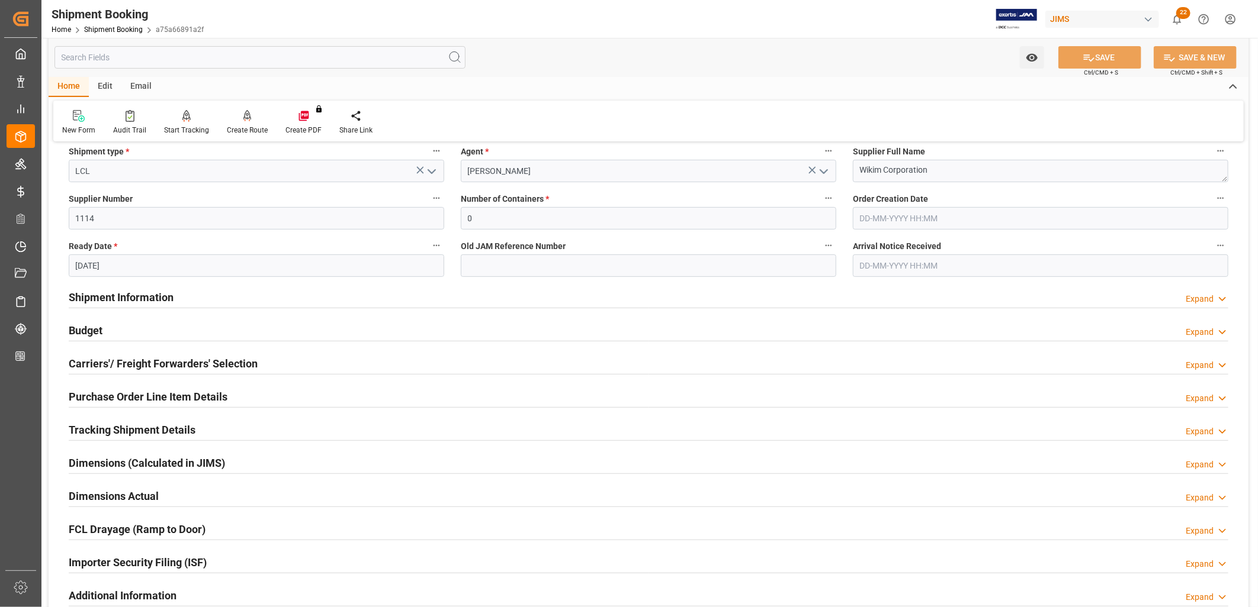
click at [118, 292] on h2 "Shipment Information" at bounding box center [121, 298] width 105 height 16
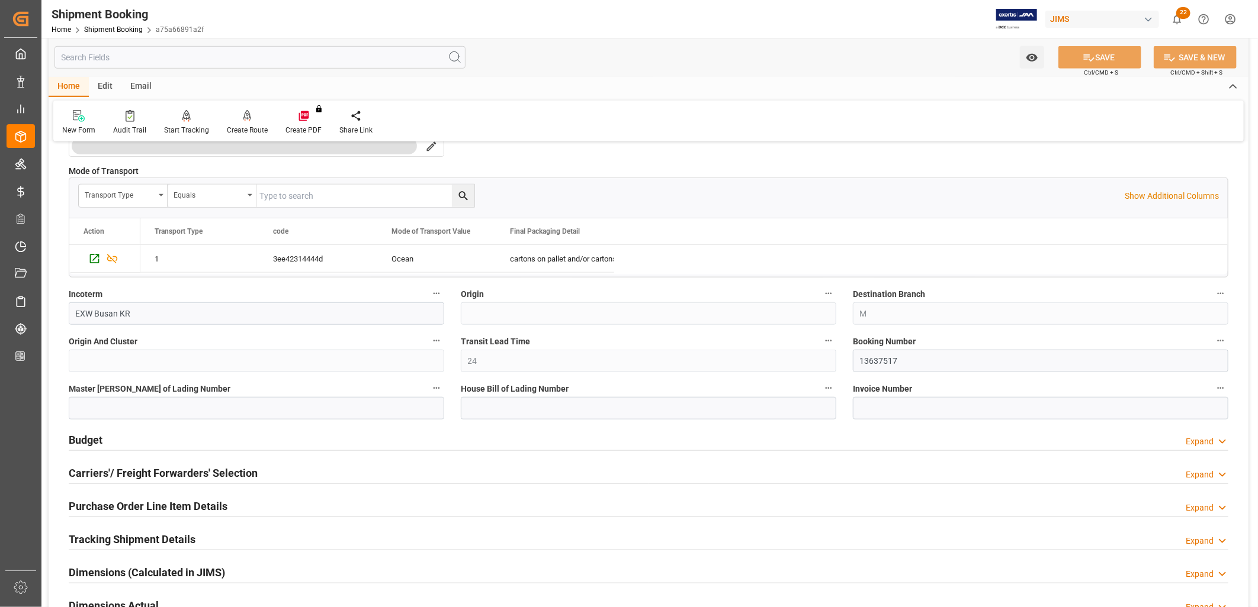
scroll to position [592, 0]
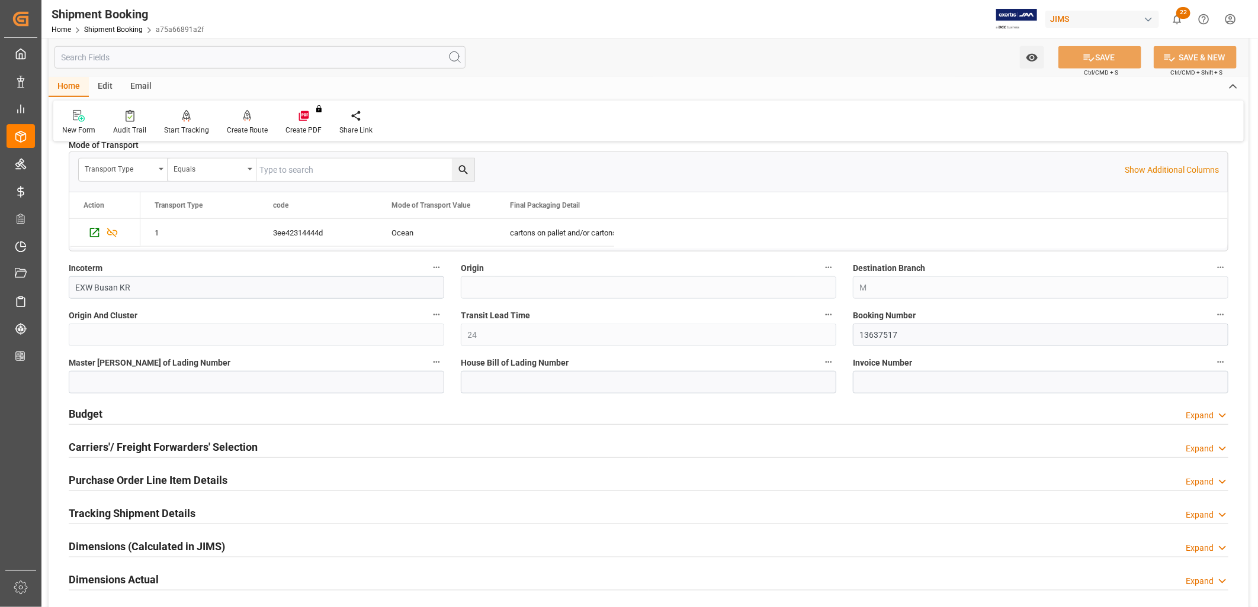
click at [91, 413] on h2 "Budget" at bounding box center [86, 414] width 34 height 16
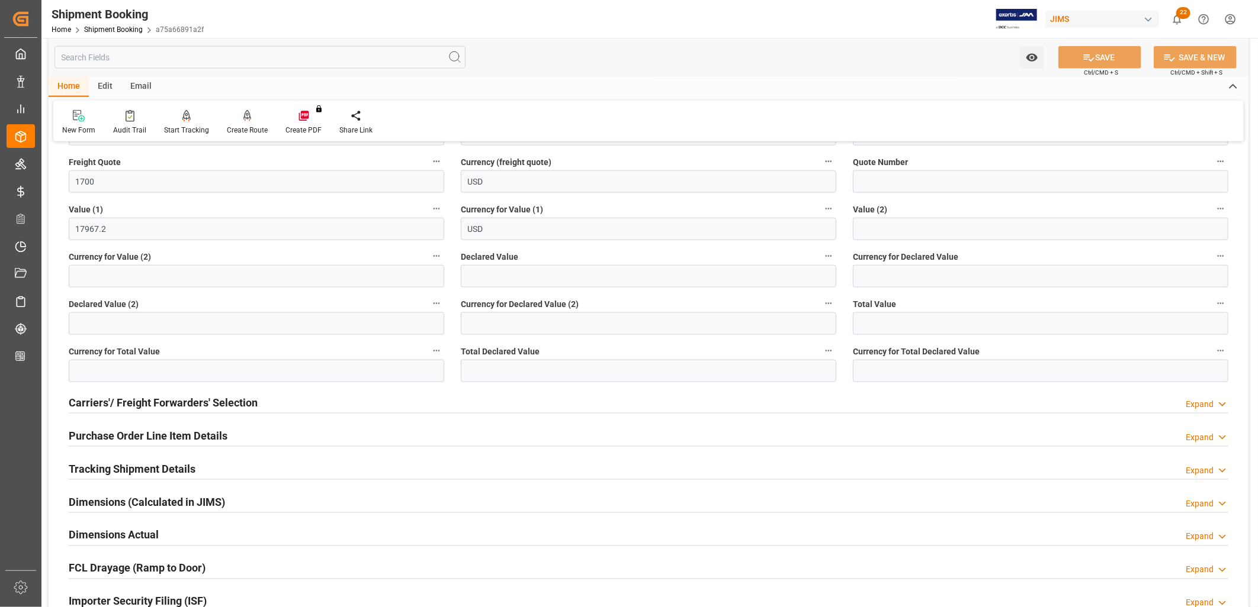
scroll to position [986, 0]
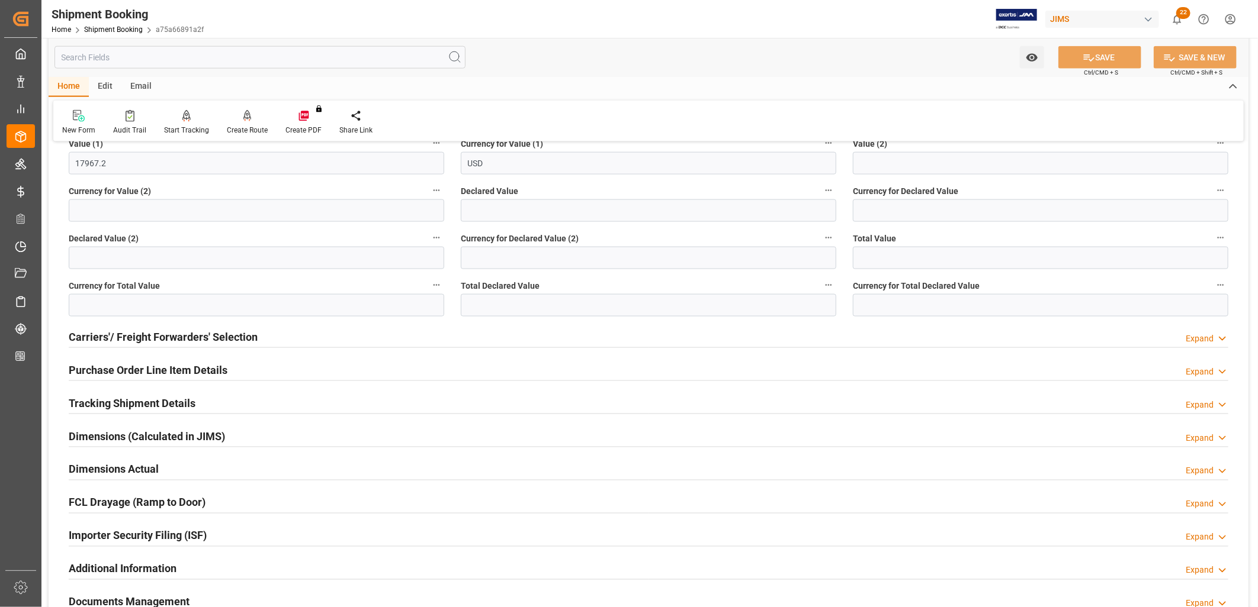
click at [163, 344] on h2 "Carriers'/ Freight Forwarders' Selection" at bounding box center [163, 337] width 189 height 16
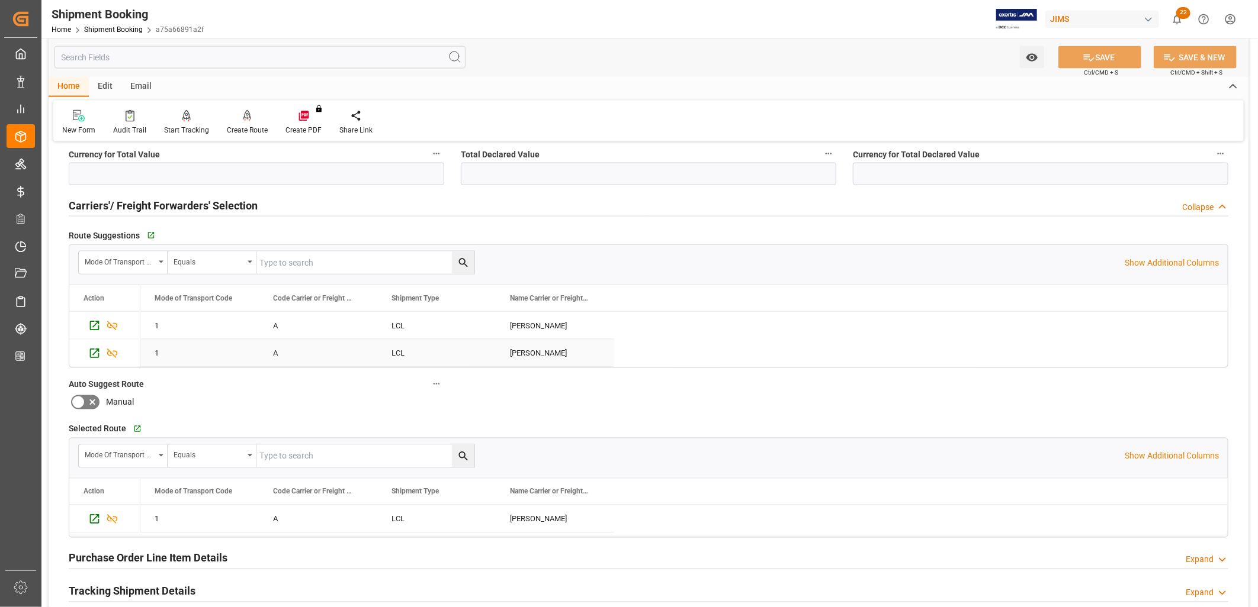
scroll to position [1184, 0]
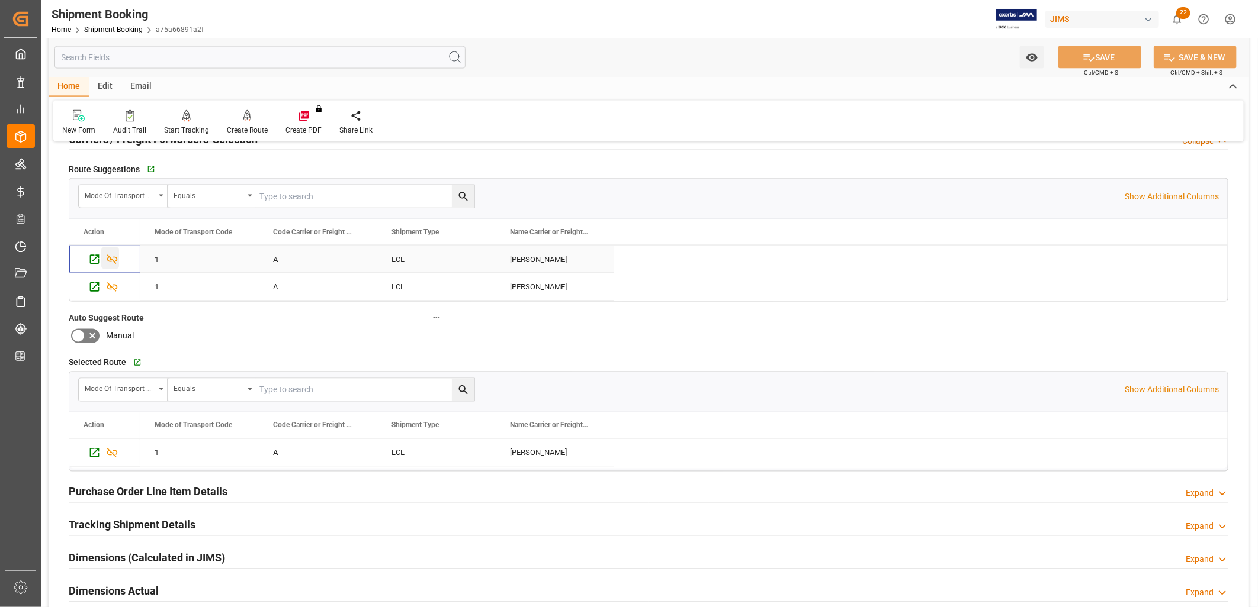
click at [114, 258] on icon "Press SPACE to select this row." at bounding box center [112, 259] width 11 height 9
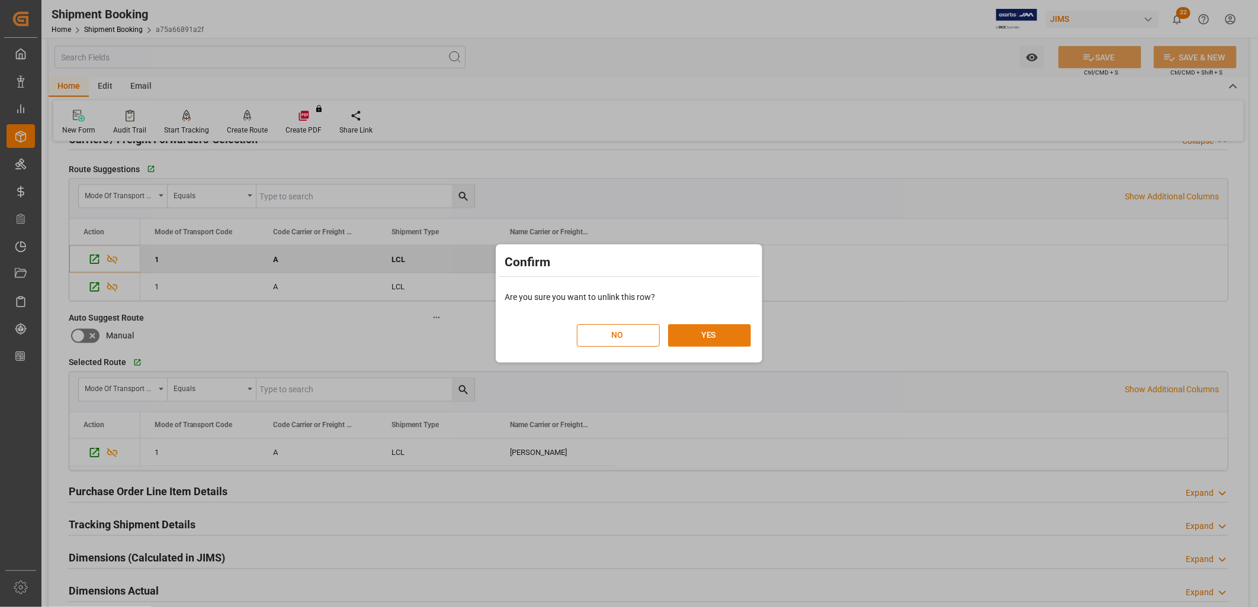
click at [695, 336] on button "YES" at bounding box center [709, 335] width 83 height 22
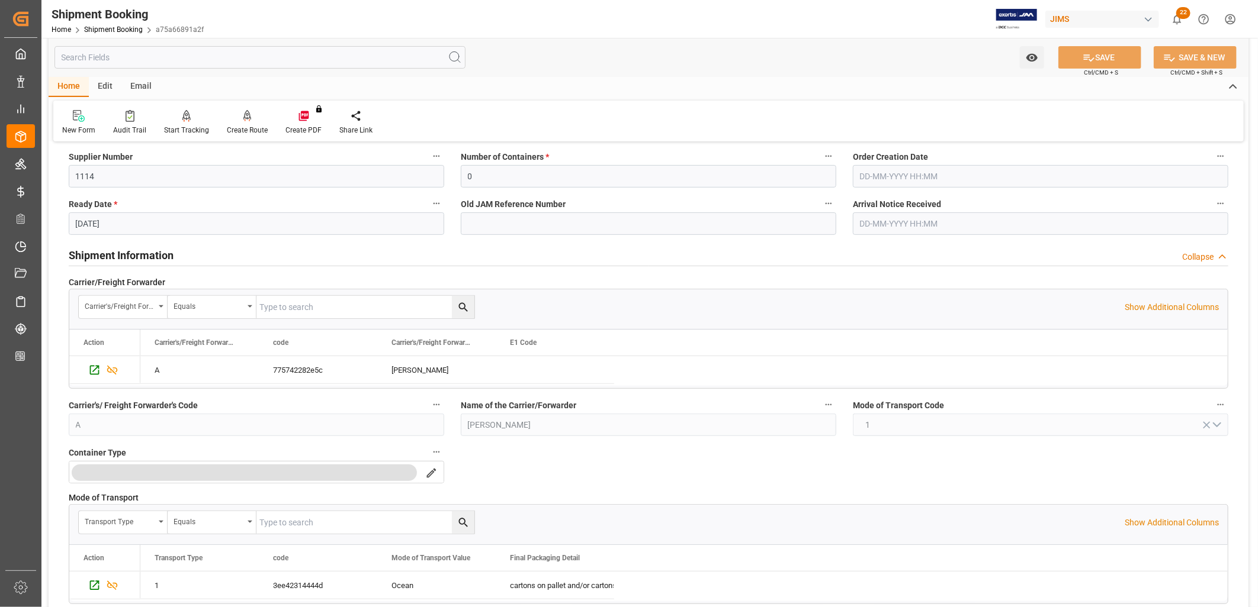
scroll to position [0, 0]
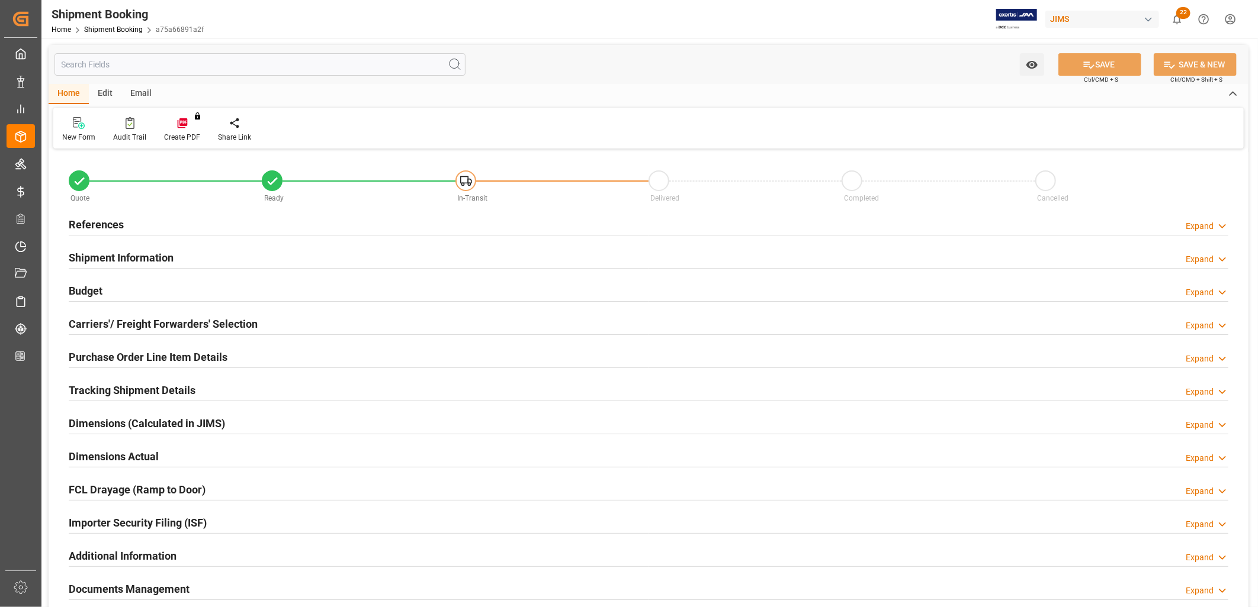
type input "0"
type input "11-09-2025"
click at [102, 225] on h2 "References" at bounding box center [96, 225] width 55 height 16
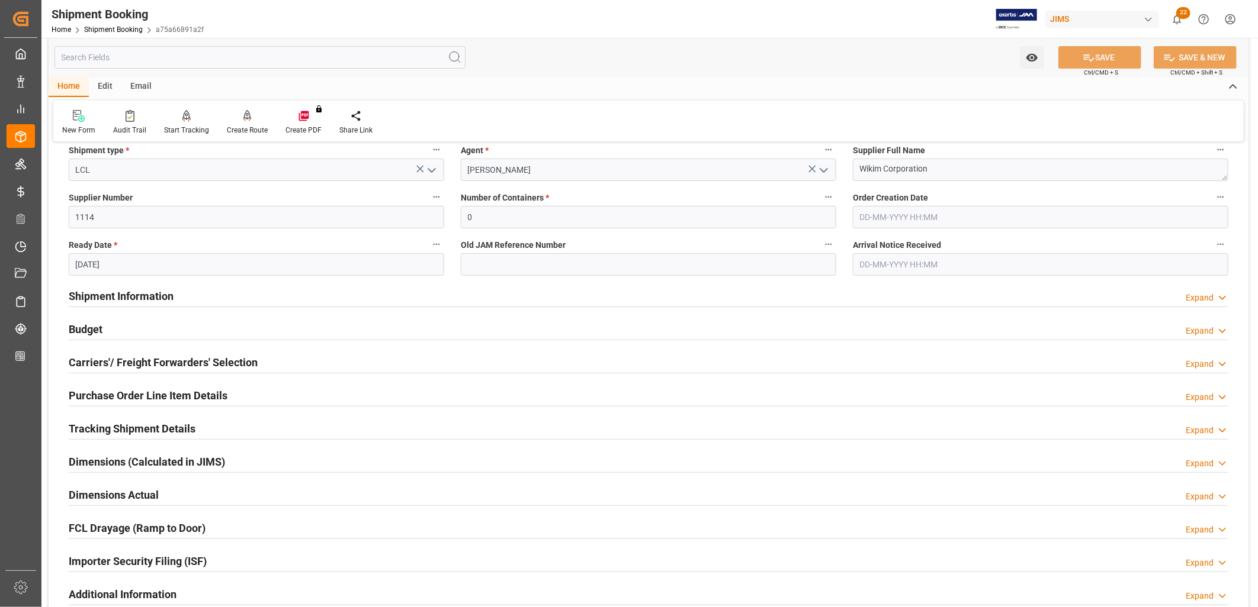
scroll to position [197, 0]
click at [157, 297] on h2 "Shipment Information" at bounding box center [121, 298] width 105 height 16
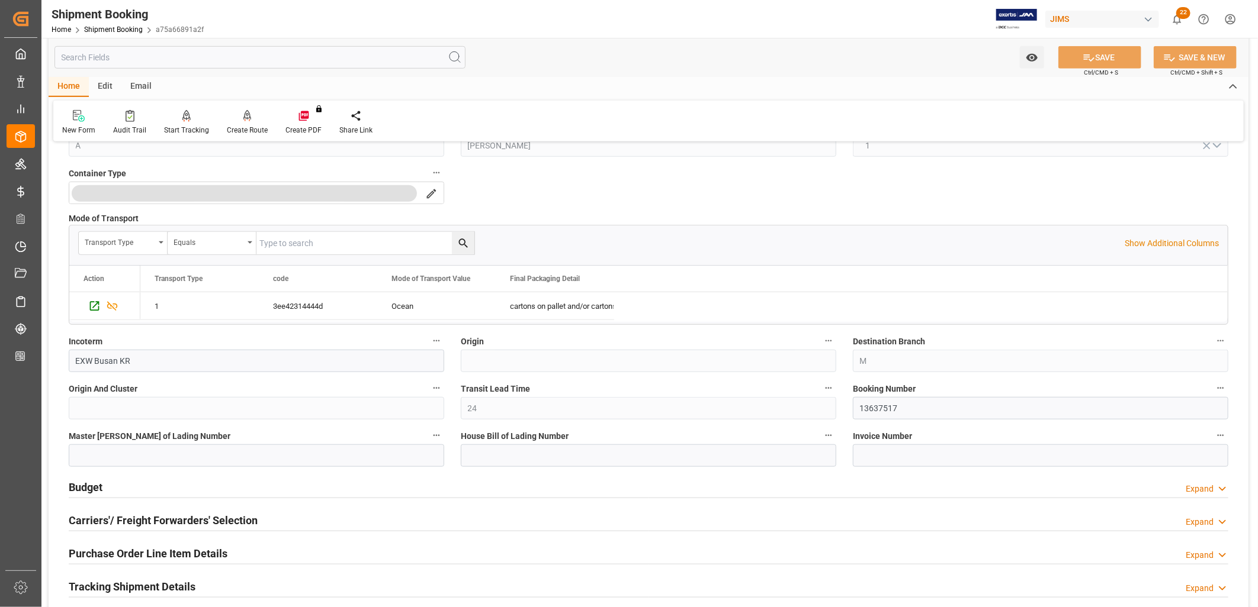
scroll to position [526, 0]
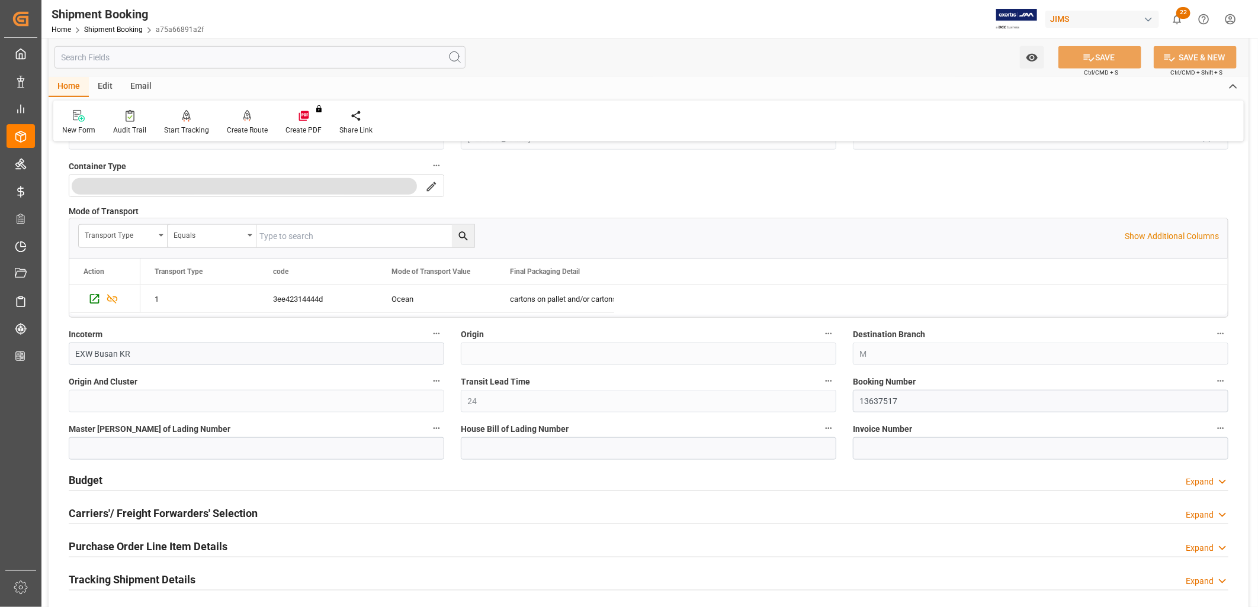
click at [85, 478] on h2 "Budget" at bounding box center [86, 480] width 34 height 16
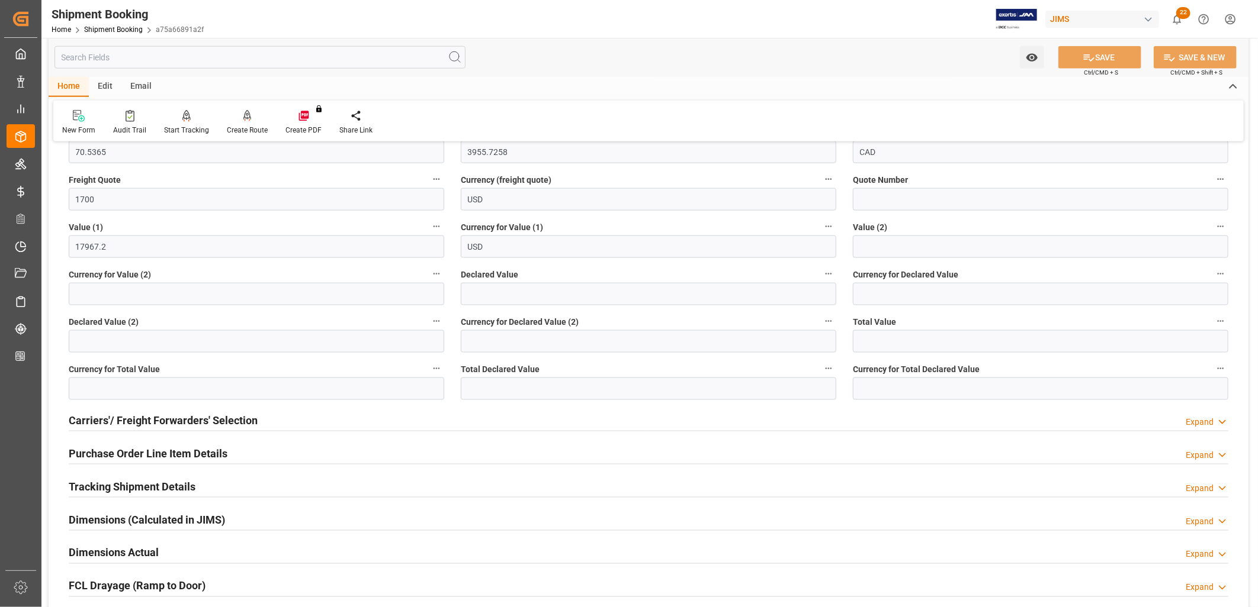
scroll to position [921, 0]
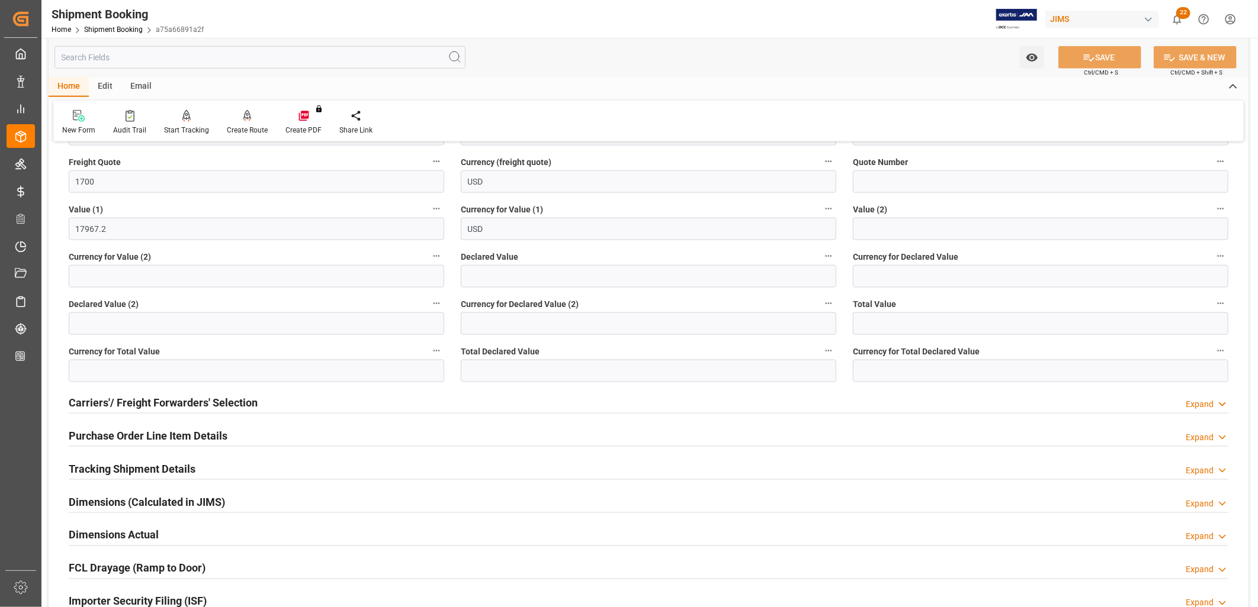
click at [194, 395] on h2 "Carriers'/ Freight Forwarders' Selection" at bounding box center [163, 403] width 189 height 16
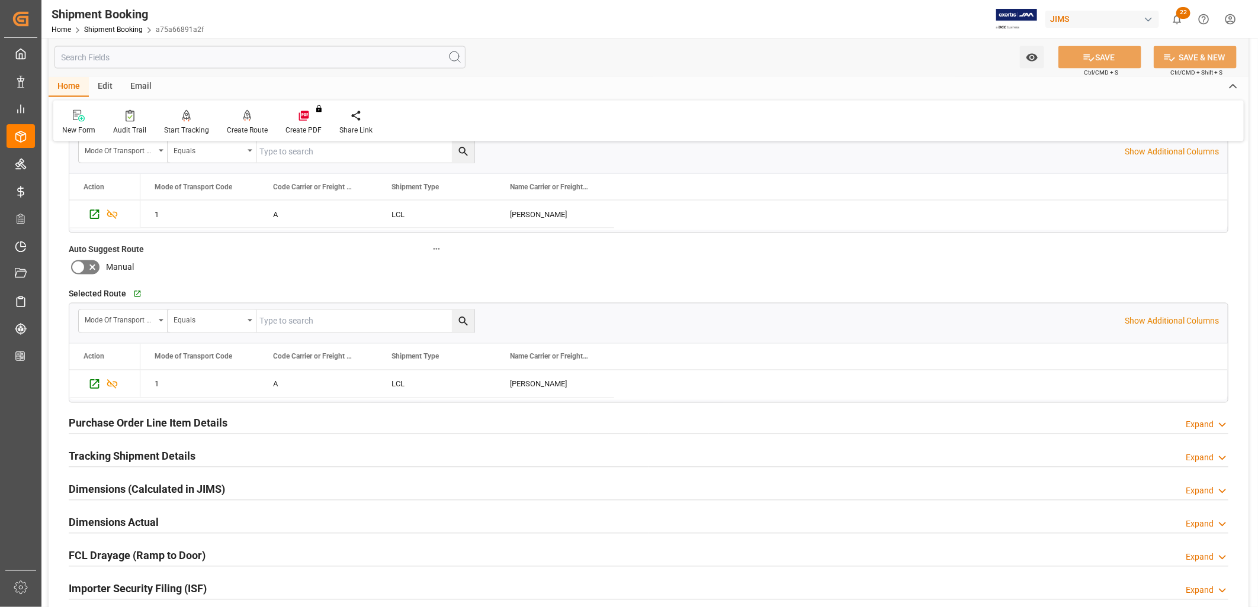
scroll to position [1250, 0]
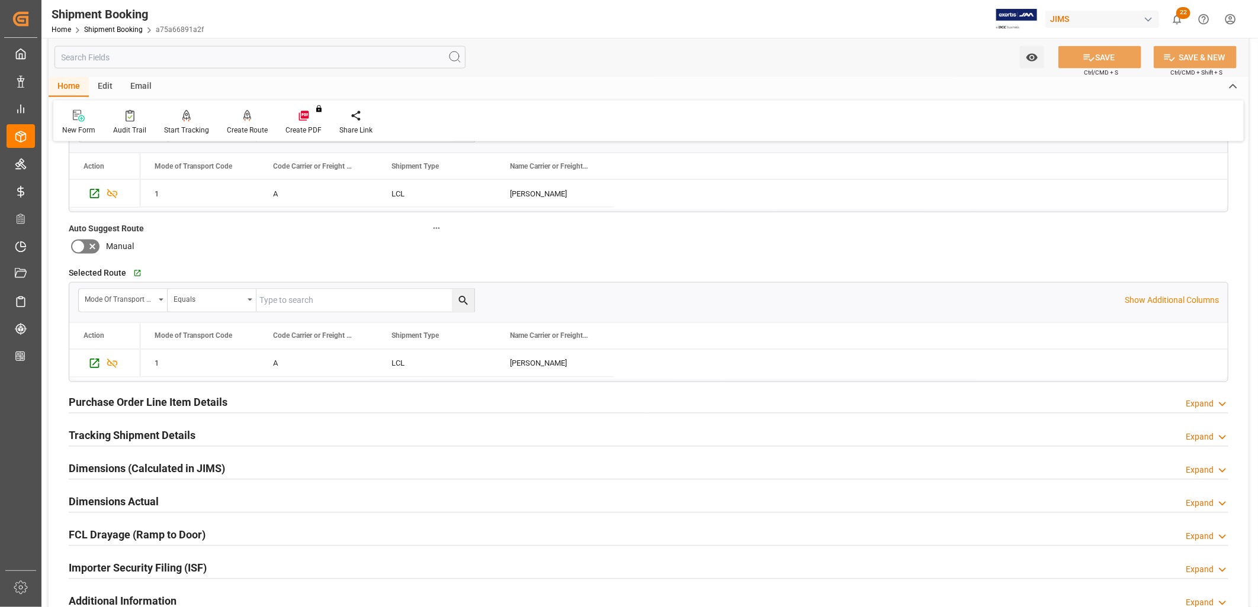
click at [189, 404] on h2 "Purchase Order Line Item Details" at bounding box center [148, 403] width 159 height 16
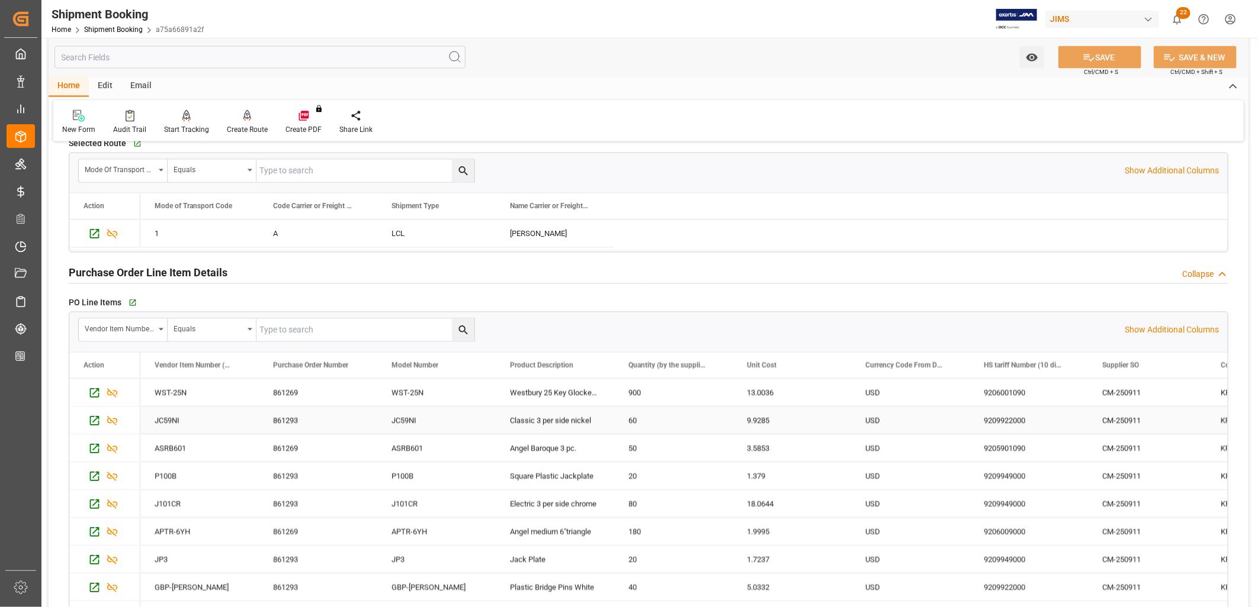
scroll to position [1381, 0]
click at [417, 388] on div "WST-25N" at bounding box center [436, 391] width 118 height 27
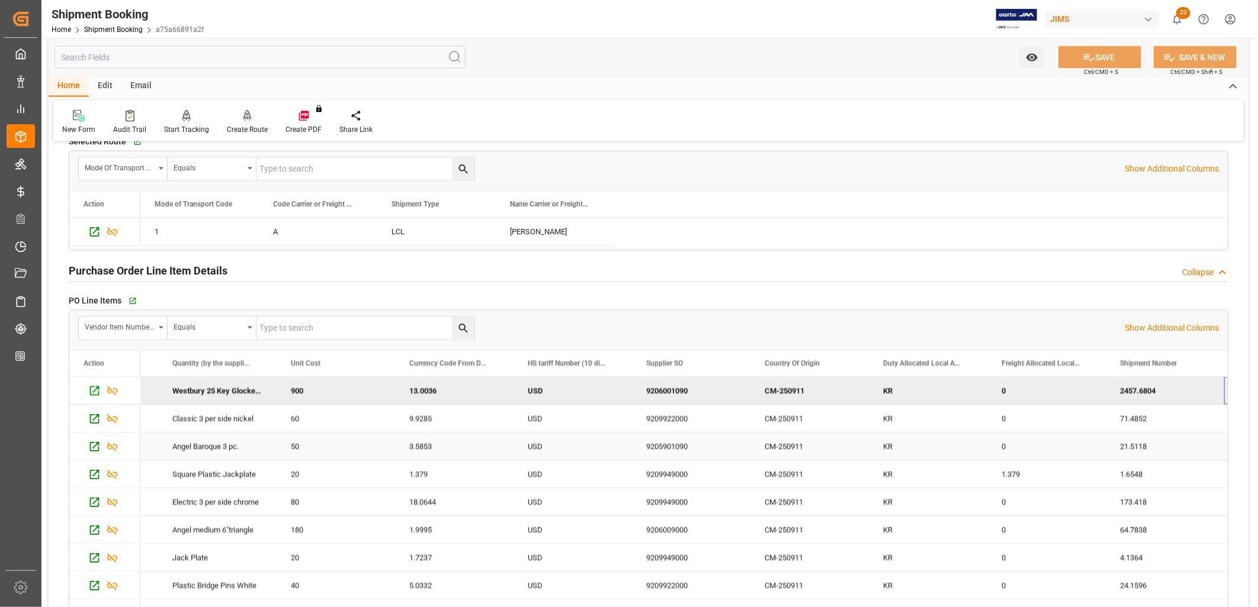
scroll to position [0, 456]
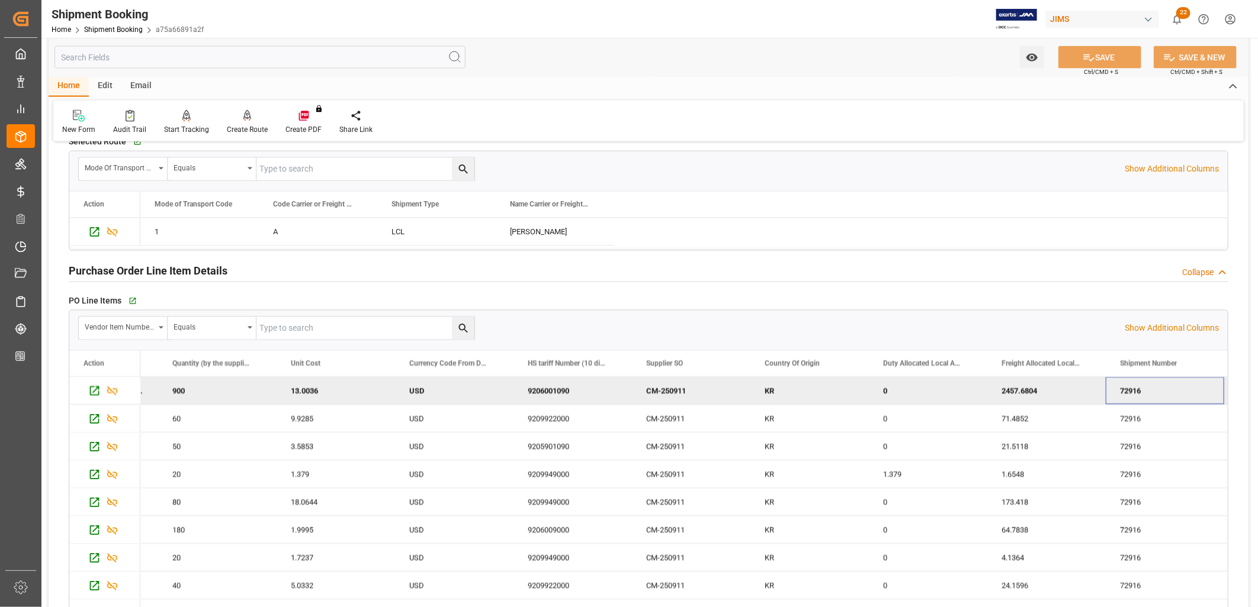
click at [1153, 395] on div "72916" at bounding box center [1164, 391] width 118 height 27
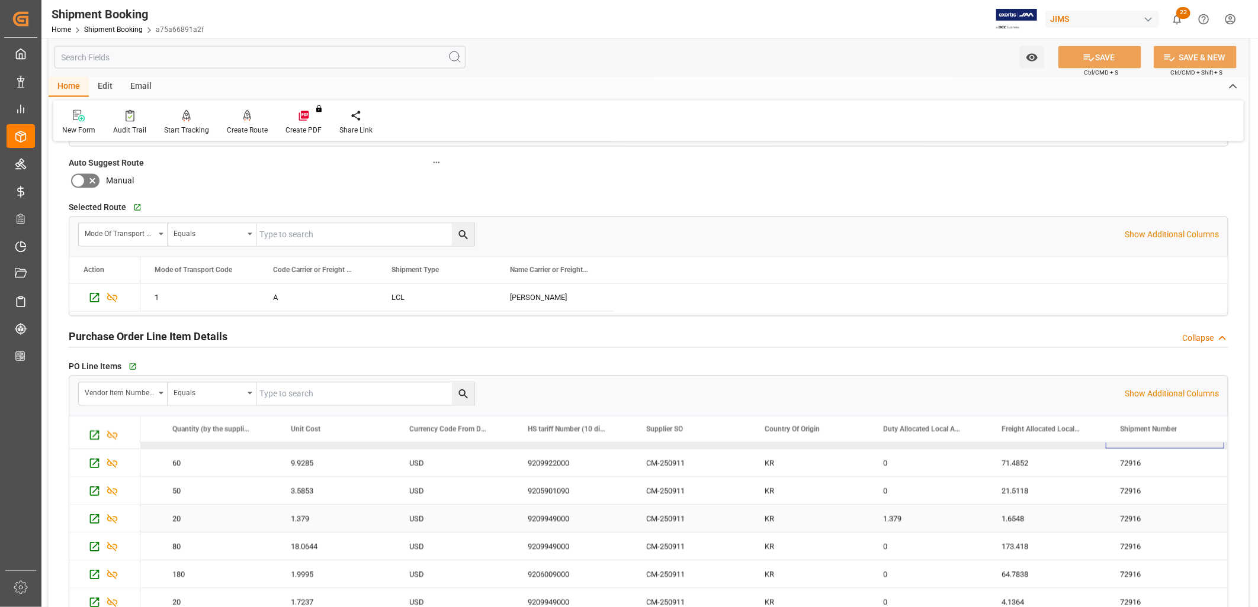
scroll to position [0, 0]
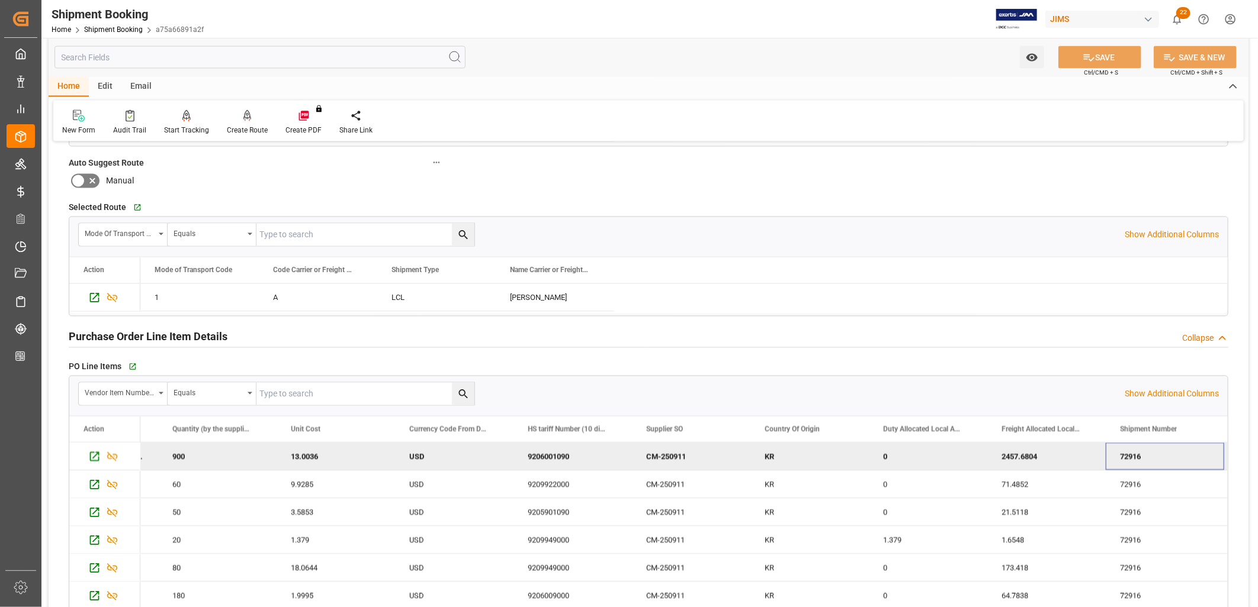
click at [1146, 457] on div "72916" at bounding box center [1164, 456] width 118 height 27
click at [1011, 452] on div "2457.6804" at bounding box center [1046, 456] width 118 height 27
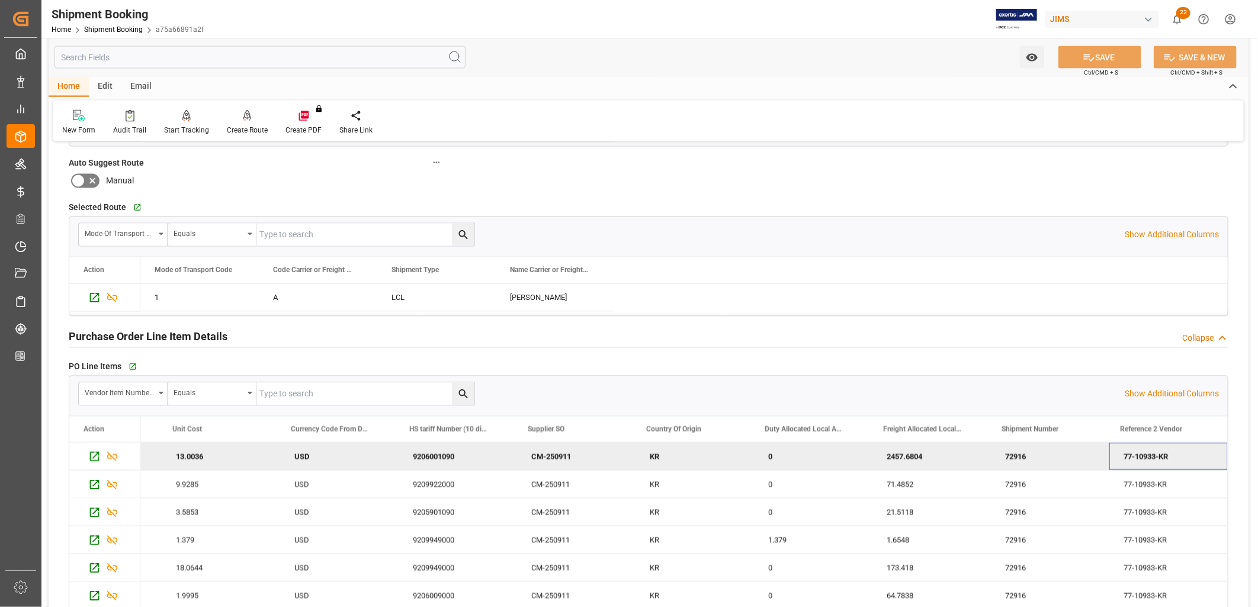
click at [1010, 451] on div "72916" at bounding box center [1050, 456] width 118 height 27
click at [1031, 454] on div "72916" at bounding box center [1050, 456] width 118 height 27
drag, startPoint x: 1031, startPoint y: 455, endPoint x: 1011, endPoint y: 455, distance: 20.1
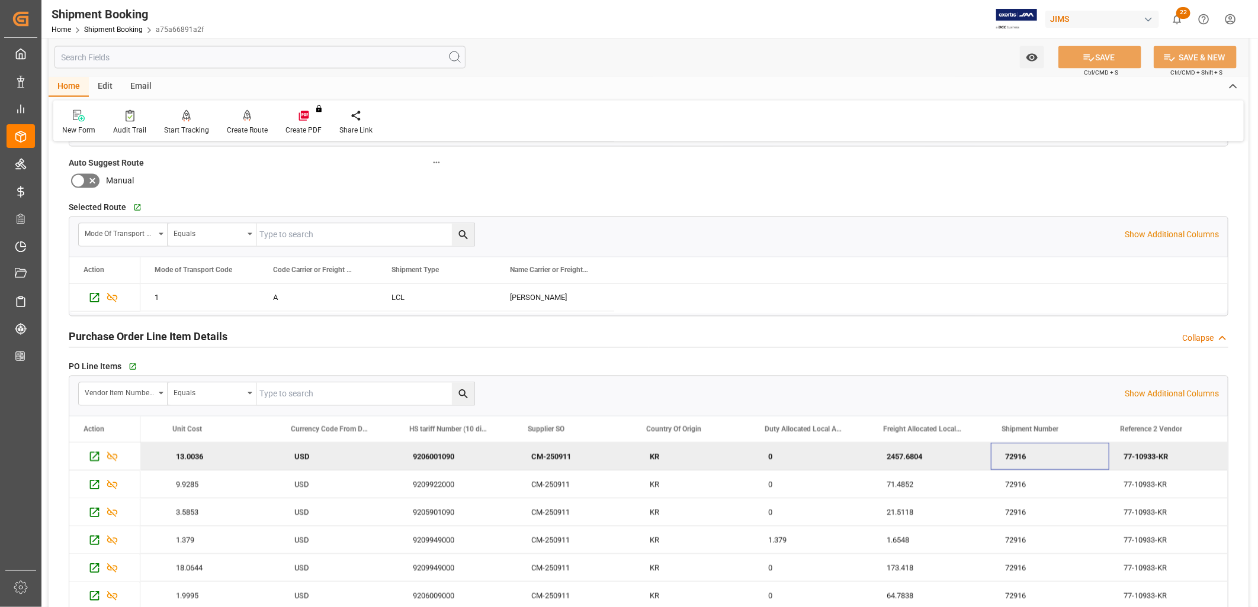
click at [1011, 455] on div "72916" at bounding box center [1050, 456] width 118 height 27
click at [1085, 426] on span at bounding box center [1086, 430] width 11 height 11
click at [1033, 452] on div "72916" at bounding box center [1050, 456] width 118 height 27
drag, startPoint x: 1031, startPoint y: 454, endPoint x: 1004, endPoint y: 450, distance: 26.9
click at [1004, 450] on div "72916" at bounding box center [1050, 456] width 118 height 27
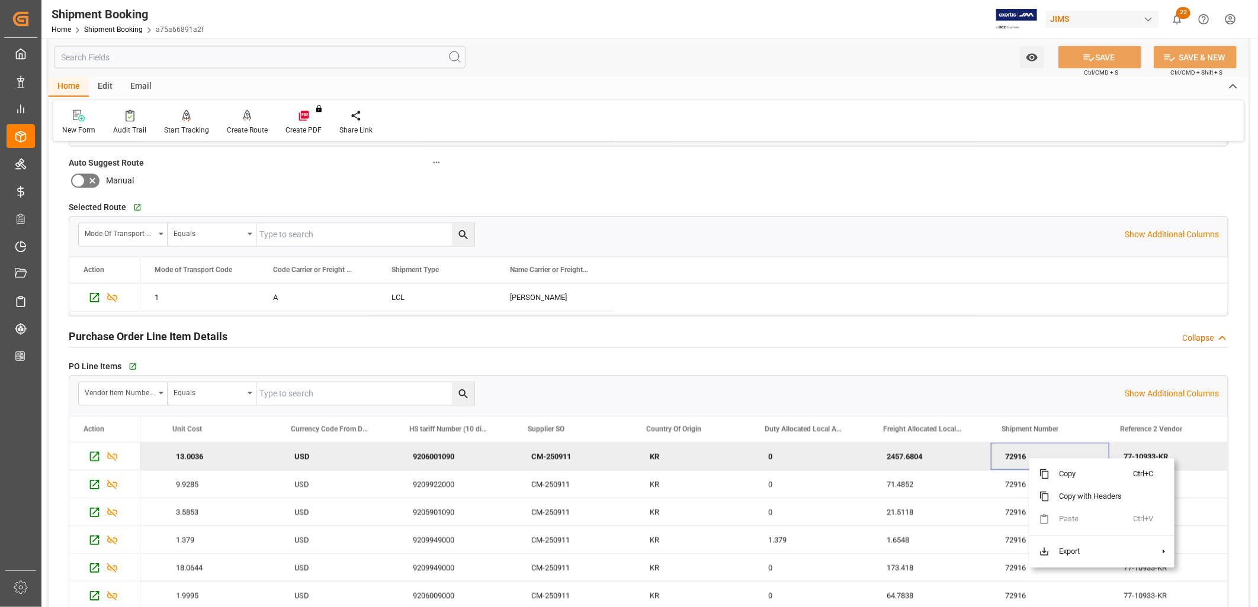
click at [1024, 450] on div "72916" at bounding box center [1050, 456] width 118 height 27
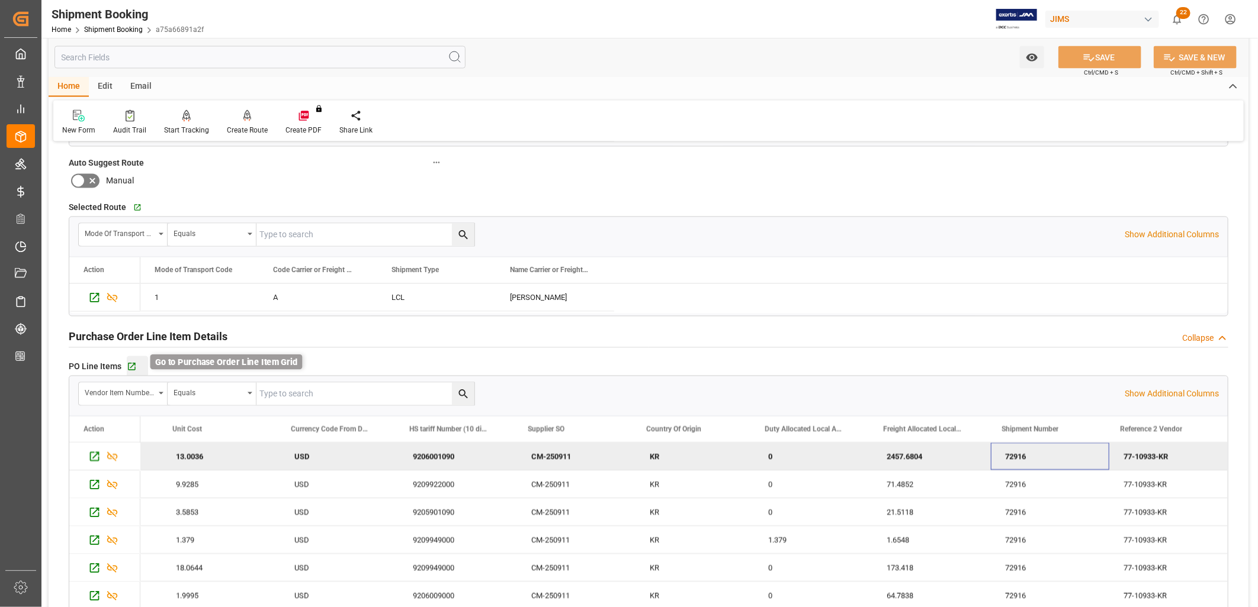
click at [131, 364] on icon "button" at bounding box center [132, 367] width 10 height 10
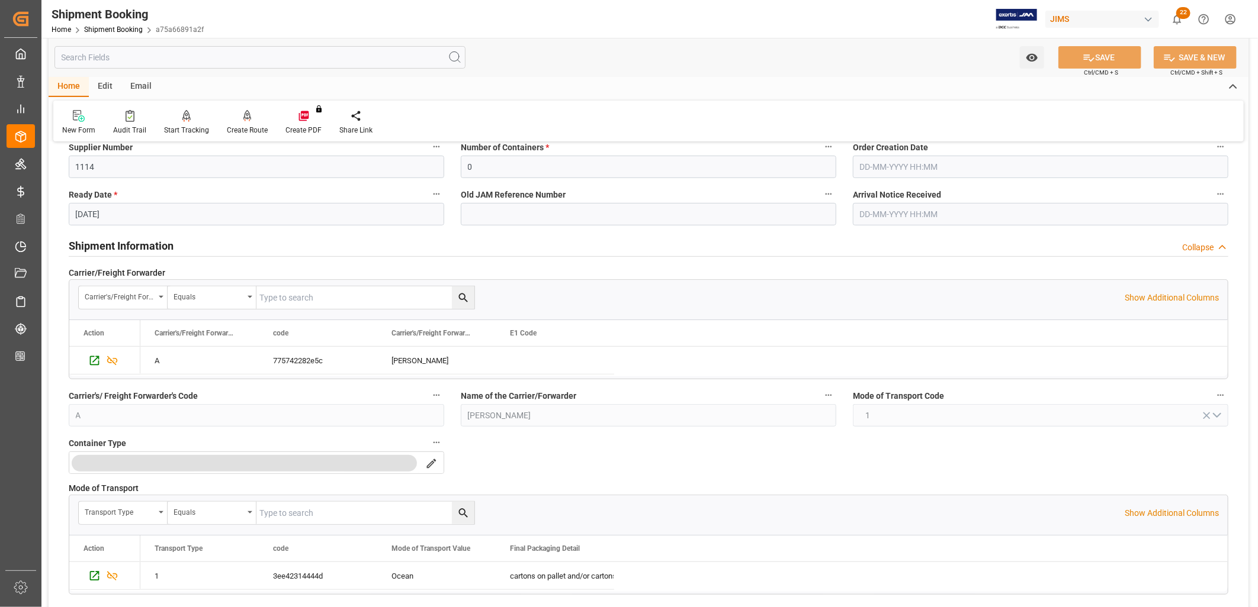
scroll to position [0, 0]
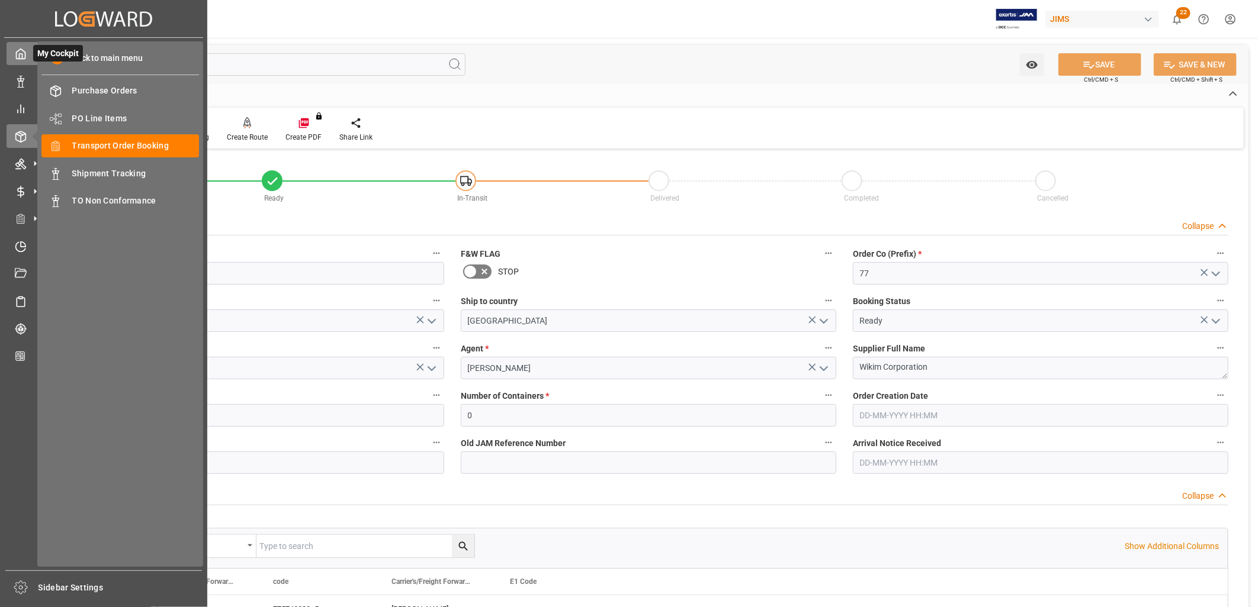
click at [17, 50] on icon at bounding box center [21, 54] width 12 height 12
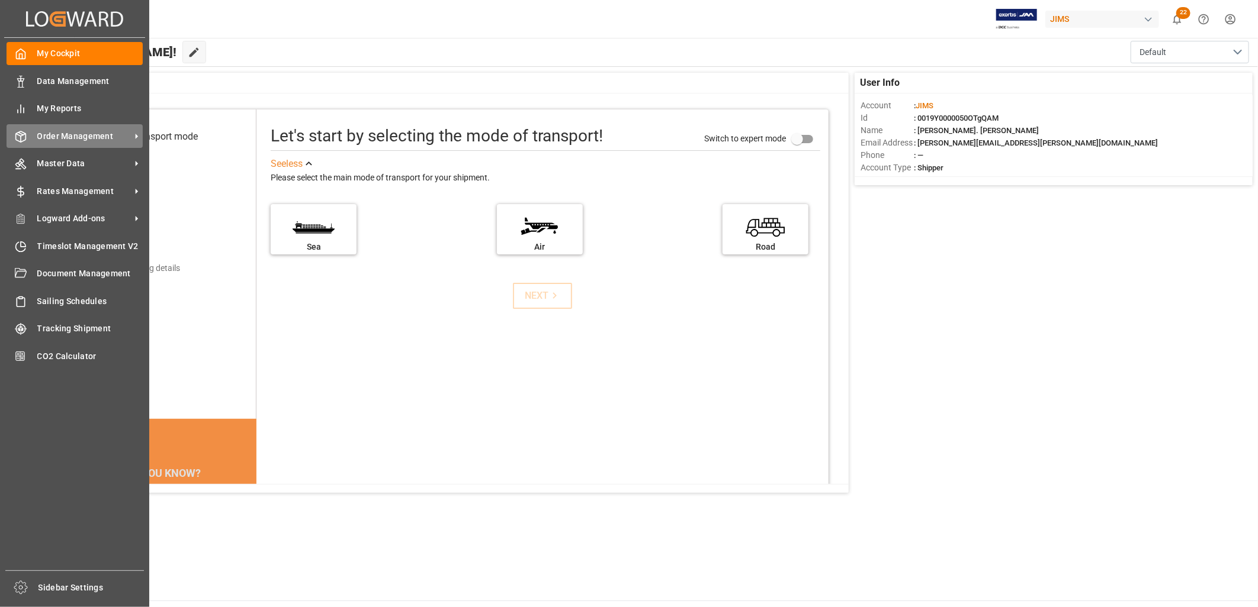
click at [27, 132] on div "Order Management Order Management" at bounding box center [75, 135] width 136 height 23
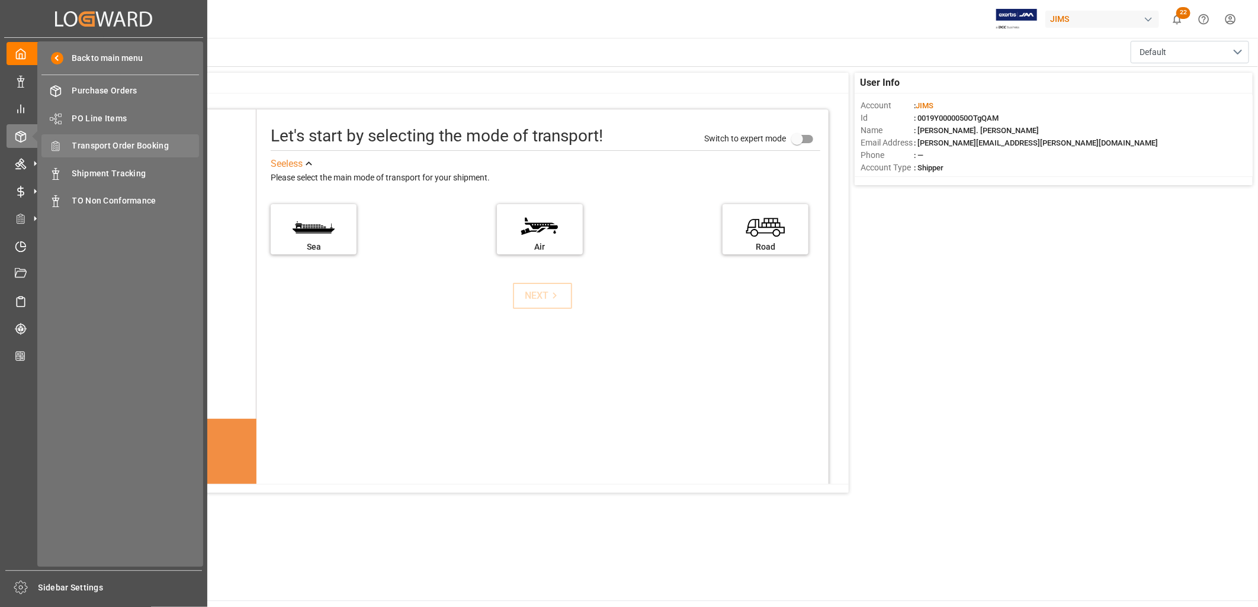
click at [113, 137] on div "Transport Order Booking Transport Order Booking" at bounding box center [119, 145] width 157 height 23
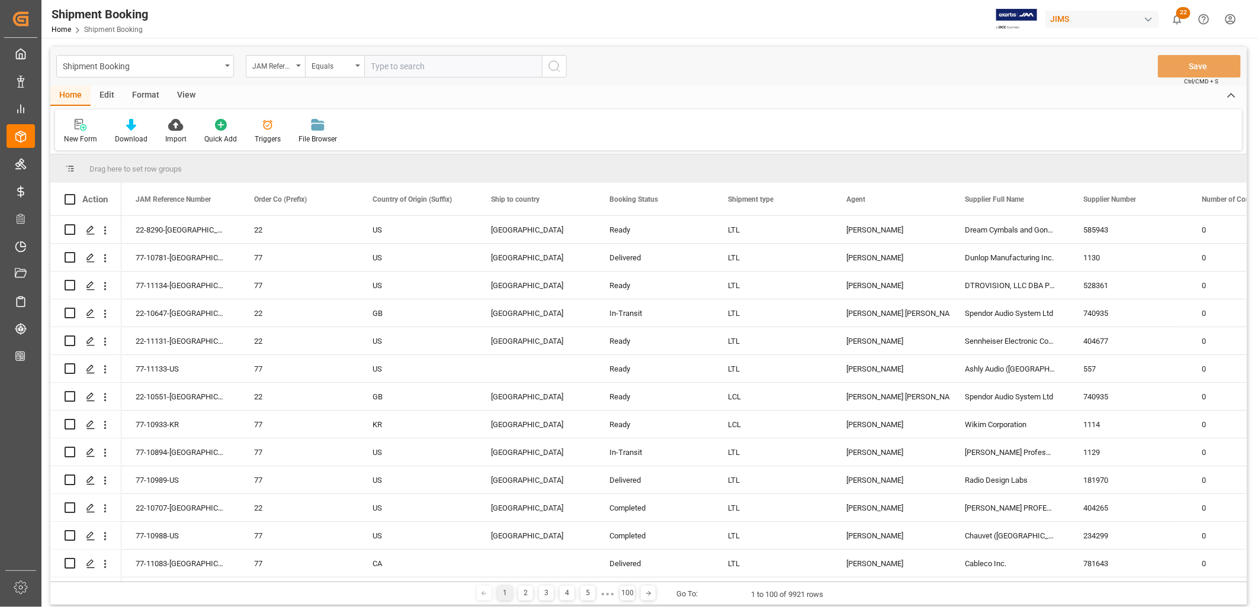
click at [372, 62] on input "text" at bounding box center [453, 66] width 178 height 22
type input "77-10933-KR"
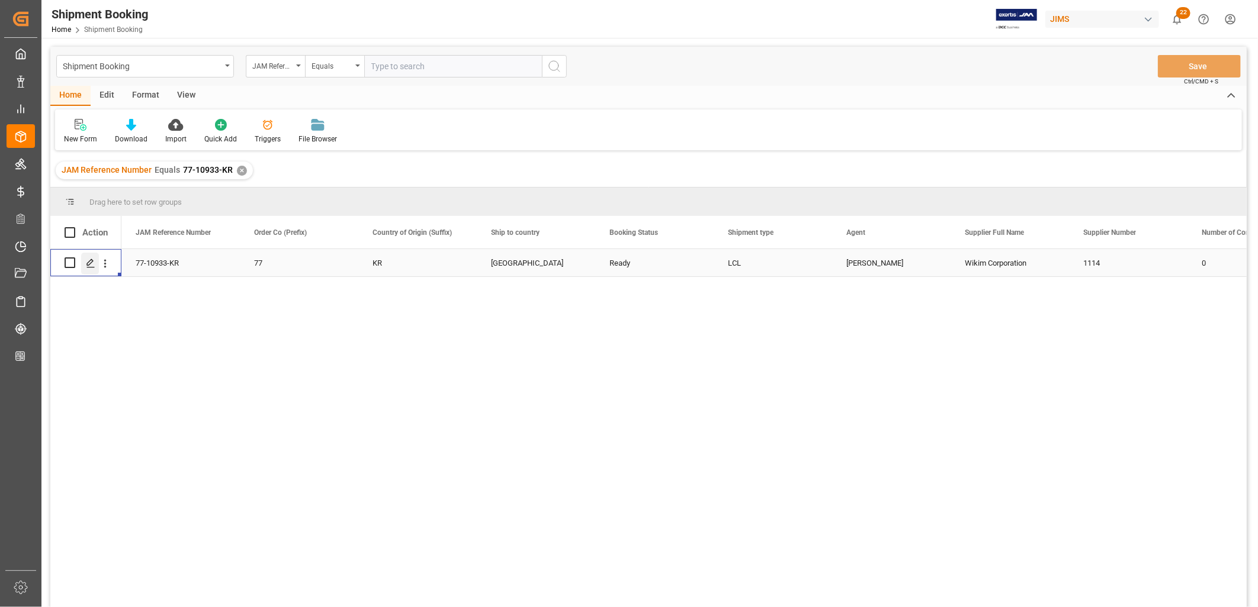
click at [93, 261] on icon "Press SPACE to select this row." at bounding box center [90, 263] width 9 height 9
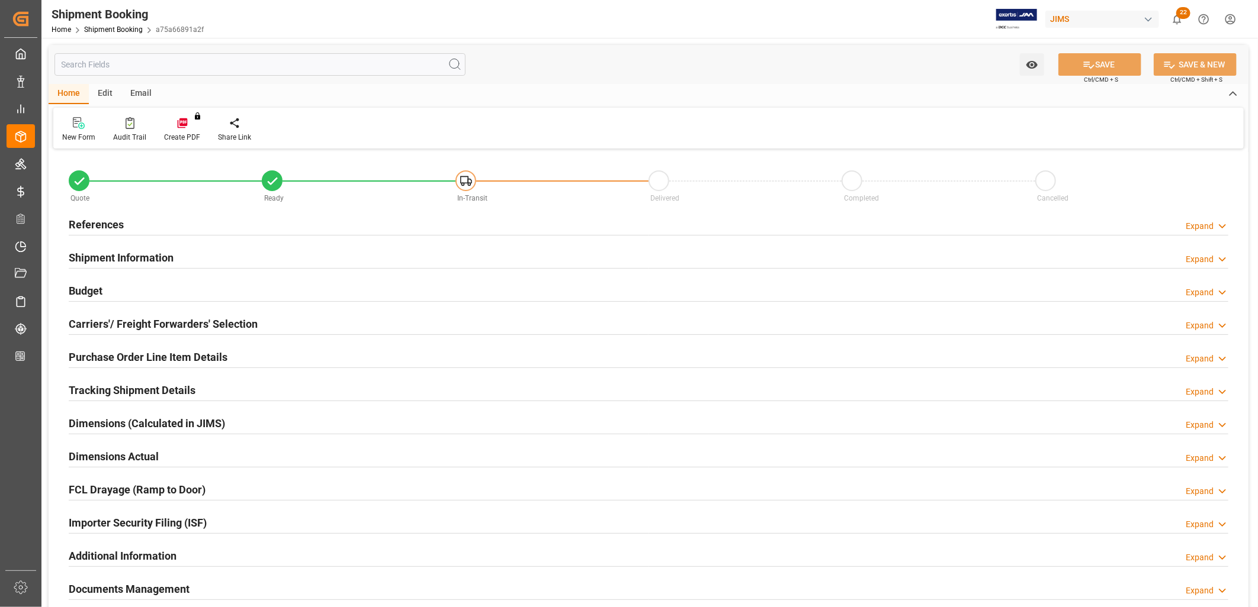
type input "0"
type input "11-09-2025"
click at [114, 227] on h2 "References" at bounding box center [96, 225] width 55 height 16
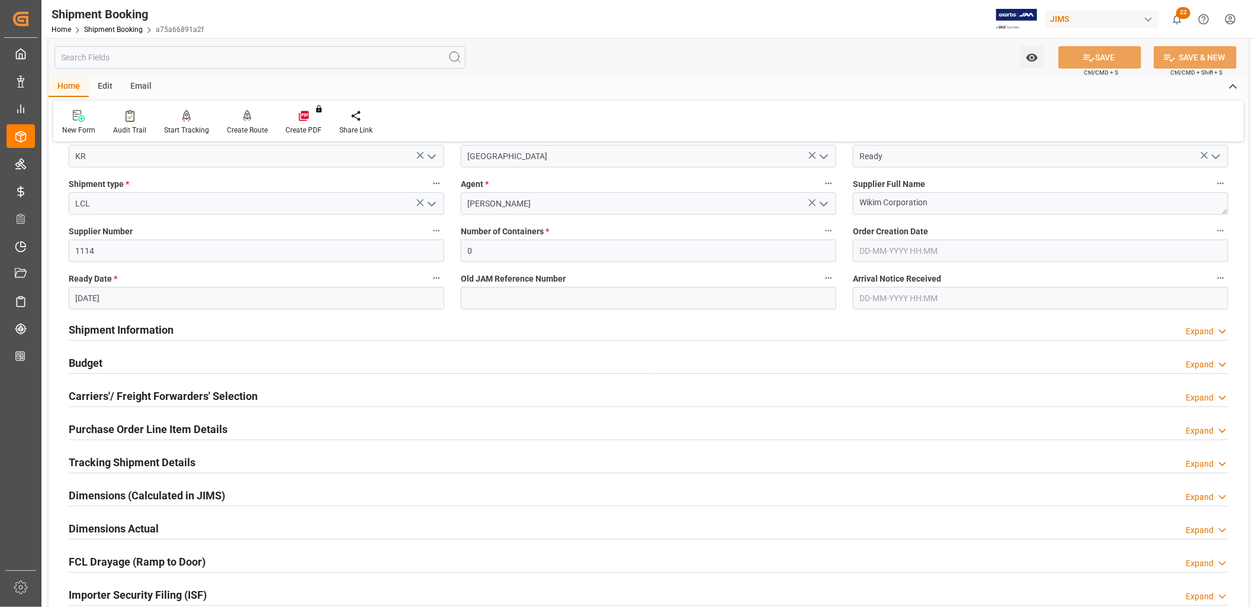
scroll to position [197, 0]
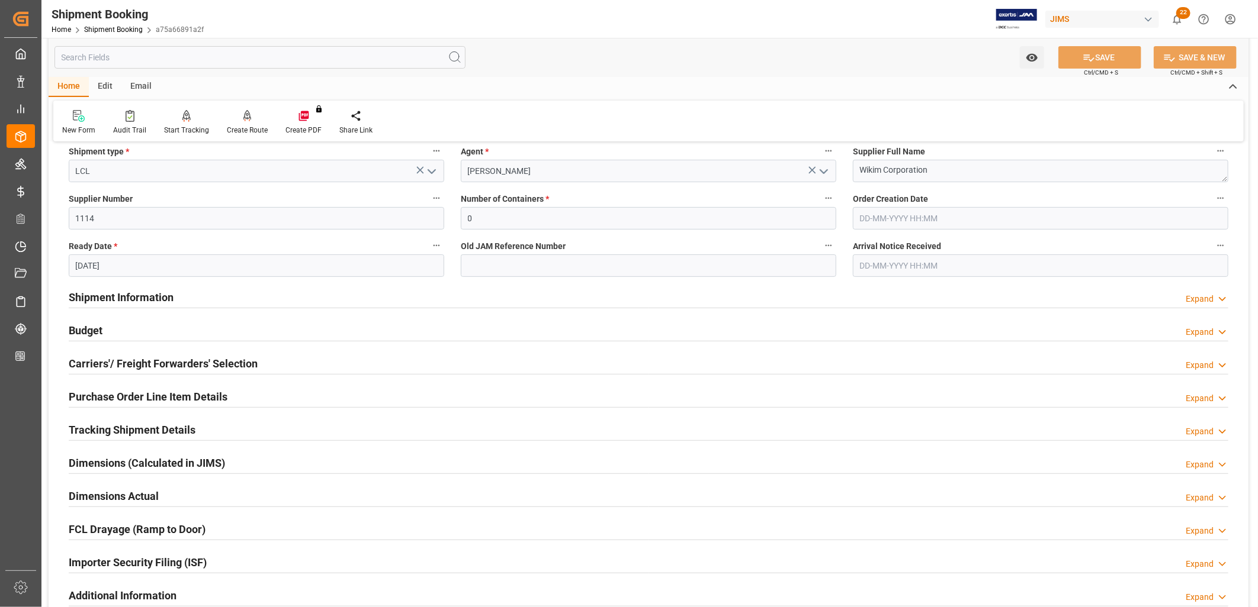
click at [181, 368] on h2 "Carriers'/ Freight Forwarders' Selection" at bounding box center [163, 364] width 189 height 16
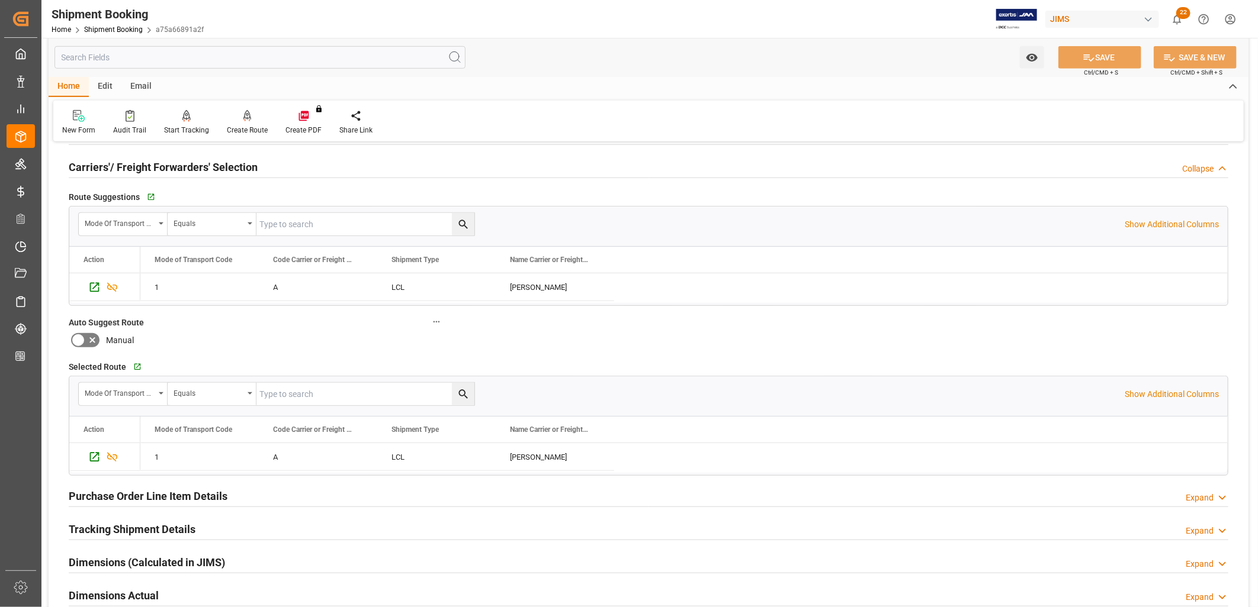
scroll to position [394, 0]
click at [97, 453] on icon "Press SPACE to select this row." at bounding box center [94, 456] width 9 height 9
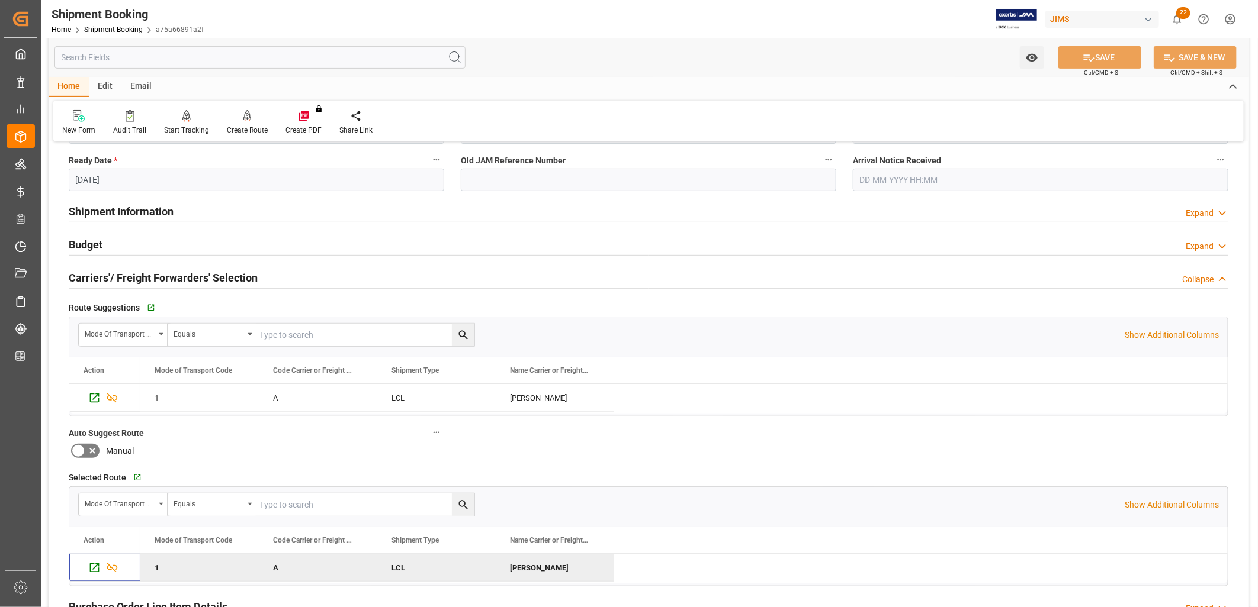
scroll to position [263, 0]
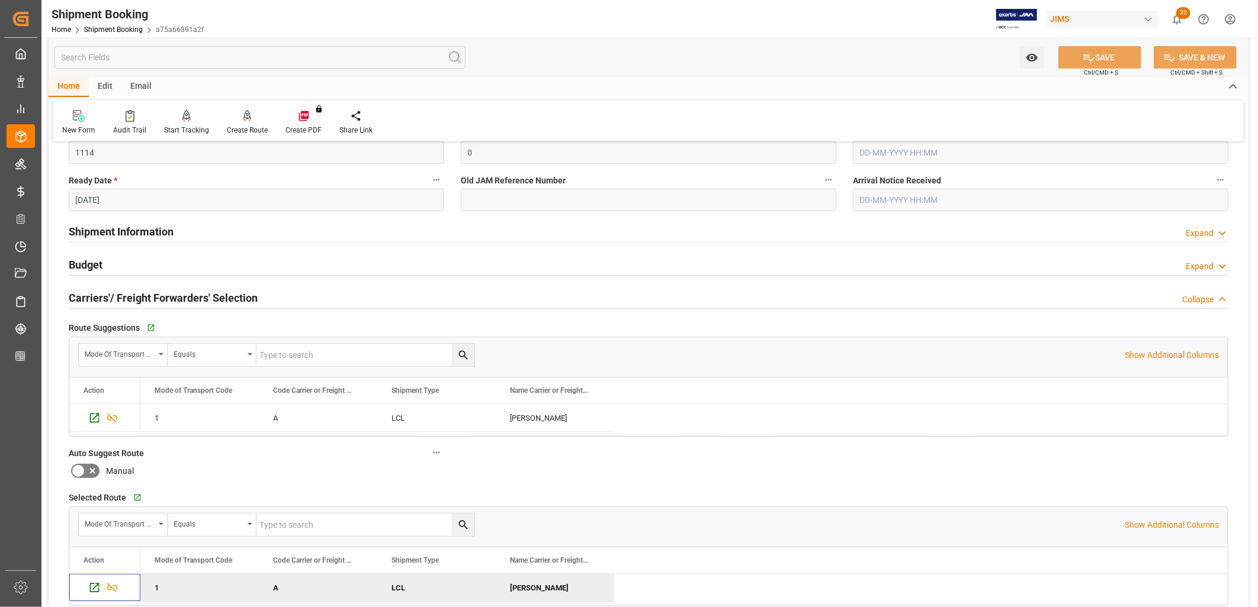
click at [155, 227] on h2 "Shipment Information" at bounding box center [121, 232] width 105 height 16
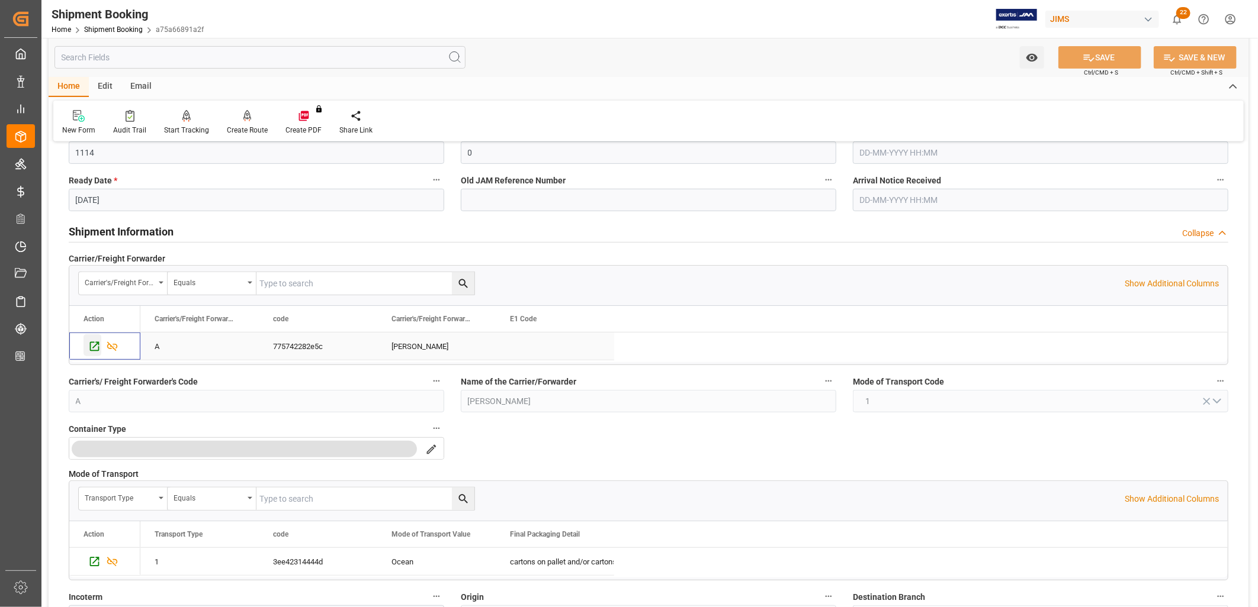
click at [95, 346] on icon "Press SPACE to select this row." at bounding box center [94, 346] width 9 height 9
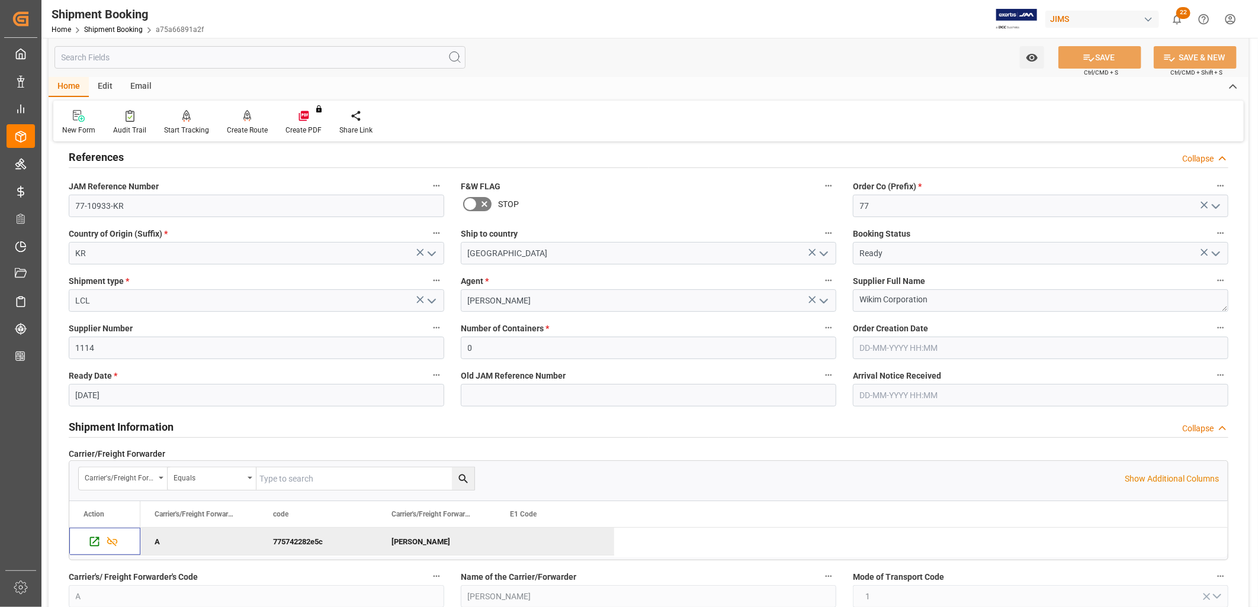
scroll to position [0, 0]
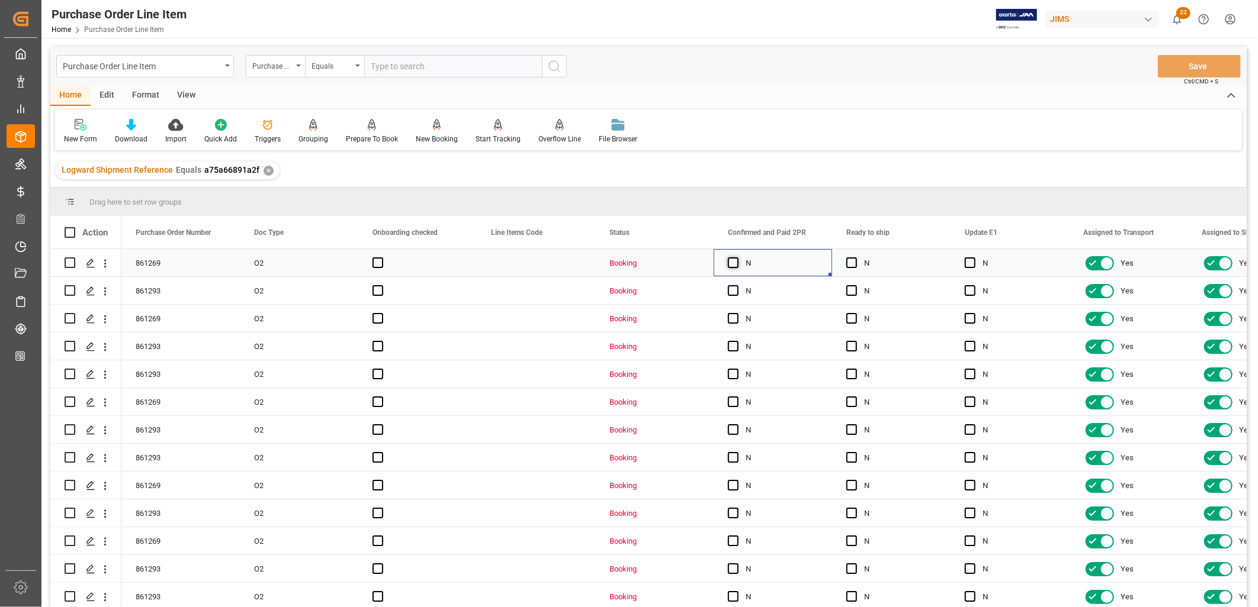
click at [734, 265] on span "Press SPACE to select this row." at bounding box center [733, 263] width 11 height 11
click at [737, 258] on input "Press SPACE to select this row." at bounding box center [737, 258] width 0 height 0
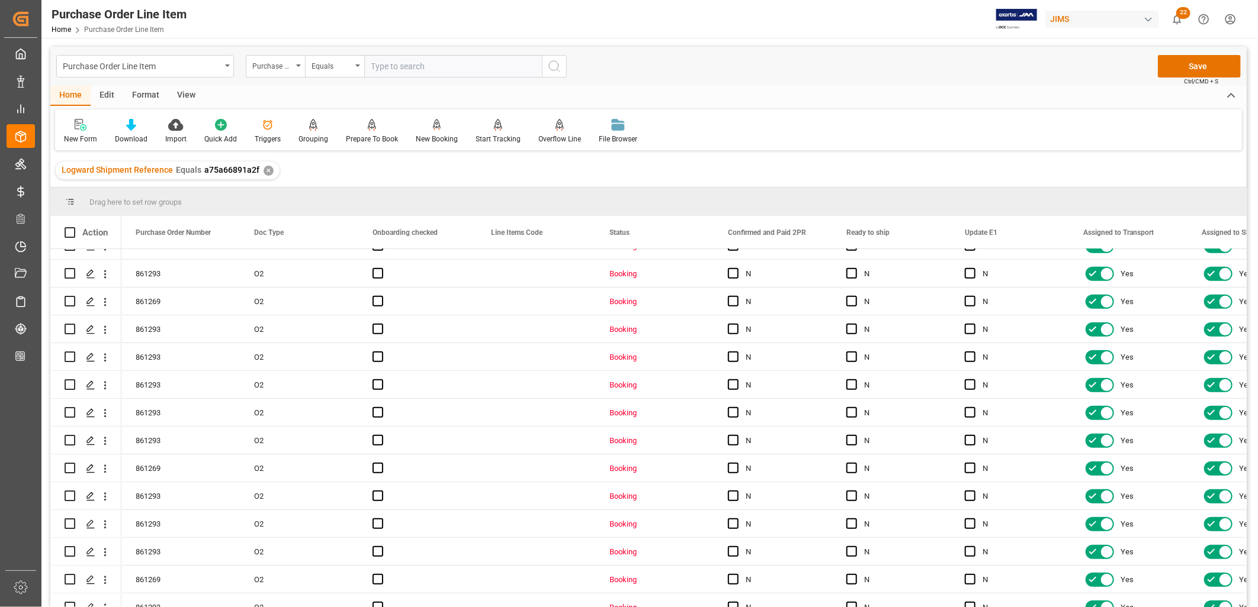
scroll to position [393, 0]
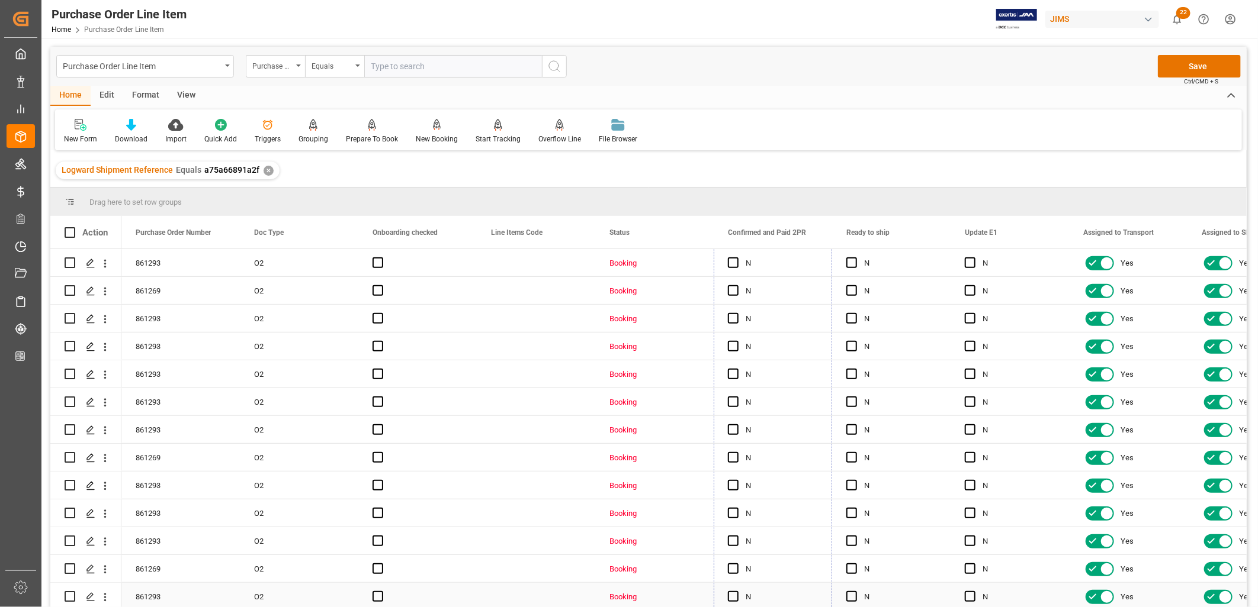
drag, startPoint x: 827, startPoint y: 272, endPoint x: 803, endPoint y: 593, distance: 321.8
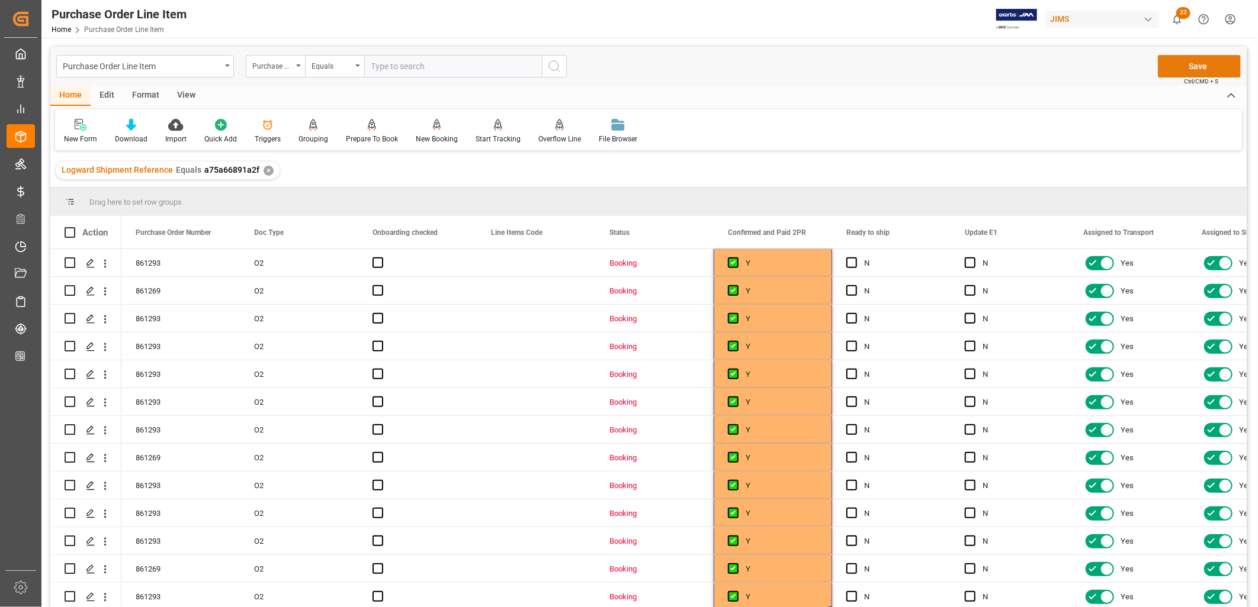
click at [1188, 69] on button "Save" at bounding box center [1199, 66] width 83 height 22
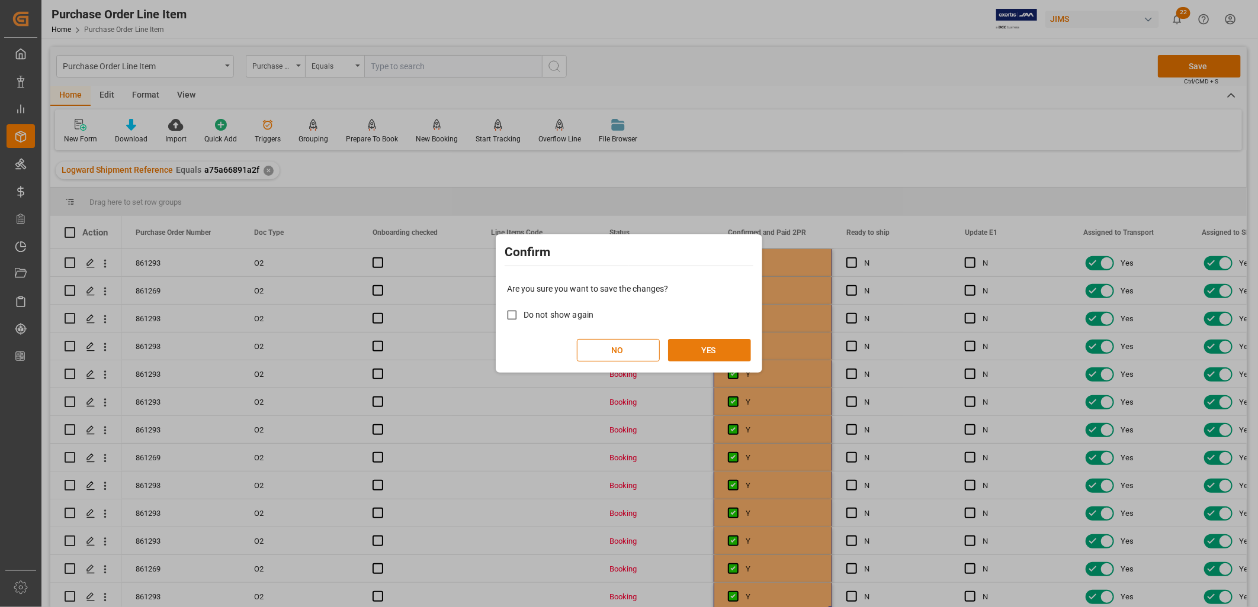
click at [703, 345] on button "YES" at bounding box center [709, 350] width 83 height 22
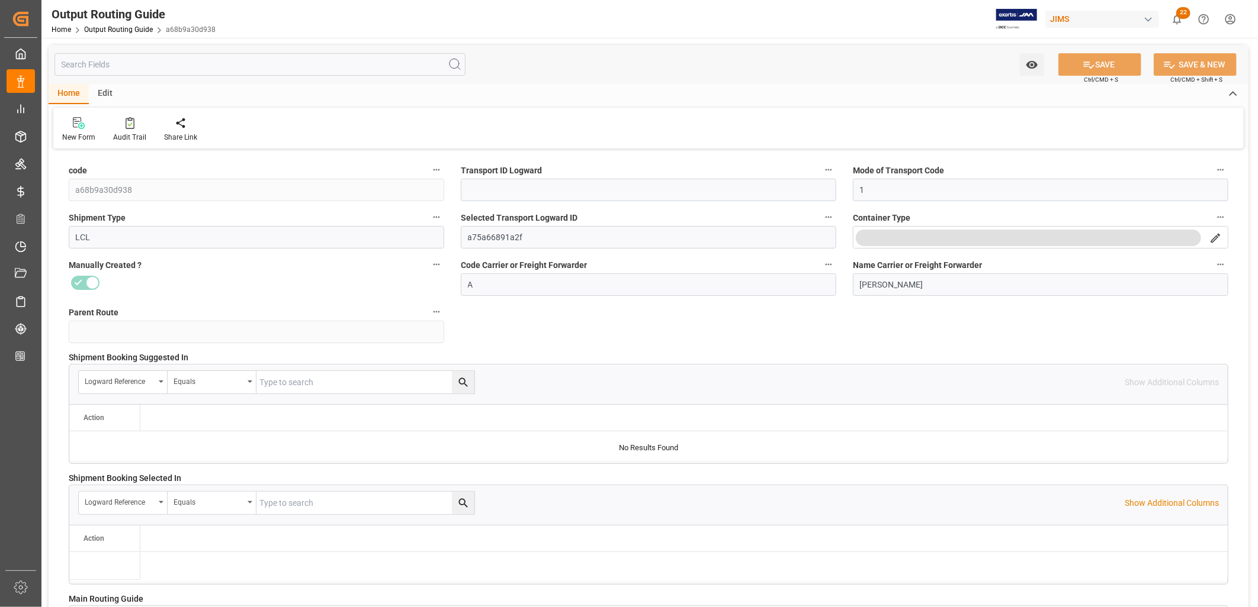
type input "[DATE] 19:22"
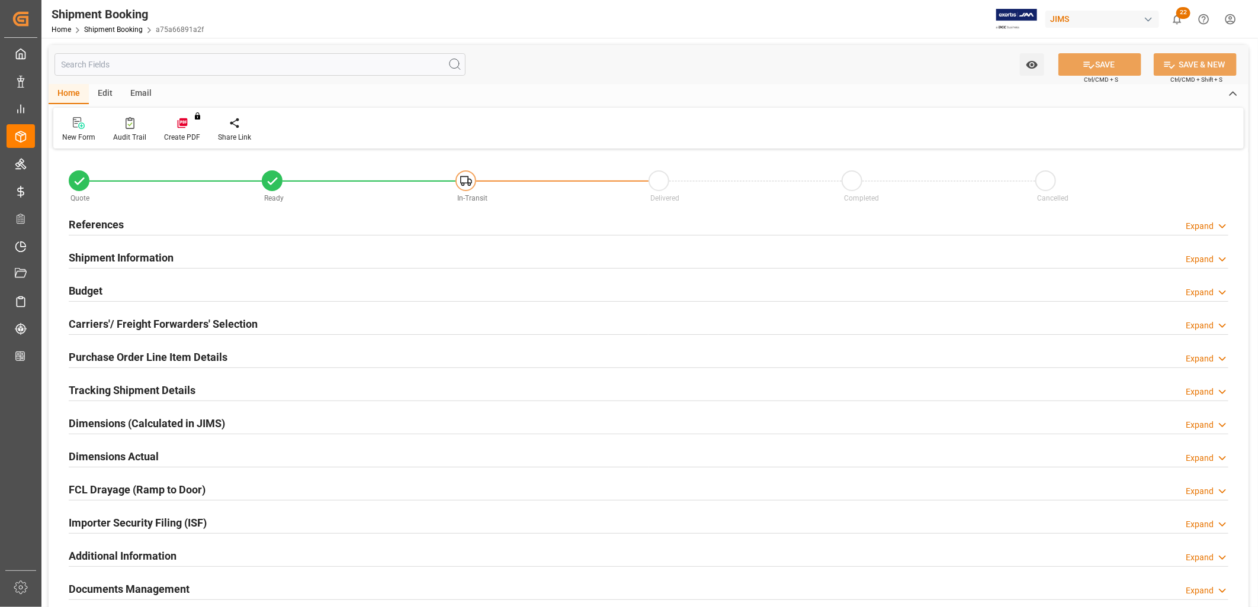
type input "0"
type input "11-09-2025"
click at [117, 224] on h2 "References" at bounding box center [96, 225] width 55 height 16
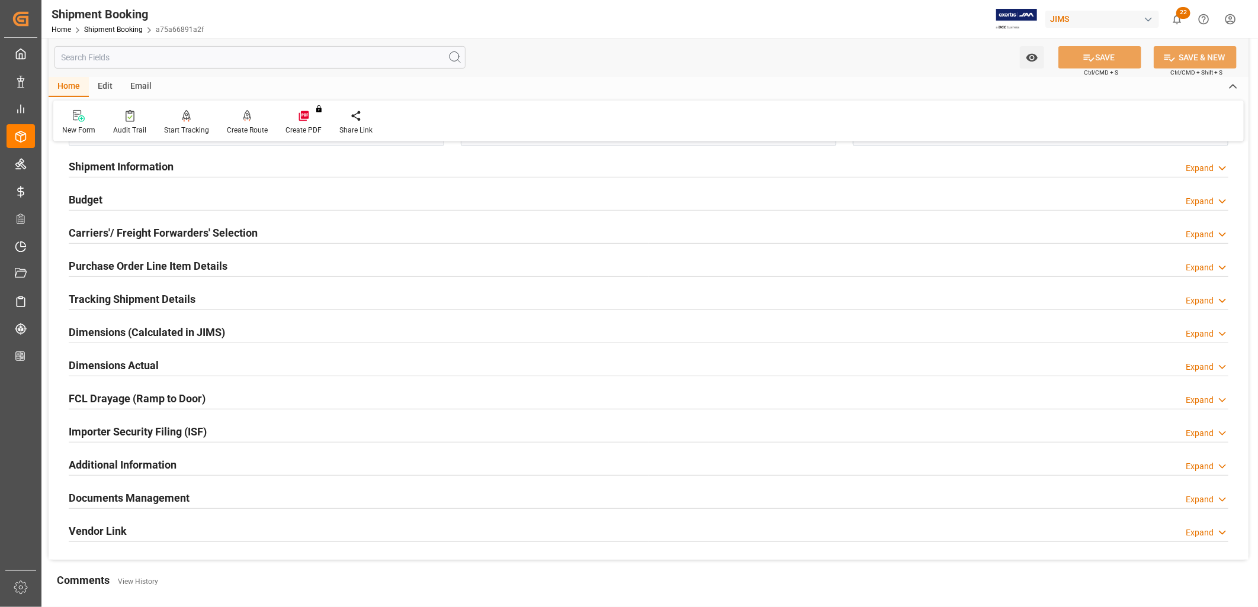
scroll to position [329, 0]
click at [199, 229] on h2 "Carriers'/ Freight Forwarders' Selection" at bounding box center [163, 232] width 189 height 16
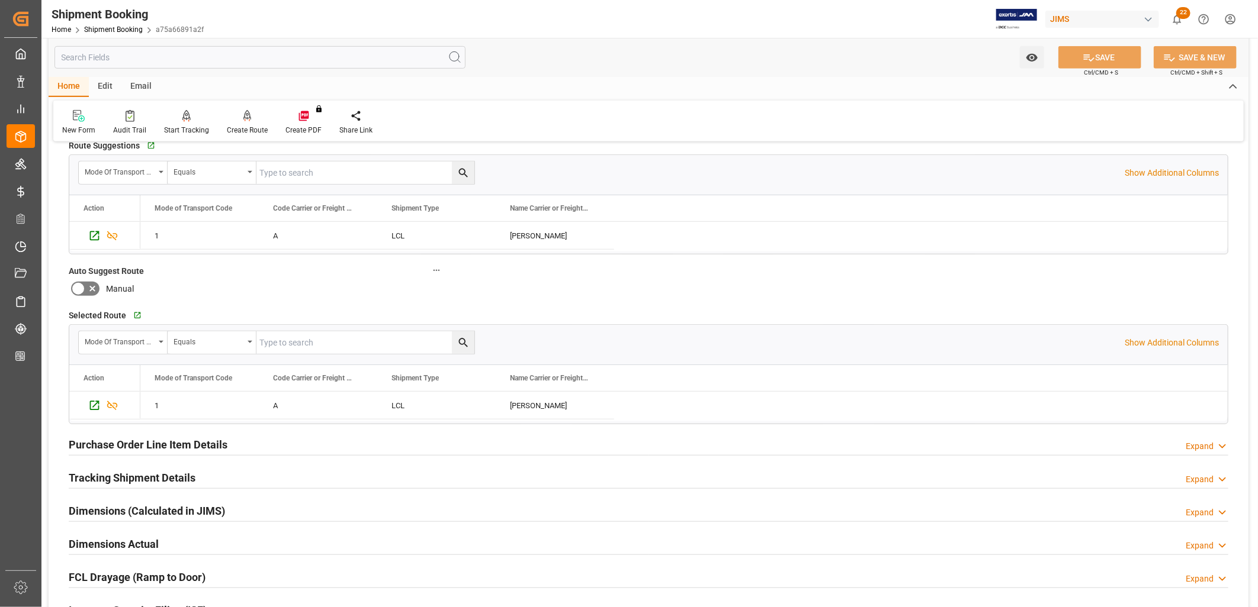
scroll to position [526, 0]
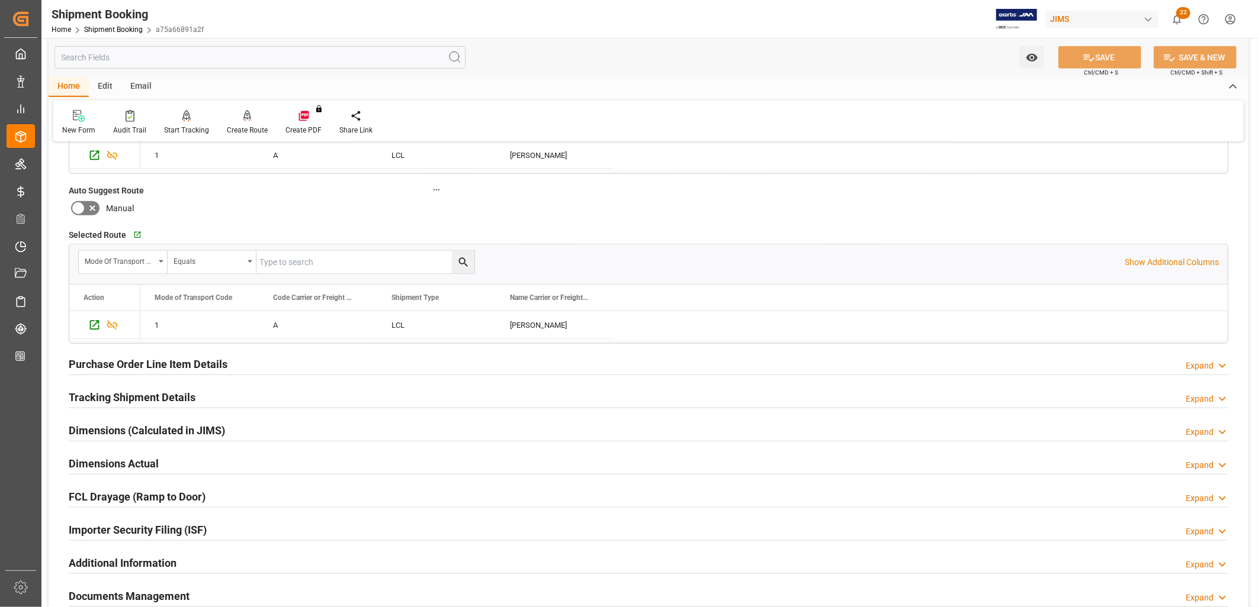
click at [176, 397] on h2 "Tracking Shipment Details" at bounding box center [132, 398] width 127 height 16
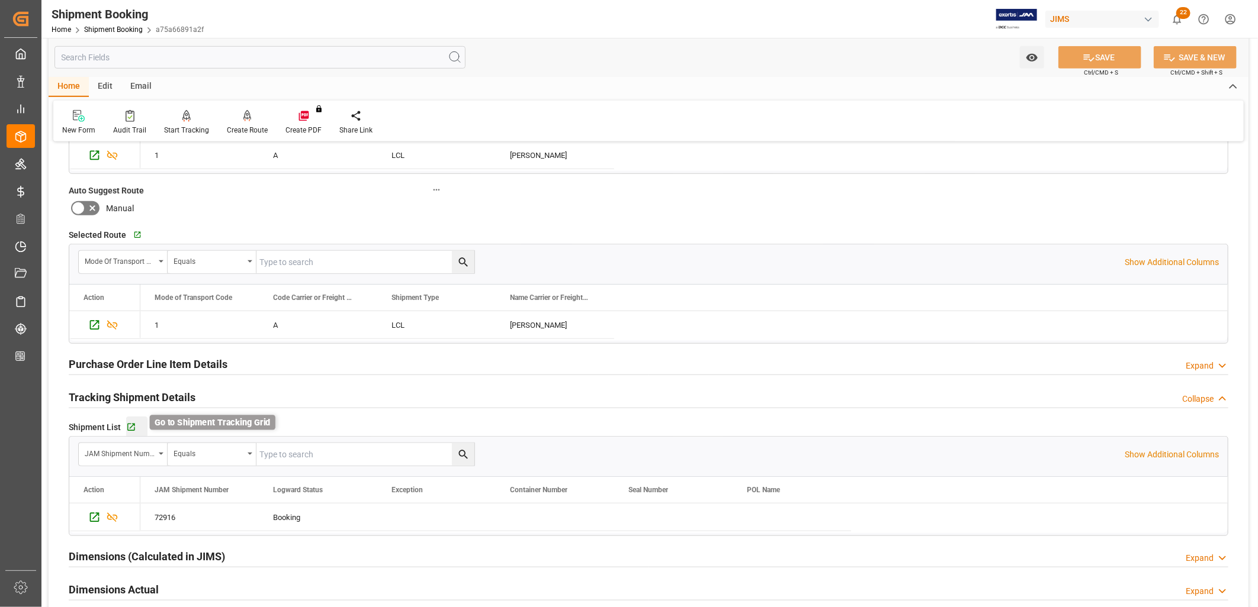
click at [128, 427] on icon "button" at bounding box center [131, 428] width 10 height 10
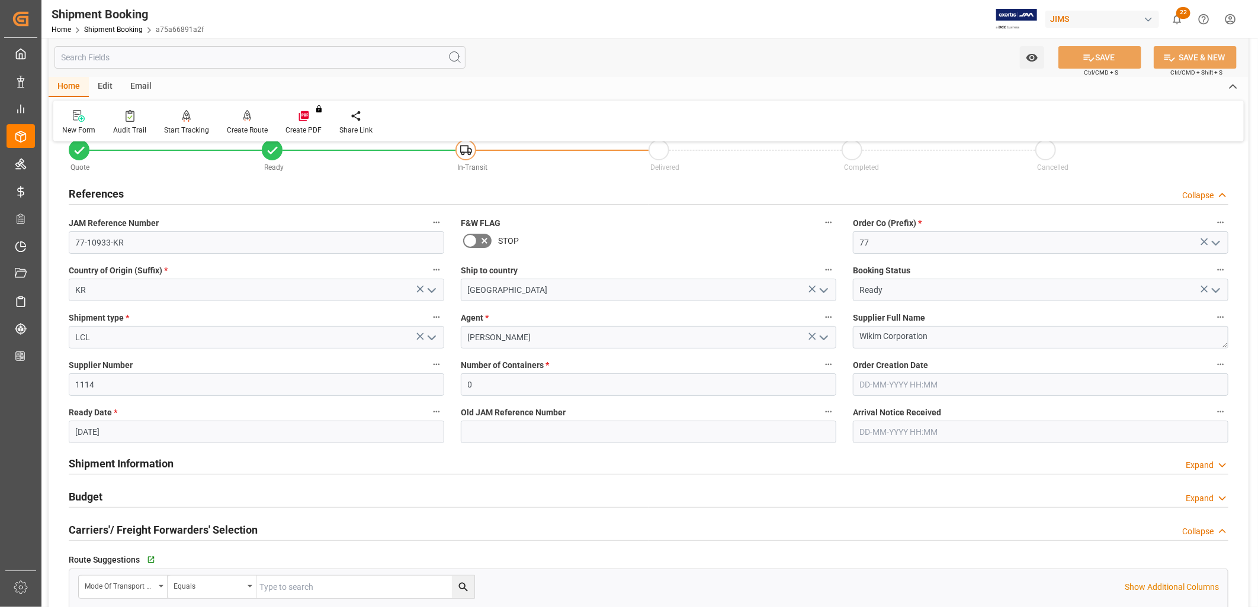
scroll to position [0, 0]
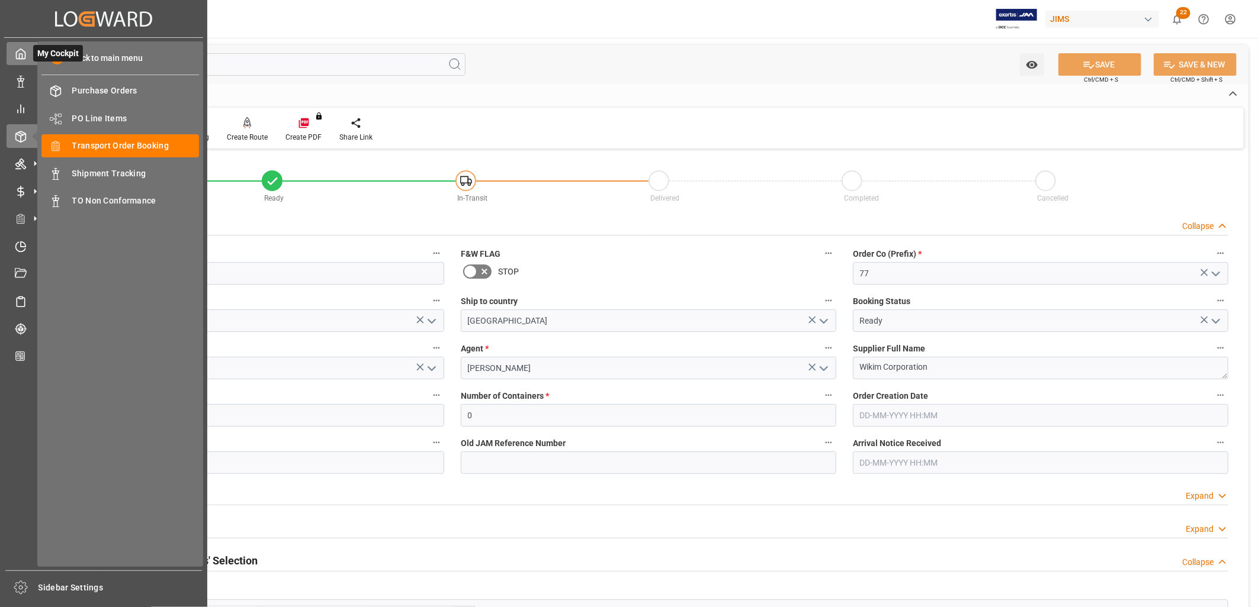
click at [19, 46] on div "My Cockpit My Cockpit" at bounding box center [104, 53] width 194 height 23
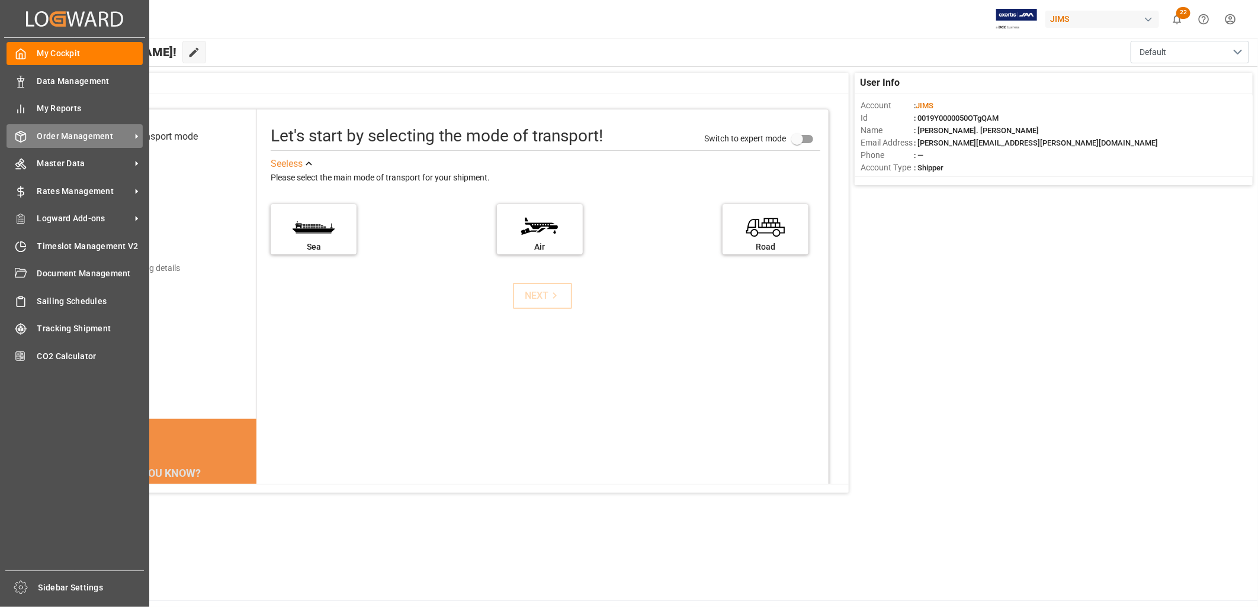
click at [67, 126] on div "Order Management Order Management" at bounding box center [75, 135] width 136 height 23
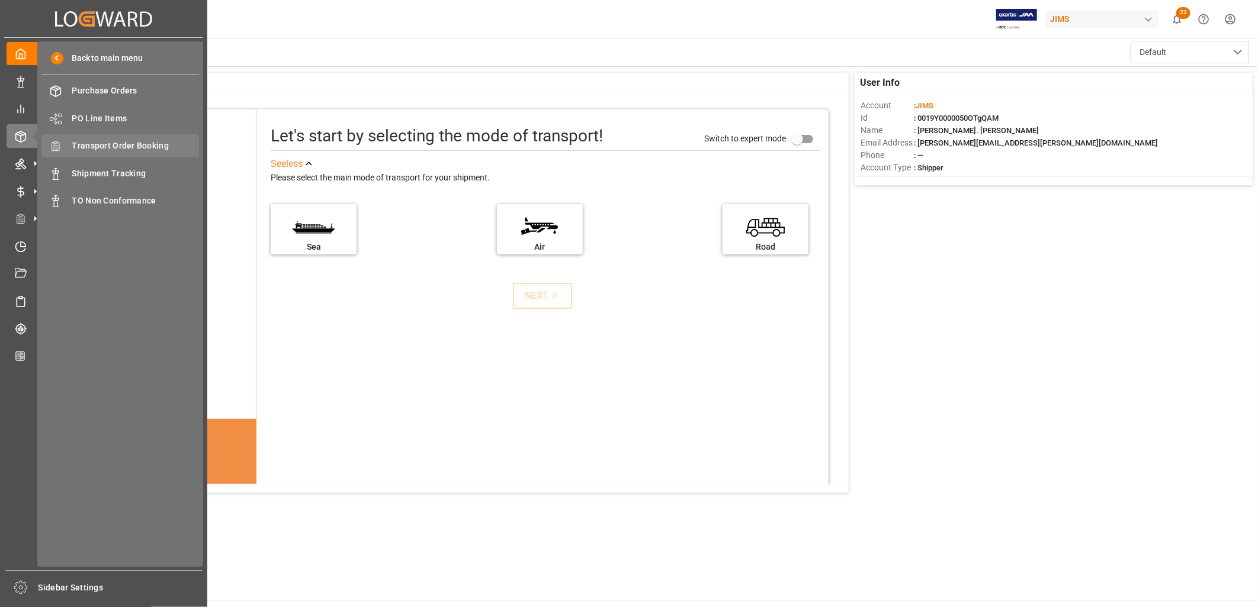
click at [116, 141] on span "Transport Order Booking" at bounding box center [135, 146] width 127 height 12
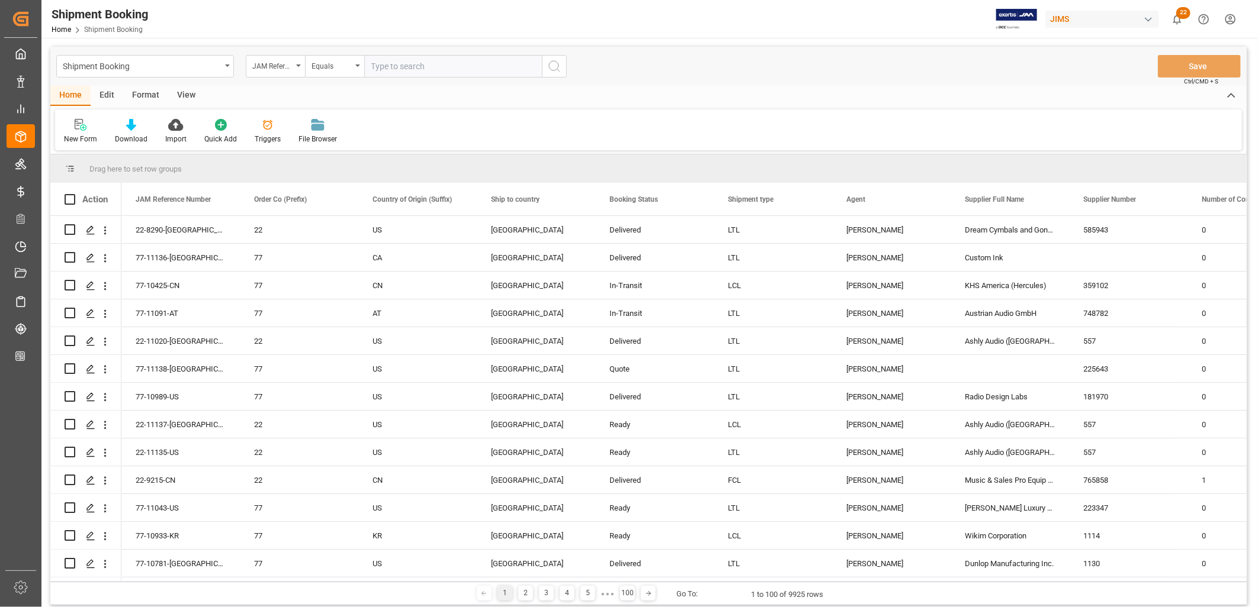
click at [375, 66] on input "text" at bounding box center [453, 66] width 178 height 22
type input "22-10788-MY"
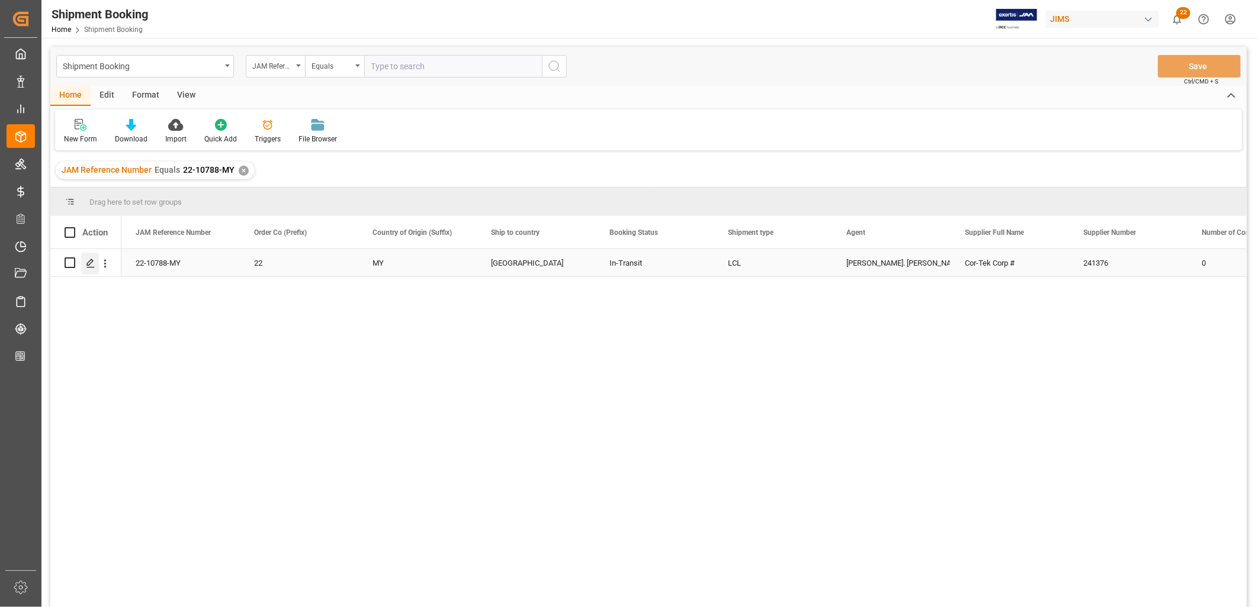
click at [92, 264] on icon "Press SPACE to select this row." at bounding box center [90, 263] width 9 height 9
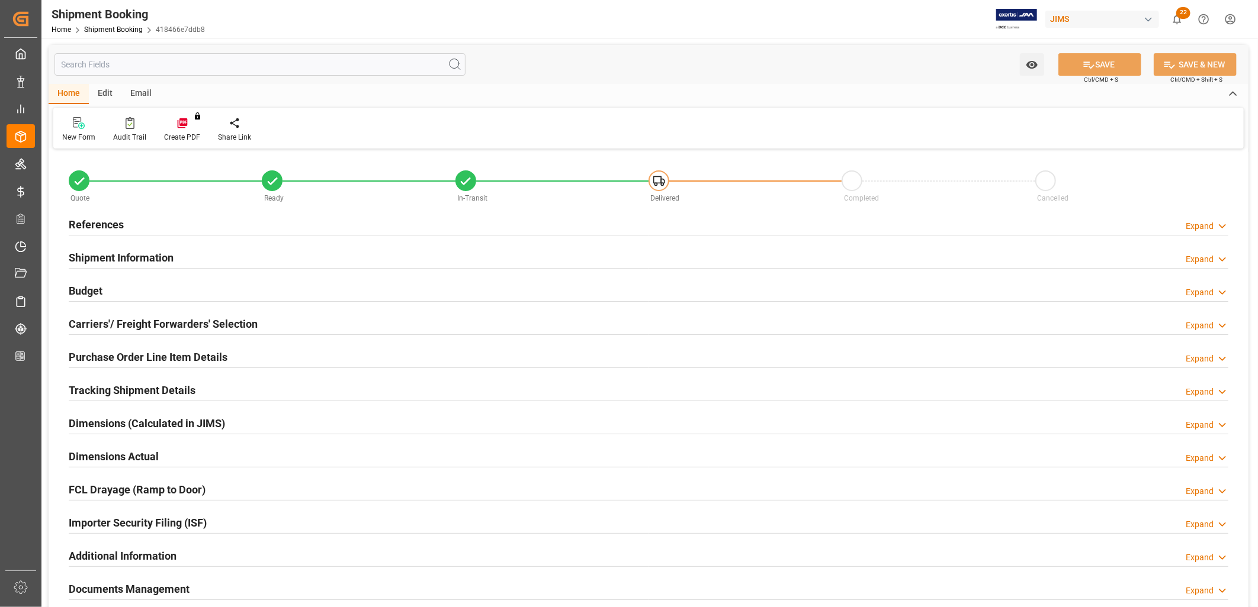
type input "4"
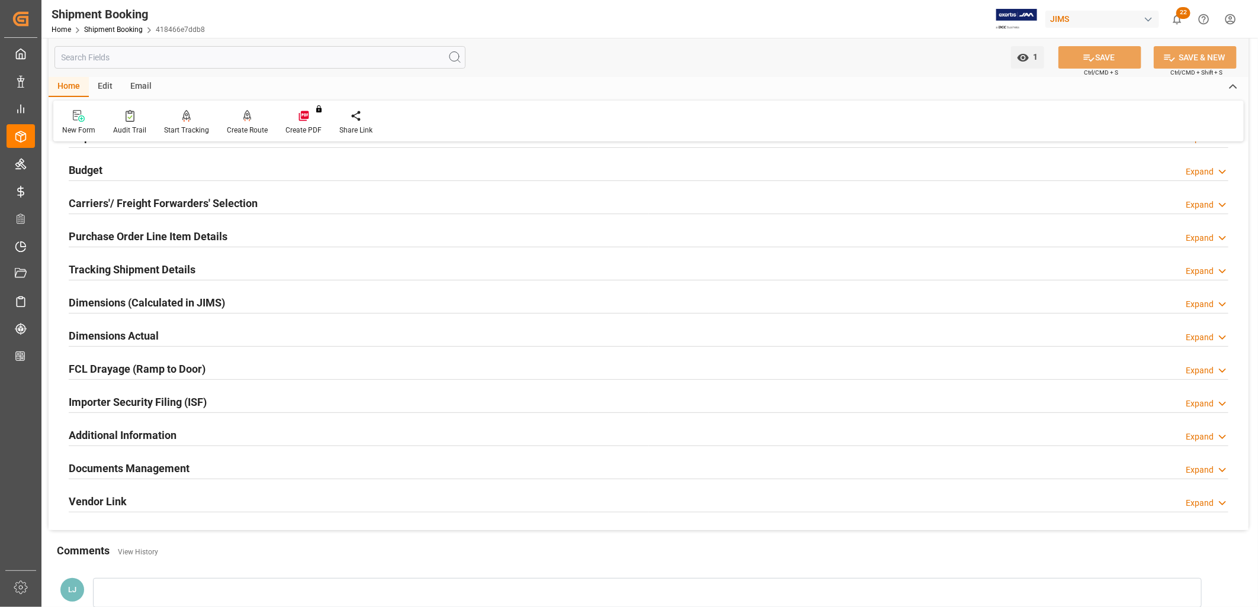
scroll to position [131, 0]
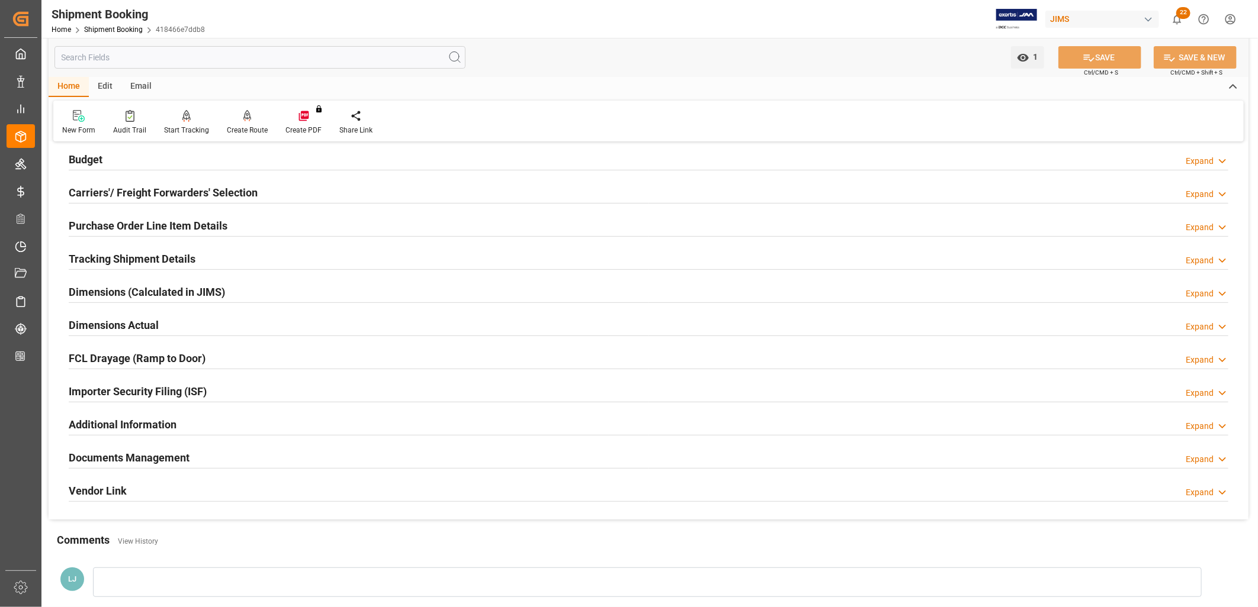
click at [164, 225] on h2 "Purchase Order Line Item Details" at bounding box center [148, 226] width 159 height 16
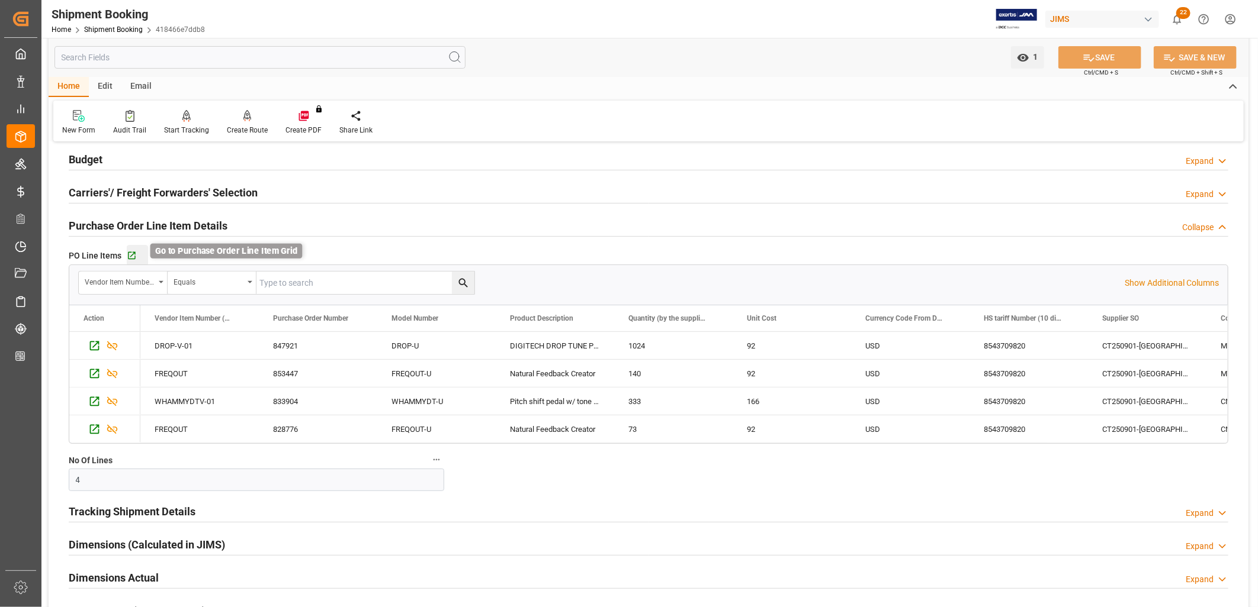
click at [131, 253] on icon "button" at bounding box center [132, 256] width 10 height 10
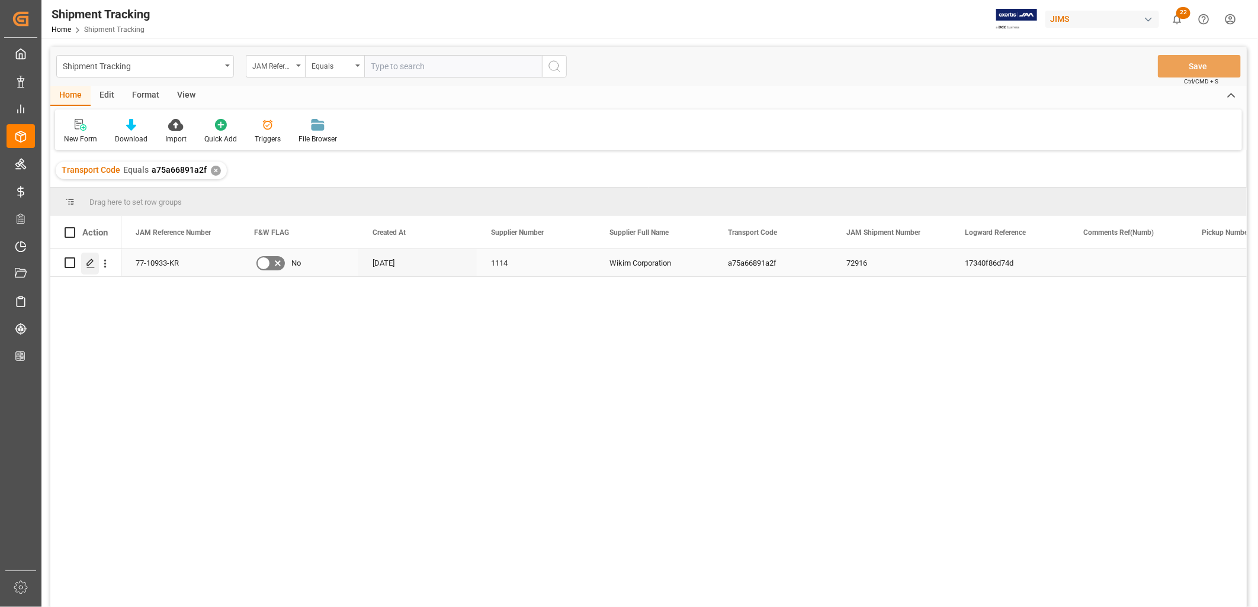
click at [89, 263] on icon "Press SPACE to select this row." at bounding box center [90, 263] width 9 height 9
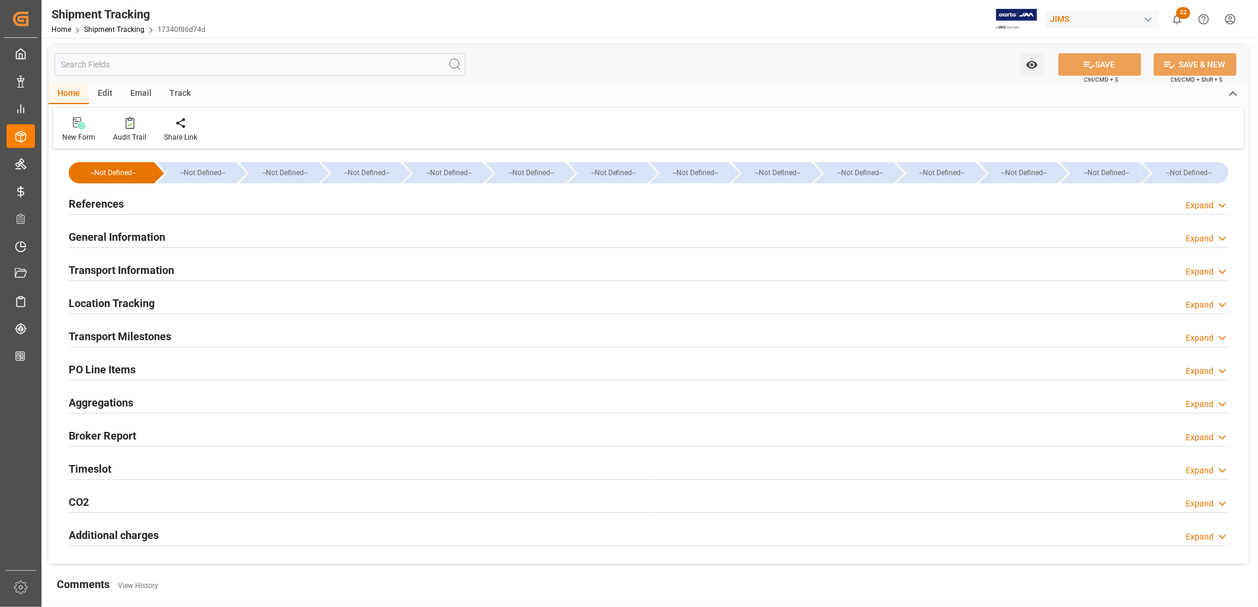
type input "[DATE]"
click at [108, 202] on h2 "References" at bounding box center [96, 204] width 55 height 16
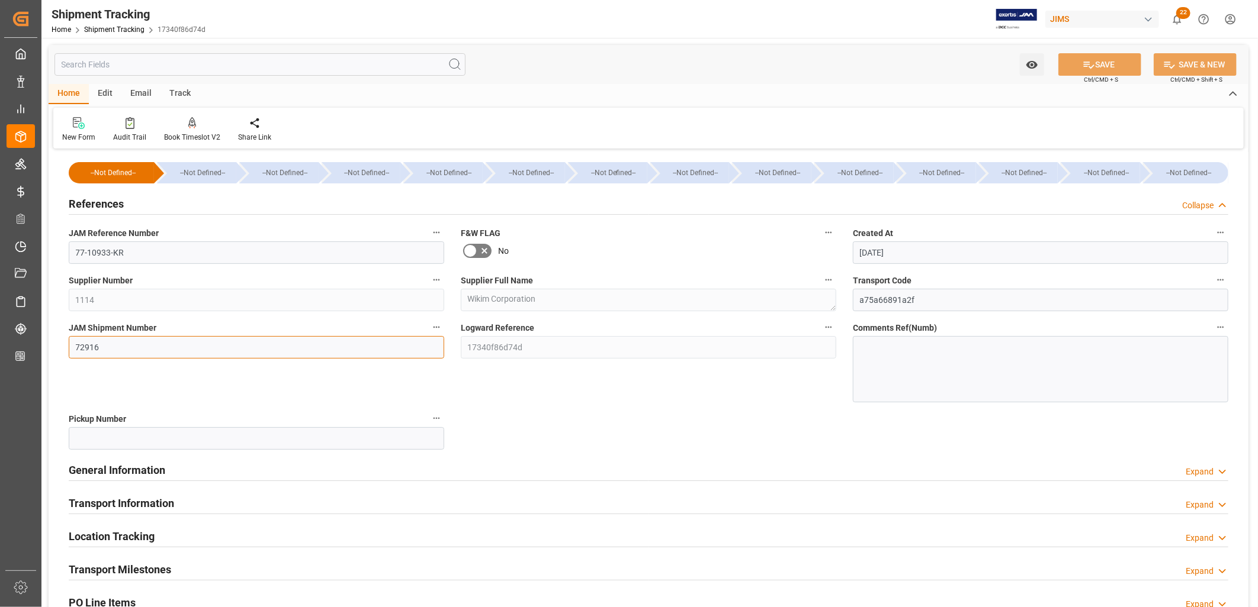
drag, startPoint x: 105, startPoint y: 349, endPoint x: 72, endPoint y: 339, distance: 34.3
click at [72, 339] on input "72916" at bounding box center [256, 347] width 375 height 22
type input "73074"
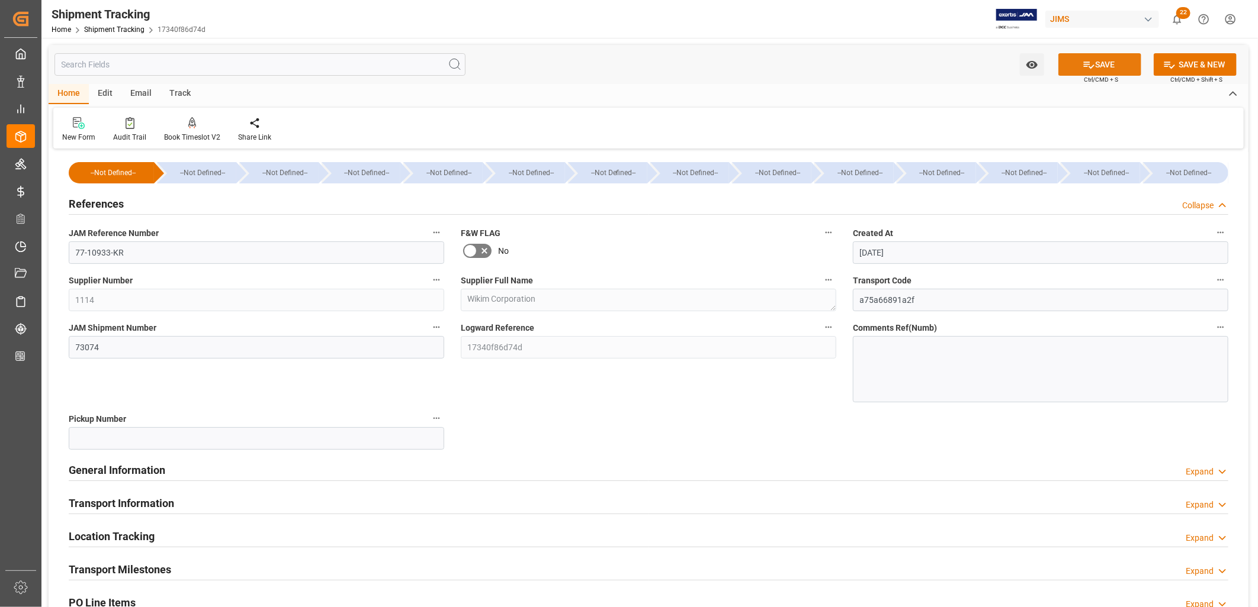
click at [1098, 62] on button "SAVE" at bounding box center [1099, 64] width 83 height 22
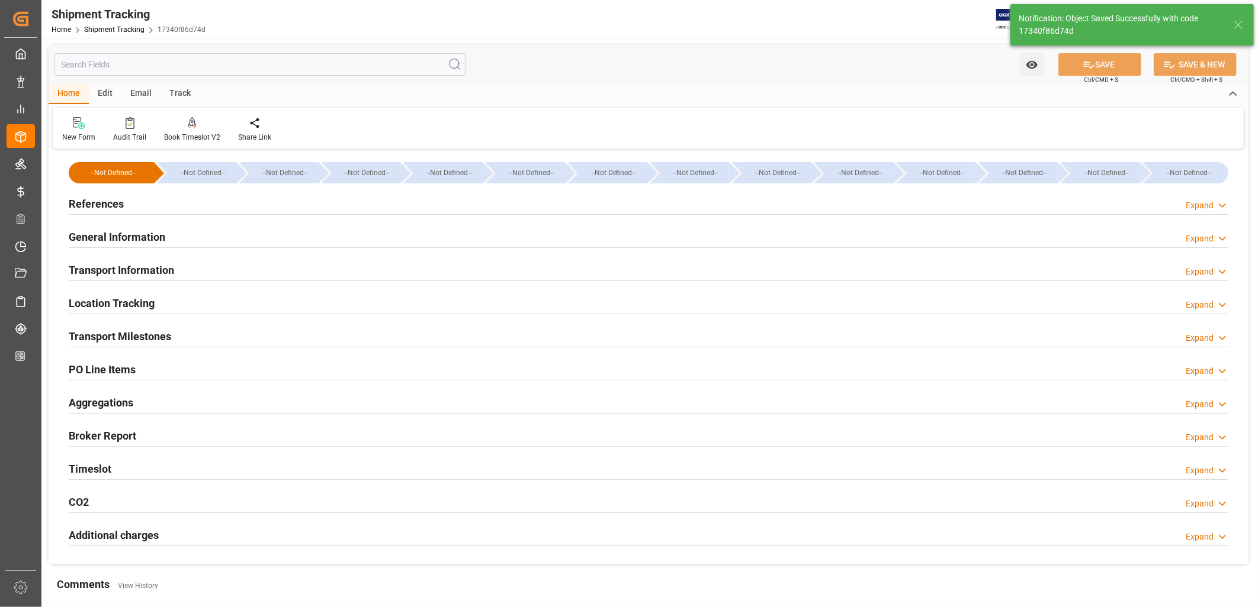
click at [140, 333] on h2 "Transport Milestones" at bounding box center [120, 337] width 102 height 16
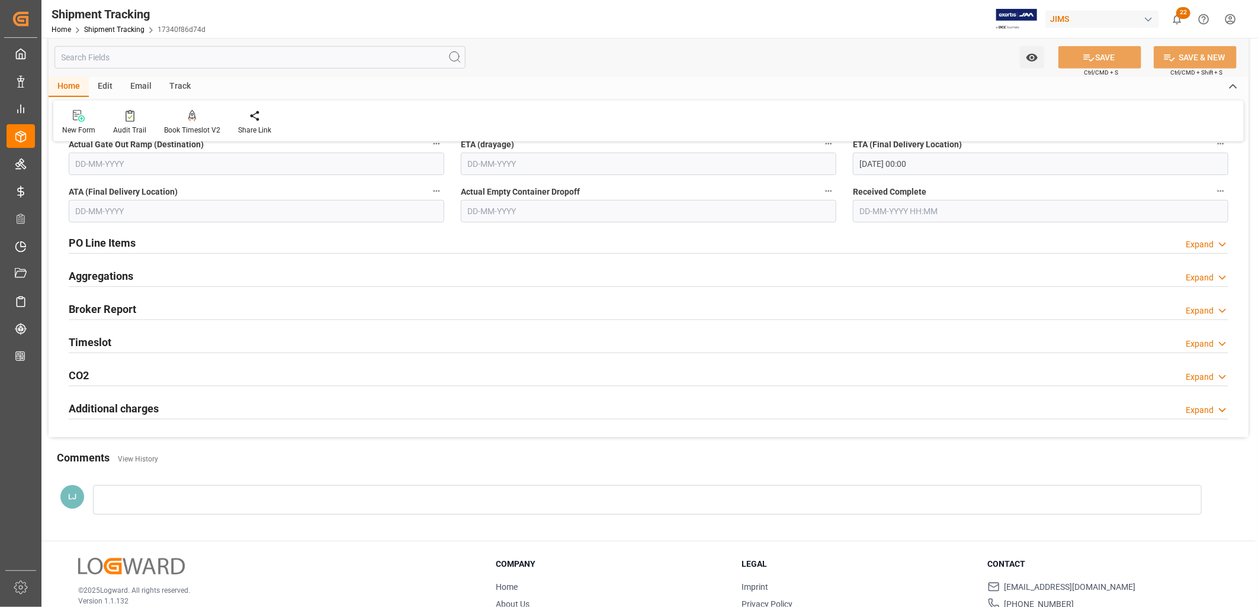
scroll to position [460, 0]
click at [110, 243] on h2 "PO Line Items" at bounding box center [102, 241] width 67 height 16
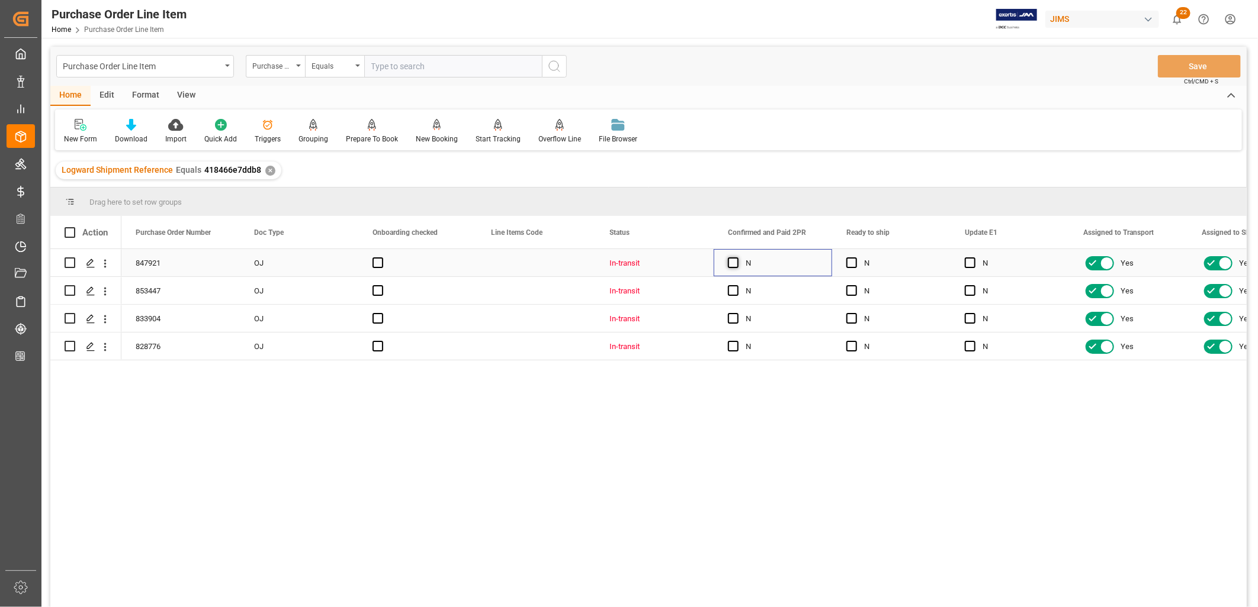
click at [733, 262] on span "Press SPACE to select this row." at bounding box center [733, 263] width 11 height 11
click at [737, 258] on input "Press SPACE to select this row." at bounding box center [737, 258] width 0 height 0
click at [736, 291] on span "Press SPACE to select this row." at bounding box center [733, 290] width 11 height 11
click at [737, 285] on input "Press SPACE to select this row." at bounding box center [737, 285] width 0 height 0
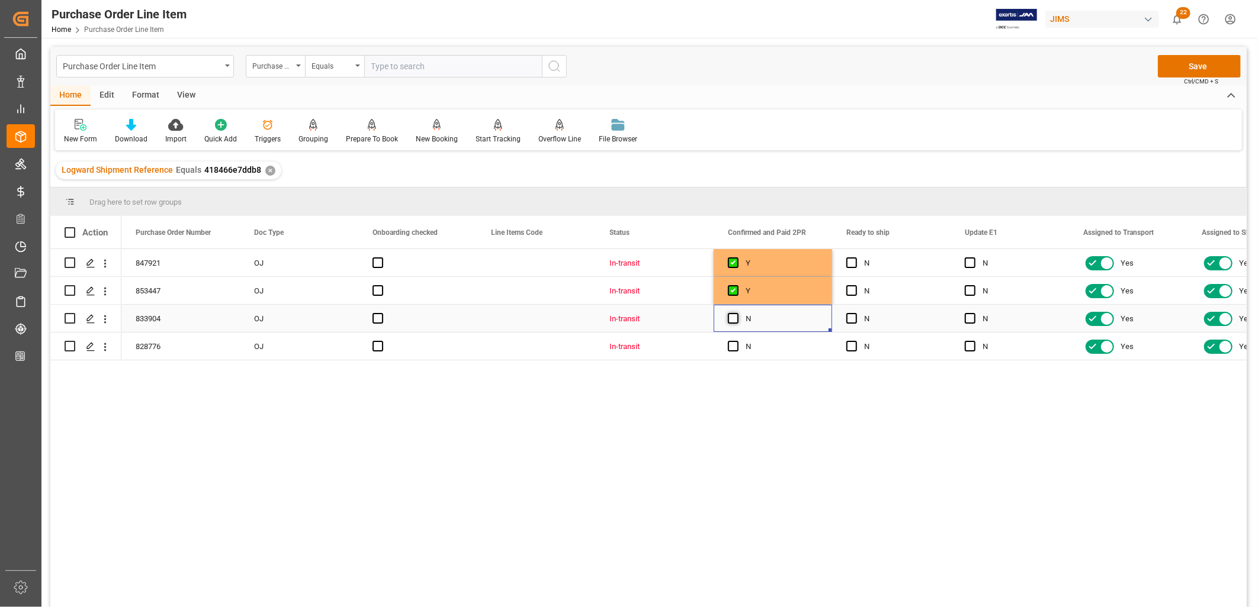
click at [731, 317] on span "Press SPACE to select this row." at bounding box center [733, 318] width 11 height 11
click at [737, 313] on input "Press SPACE to select this row." at bounding box center [737, 313] width 0 height 0
click at [729, 345] on span "Press SPACE to select this row." at bounding box center [733, 346] width 11 height 11
click at [737, 341] on input "Press SPACE to select this row." at bounding box center [737, 341] width 0 height 0
click at [1208, 65] on button "Save" at bounding box center [1199, 66] width 83 height 22
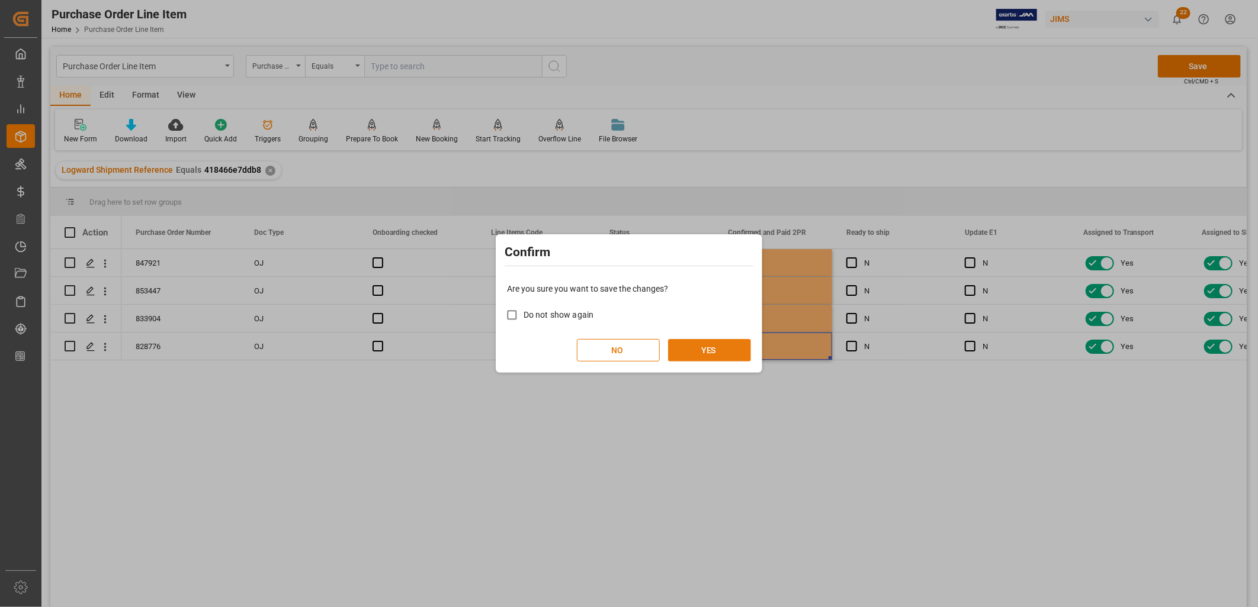
click at [718, 348] on button "YES" at bounding box center [709, 350] width 83 height 22
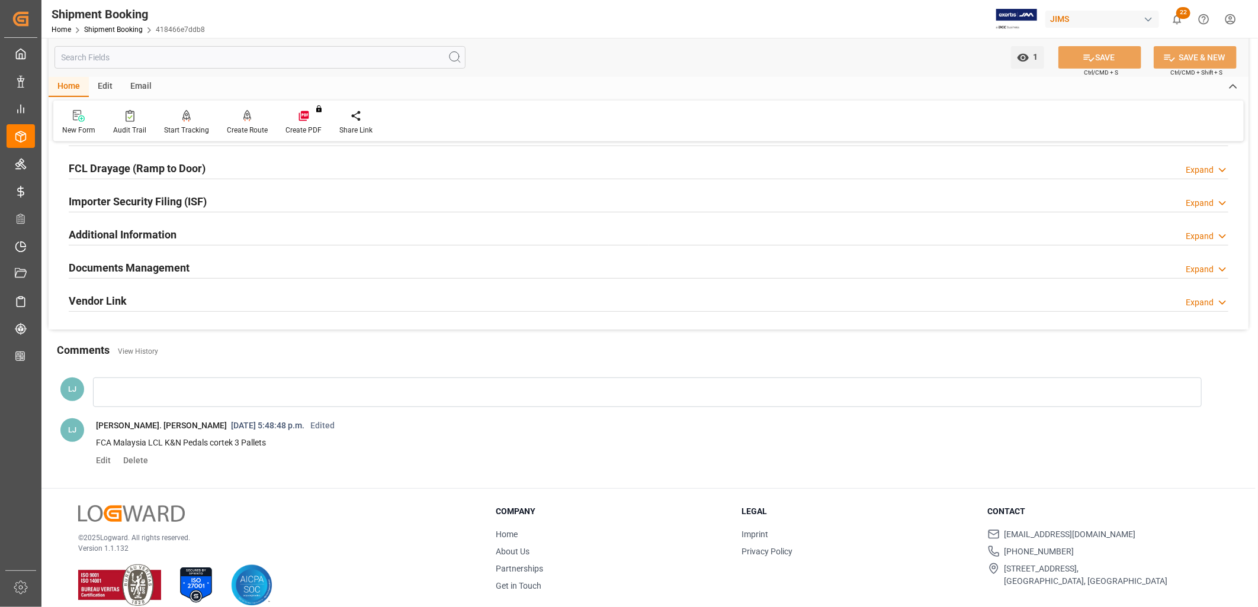
scroll to position [336, 0]
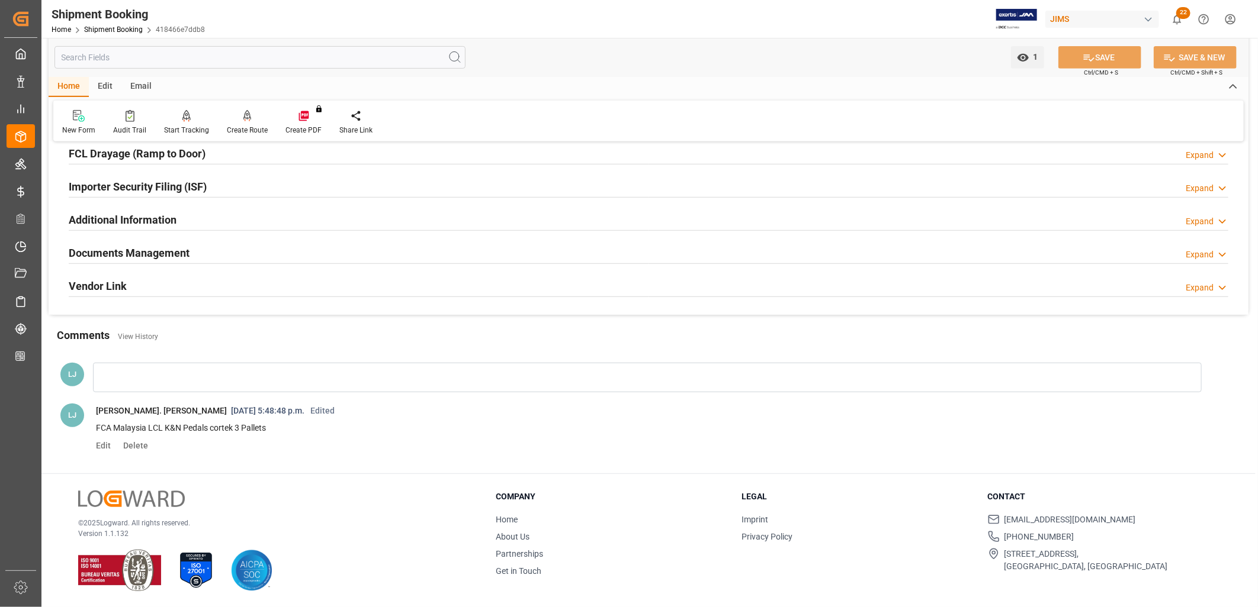
click at [139, 370] on div at bounding box center [647, 378] width 1108 height 30
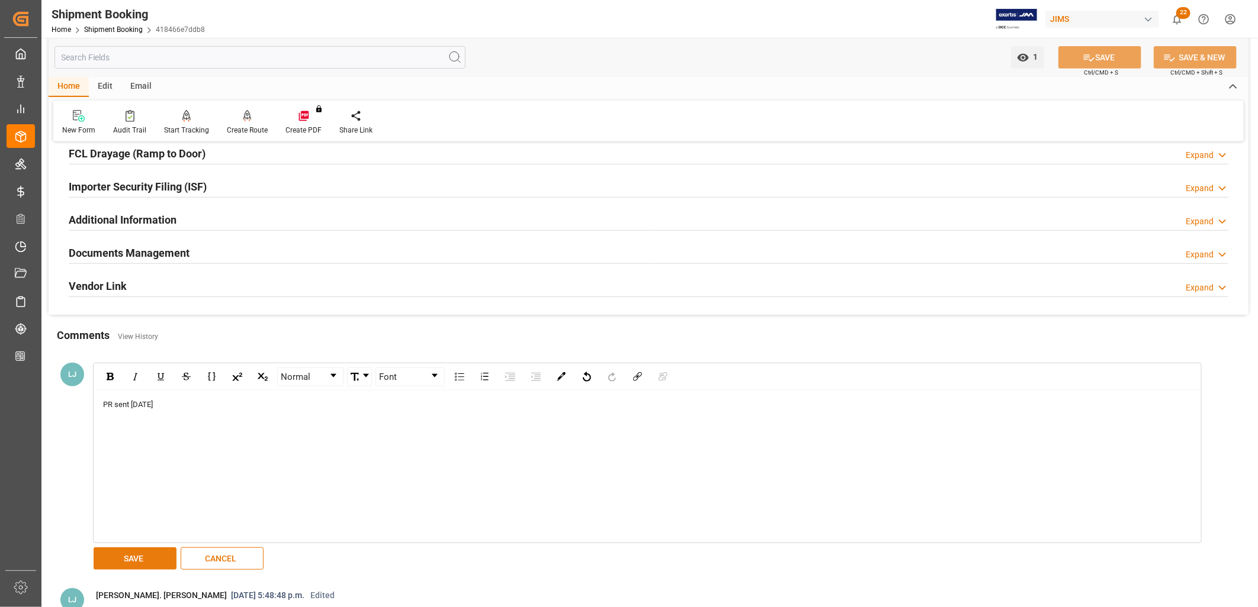
click at [148, 551] on button "SAVE" at bounding box center [135, 559] width 83 height 22
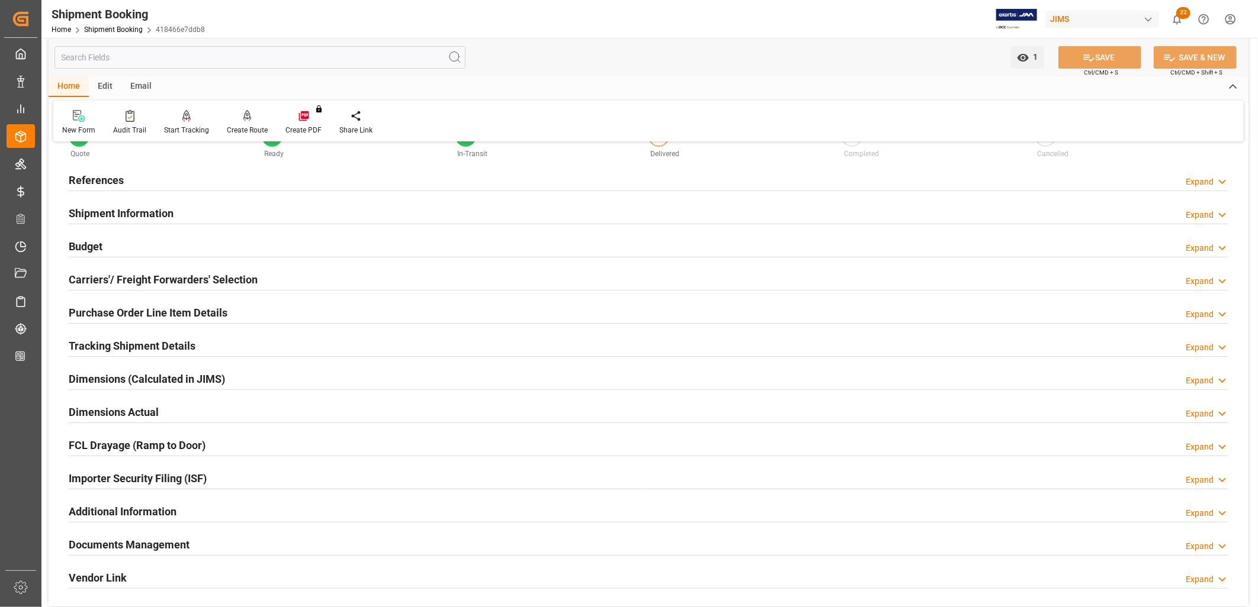
scroll to position [0, 0]
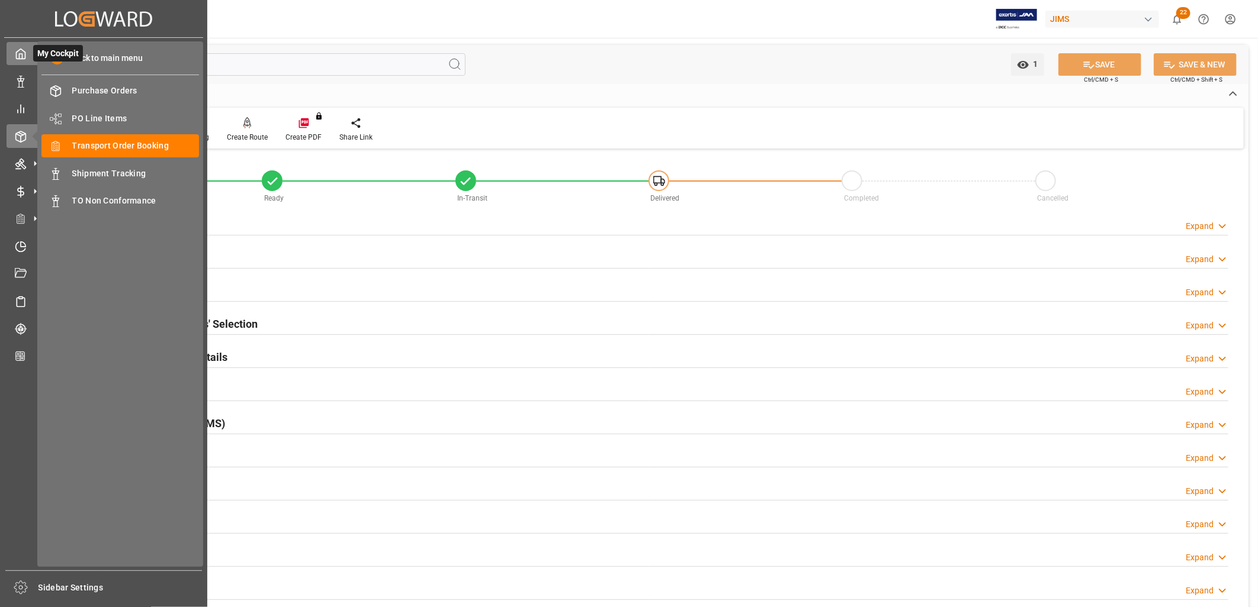
click at [20, 56] on icon at bounding box center [21, 54] width 12 height 12
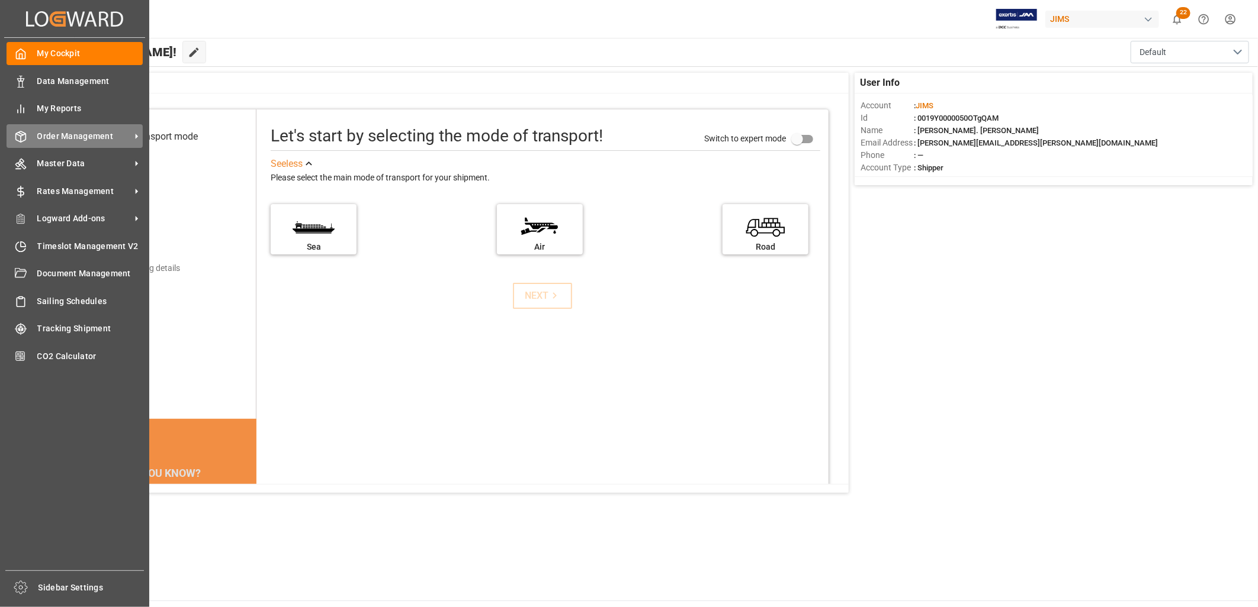
click at [95, 133] on span "Order Management" at bounding box center [84, 136] width 94 height 12
click at [69, 130] on span "Order Management" at bounding box center [84, 136] width 94 height 12
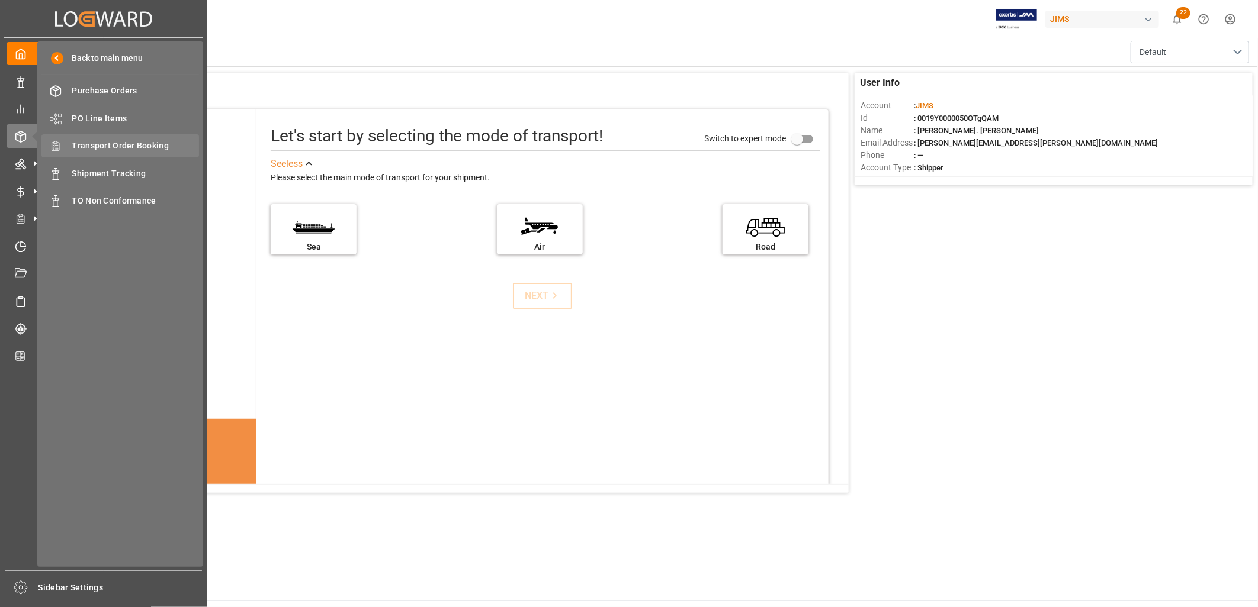
click at [151, 141] on span "Transport Order Booking" at bounding box center [135, 146] width 127 height 12
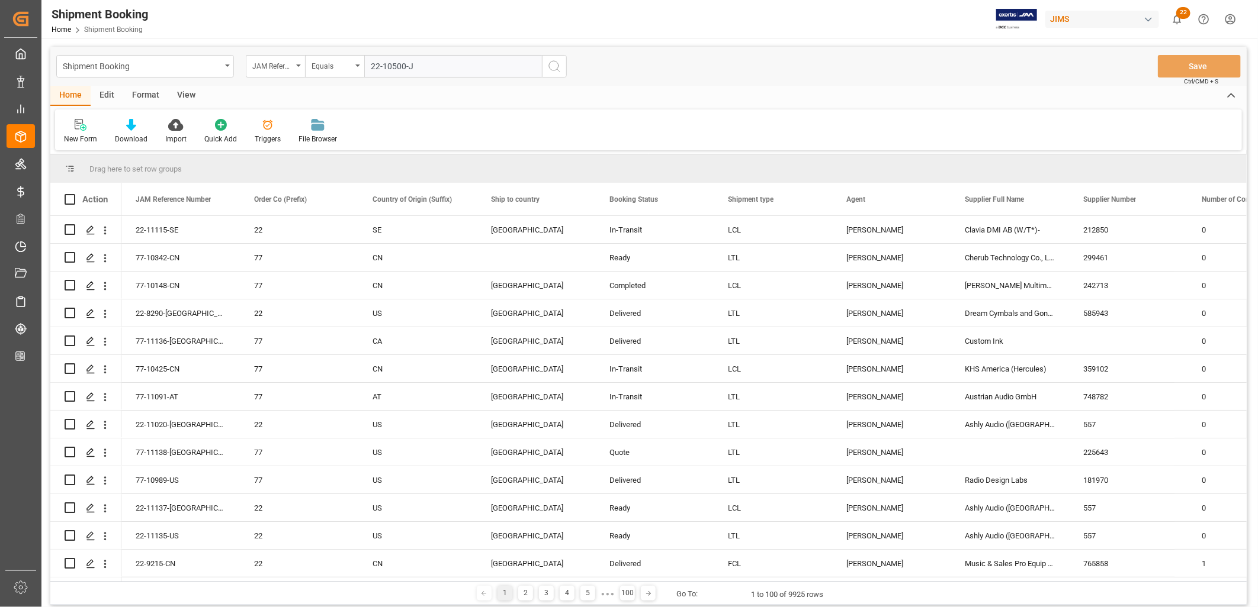
type input "22-10500-JP"
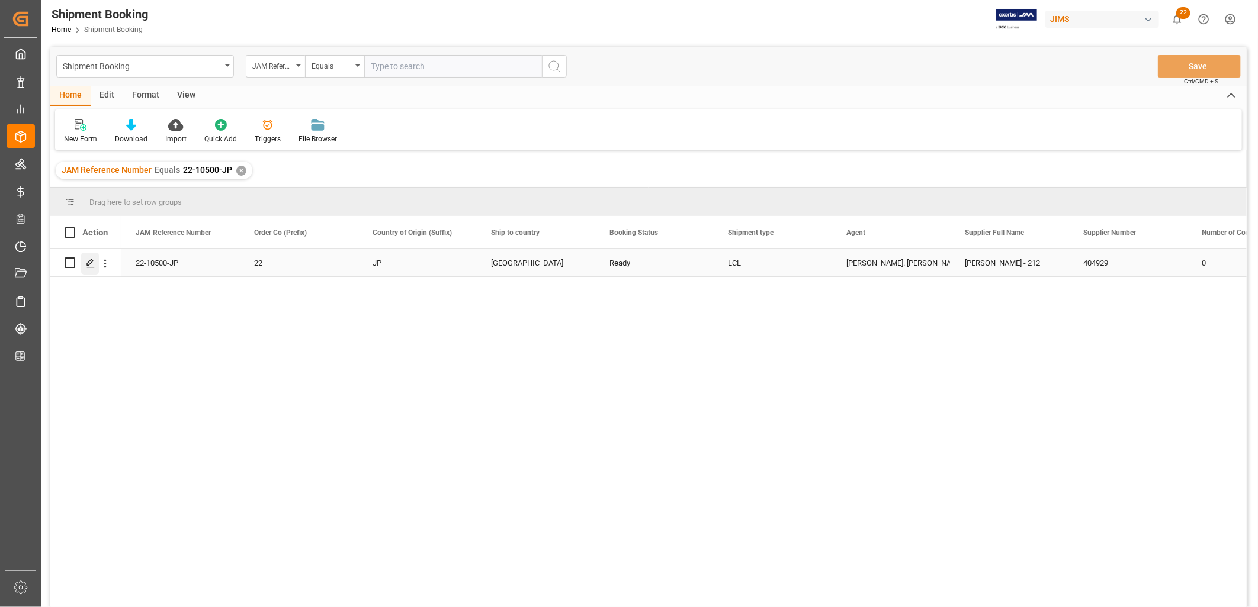
click at [91, 262] on polygon "Press SPACE to select this row." at bounding box center [90, 262] width 6 height 6
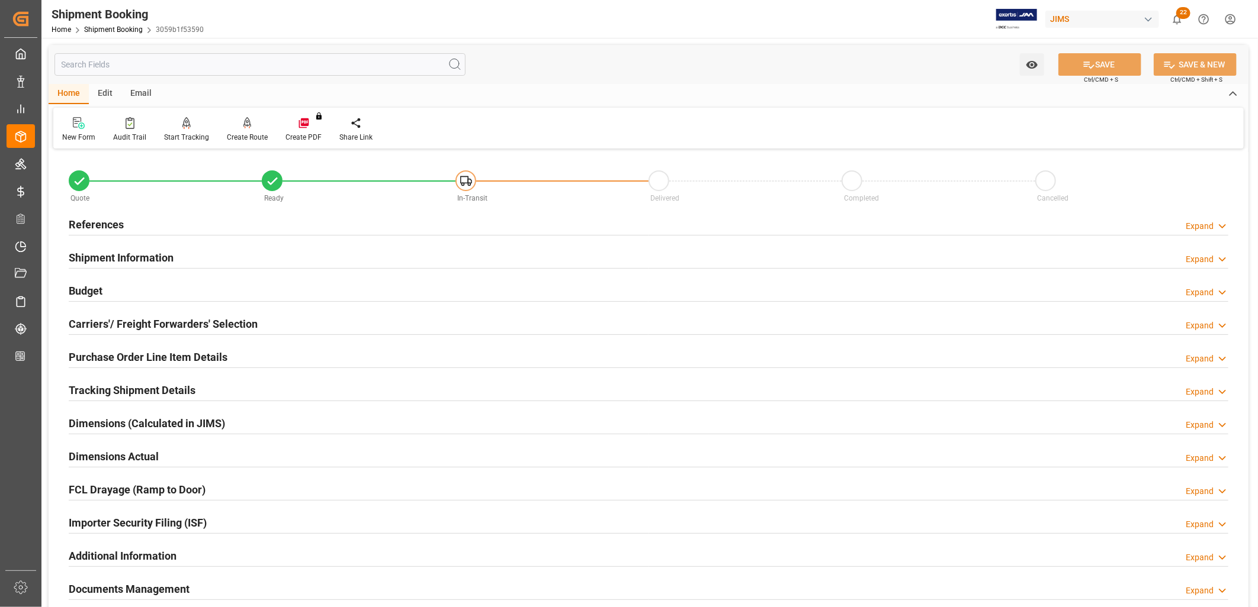
scroll to position [197, 0]
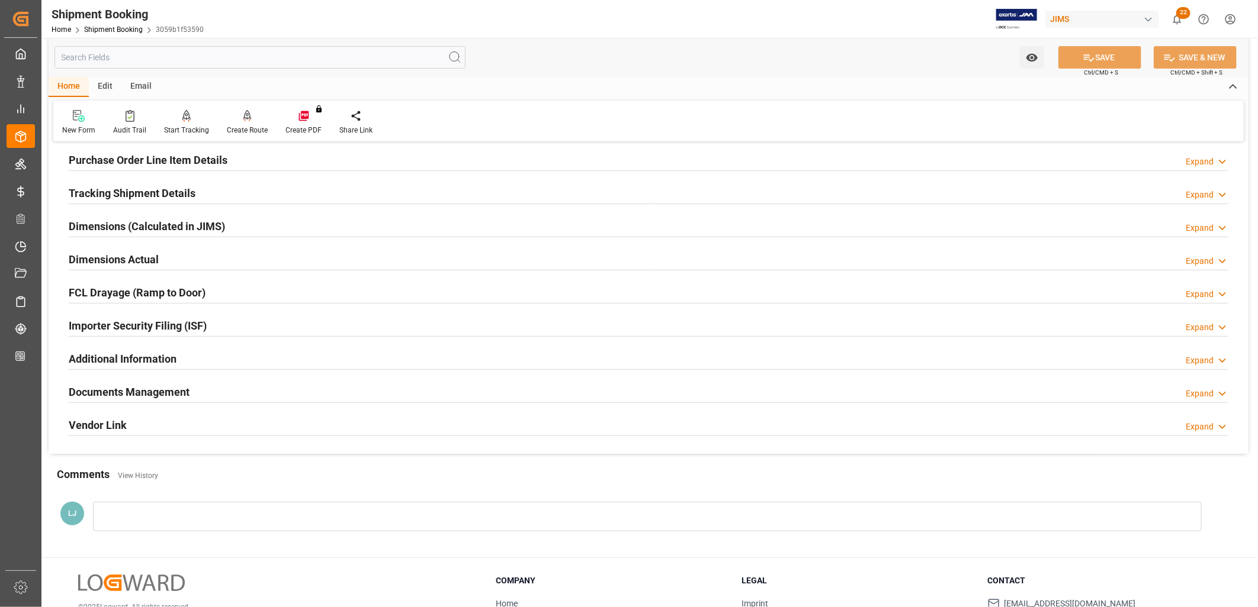
click at [157, 392] on h2 "Documents Management" at bounding box center [129, 392] width 121 height 16
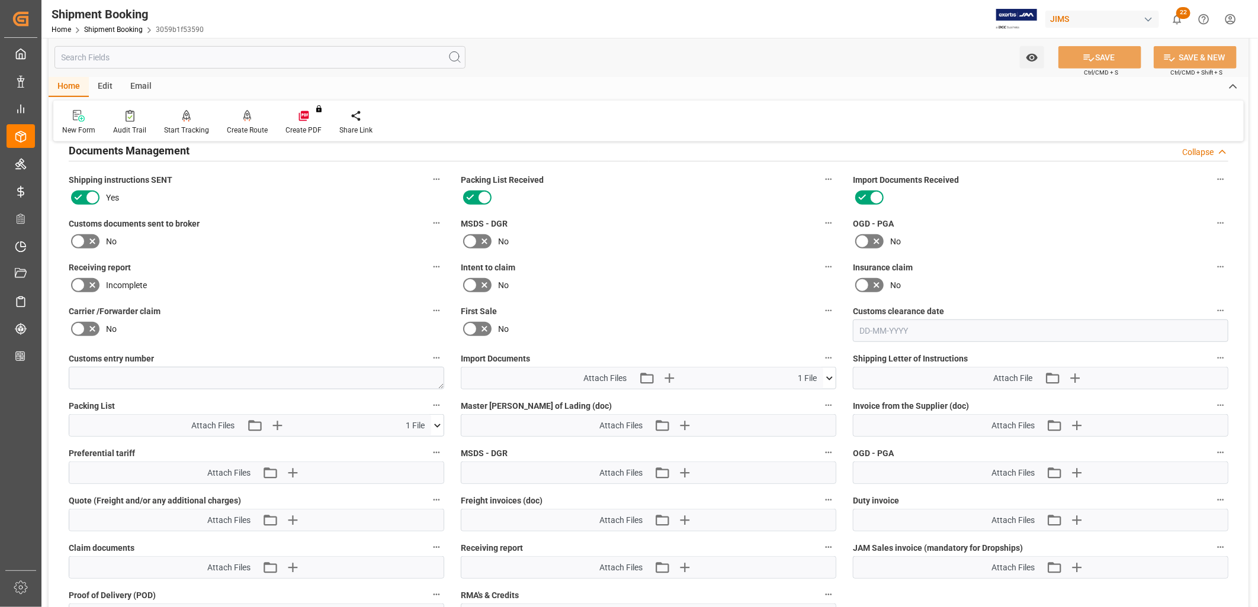
scroll to position [526, 0]
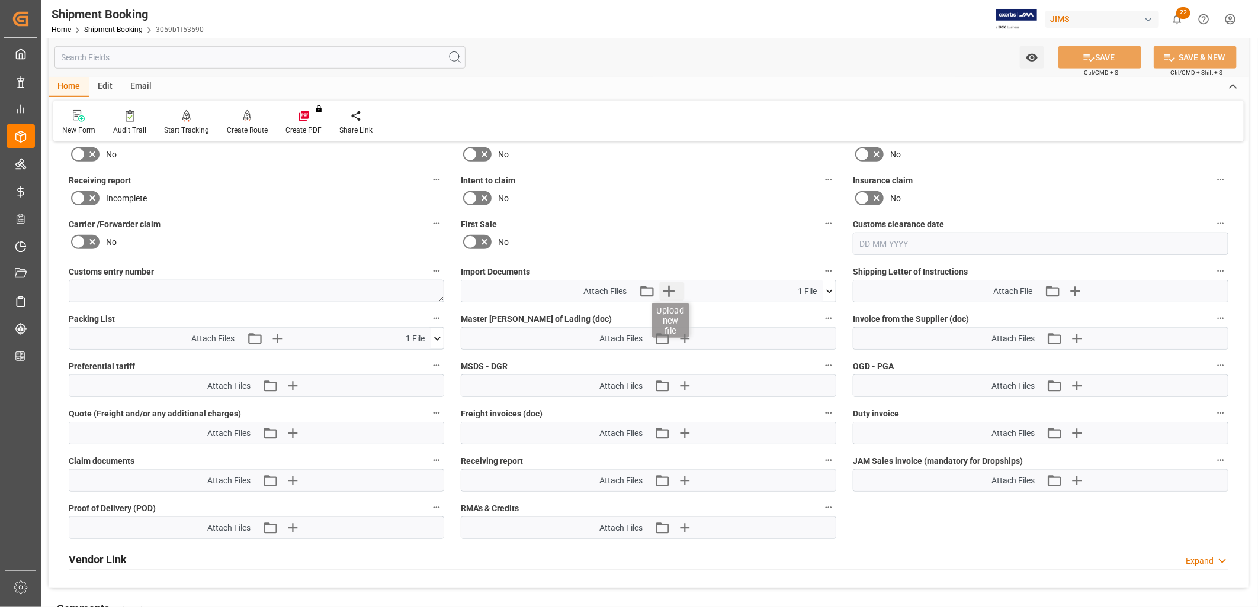
click at [668, 287] on icon "button" at bounding box center [668, 291] width 11 height 11
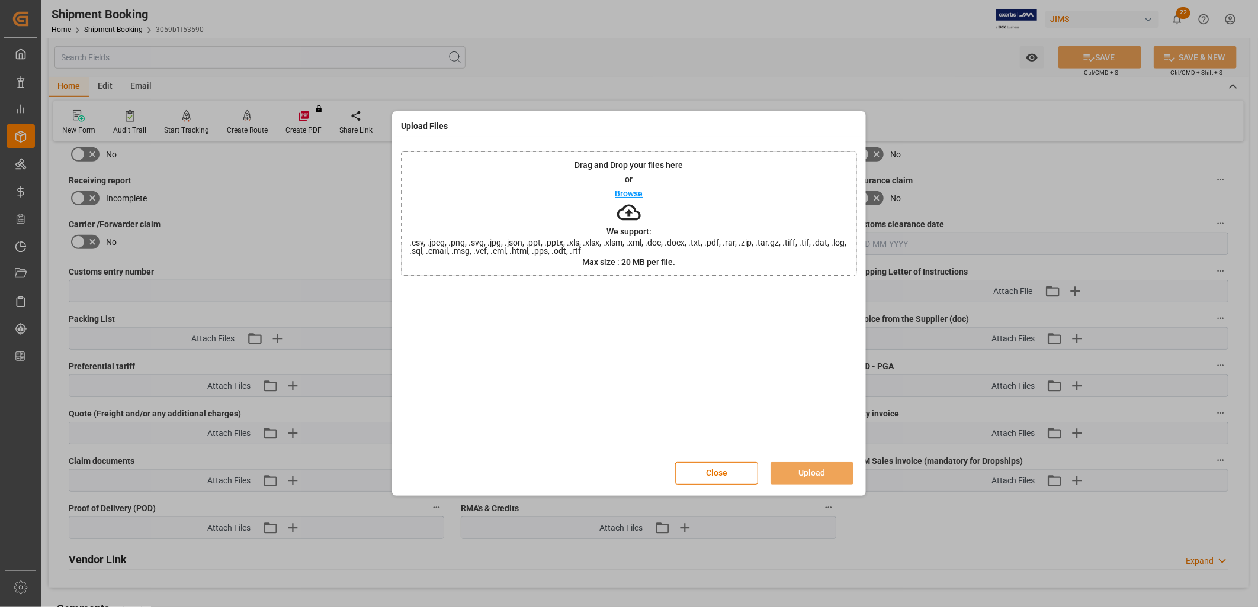
click at [634, 194] on p "Browse" at bounding box center [629, 193] width 28 height 8
click at [815, 471] on button "Upload" at bounding box center [811, 473] width 83 height 22
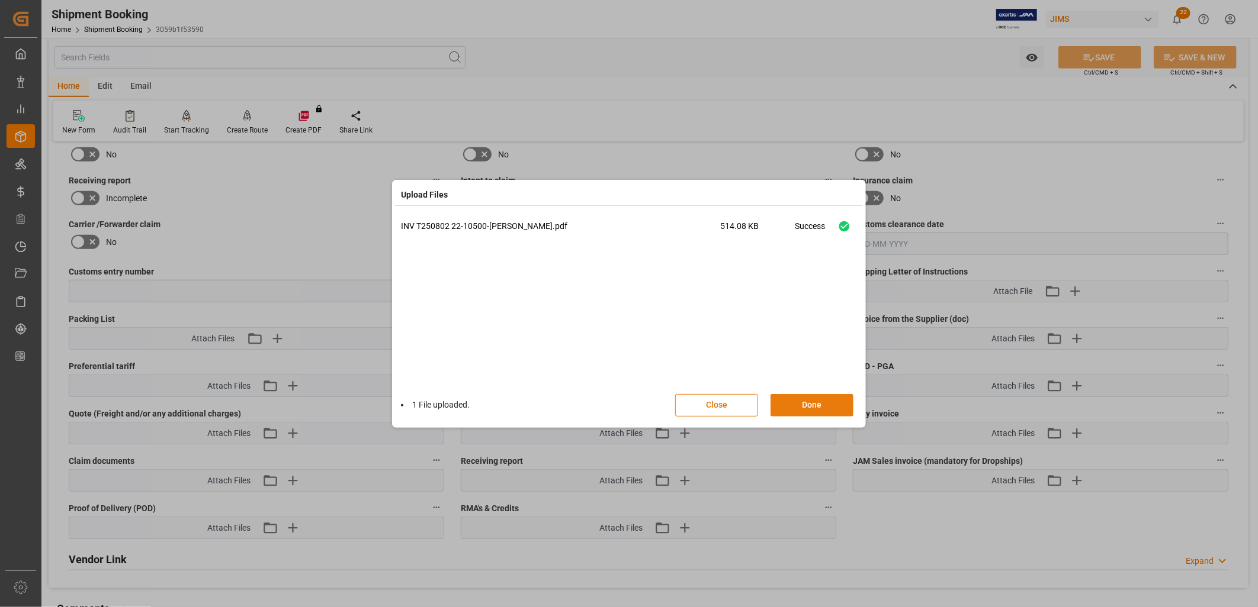
click at [810, 404] on button "Done" at bounding box center [811, 405] width 83 height 22
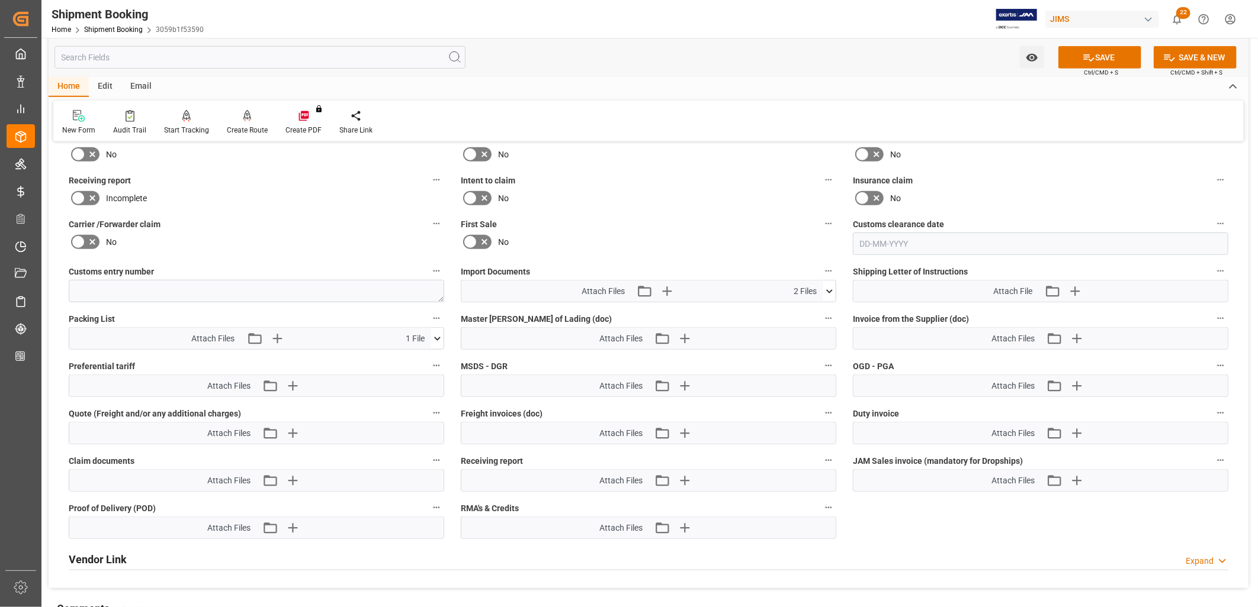
click at [829, 287] on icon at bounding box center [829, 291] width 12 height 12
click at [797, 309] on icon at bounding box center [798, 313] width 12 height 12
click at [436, 337] on icon at bounding box center [437, 339] width 12 height 12
click at [431, 358] on icon at bounding box center [431, 361] width 12 height 12
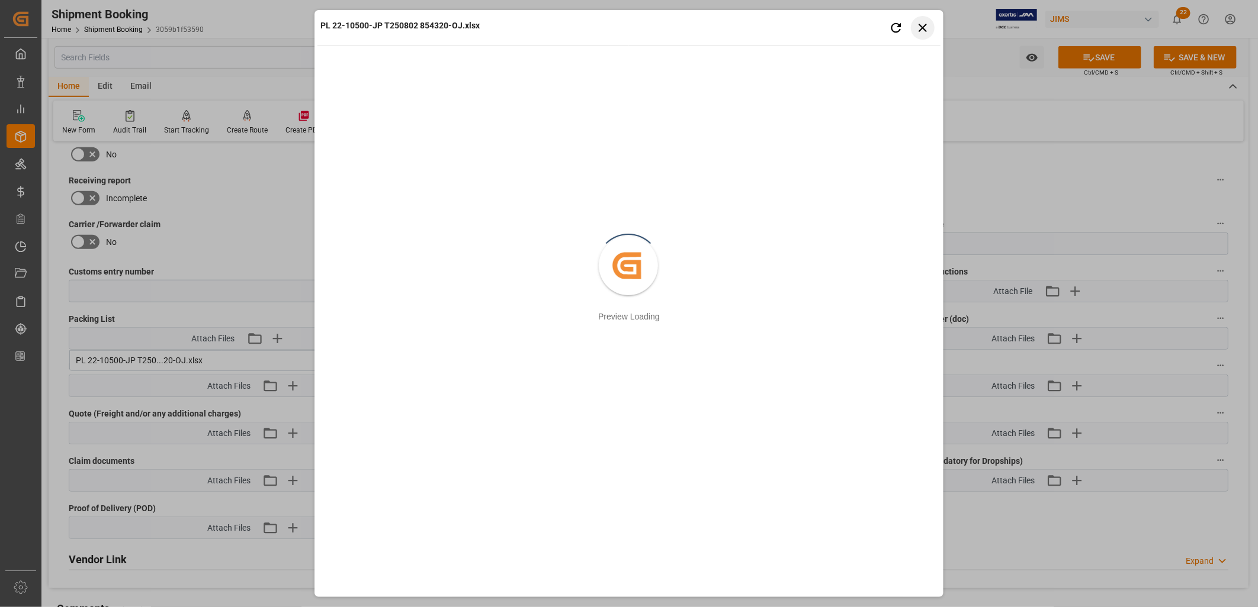
click at [919, 27] on icon "button" at bounding box center [922, 27] width 15 height 15
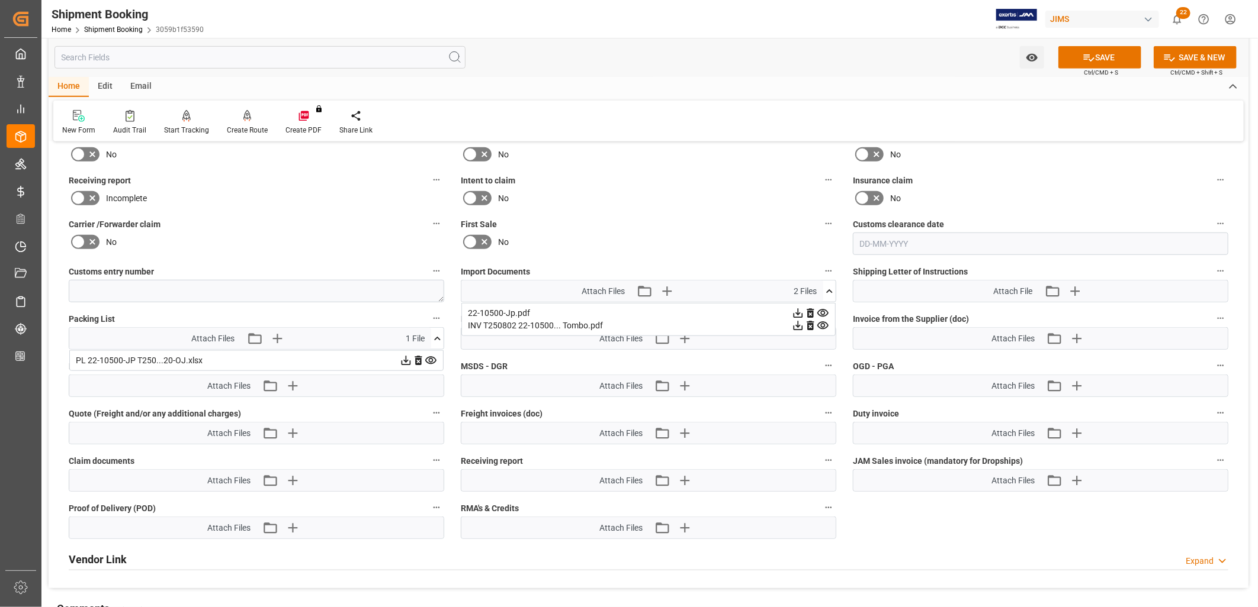
click at [406, 358] on icon at bounding box center [405, 360] width 9 height 9
click at [1100, 55] on button "SAVE" at bounding box center [1099, 57] width 83 height 22
click at [1076, 333] on icon "button" at bounding box center [1076, 338] width 11 height 11
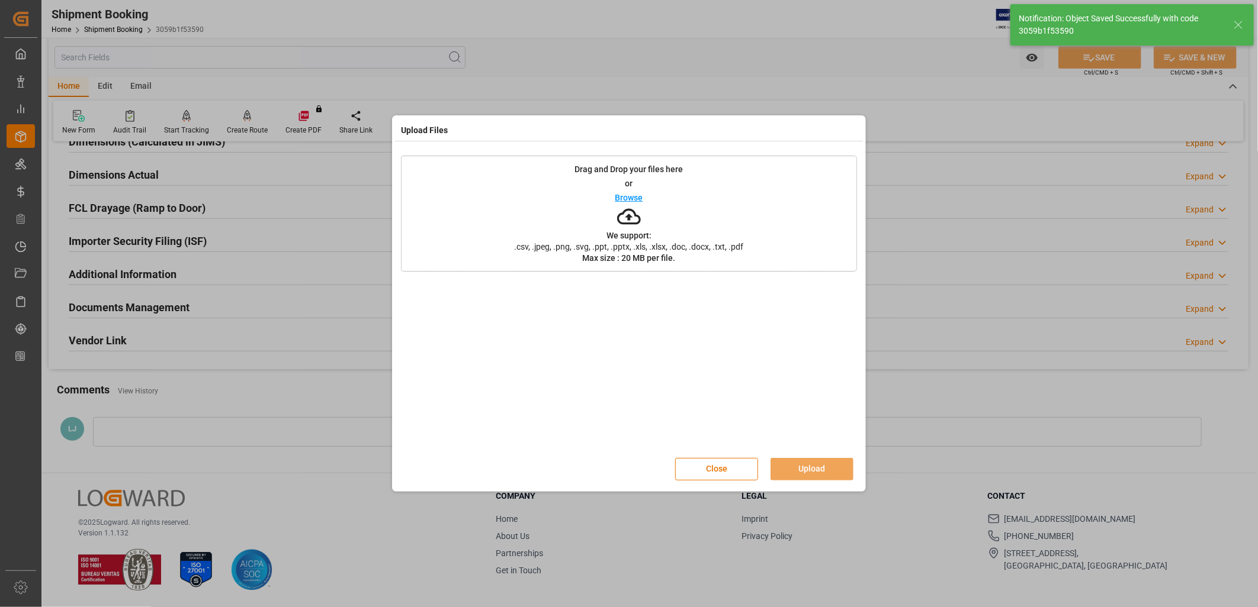
scroll to position [282, 0]
click at [634, 199] on p "Browse" at bounding box center [629, 198] width 28 height 8
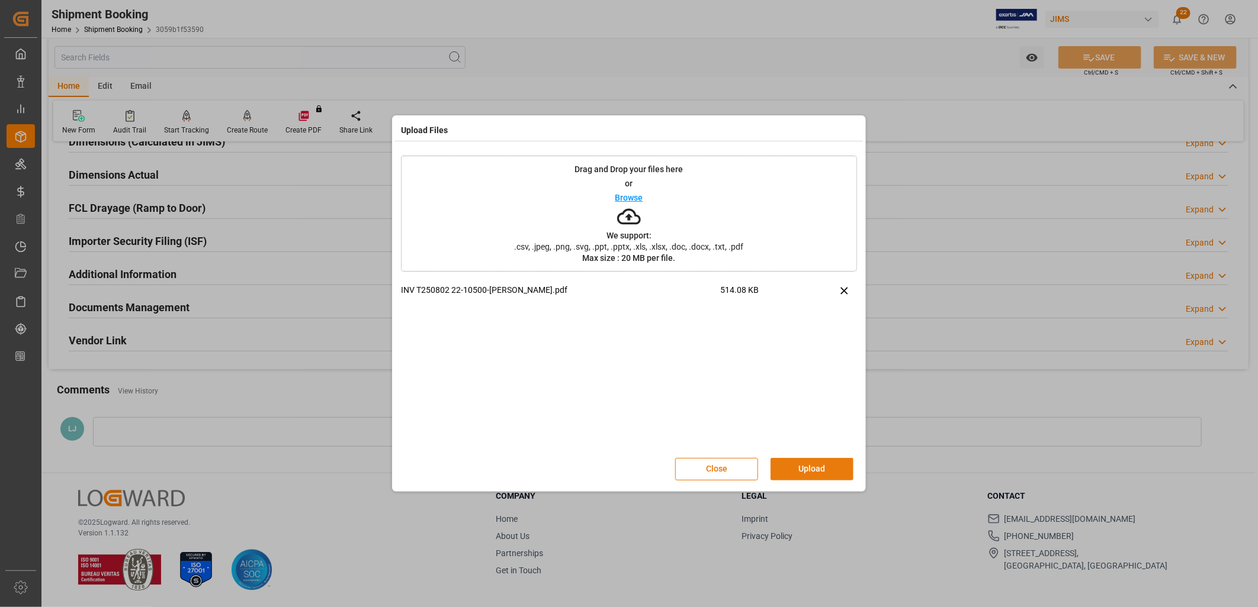
click at [832, 463] on button "Upload" at bounding box center [811, 469] width 83 height 22
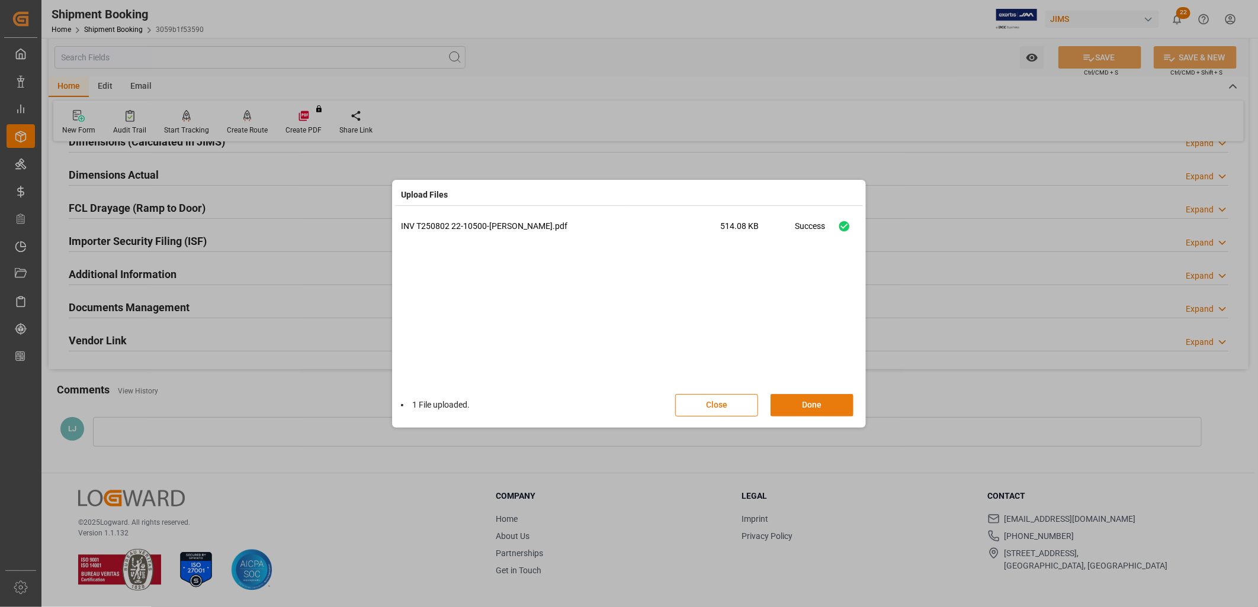
click at [821, 404] on button "Done" at bounding box center [811, 405] width 83 height 22
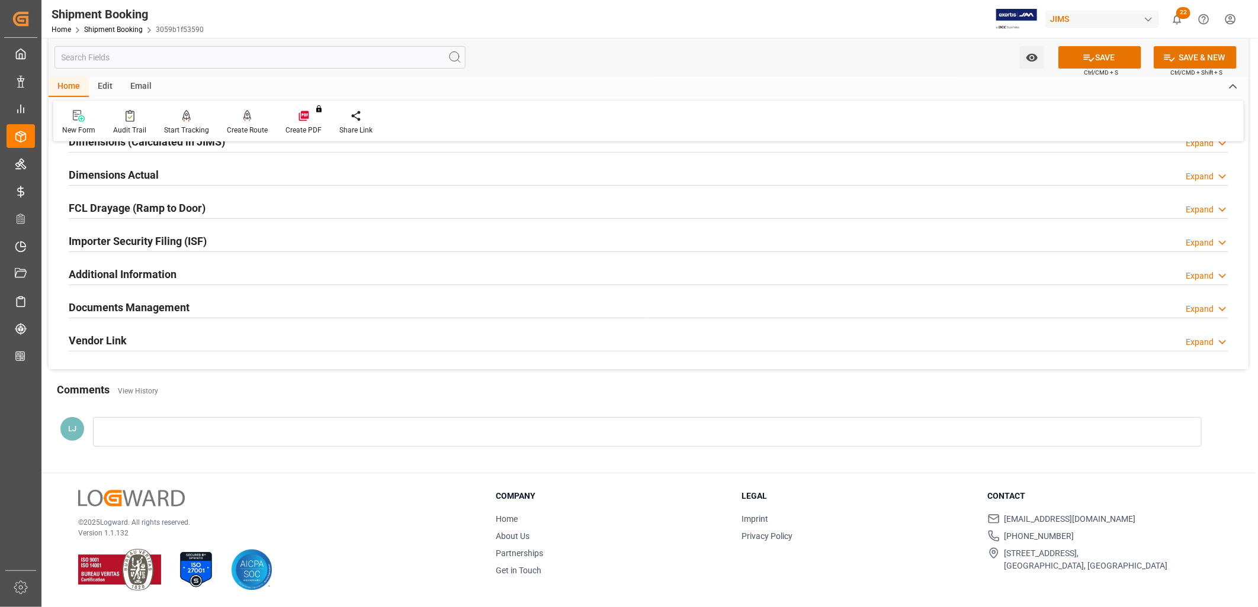
click at [197, 306] on div "Documents Management Expand" at bounding box center [648, 306] width 1159 height 22
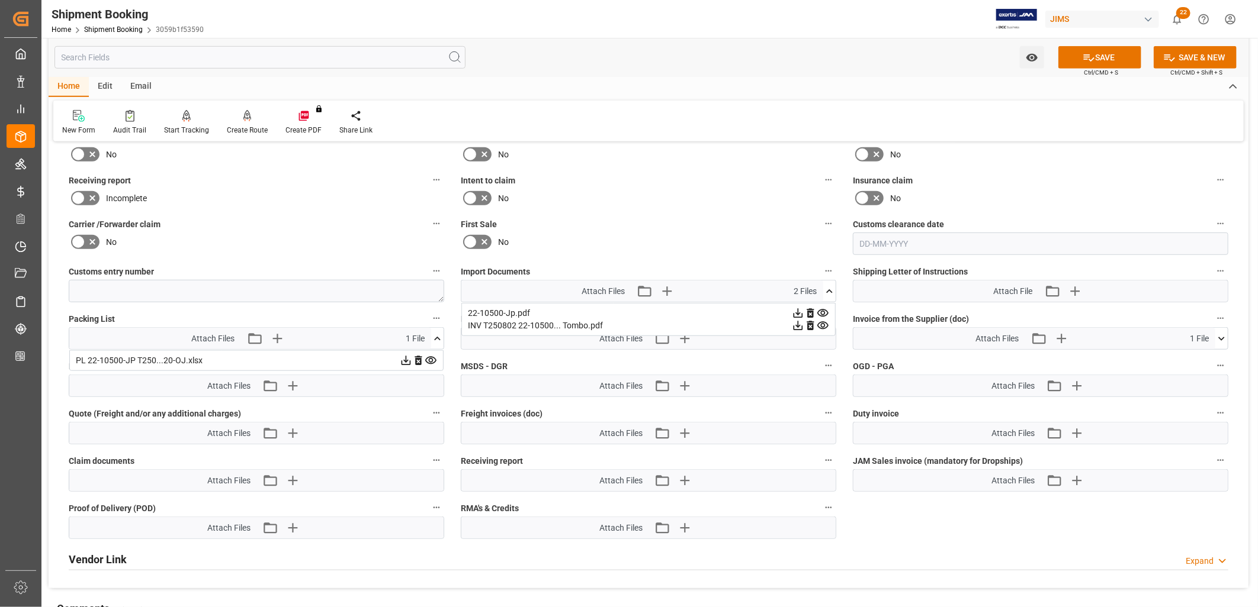
click at [830, 290] on icon at bounding box center [829, 292] width 7 height 4
click at [1119, 56] on button "SAVE" at bounding box center [1099, 57] width 83 height 22
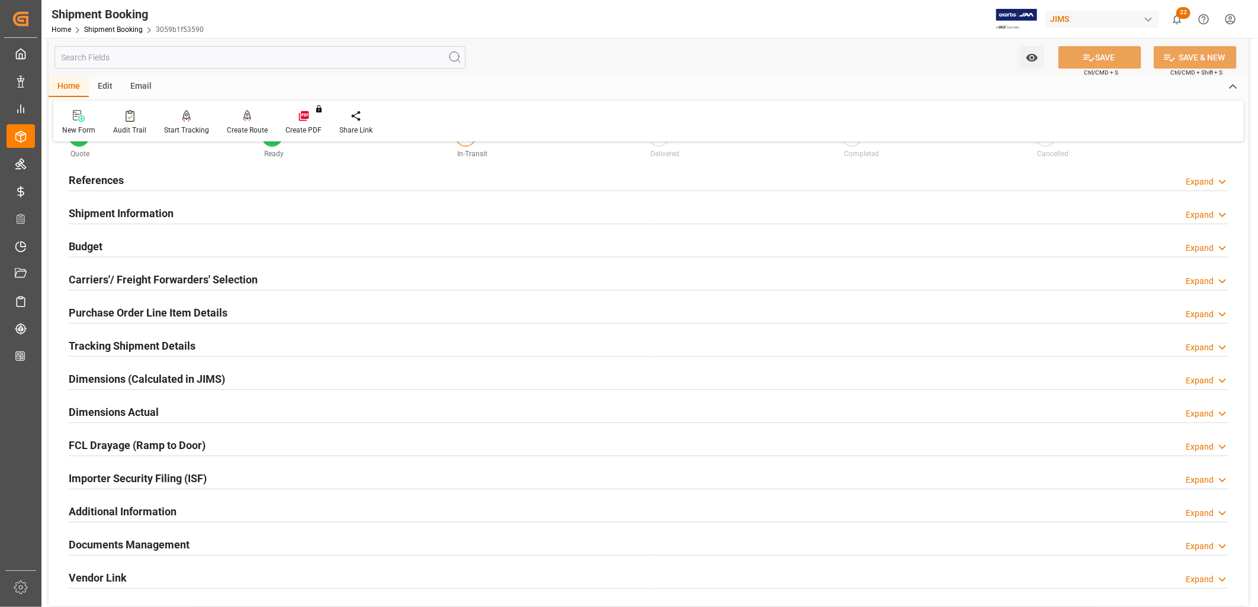
scroll to position [0, 0]
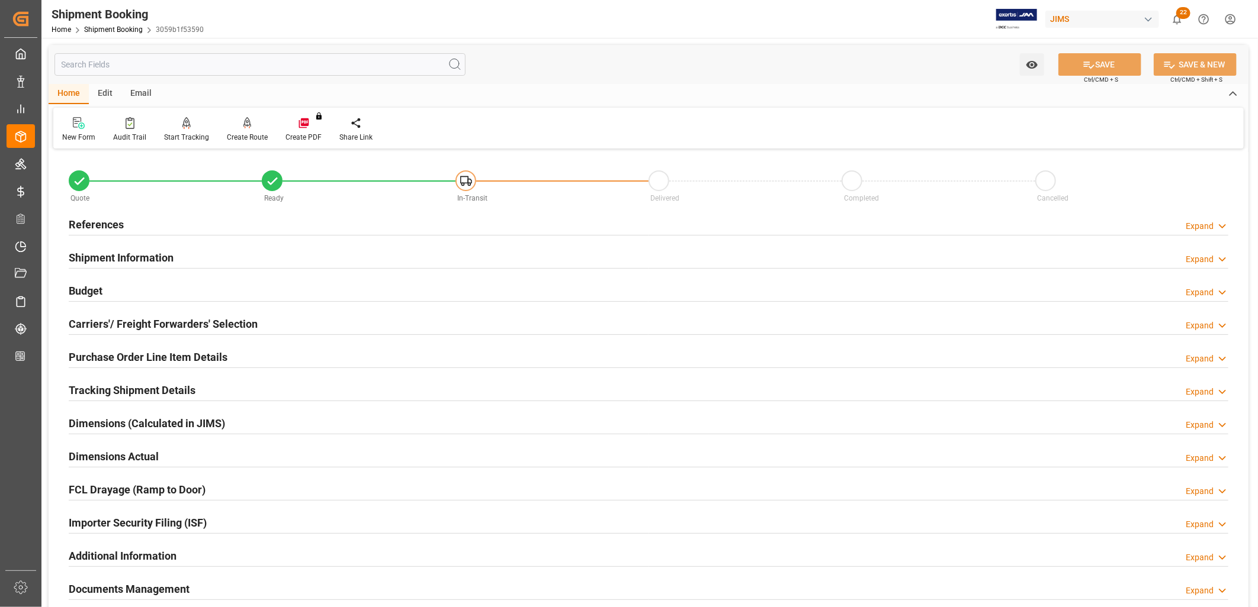
click at [96, 221] on h2 "References" at bounding box center [96, 225] width 55 height 16
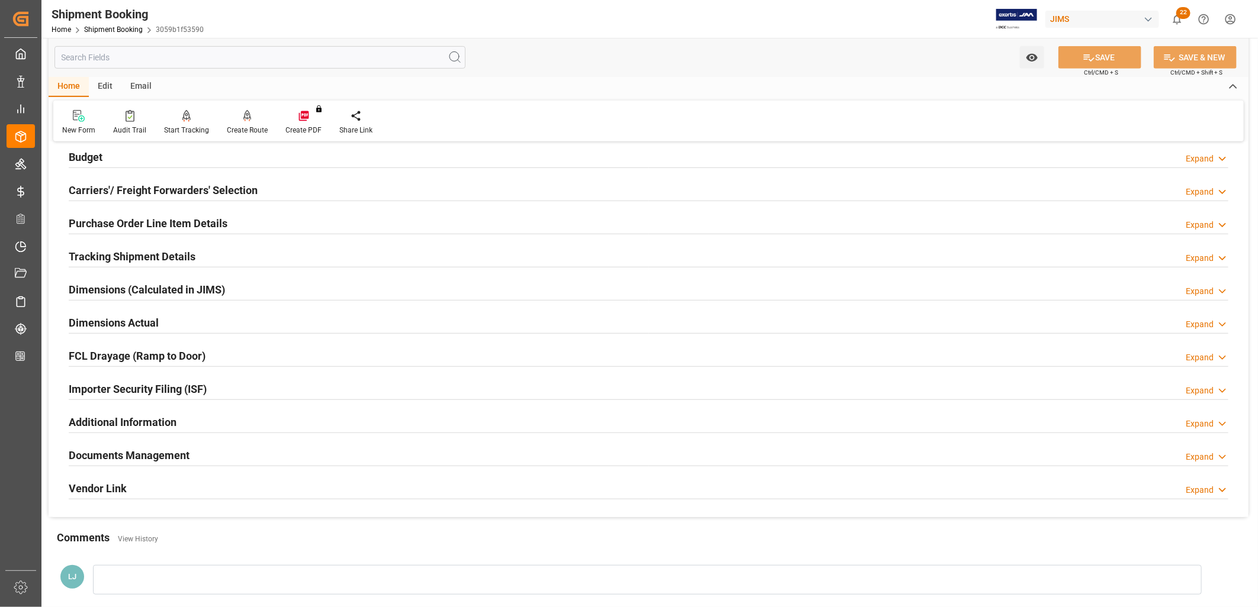
scroll to position [394, 0]
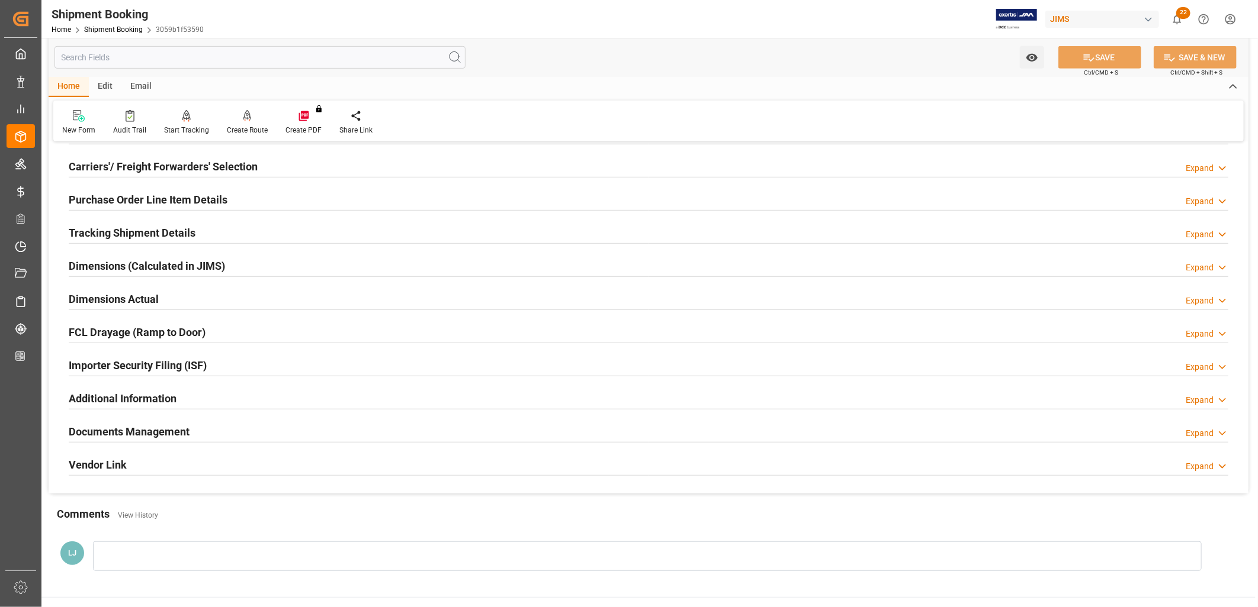
click at [162, 232] on h2 "Tracking Shipment Details" at bounding box center [132, 233] width 127 height 16
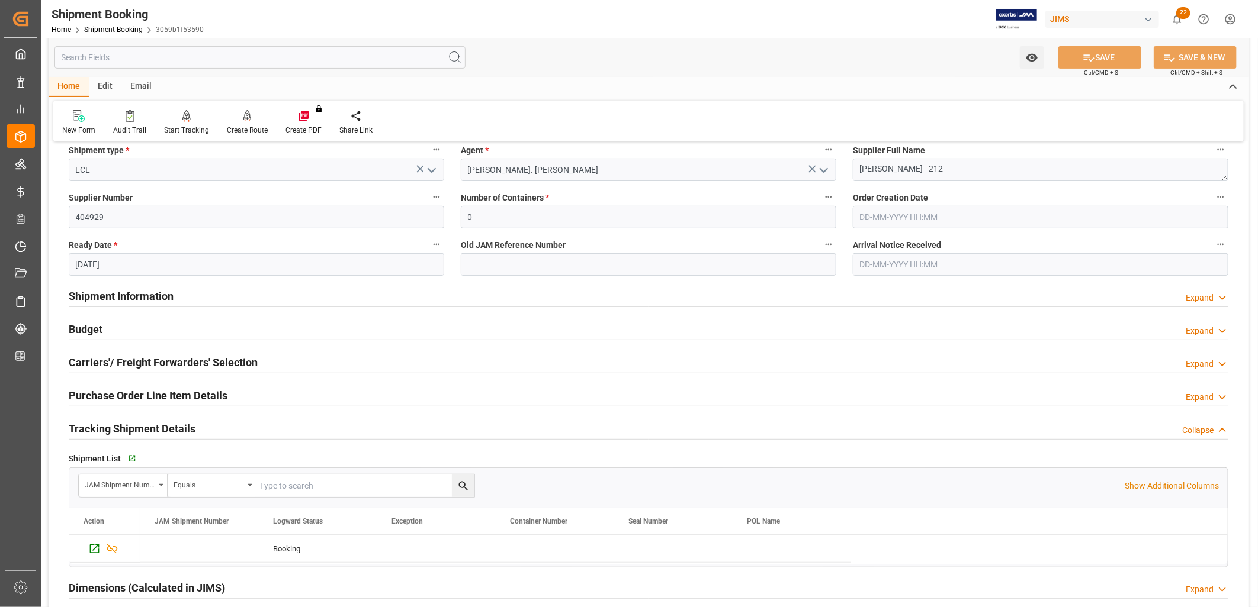
scroll to position [197, 0]
click at [167, 391] on h2 "Purchase Order Line Item Details" at bounding box center [148, 397] width 159 height 16
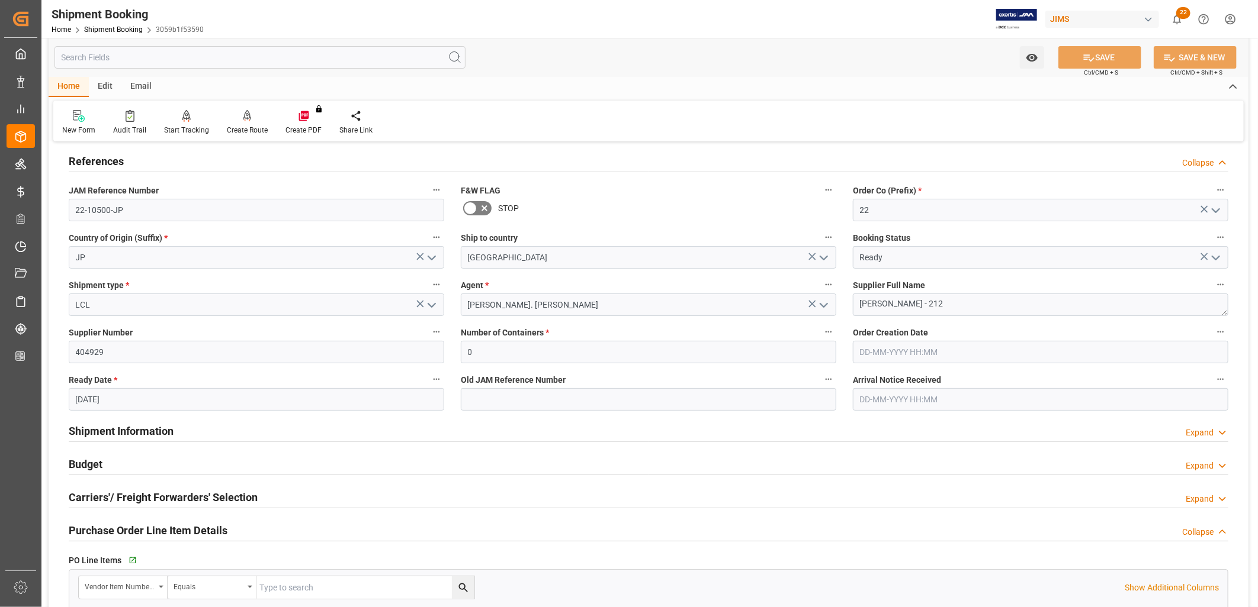
scroll to position [0, 0]
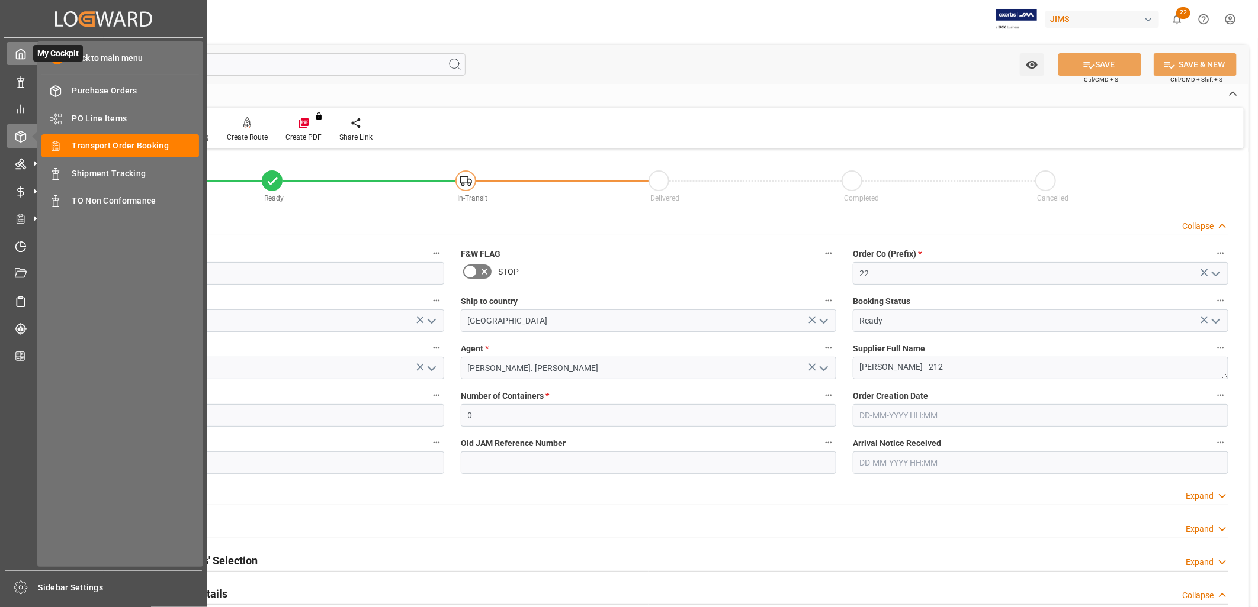
click at [18, 50] on icon at bounding box center [21, 54] width 12 height 12
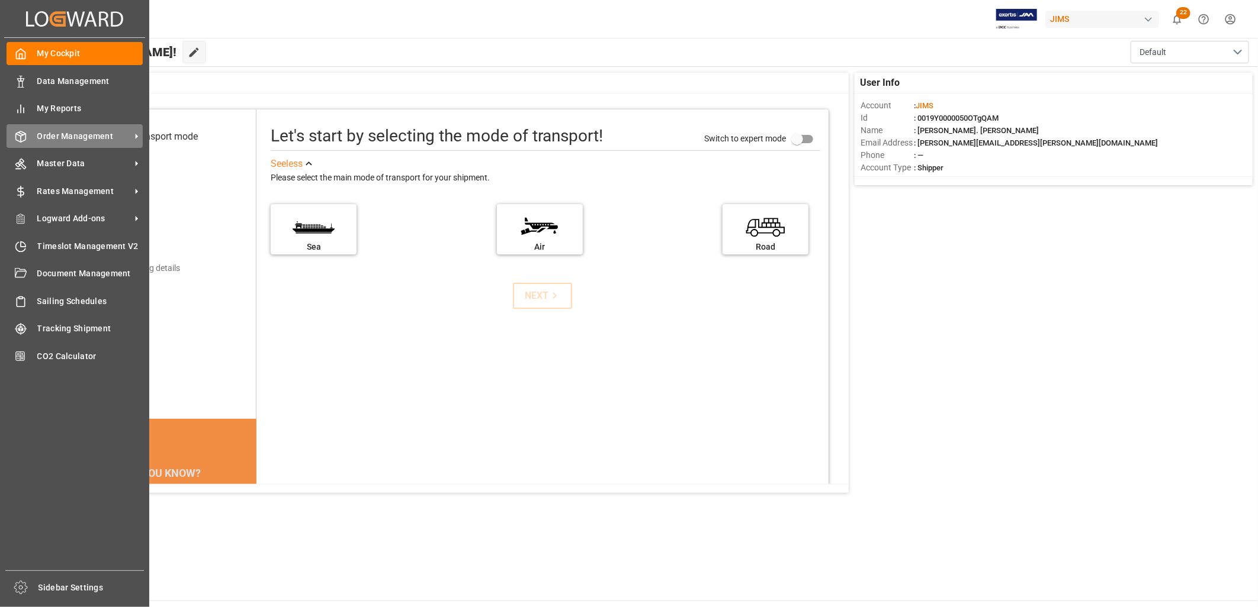
click at [86, 130] on span "Order Management" at bounding box center [84, 136] width 94 height 12
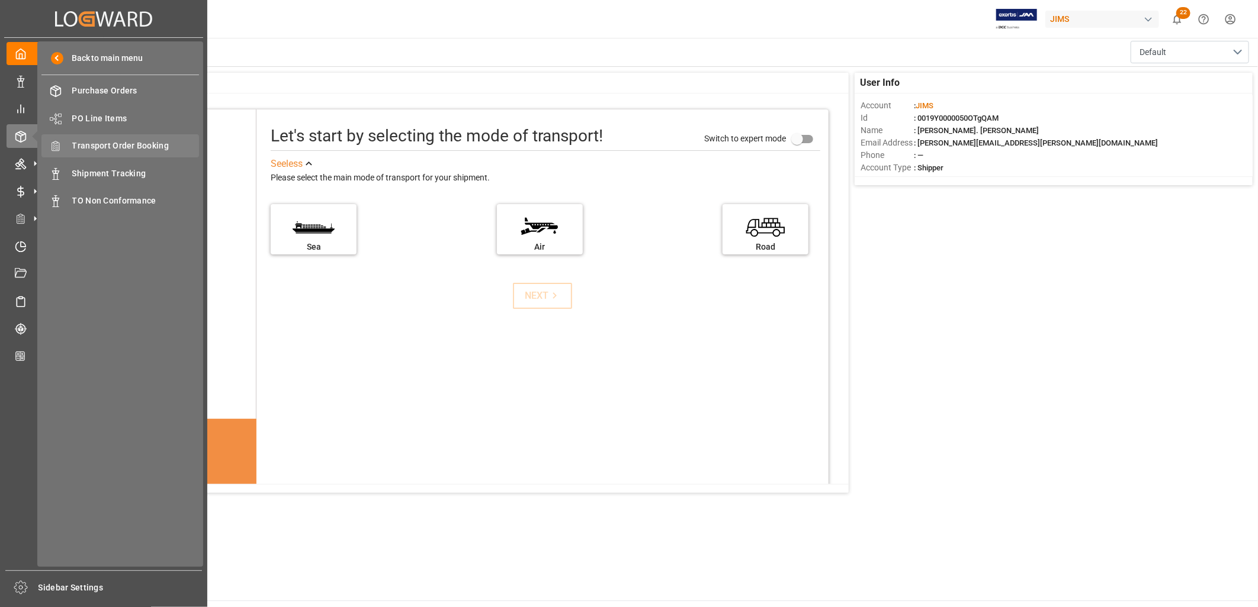
click at [148, 144] on span "Transport Order Booking" at bounding box center [135, 146] width 127 height 12
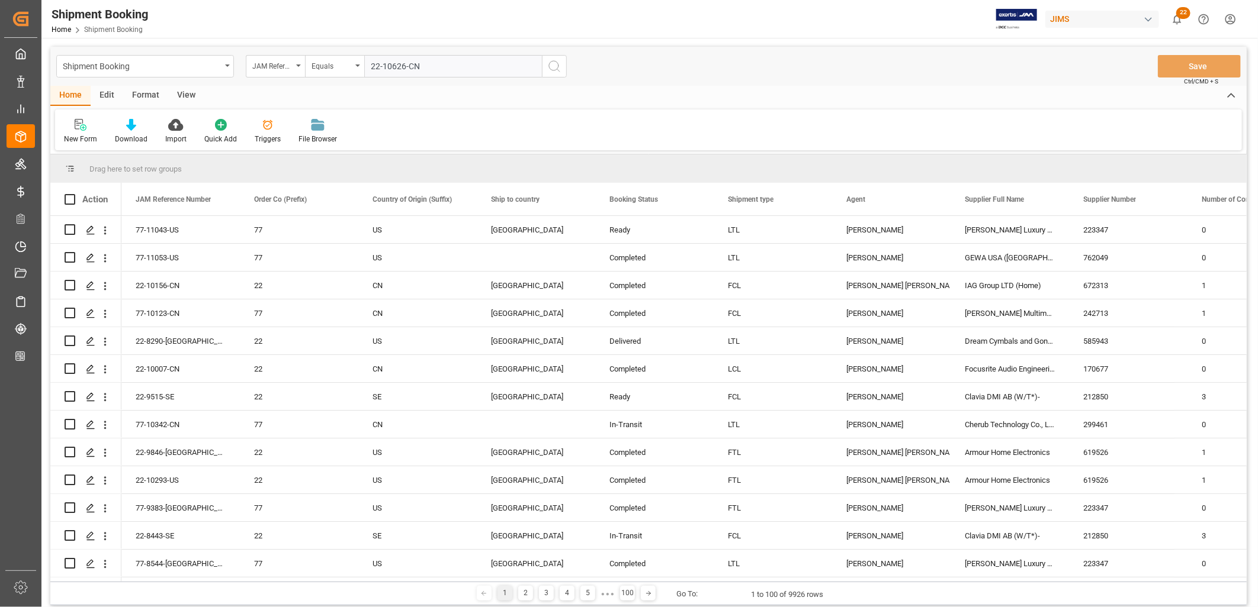
type input "22-10626-CN"
click at [548, 67] on icon "search button" at bounding box center [554, 66] width 14 height 14
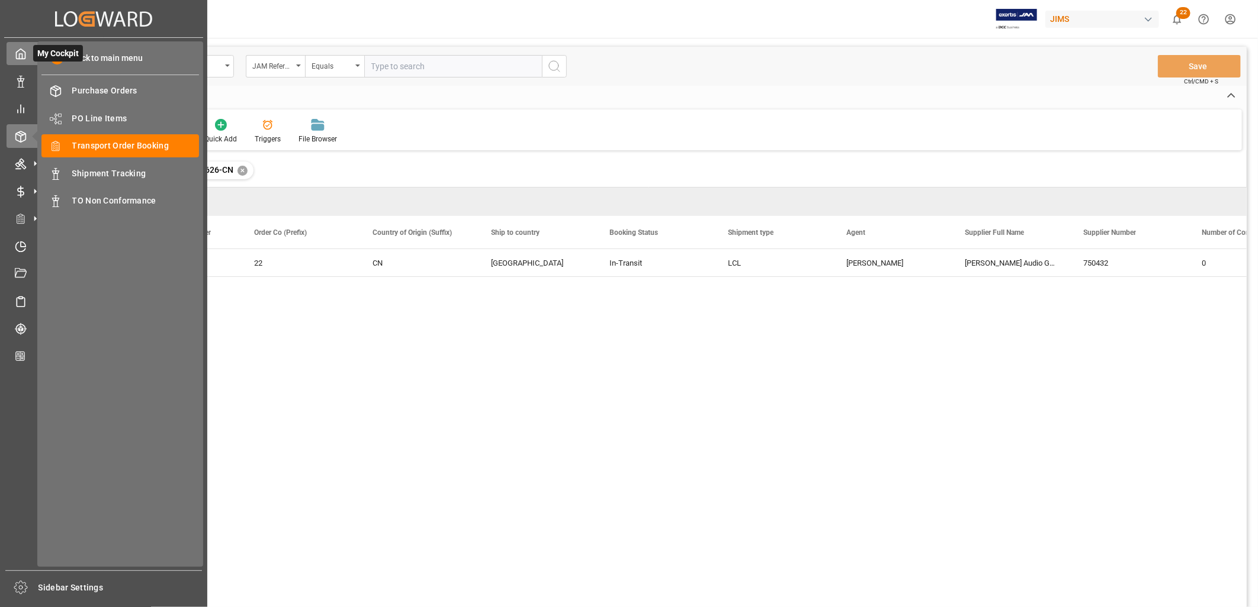
click at [21, 52] on icon at bounding box center [21, 54] width 12 height 12
